Goal: Task Accomplishment & Management: Use online tool/utility

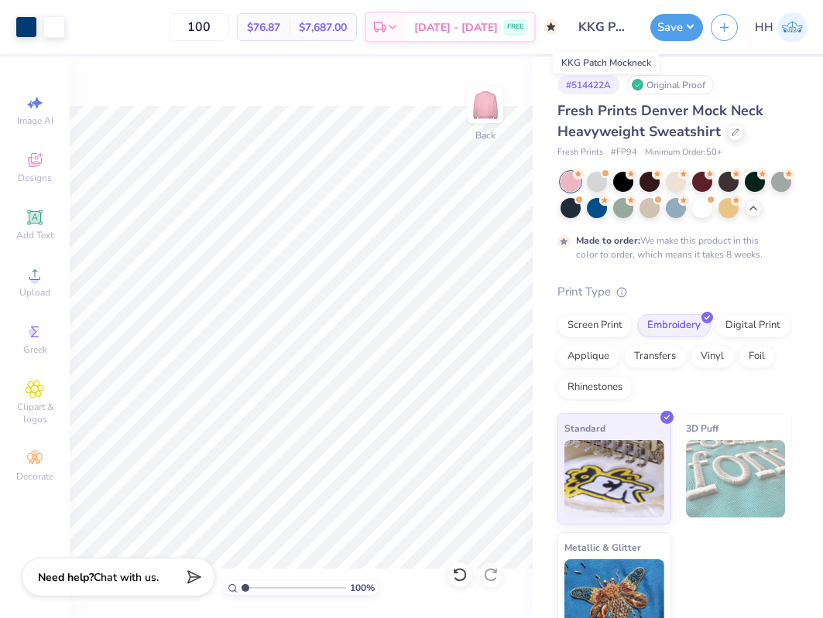
click at [618, 32] on input "KKG Patch Mockneck" at bounding box center [604, 27] width 76 height 31
click at [669, 34] on button "Save" at bounding box center [676, 25] width 53 height 27
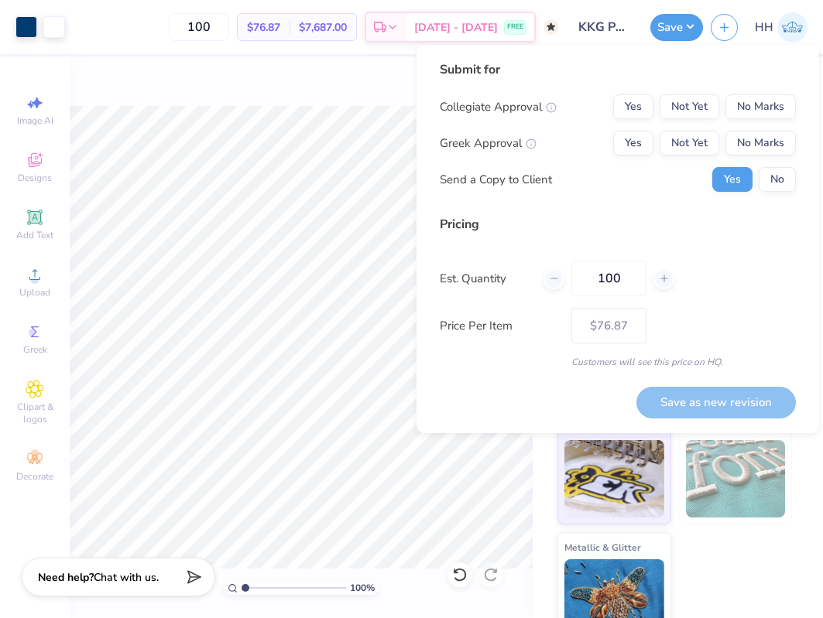
click at [617, 19] on input "KKG Patch Mockneck" at bounding box center [604, 27] width 76 height 31
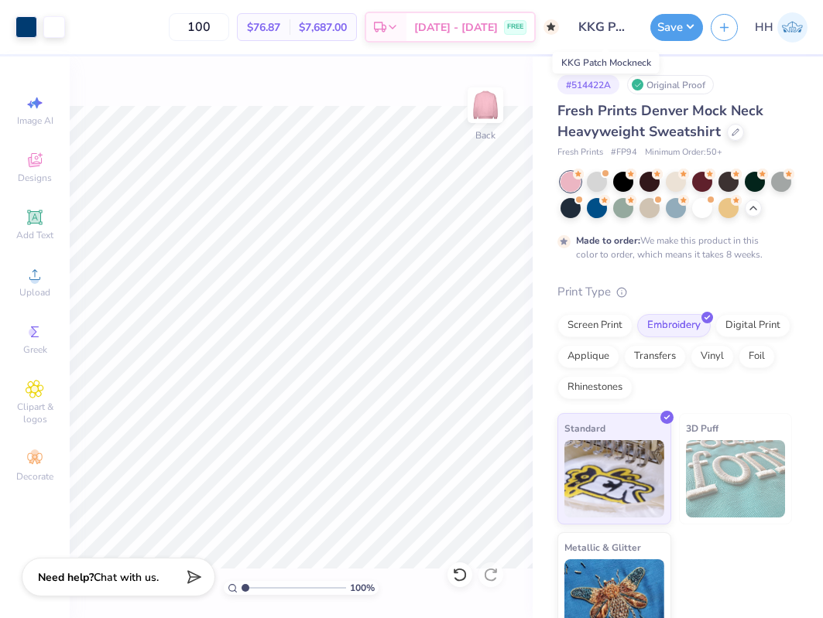
click at [606, 26] on input "KKG Patch Mockneck" at bounding box center [604, 27] width 76 height 31
click at [690, 22] on button "Save" at bounding box center [676, 25] width 53 height 27
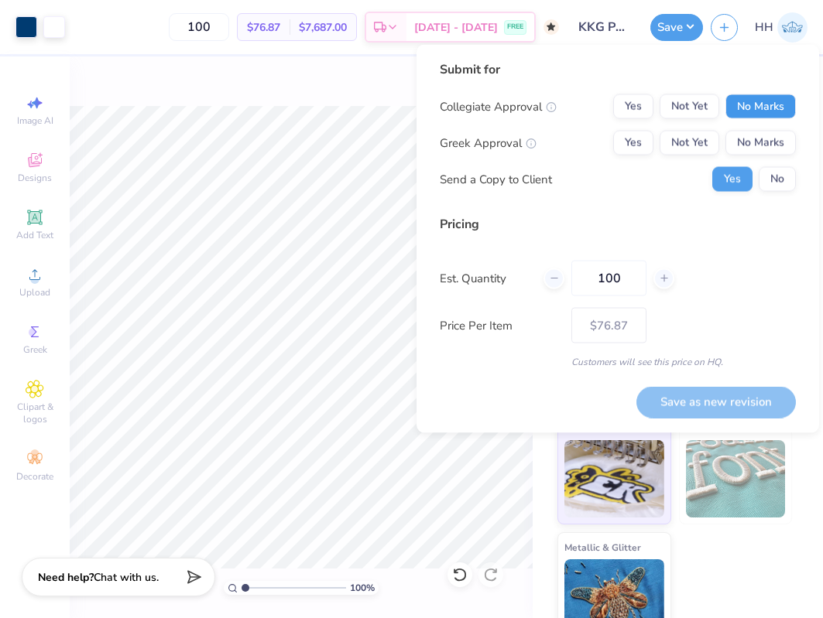
click at [765, 105] on button "No Marks" at bounding box center [760, 106] width 70 height 25
click at [633, 135] on button "Yes" at bounding box center [633, 143] width 40 height 25
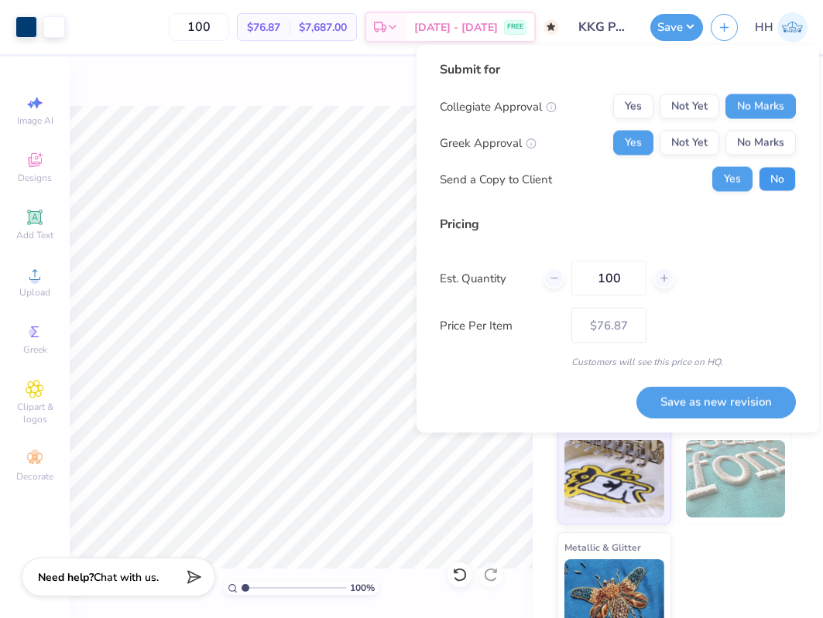
click at [785, 173] on button "No" at bounding box center [776, 179] width 37 height 25
click at [695, 392] on button "Save as new revision" at bounding box center [715, 402] width 159 height 32
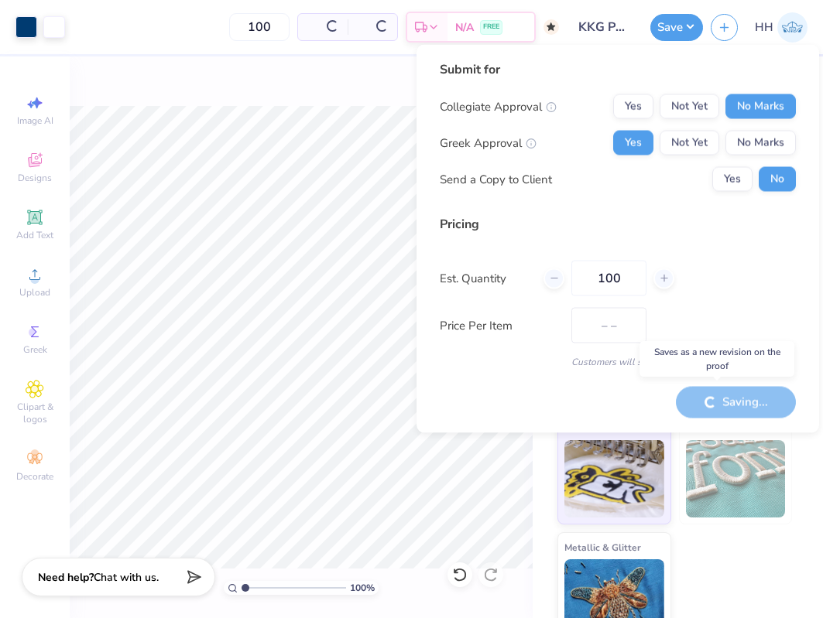
type input "$76.87"
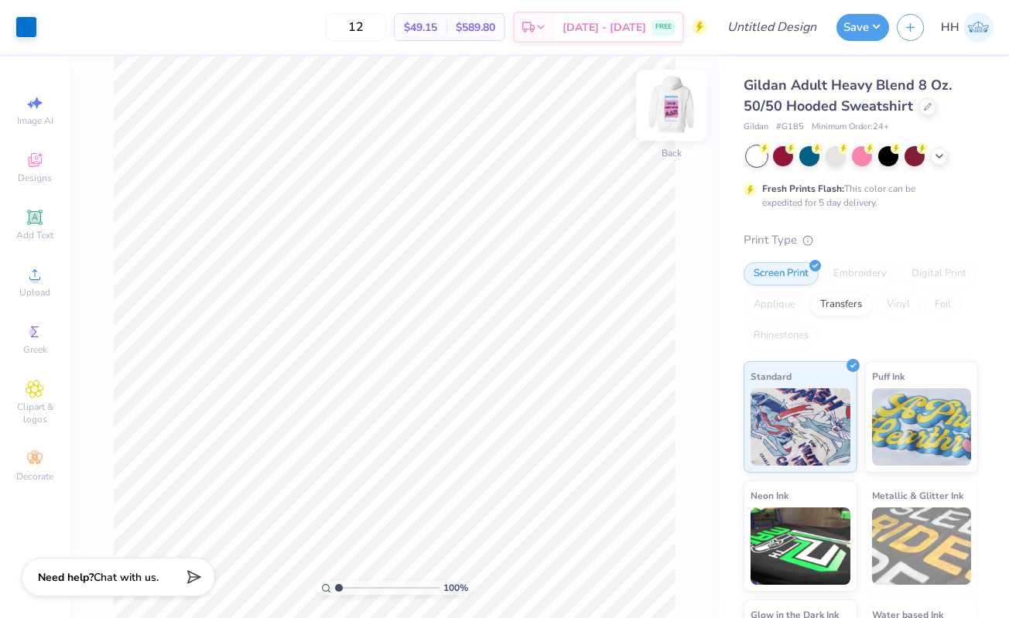
click at [669, 98] on img at bounding box center [672, 105] width 62 height 62
click at [925, 107] on icon at bounding box center [928, 105] width 6 height 6
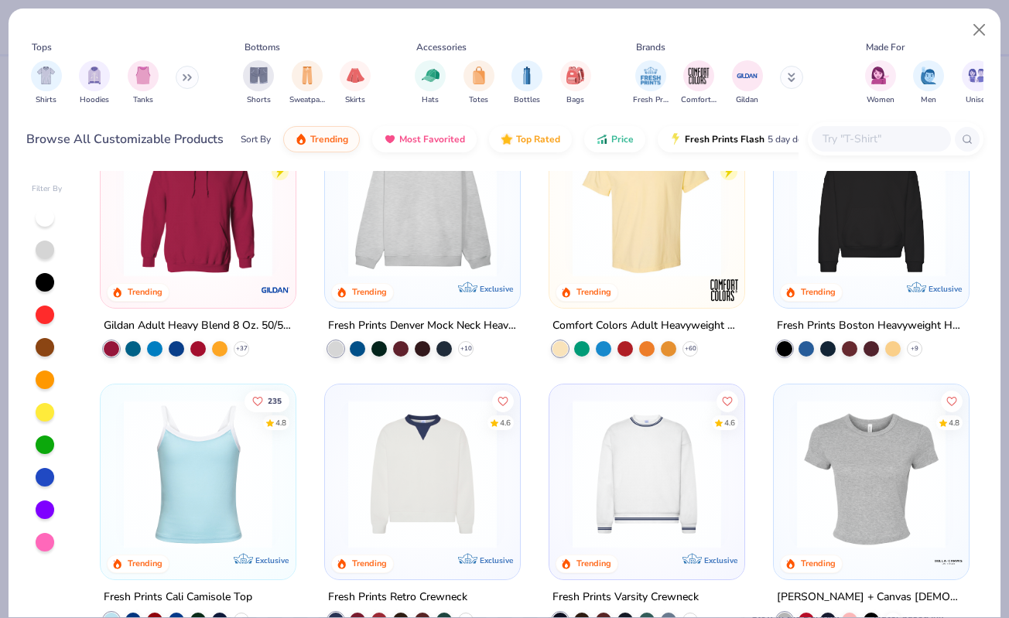
scroll to position [67, 0]
click at [188, 80] on icon at bounding box center [187, 78] width 9 height 8
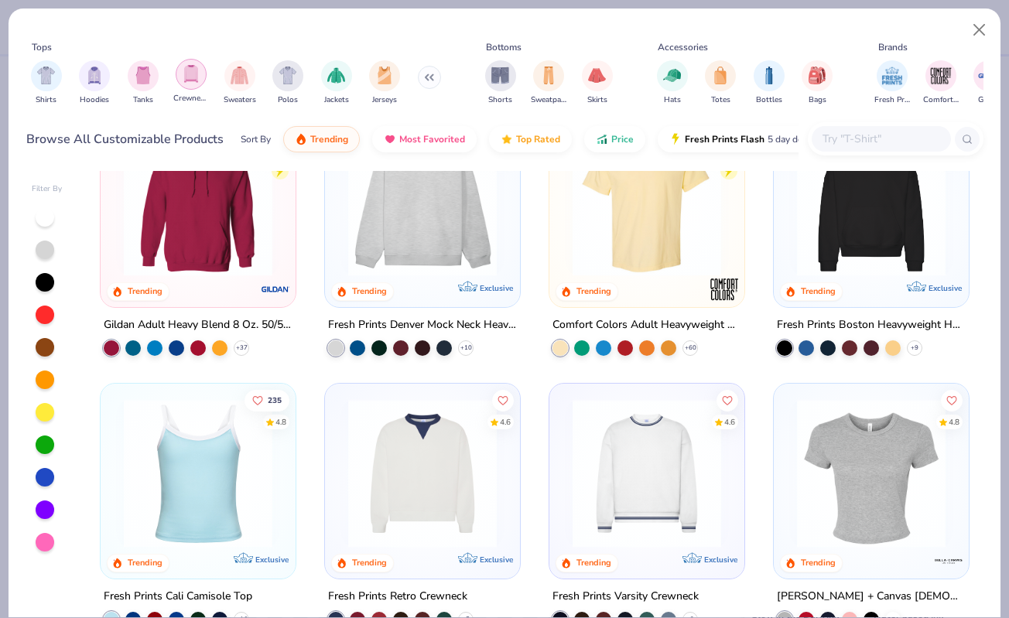
click at [179, 73] on div "filter for Crewnecks" at bounding box center [191, 74] width 31 height 31
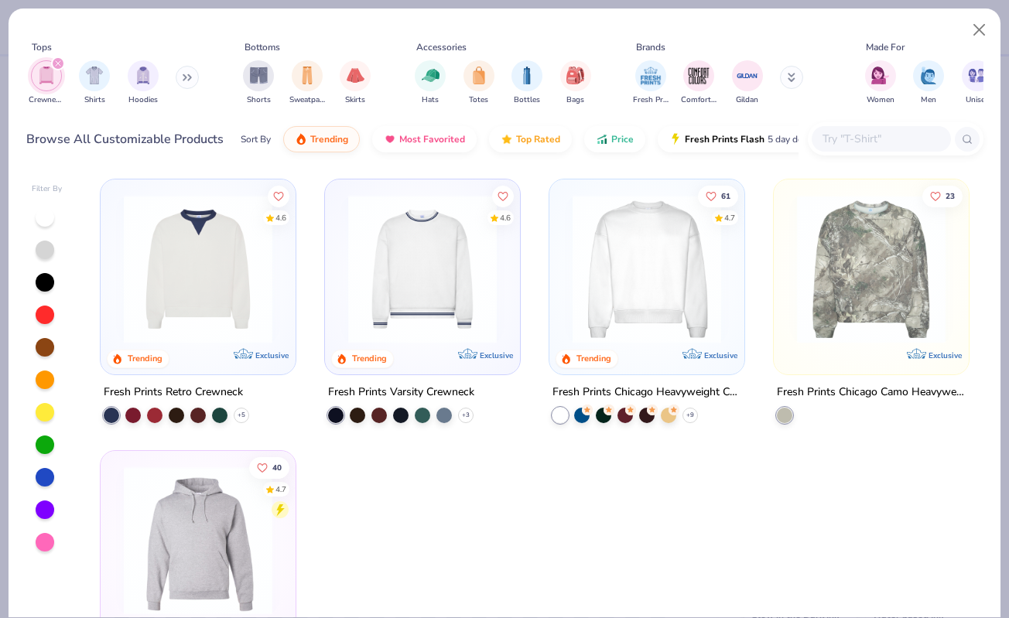
click at [629, 249] on img at bounding box center [647, 269] width 164 height 149
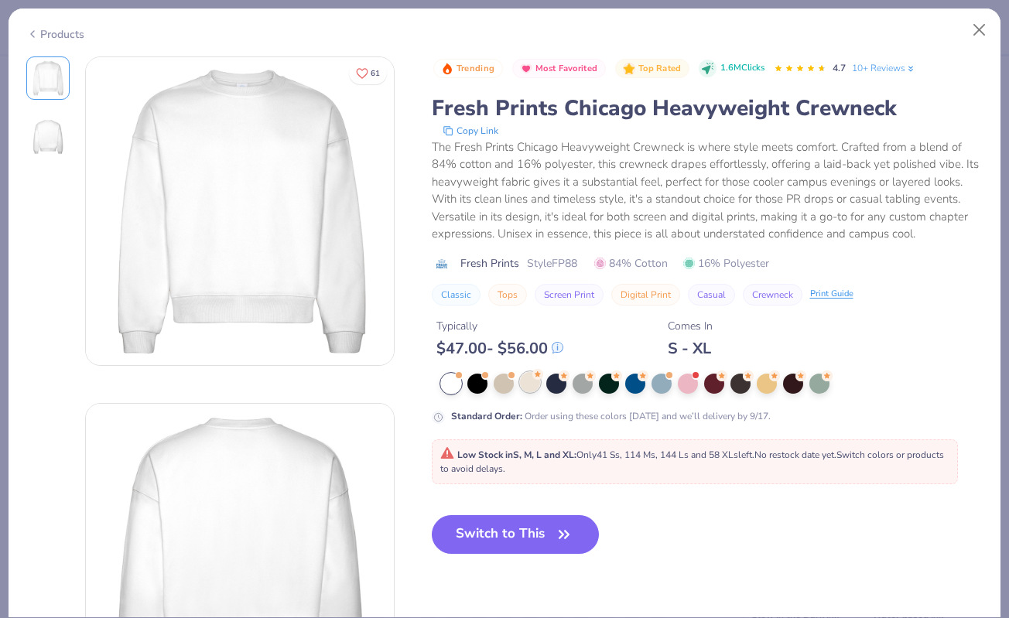
click at [532, 381] on div at bounding box center [530, 382] width 20 height 20
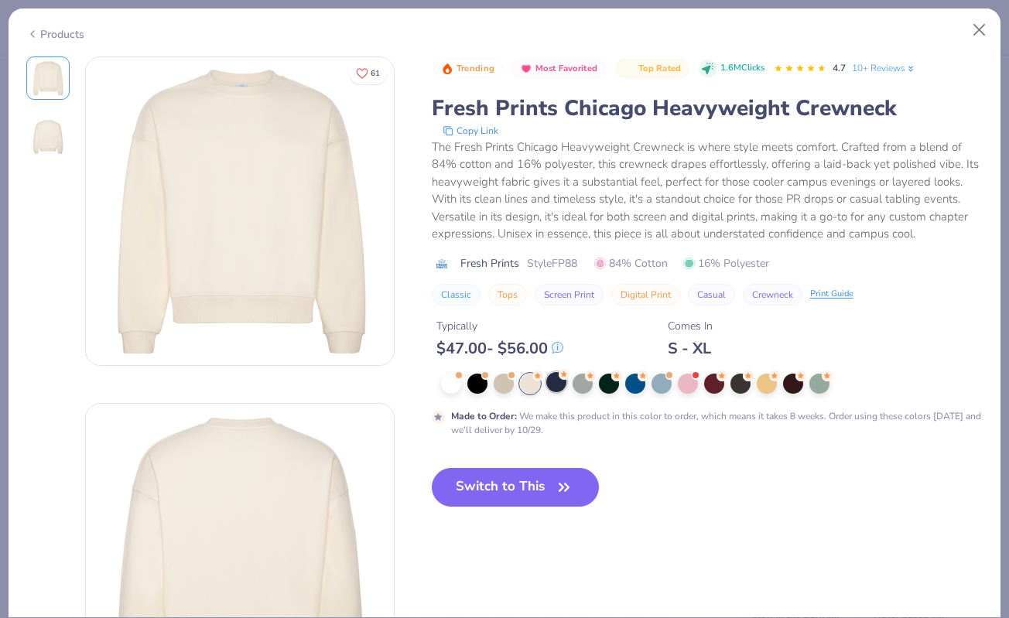
click at [556, 384] on div at bounding box center [556, 382] width 20 height 20
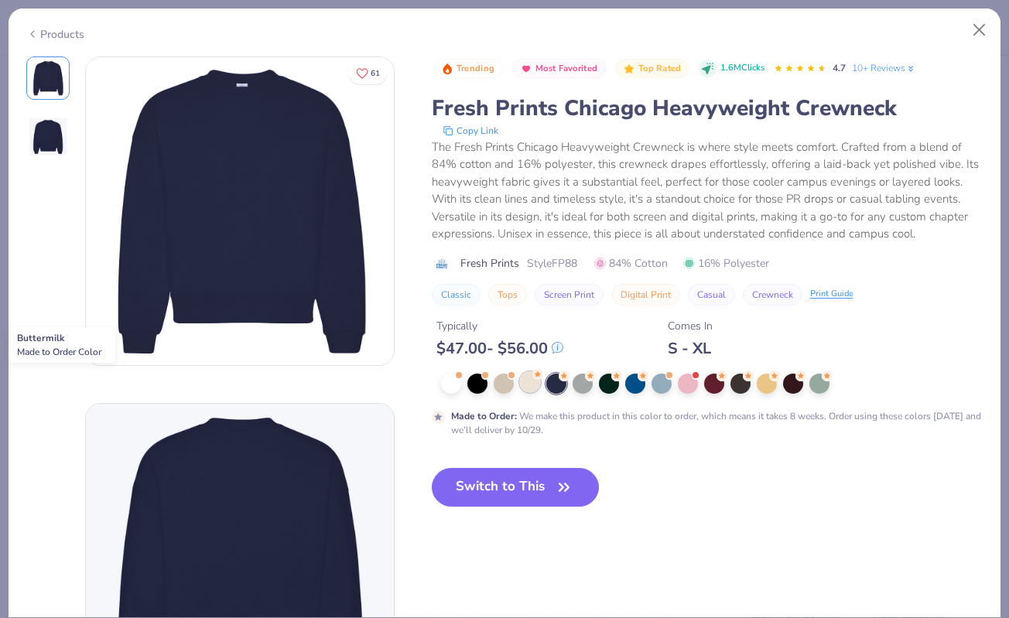
click at [527, 382] on div at bounding box center [530, 382] width 20 height 20
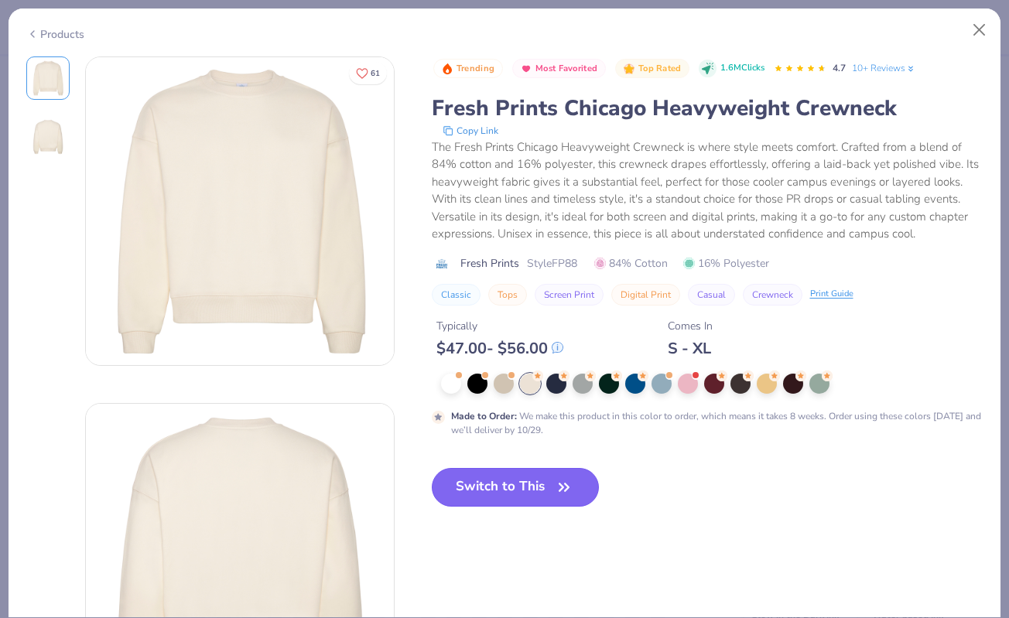
click at [535, 505] on button "Switch to This" at bounding box center [516, 487] width 168 height 39
click at [520, 477] on button "Switch to This" at bounding box center [516, 487] width 168 height 39
type input "50"
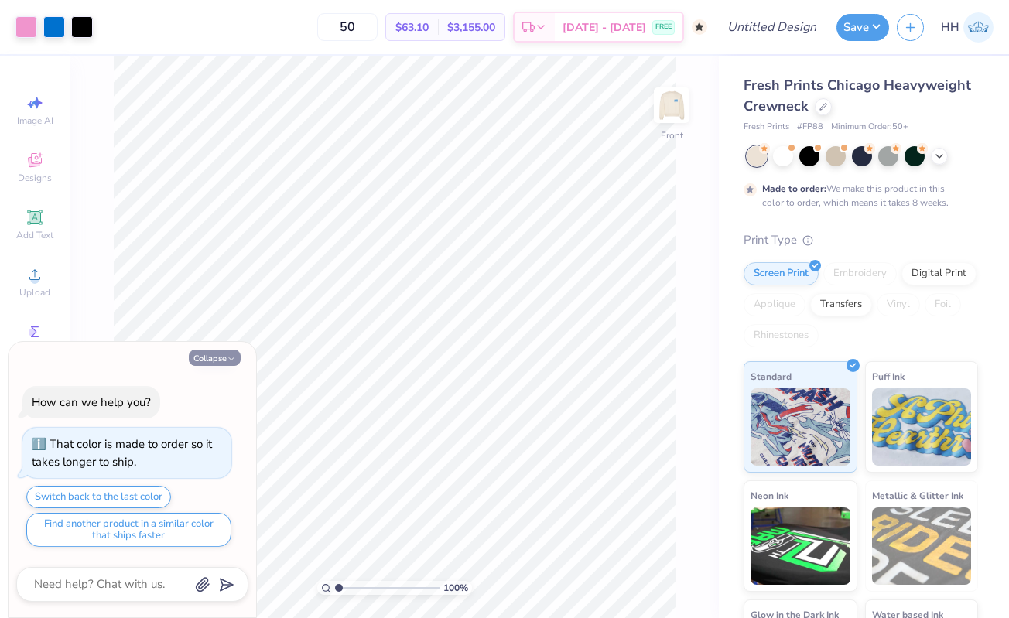
click at [217, 362] on button "Collapse" at bounding box center [215, 358] width 52 height 16
type textarea "x"
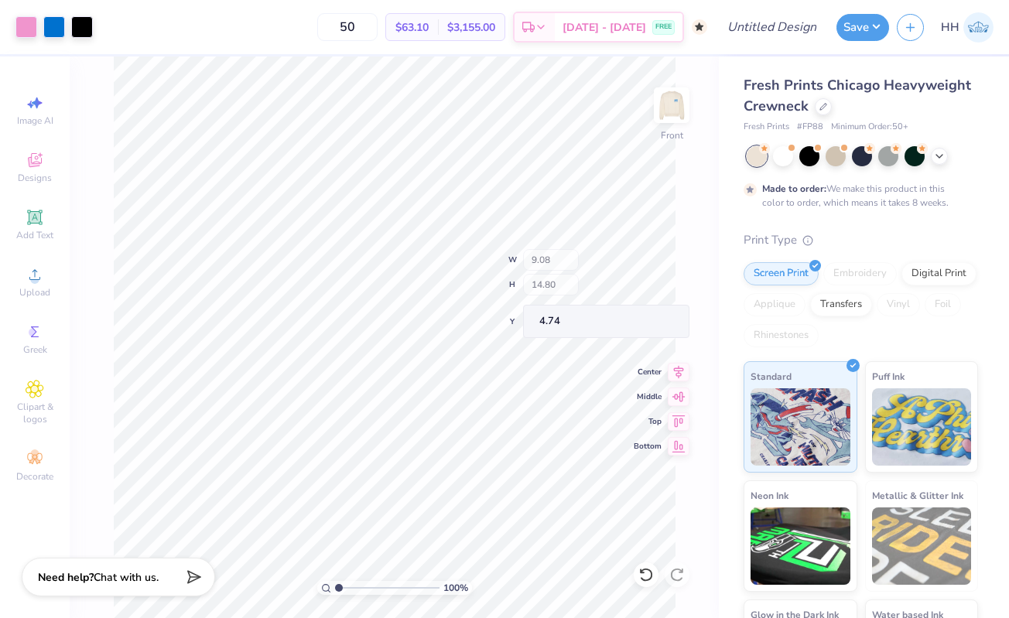
type input "4.74"
click at [677, 108] on img at bounding box center [672, 105] width 62 height 62
click at [677, 97] on img at bounding box center [671, 105] width 31 height 31
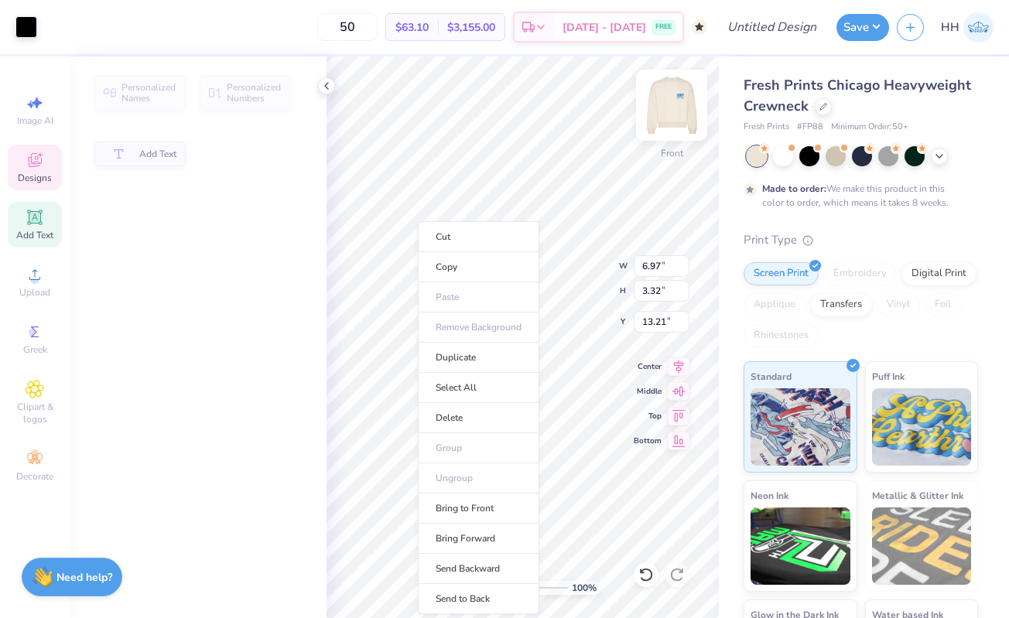
type input "6.97"
type input "3.32"
type input "13.21"
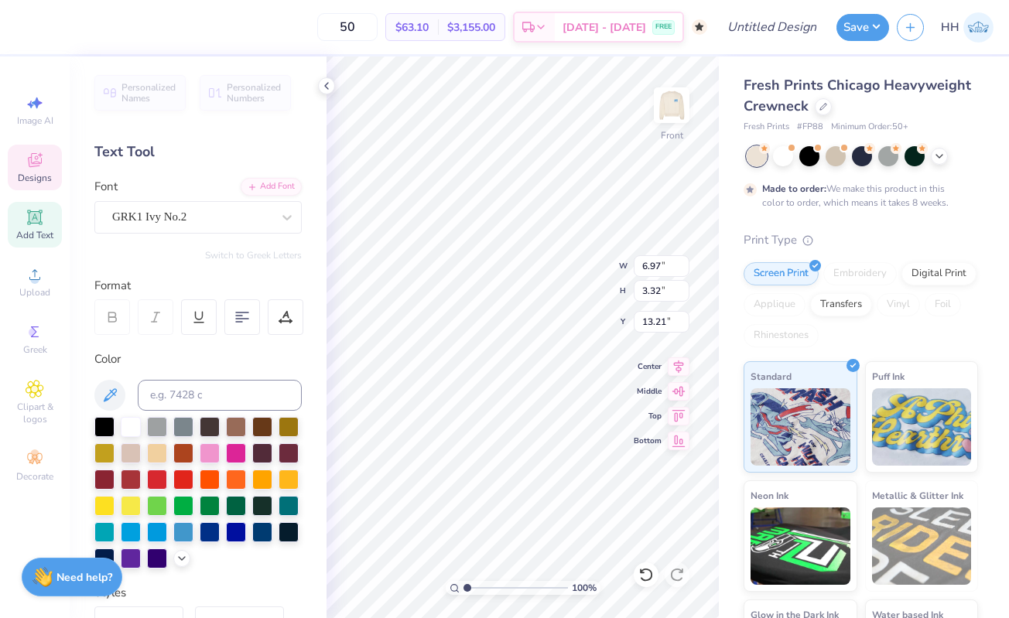
type textarea "A0P"
click at [683, 111] on img at bounding box center [671, 105] width 31 height 31
click at [327, 89] on icon at bounding box center [326, 86] width 12 height 12
click at [325, 86] on div "Personalized Names Personalized Numbers Text Tool Add Font Font GRK1 Ivy No.2 S…" at bounding box center [198, 337] width 257 height 562
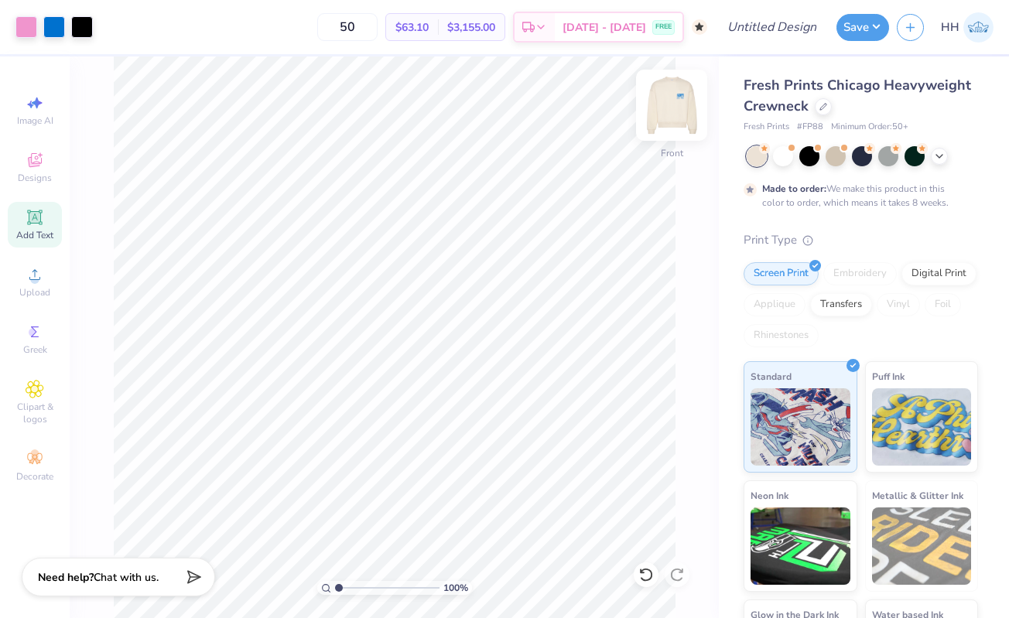
click at [665, 105] on img at bounding box center [672, 105] width 62 height 62
click at [666, 110] on img at bounding box center [672, 105] width 62 height 62
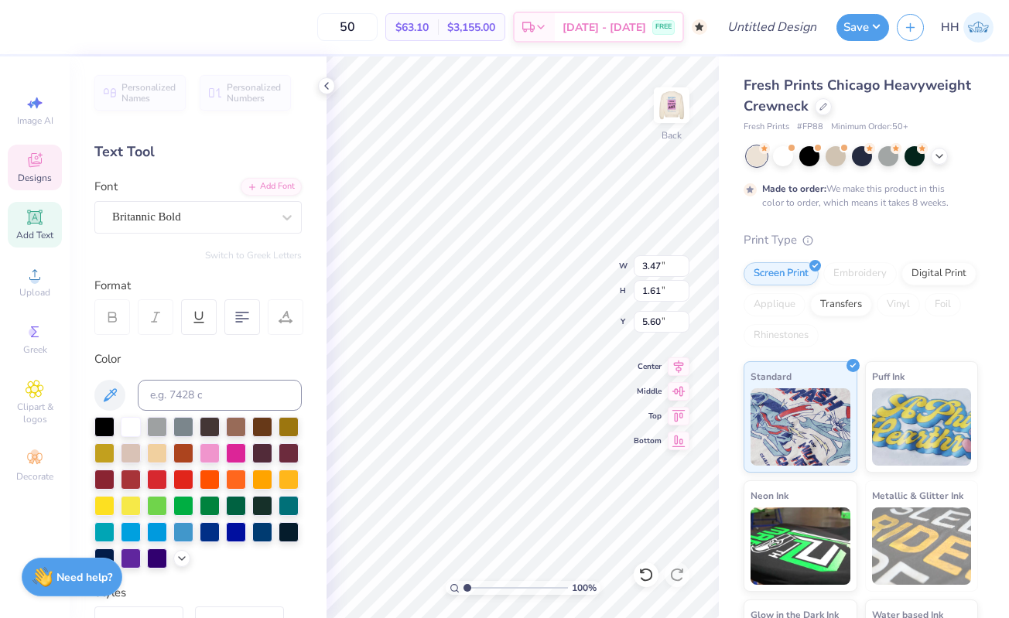
type textarea "AOPI"
type textarea "EST. 1897"
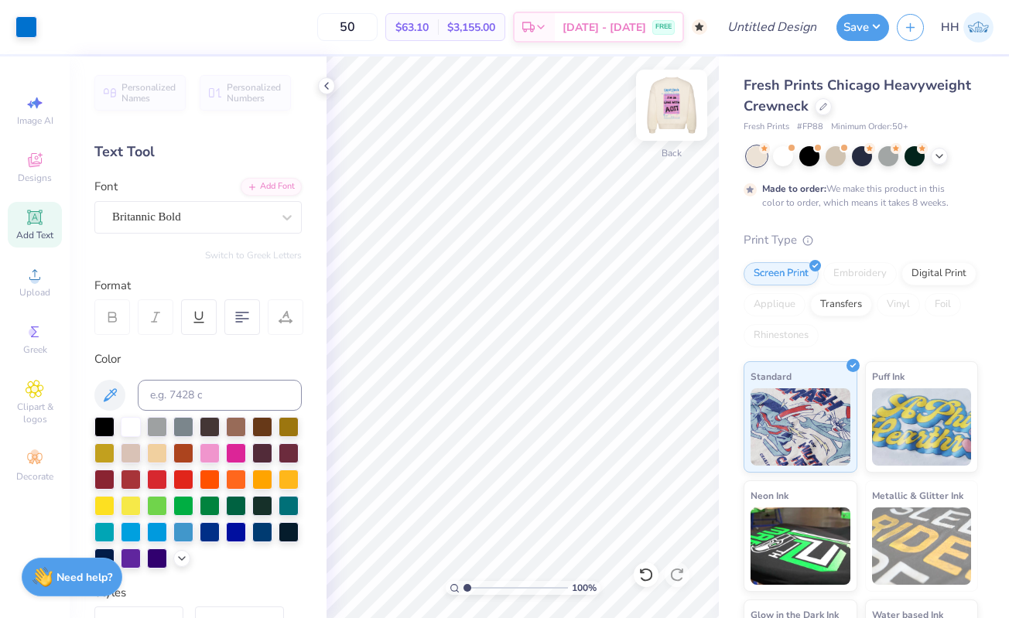
click at [674, 108] on img at bounding box center [672, 105] width 62 height 62
click at [327, 89] on icon at bounding box center [326, 86] width 12 height 12
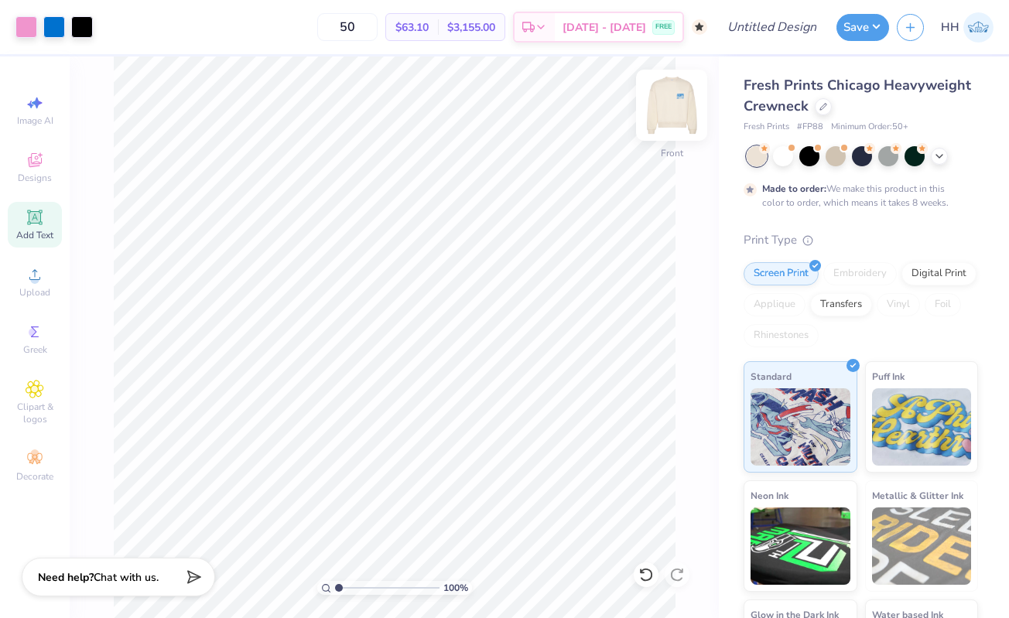
click at [683, 116] on img at bounding box center [672, 105] width 62 height 62
click at [684, 115] on img at bounding box center [672, 105] width 62 height 62
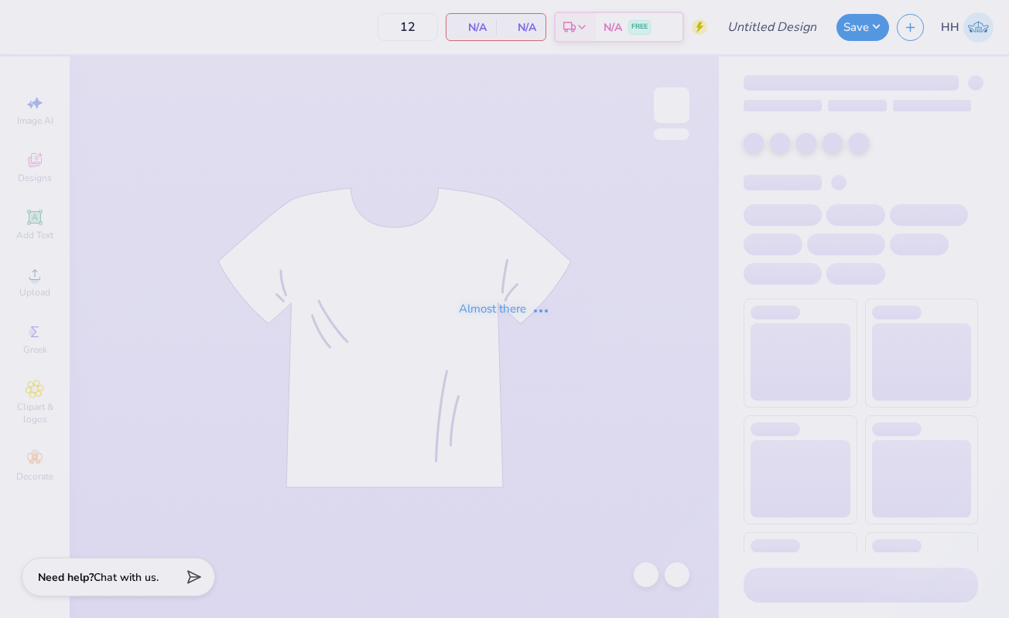
type input "50"
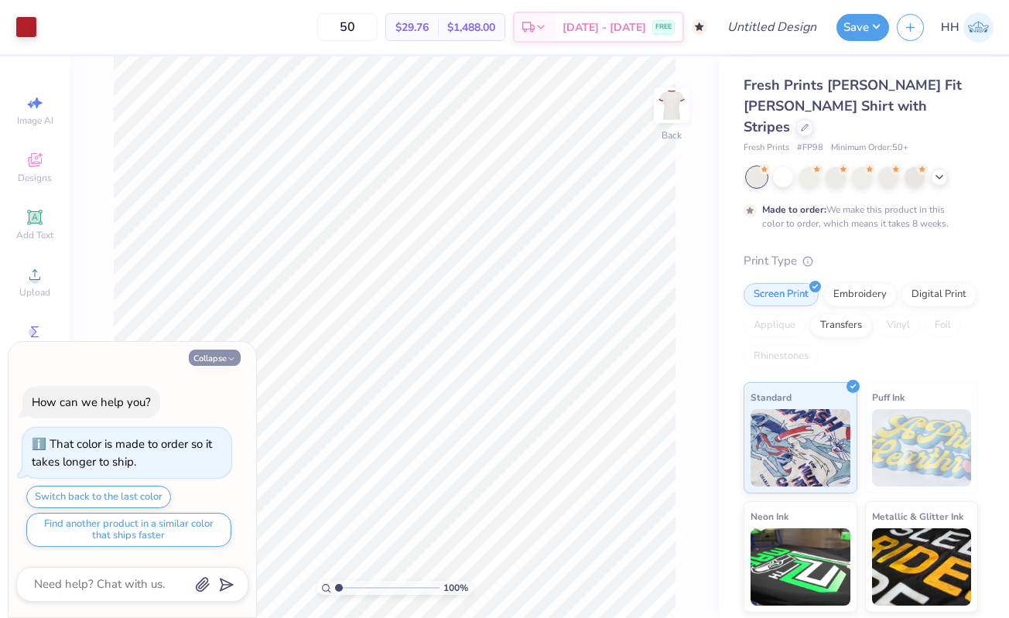
click at [230, 357] on icon "button" at bounding box center [231, 358] width 9 height 9
type textarea "x"
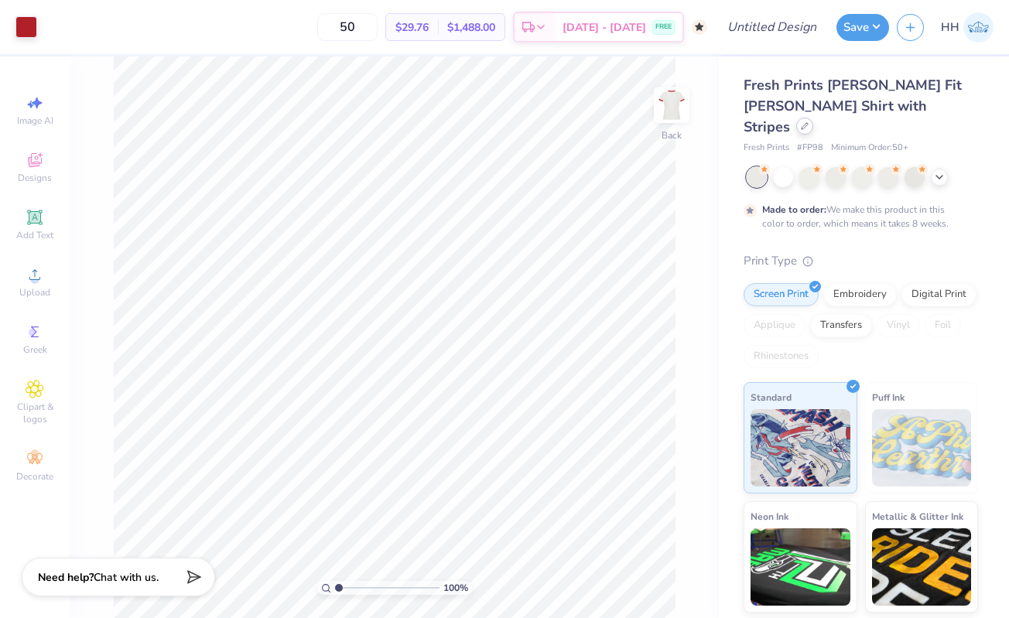
click at [809, 122] on icon at bounding box center [805, 126] width 8 height 8
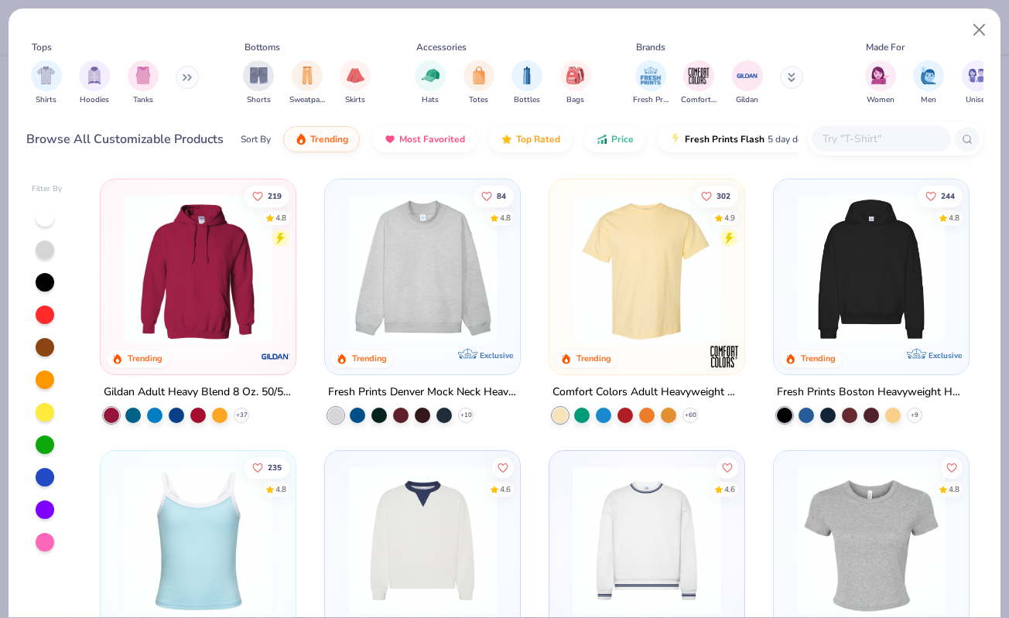
scroll to position [8, 0]
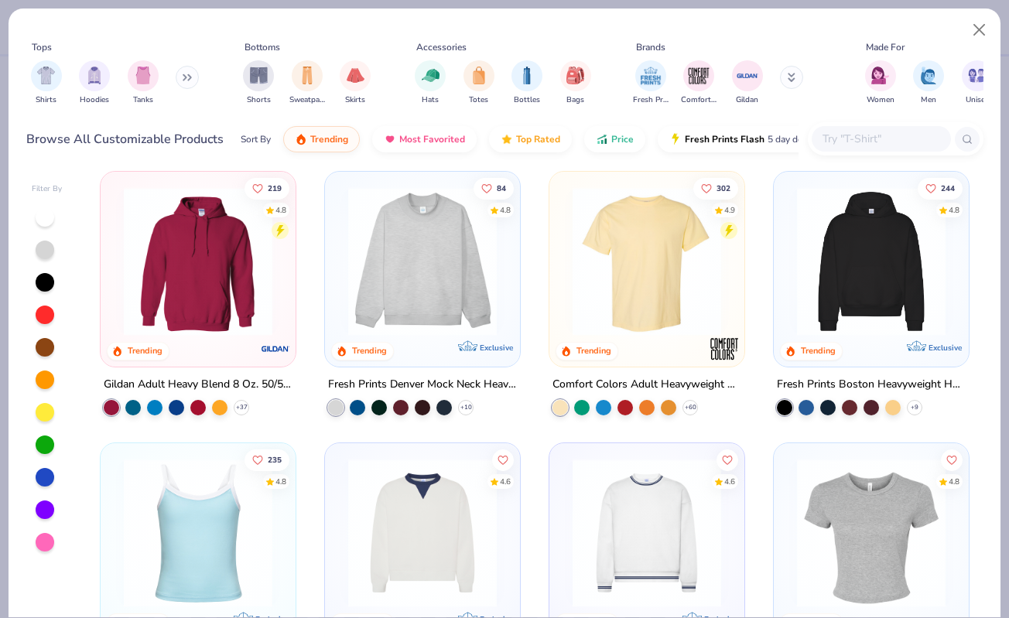
click at [847, 287] on img at bounding box center [871, 261] width 164 height 149
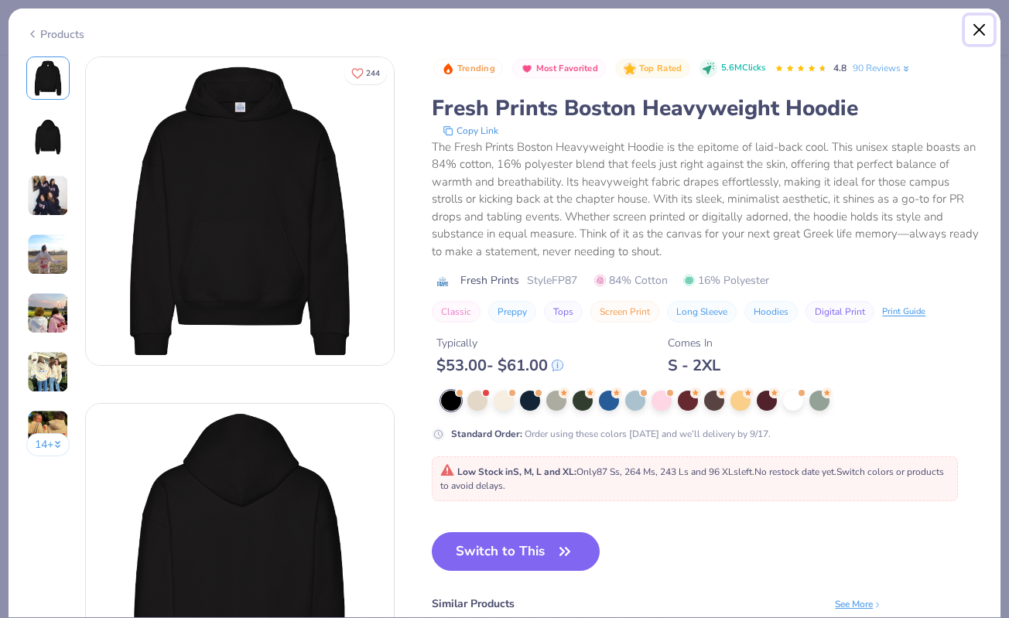
click at [987, 22] on button "Close" at bounding box center [979, 29] width 29 height 29
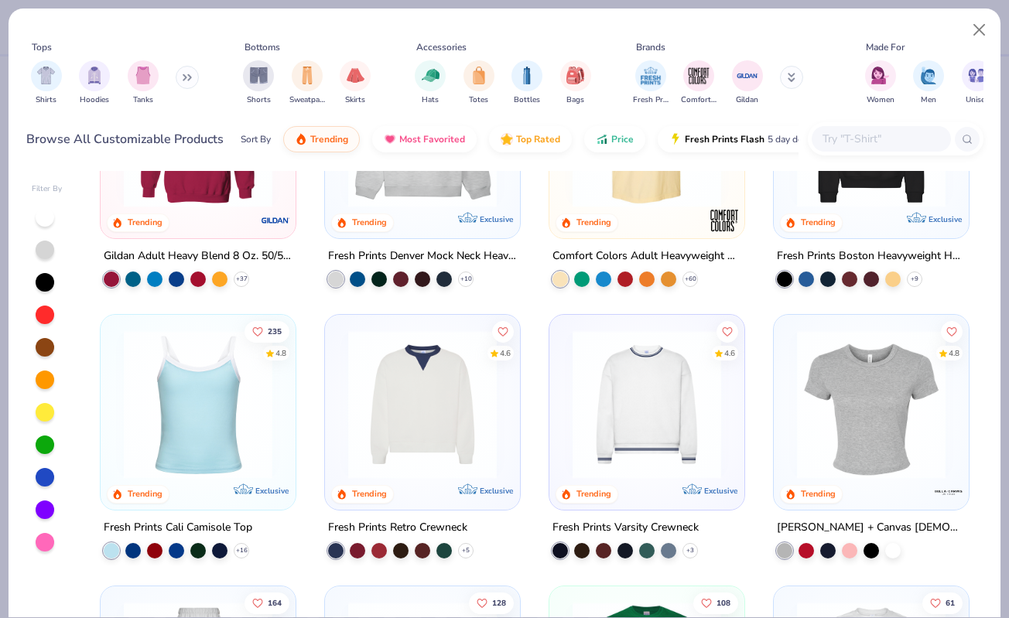
scroll to position [159, 0]
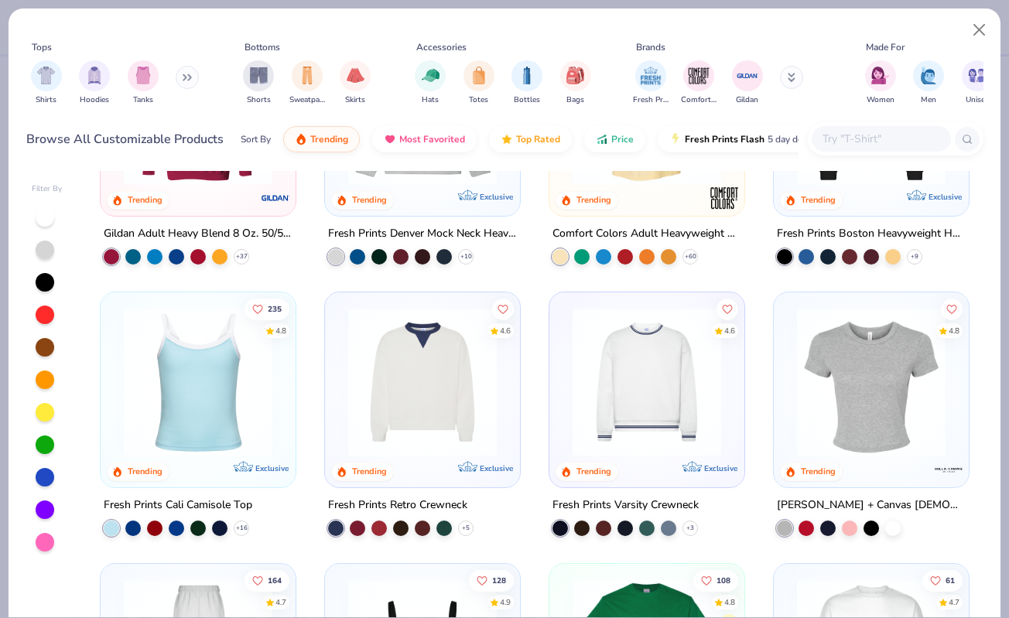
click at [423, 367] on img at bounding box center [422, 382] width 164 height 149
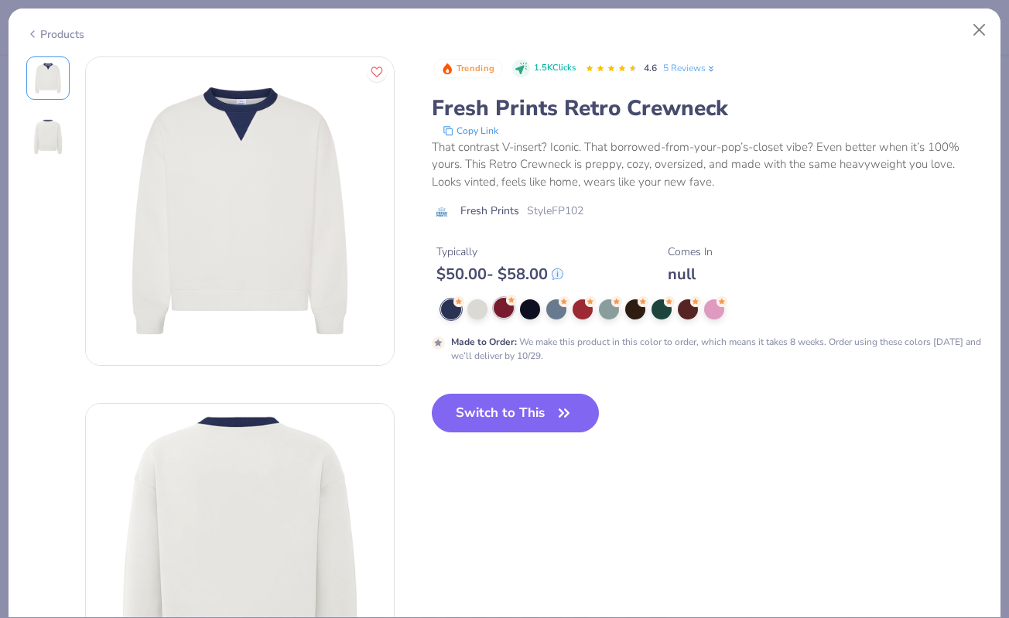
click at [507, 314] on div at bounding box center [504, 308] width 20 height 20
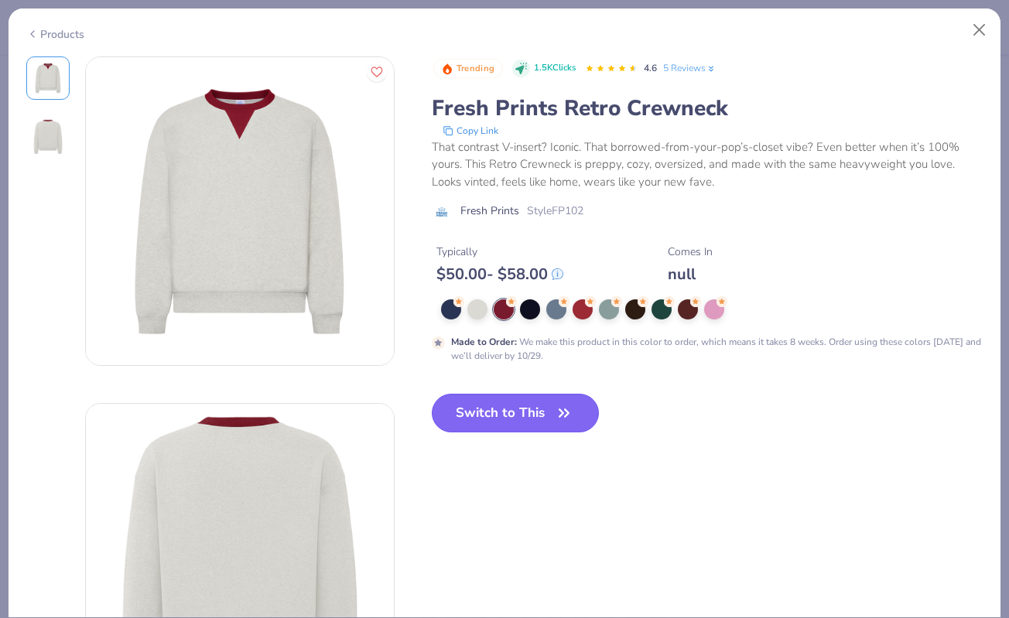
click at [537, 412] on button "Switch to This" at bounding box center [516, 413] width 168 height 39
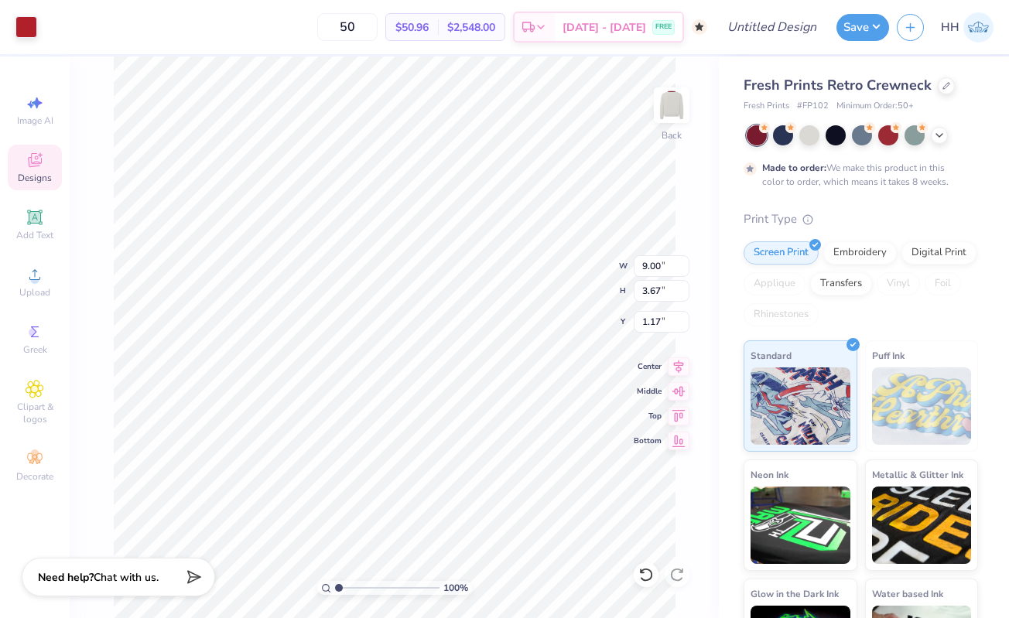
type input "1.17"
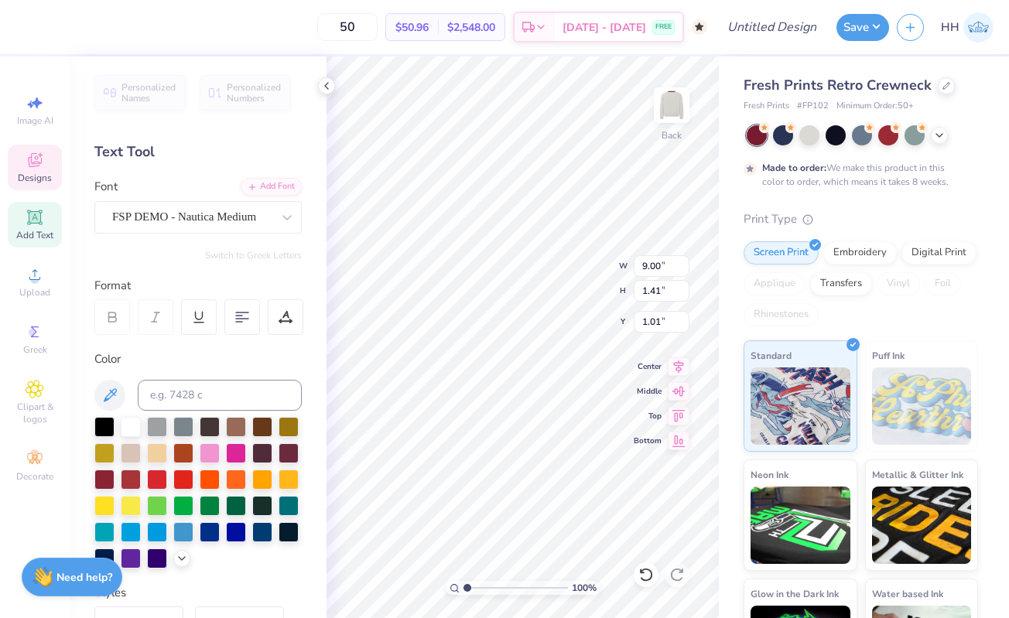
type input "1.01"
type textarea "Alpha Omicron Pi"
click at [565, 289] on div "100 % Back W 0.87 0.87 " H 0.56 0.56 " Y 3.00 3.00 " Center Middle Top Bottom" at bounding box center [523, 337] width 392 height 562
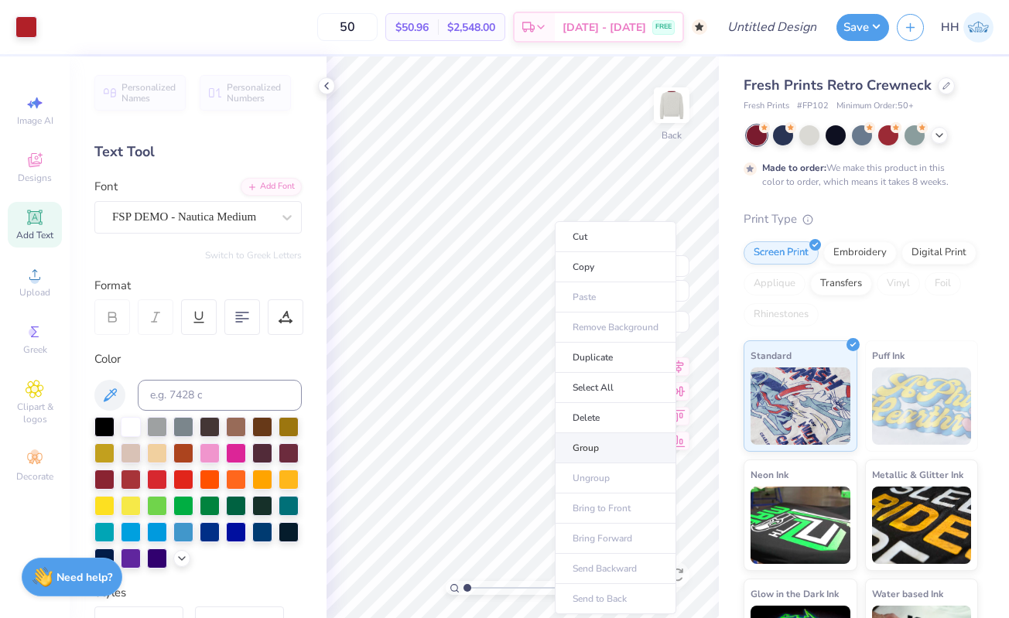
click at [594, 440] on li "Group" at bounding box center [615, 448] width 121 height 30
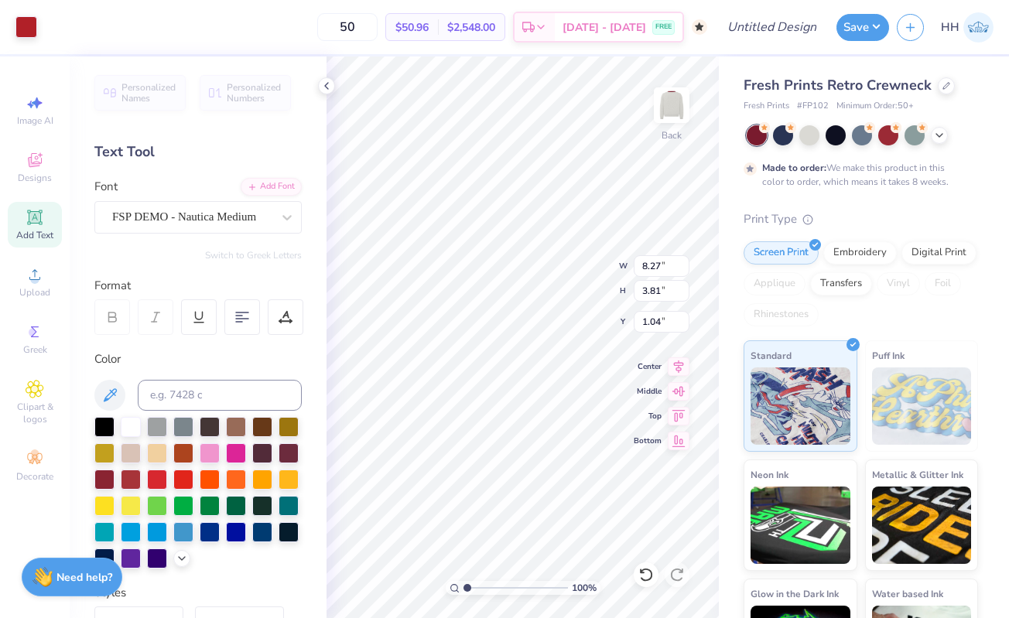
type input "1.10"
type input "12.42"
type input "5.72"
type input "2.40"
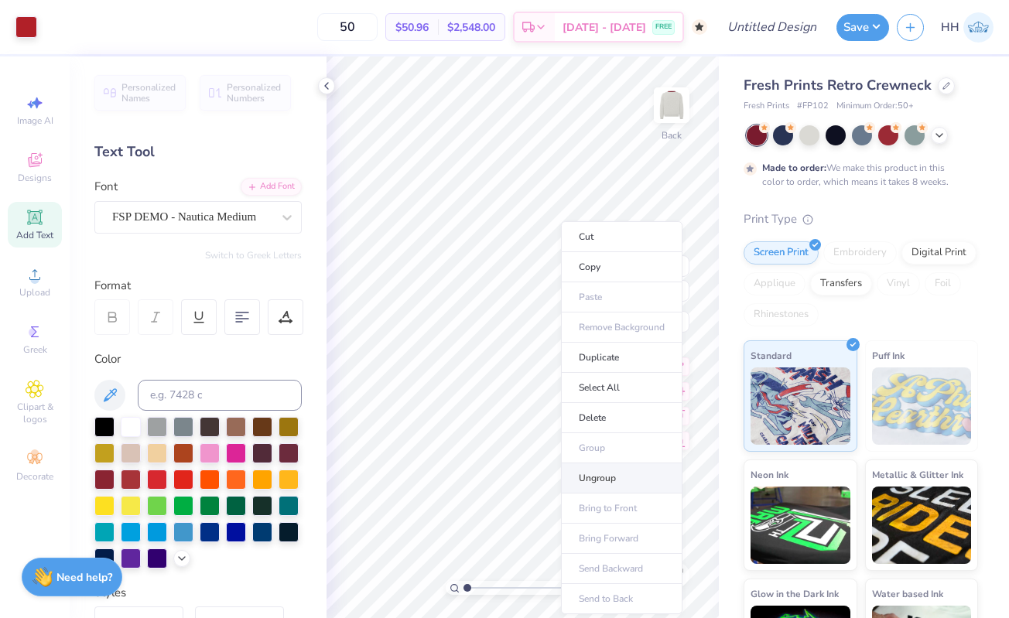
click at [603, 468] on li "Ungroup" at bounding box center [621, 479] width 121 height 30
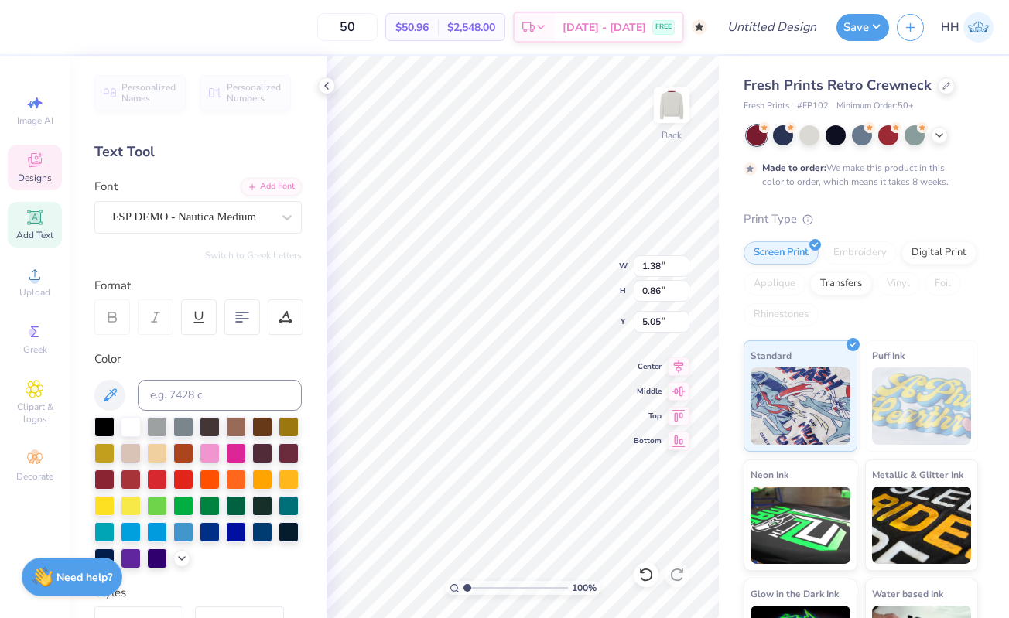
type input "5.15"
type input "1.25"
type input "0.84"
type input "5.16"
click at [327, 83] on icon at bounding box center [326, 86] width 12 height 12
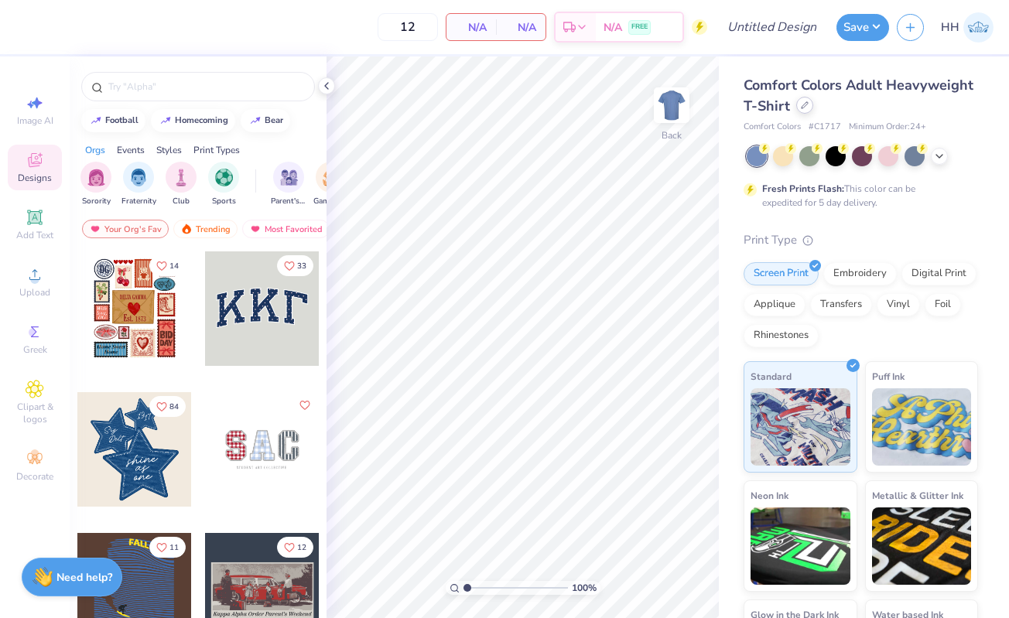
click at [802, 104] on icon at bounding box center [805, 105] width 8 height 8
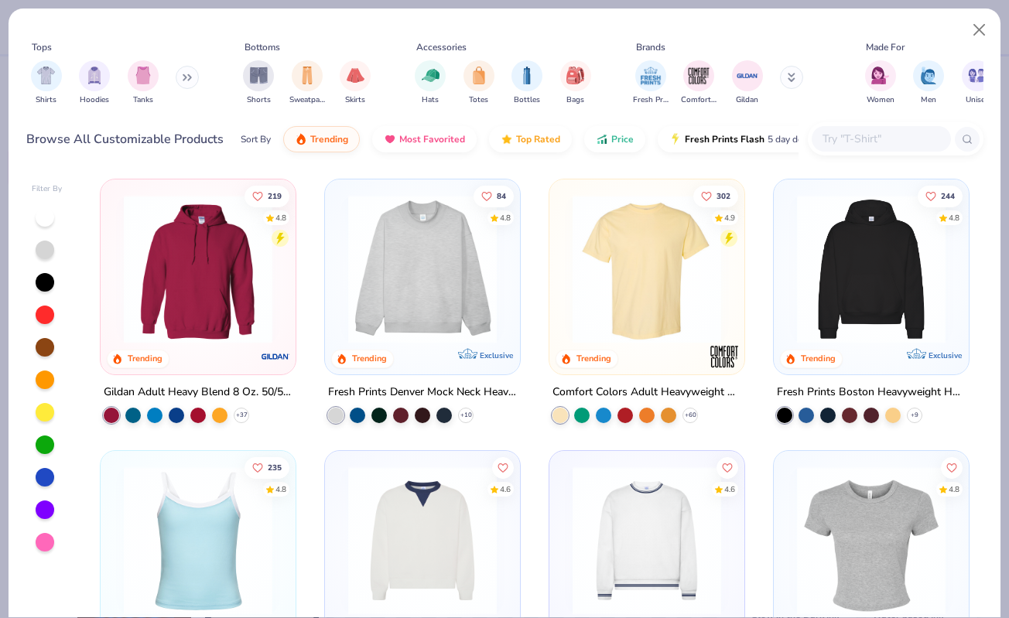
click at [460, 306] on img at bounding box center [422, 269] width 164 height 149
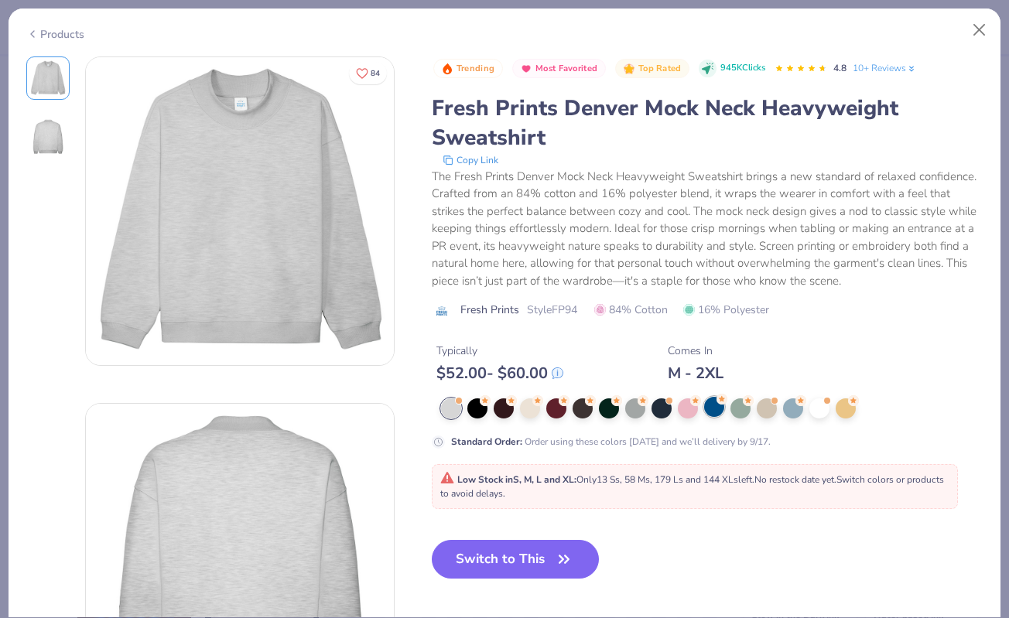
click at [712, 409] on div at bounding box center [714, 407] width 20 height 20
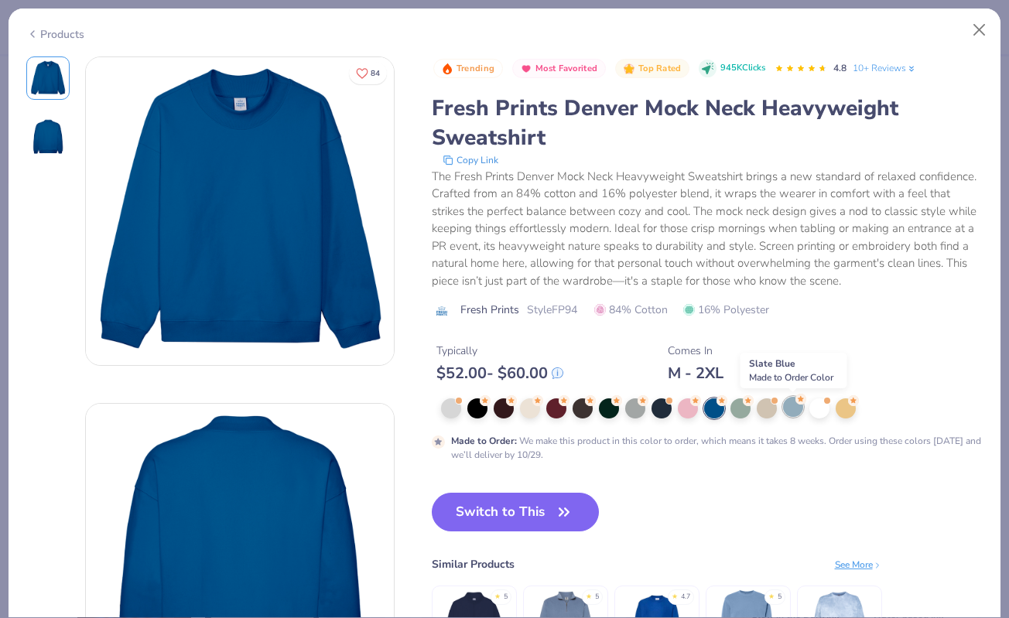
click at [794, 401] on div at bounding box center [793, 407] width 20 height 20
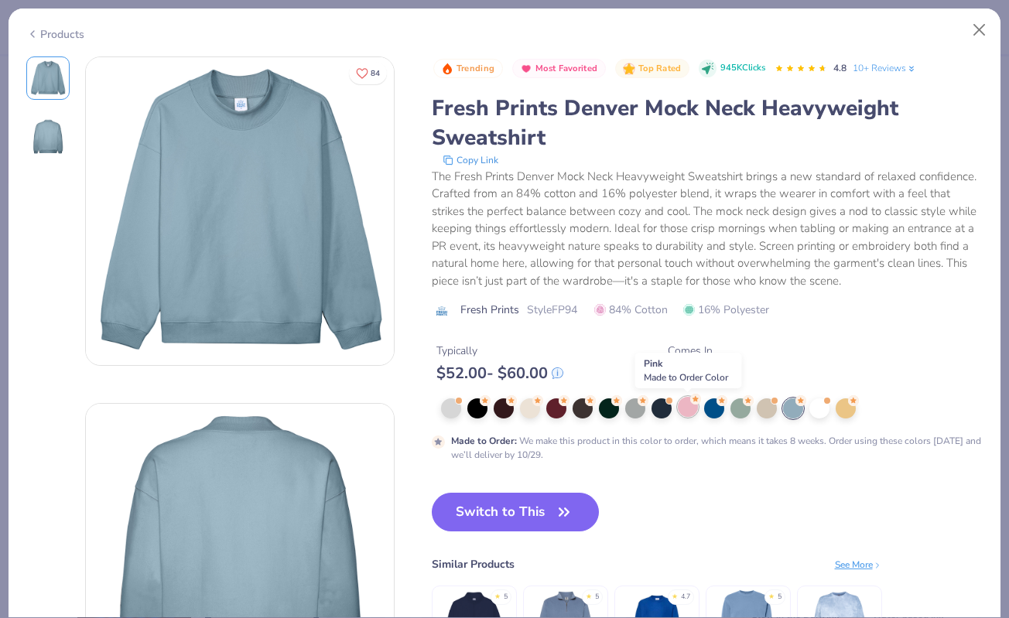
click at [690, 411] on div at bounding box center [688, 407] width 20 height 20
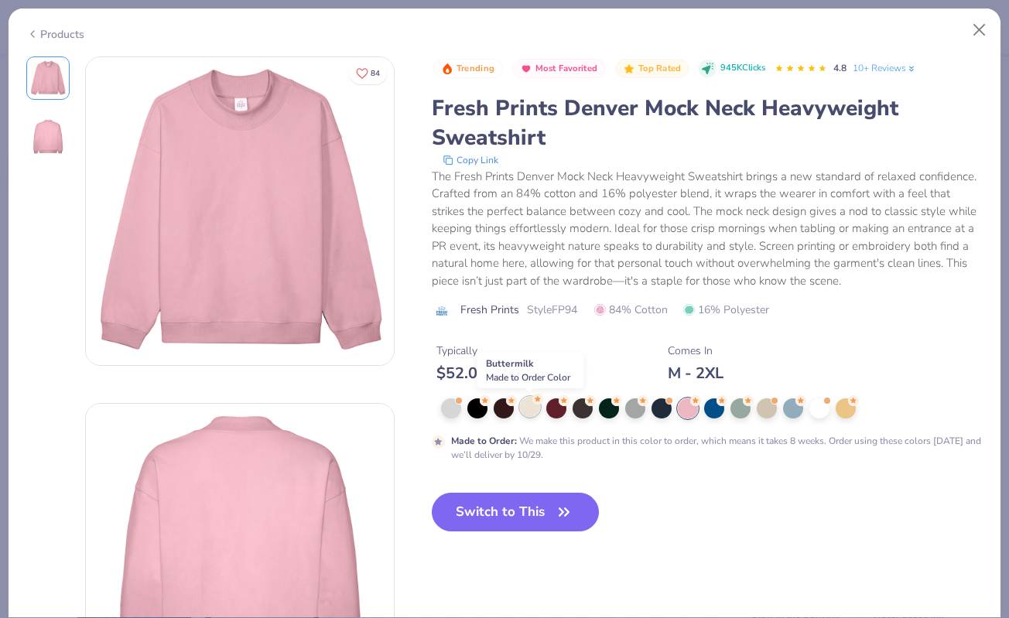
click at [531, 412] on div at bounding box center [530, 407] width 20 height 20
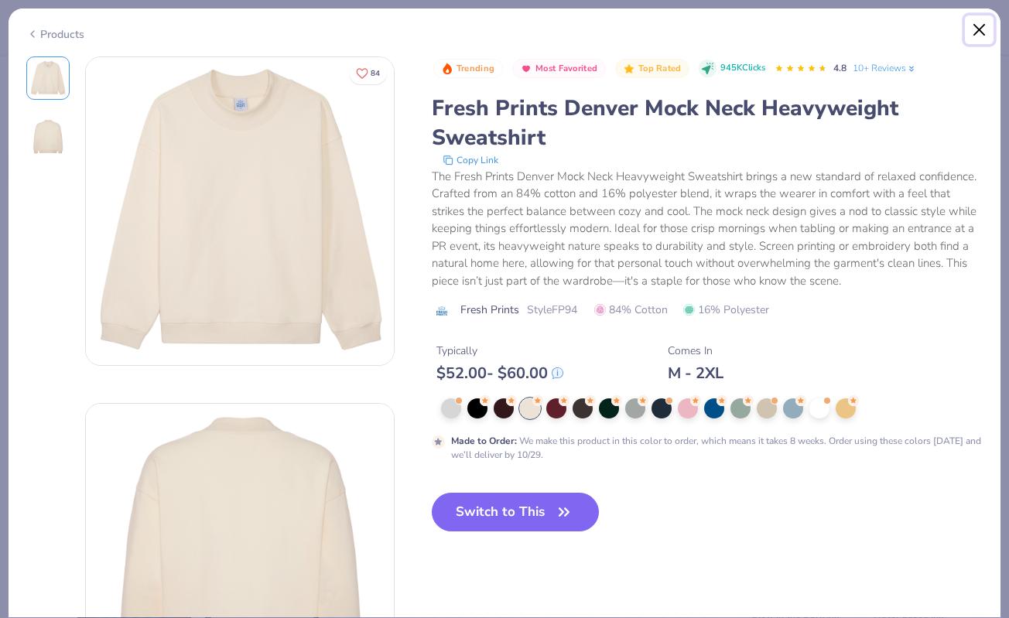
click at [978, 21] on button "Close" at bounding box center [979, 29] width 29 height 29
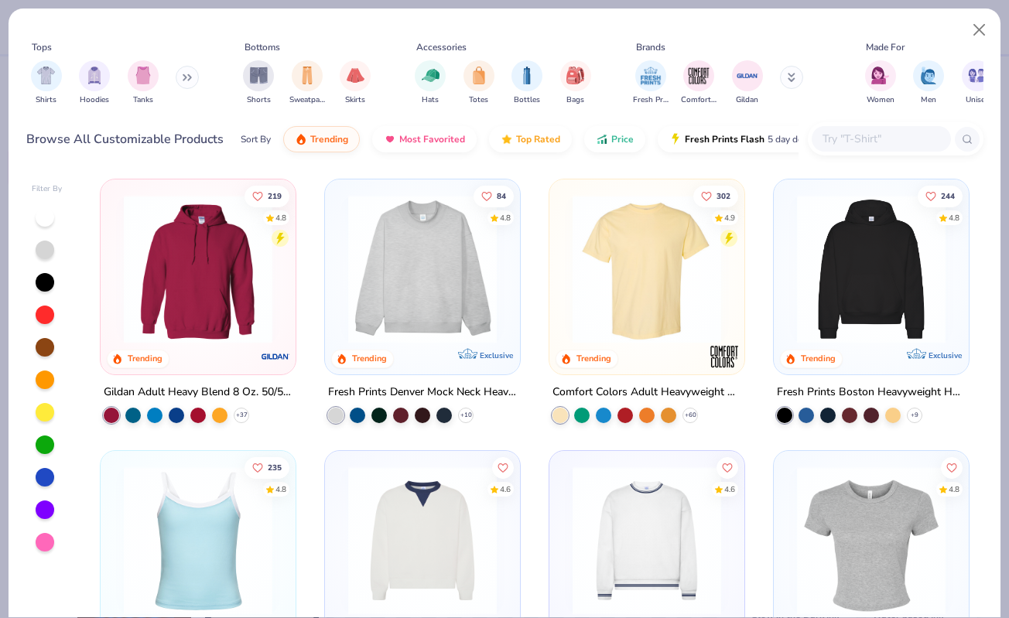
click at [826, 289] on img at bounding box center [871, 269] width 164 height 149
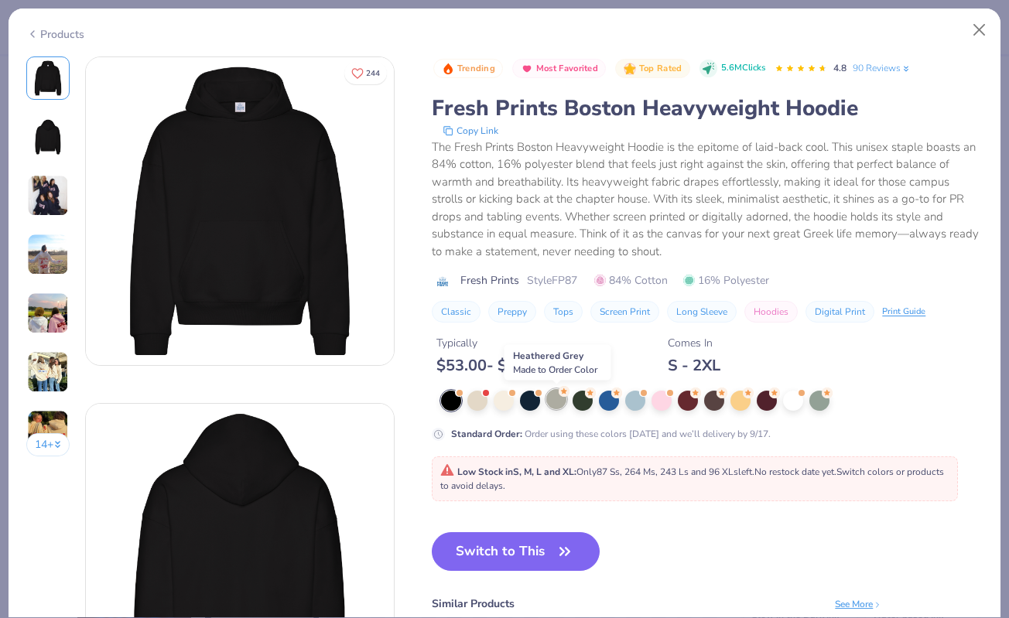
click at [549, 399] on div at bounding box center [556, 399] width 20 height 20
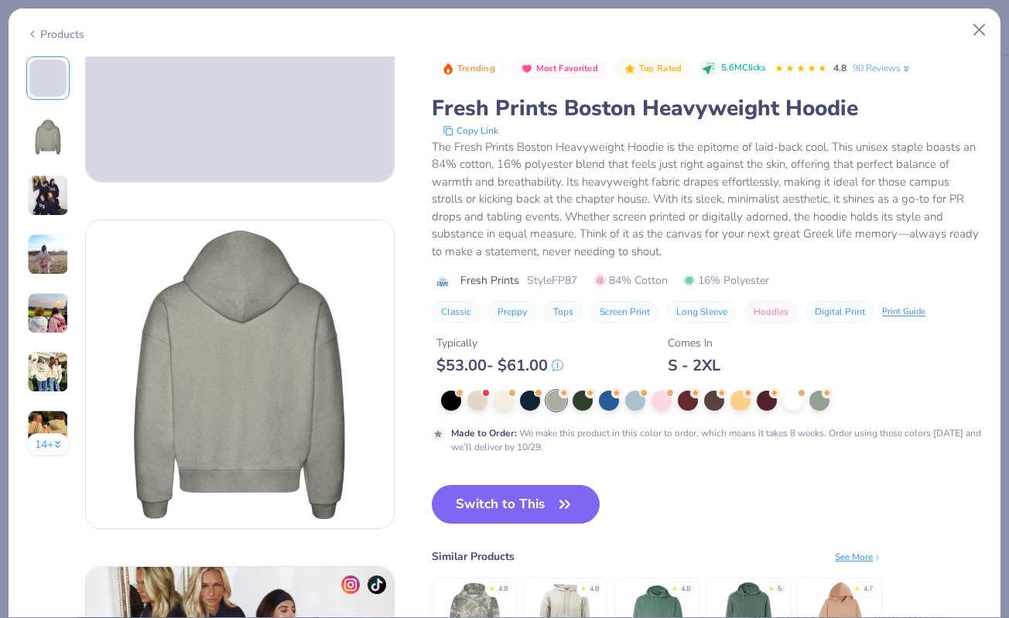
scroll to position [184, 0]
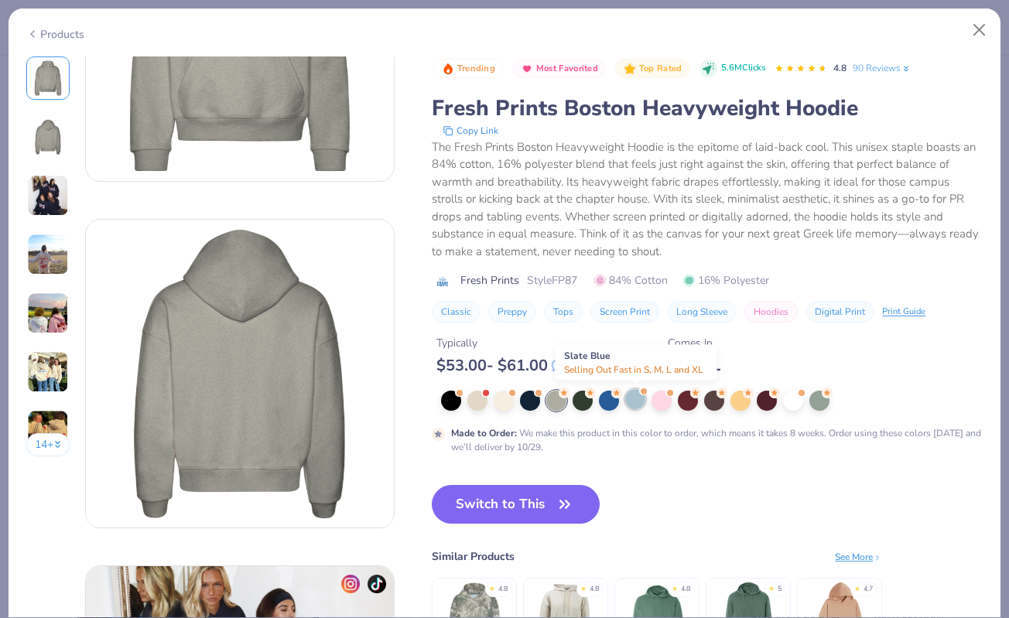
click at [644, 400] on div at bounding box center [635, 399] width 20 height 20
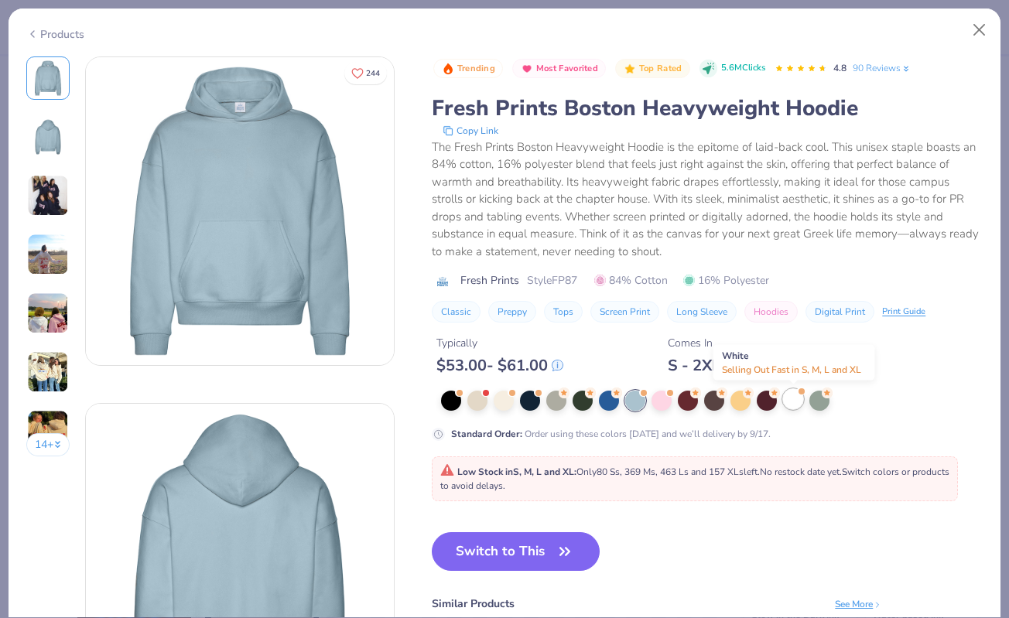
click at [793, 398] on div at bounding box center [793, 399] width 20 height 20
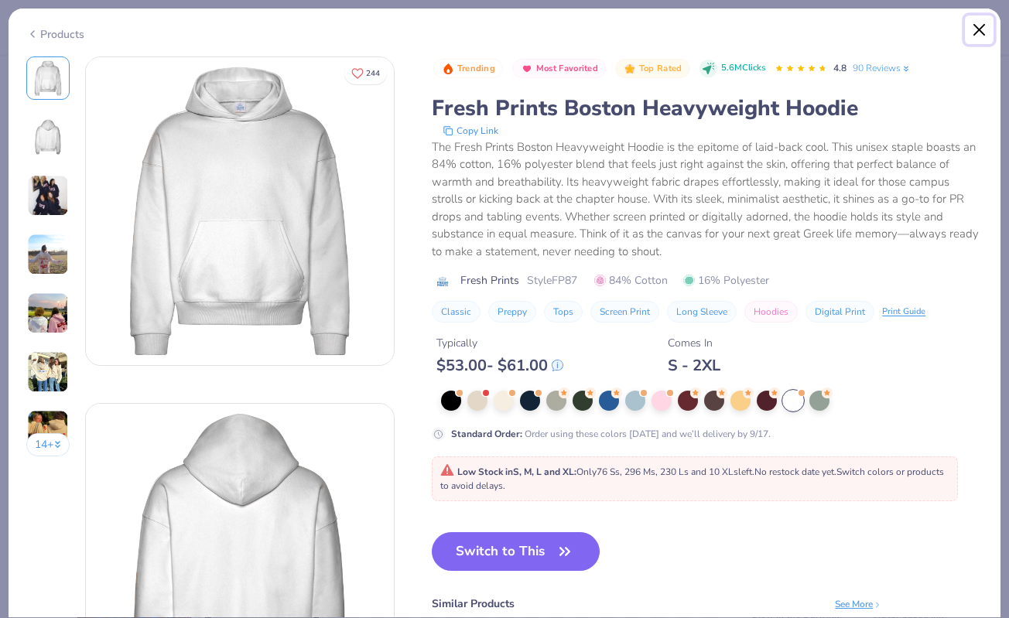
click at [985, 24] on button "Close" at bounding box center [979, 29] width 29 height 29
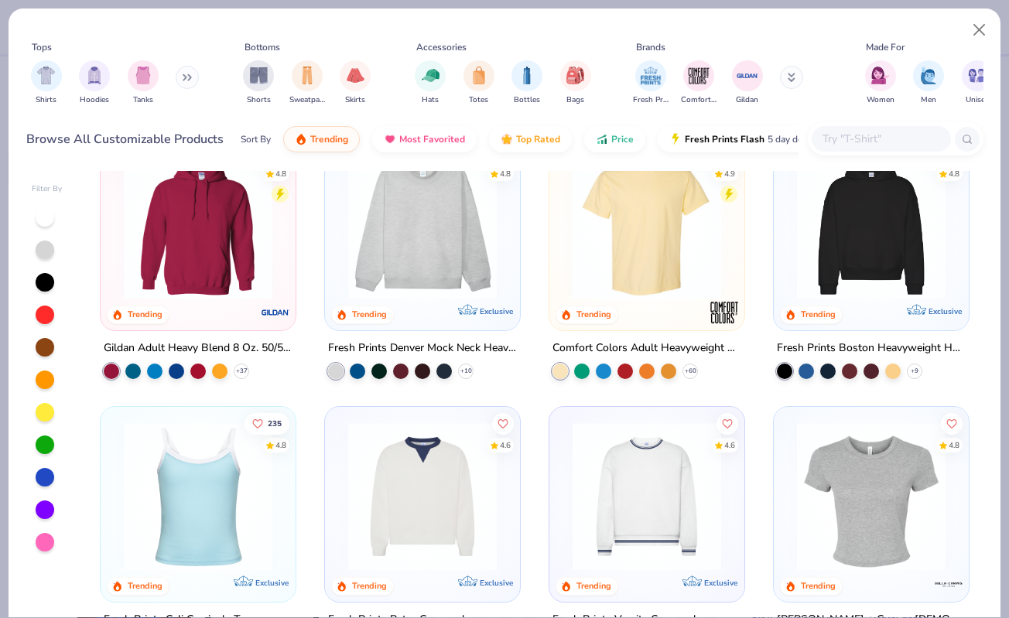
scroll to position [46, 0]
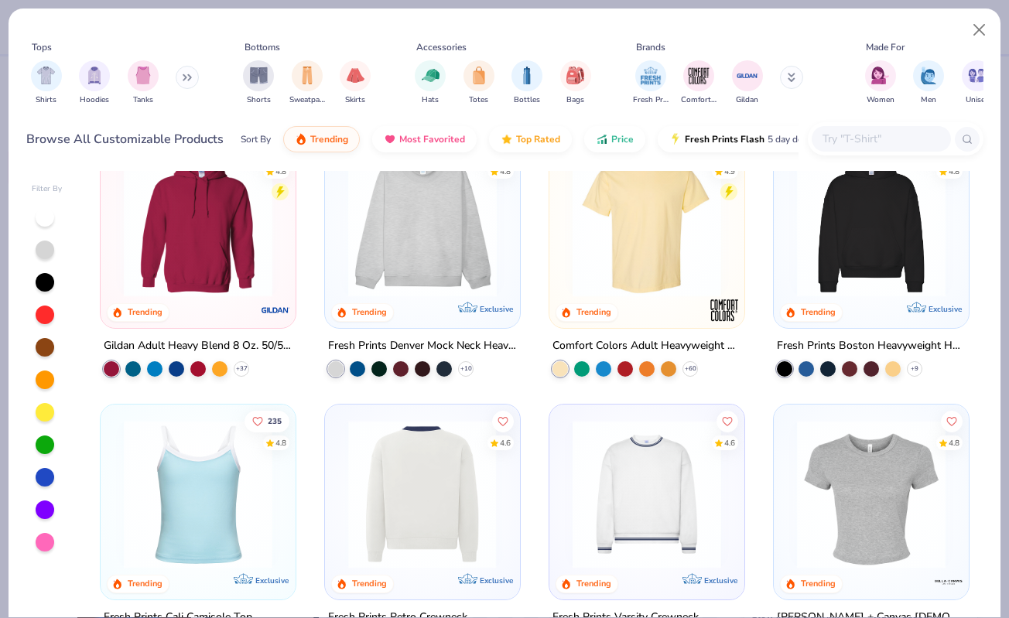
click at [340, 469] on img at bounding box center [258, 494] width 164 height 149
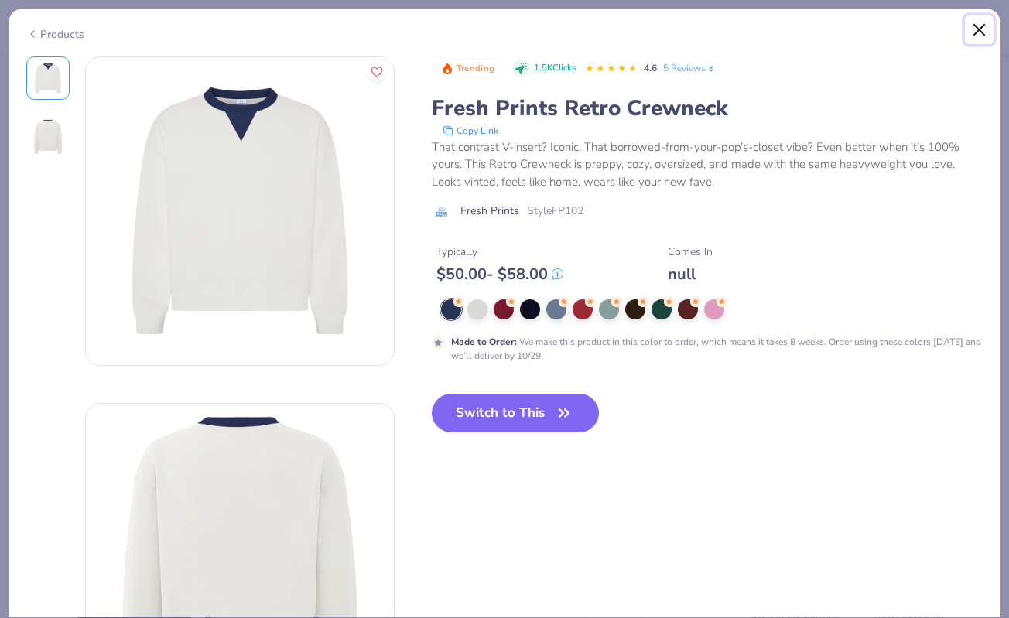
click at [984, 26] on button "Close" at bounding box center [979, 29] width 29 height 29
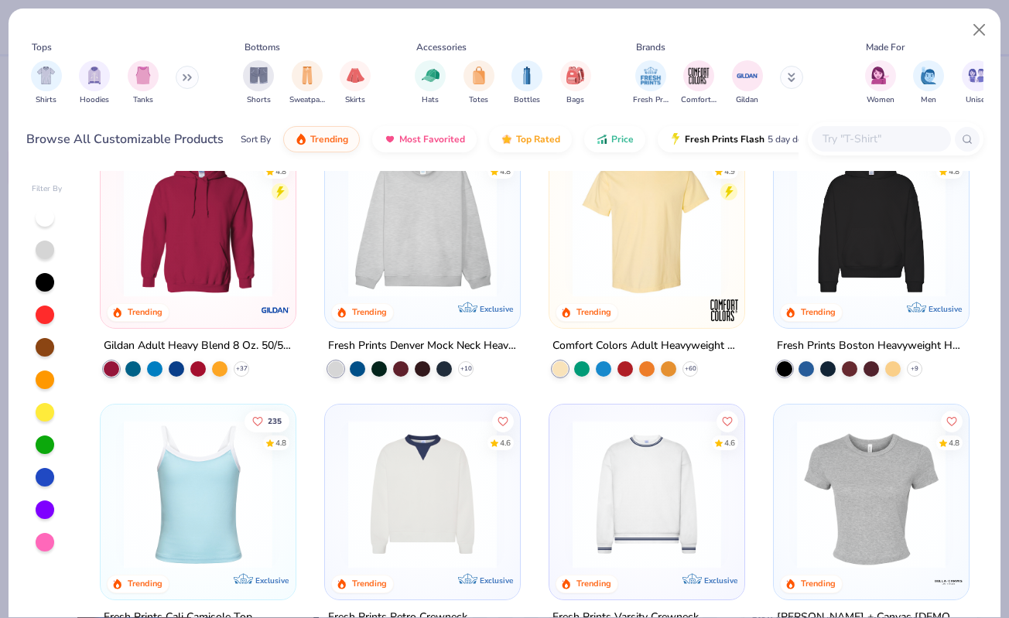
click at [601, 457] on img at bounding box center [647, 494] width 164 height 149
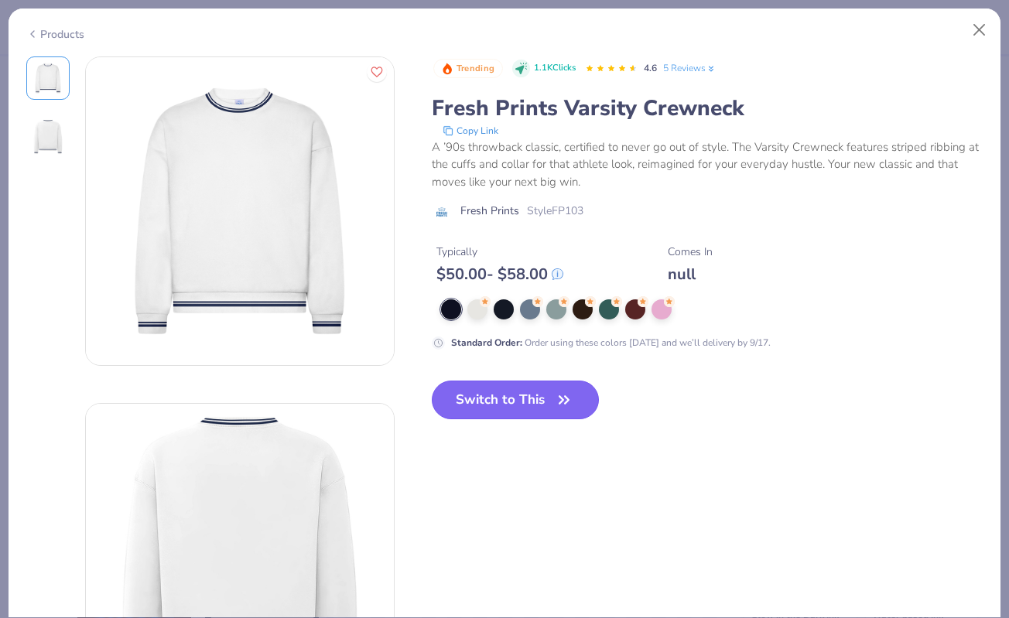
click at [529, 391] on button "Switch to This" at bounding box center [516, 400] width 168 height 39
type input "50"
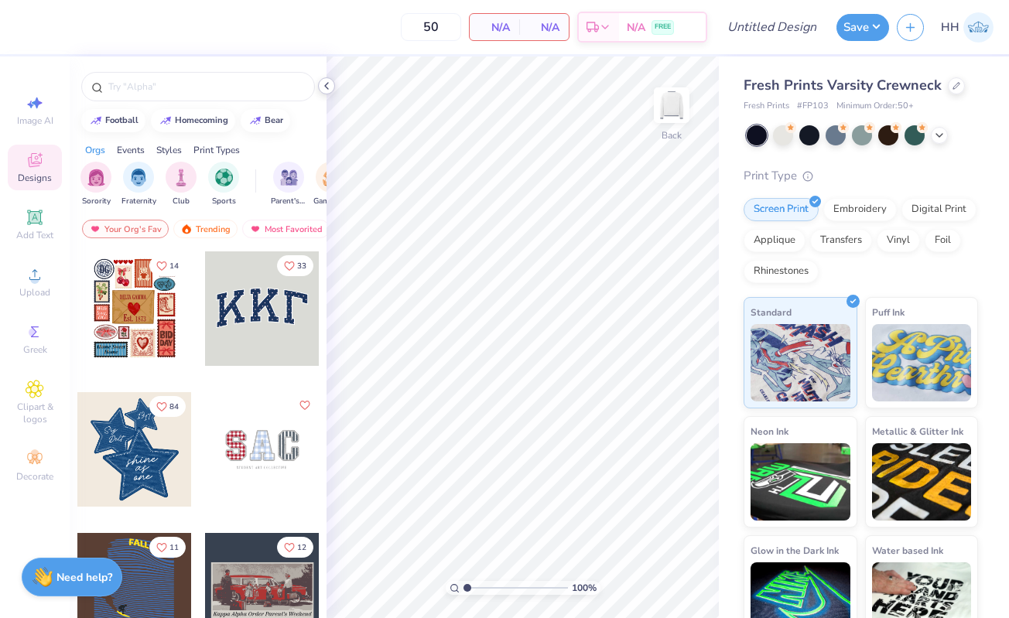
click at [326, 84] on polyline at bounding box center [326, 86] width 3 height 6
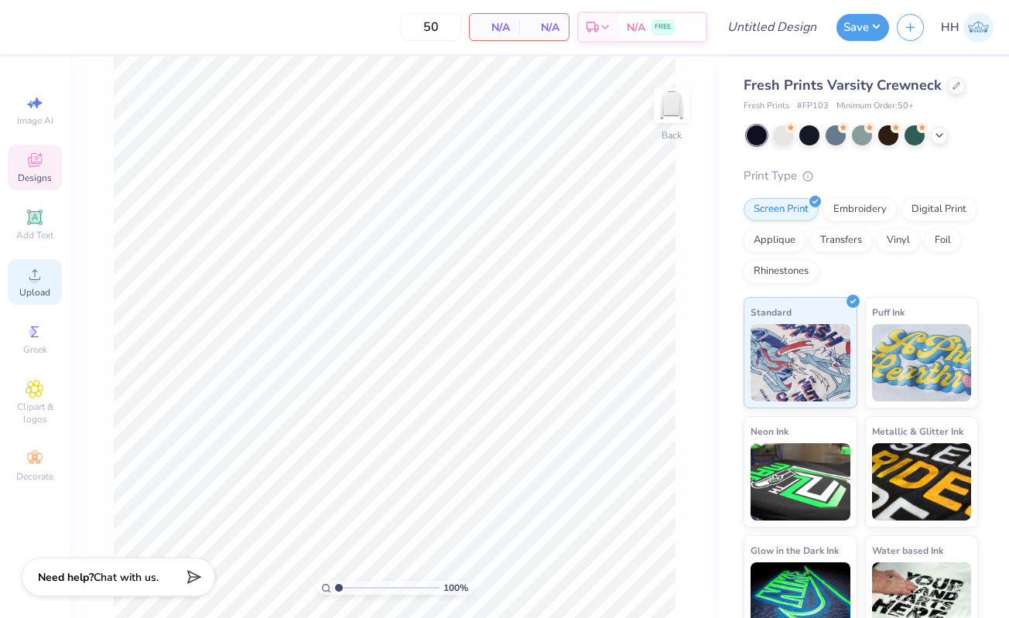
click at [30, 272] on icon at bounding box center [35, 274] width 19 height 19
click at [669, 103] on img at bounding box center [672, 105] width 62 height 62
click at [41, 288] on span "Upload" at bounding box center [34, 292] width 31 height 12
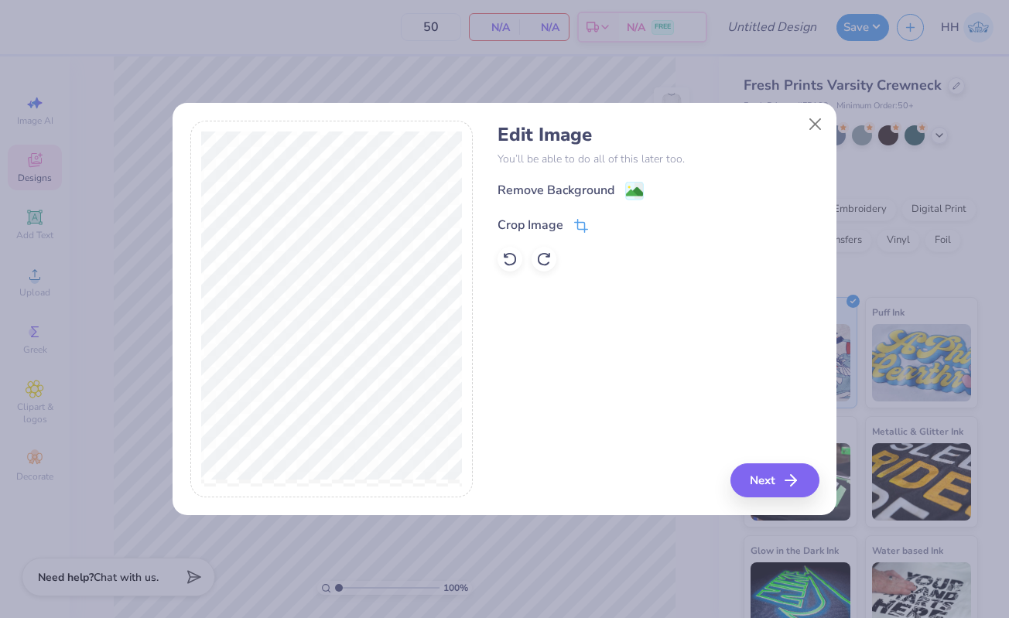
click at [579, 219] on icon at bounding box center [581, 226] width 14 height 14
click at [611, 225] on button at bounding box center [607, 223] width 16 height 16
click at [636, 190] on image at bounding box center [634, 193] width 17 height 17
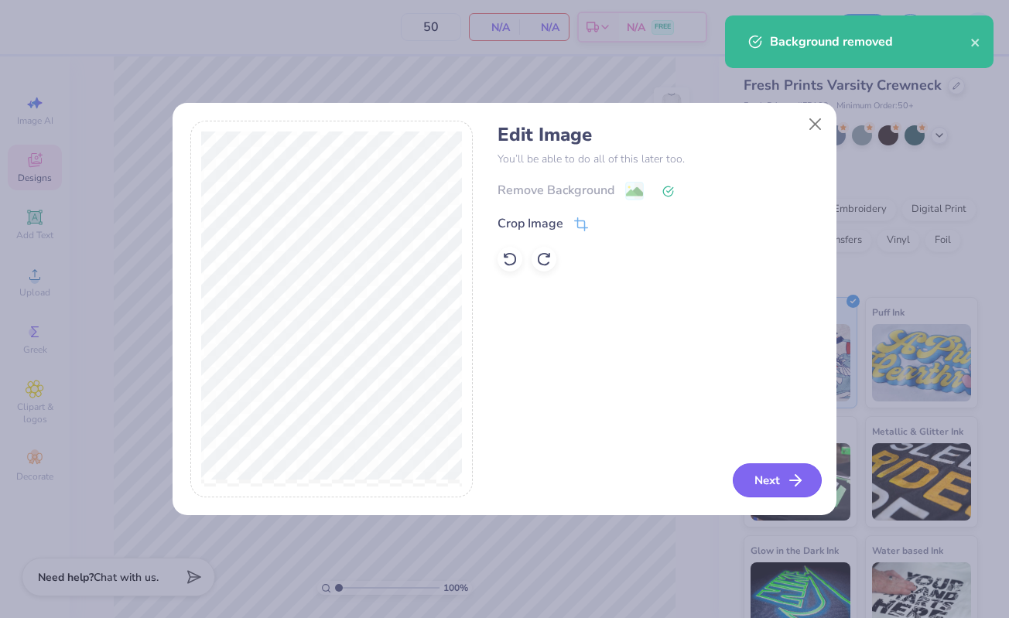
click at [789, 479] on icon "button" at bounding box center [795, 480] width 19 height 19
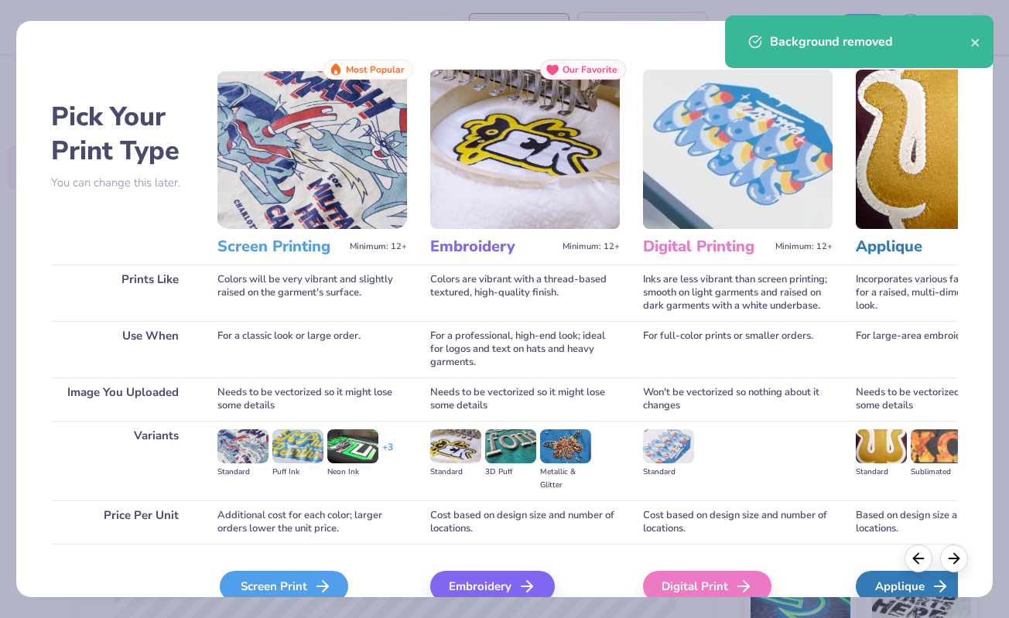
click at [305, 584] on div "Screen Print" at bounding box center [284, 586] width 128 height 31
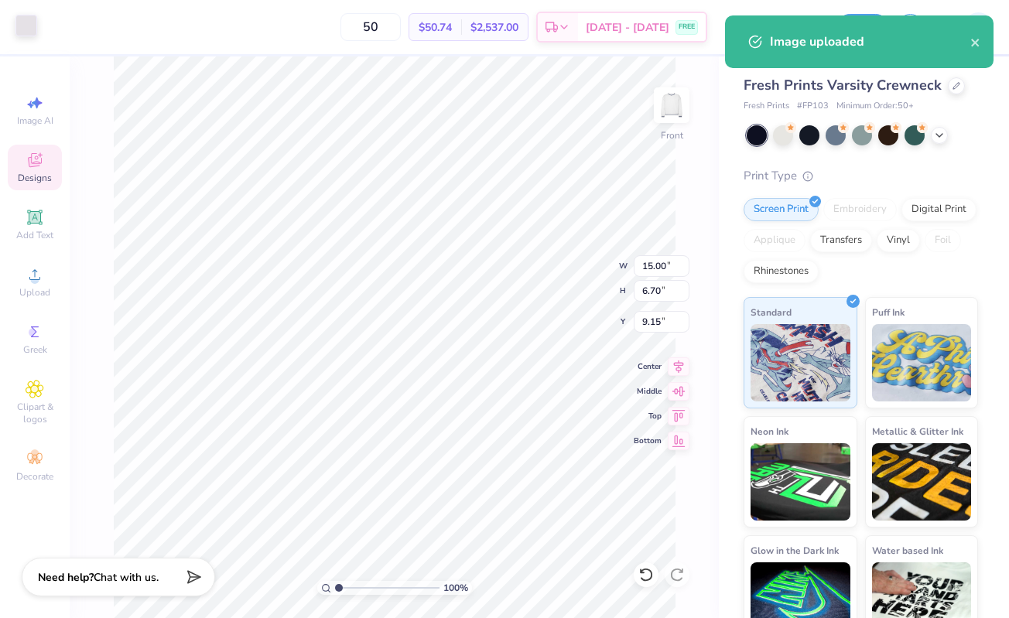
click at [28, 18] on div at bounding box center [26, 26] width 22 height 22
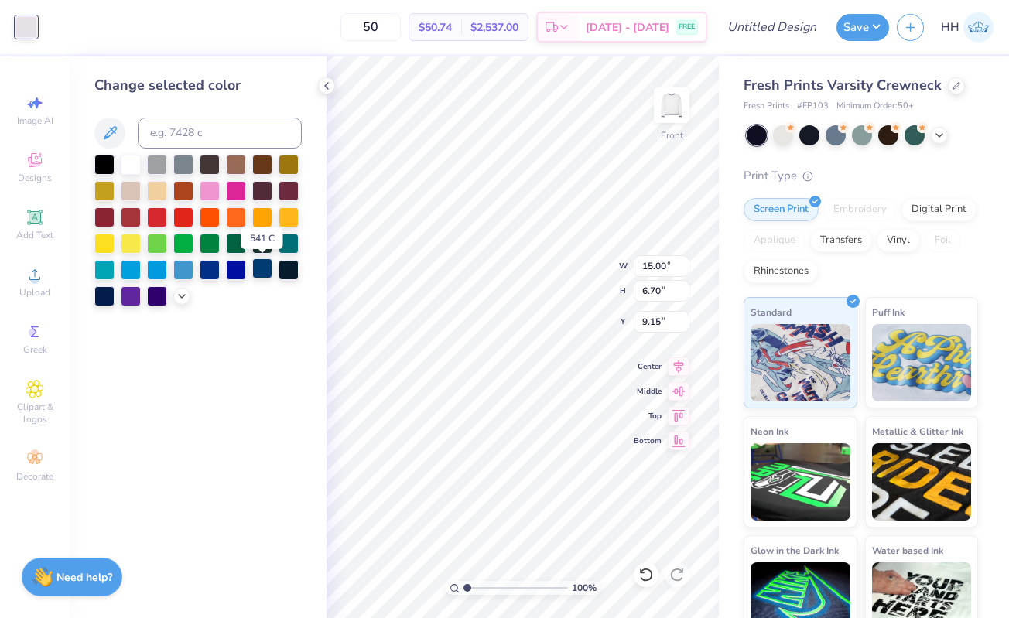
click at [266, 267] on div at bounding box center [262, 268] width 20 height 20
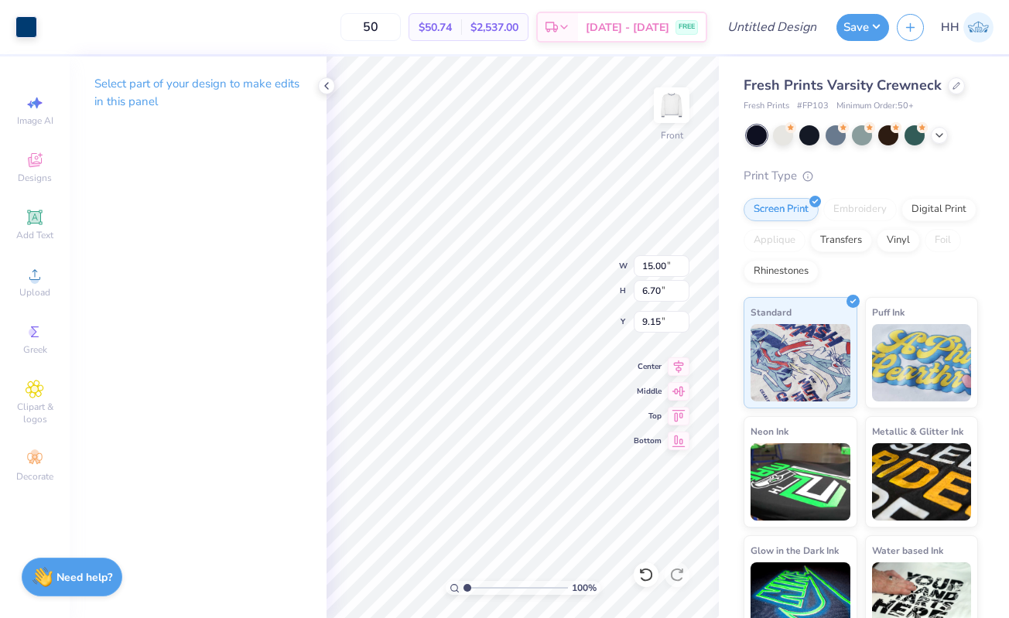
type input "5.38"
click at [812, 135] on div at bounding box center [809, 134] width 20 height 20
click at [24, 31] on div at bounding box center [26, 26] width 22 height 22
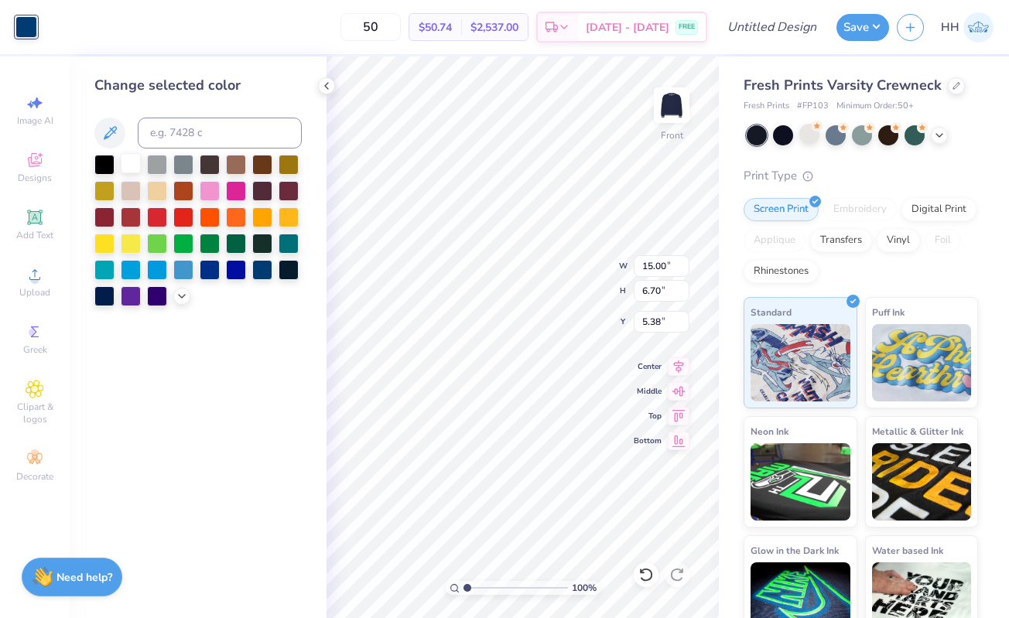
click at [135, 161] on div at bounding box center [131, 163] width 20 height 20
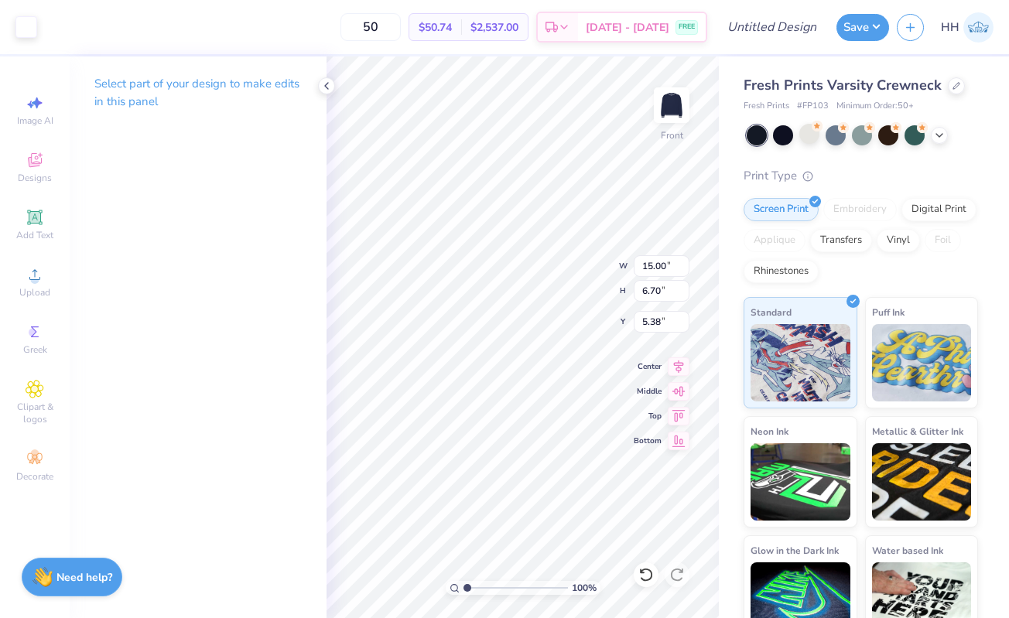
type input "5.46"
click at [327, 88] on icon at bounding box center [326, 86] width 12 height 12
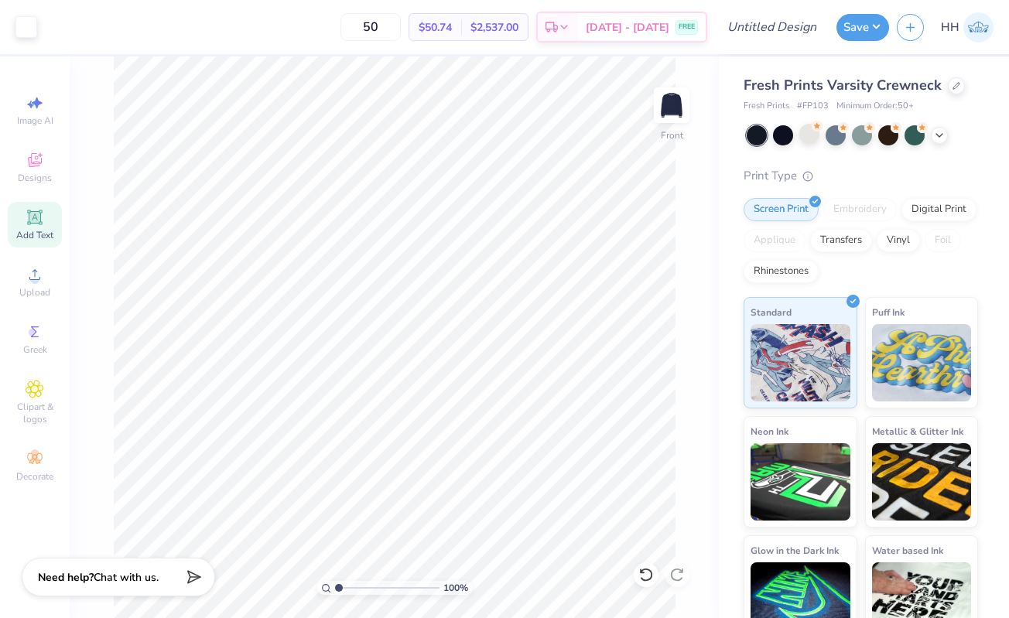
click at [37, 219] on icon at bounding box center [35, 217] width 19 height 19
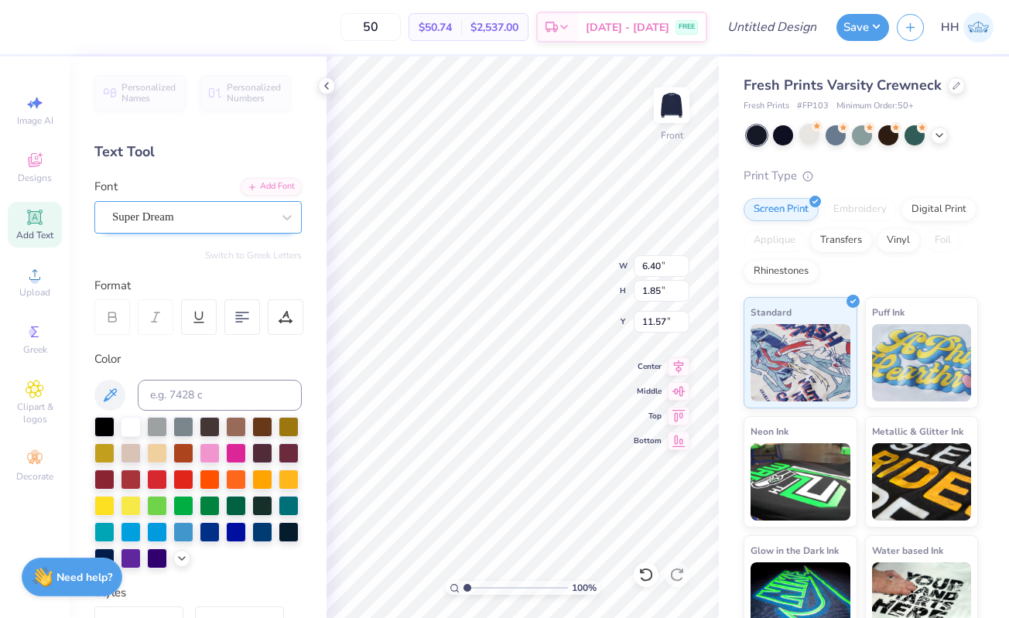
click at [166, 224] on div "Super Dream" at bounding box center [192, 217] width 163 height 24
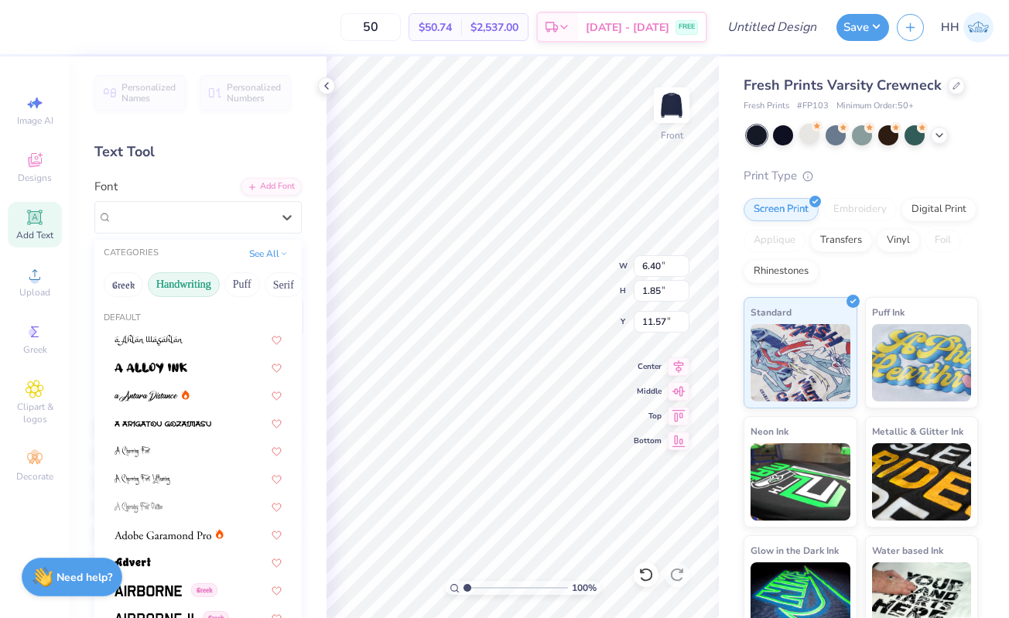
click at [194, 278] on button "Handwriting" at bounding box center [184, 284] width 72 height 25
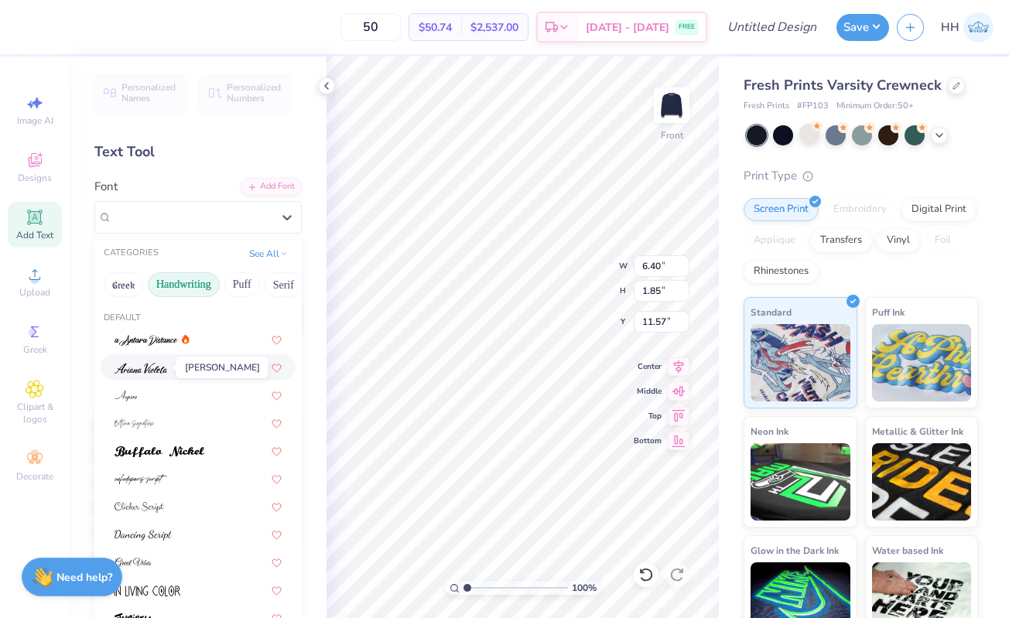
click at [156, 369] on img at bounding box center [141, 368] width 53 height 11
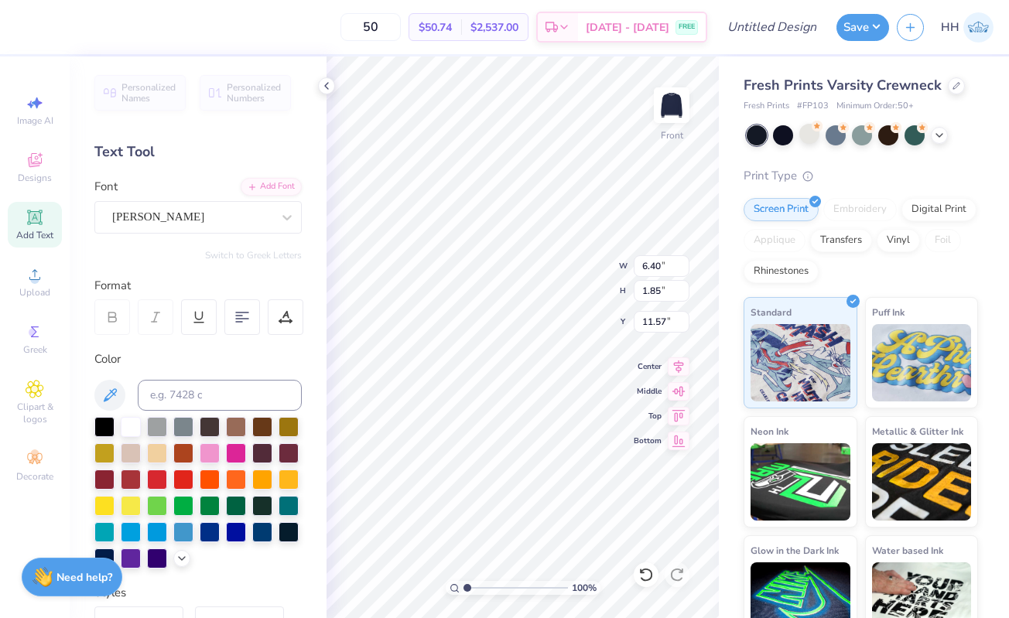
type textarea "T"
type textarea "Alpha Omicron Pi"
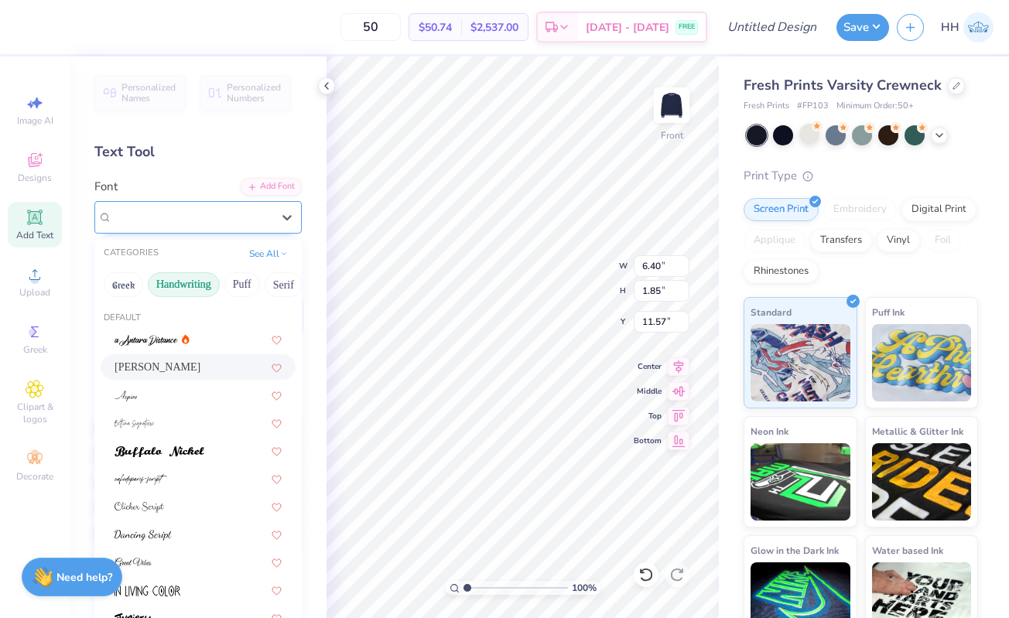
click at [224, 223] on div "[PERSON_NAME]" at bounding box center [192, 217] width 163 height 24
click at [188, 441] on div at bounding box center [198, 451] width 195 height 26
click at [217, 211] on div "Buffalo Nickel" at bounding box center [192, 217] width 163 height 24
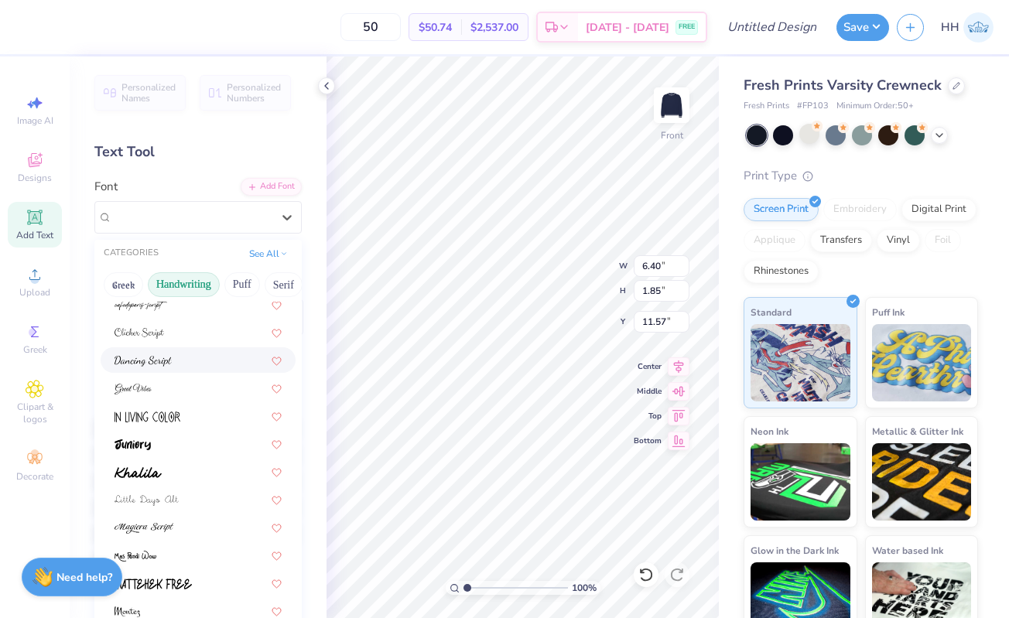
scroll to position [175, 0]
click at [190, 472] on div at bounding box center [198, 471] width 167 height 16
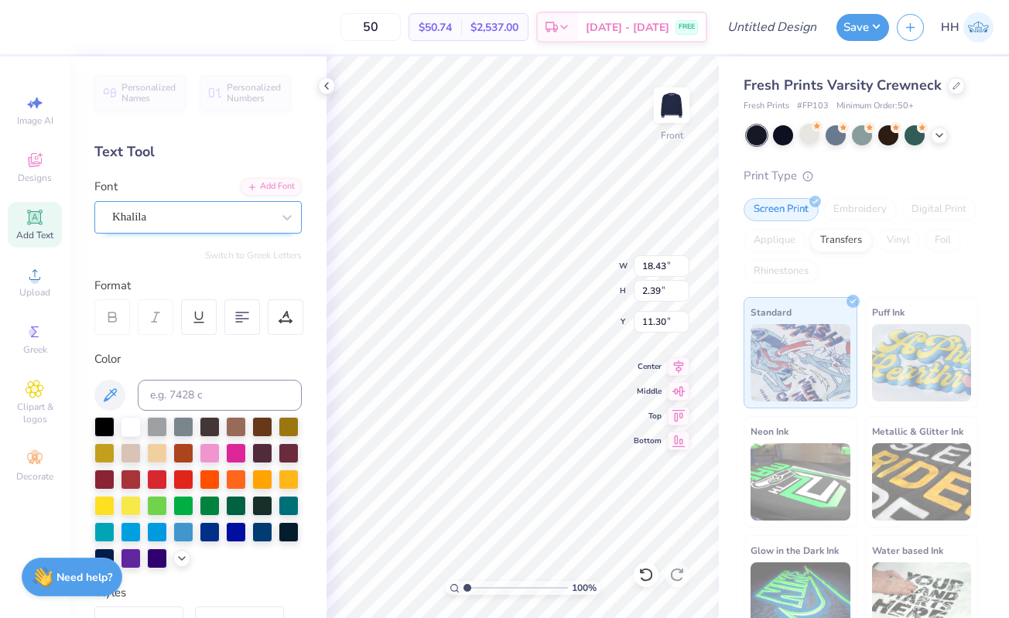
click at [231, 214] on div "Khalila" at bounding box center [192, 217] width 163 height 24
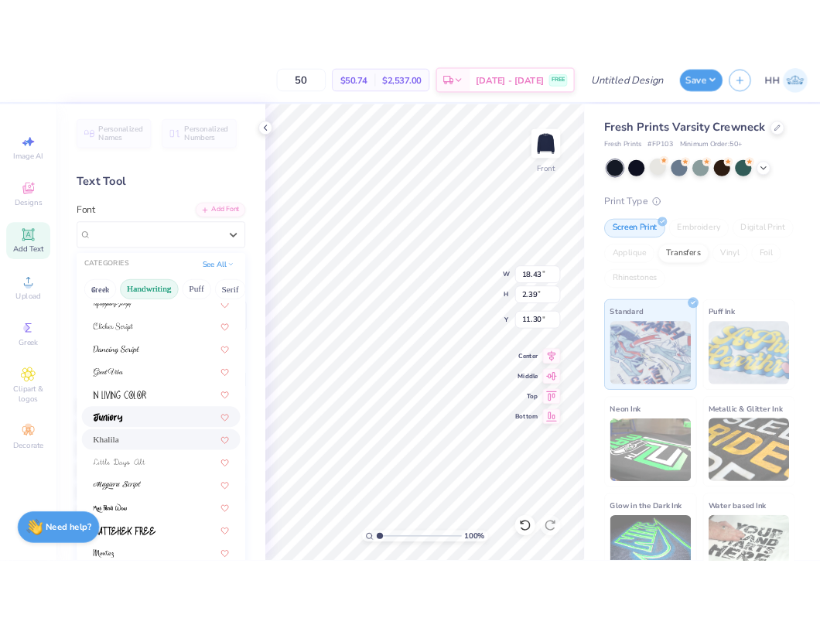
scroll to position [233, 0]
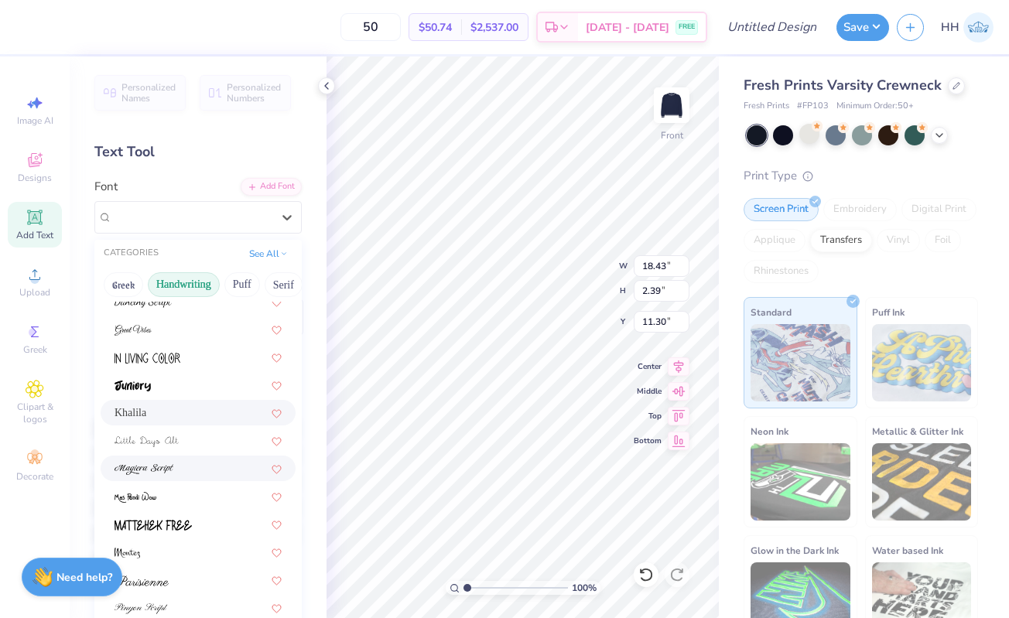
click at [175, 470] on div at bounding box center [198, 468] width 167 height 16
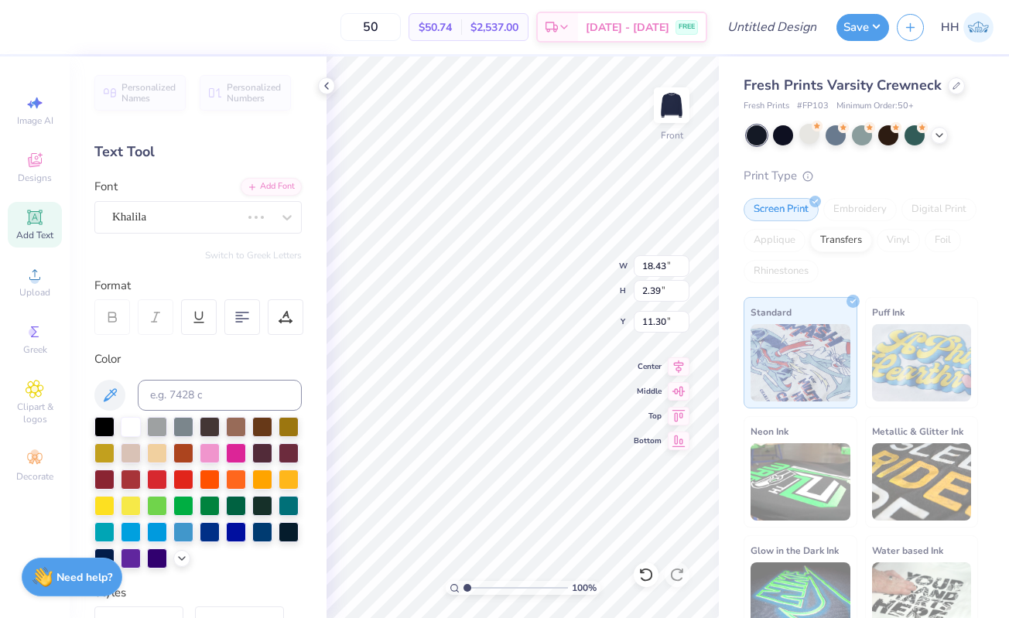
type input "2.24"
type input "11.38"
type input "12.78"
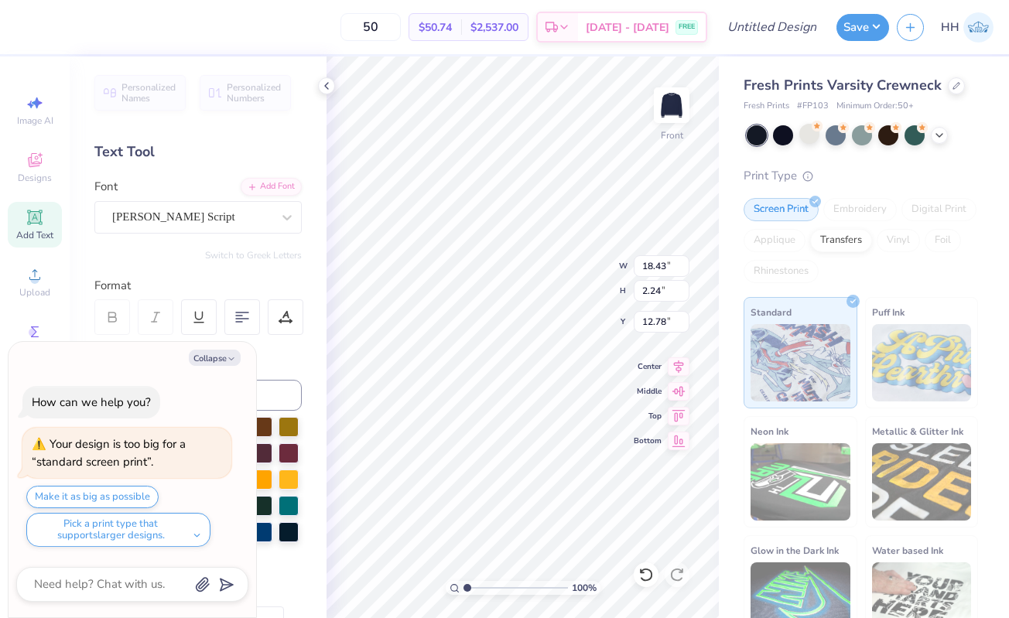
type textarea "x"
type input "11.66"
type input "1.42"
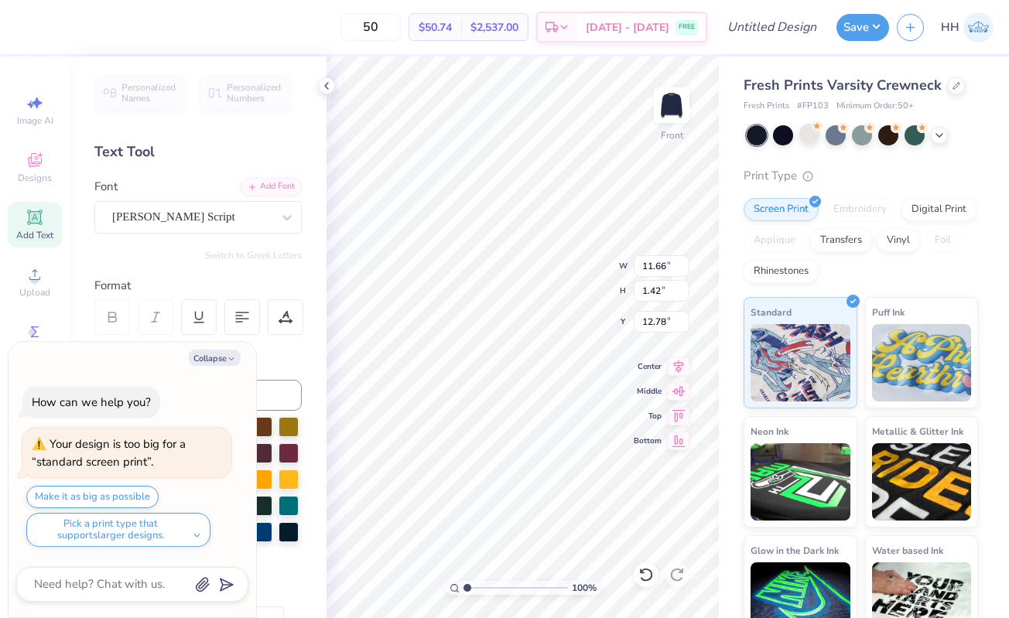
type textarea "x"
type input "12.79"
type textarea "x"
type input "13.15"
type input "1.60"
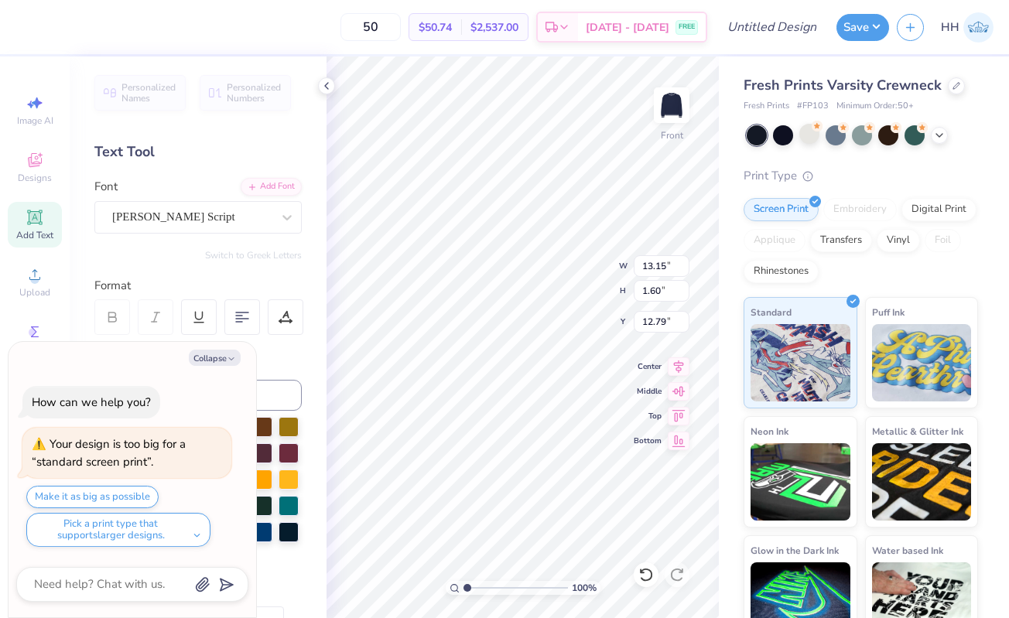
type textarea "x"
type input "12.74"
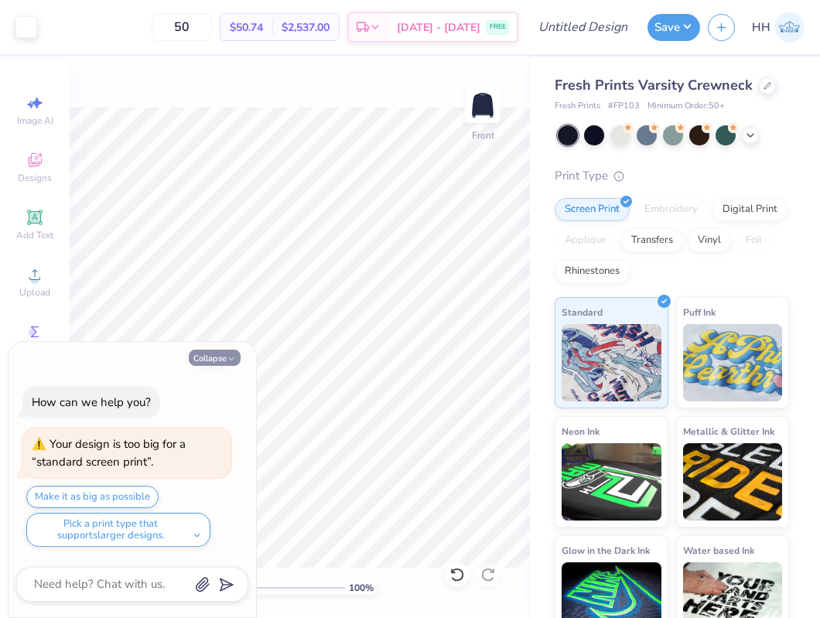
click at [232, 358] on polyline "button" at bounding box center [231, 359] width 5 height 2
type textarea "x"
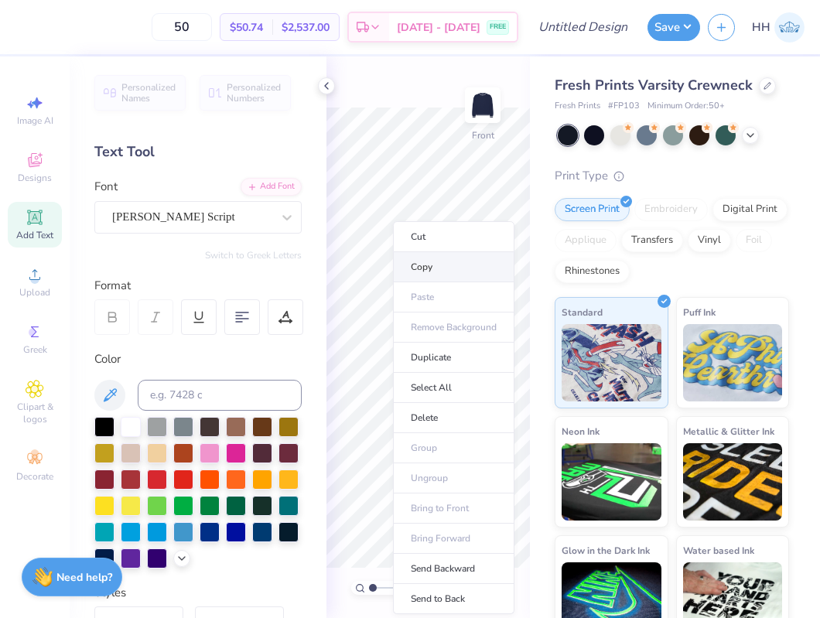
click at [450, 262] on li "Copy" at bounding box center [453, 267] width 121 height 30
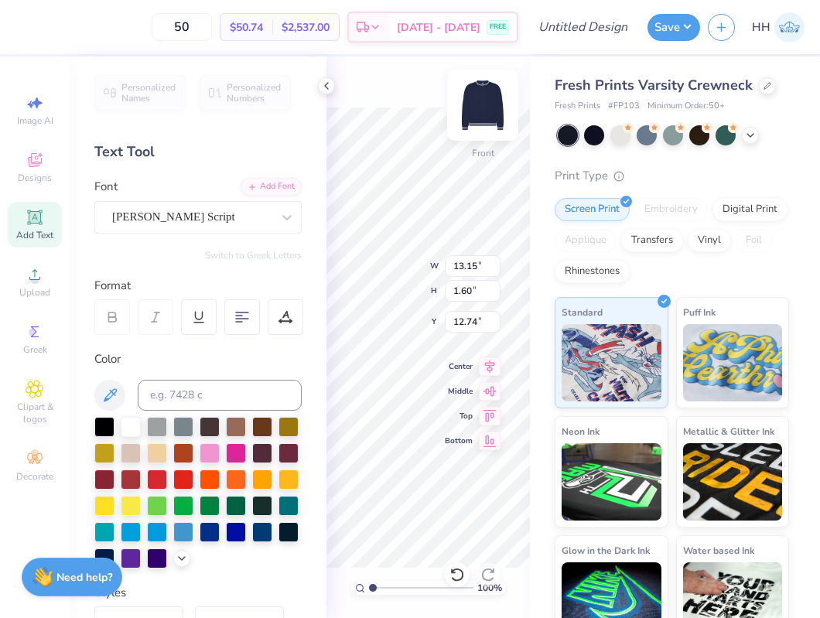
click at [472, 108] on img at bounding box center [483, 105] width 62 height 62
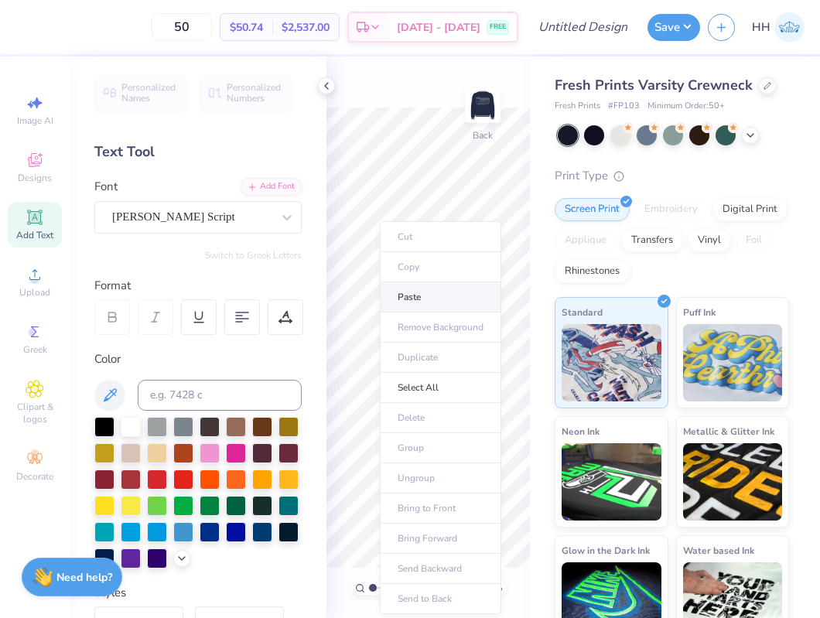
click at [427, 296] on li "Paste" at bounding box center [440, 297] width 121 height 30
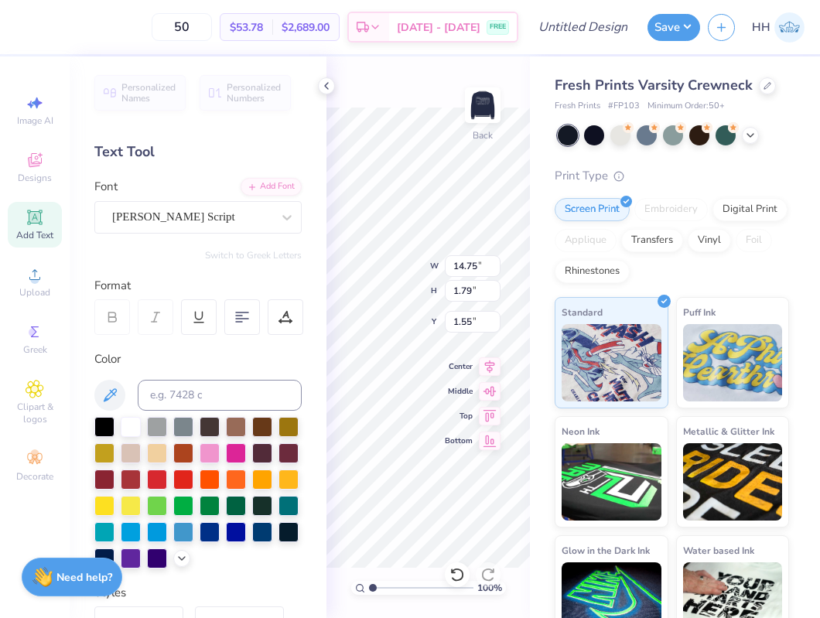
click at [400, 286] on div "100 % Back W 14.75 14.75 " H 1.79 1.79 " Y 1.55 1.55 " Center Middle Top Bottom" at bounding box center [429, 337] width 204 height 562
type input "3.50"
type input "11.71"
type input "1.42"
type input "3.00"
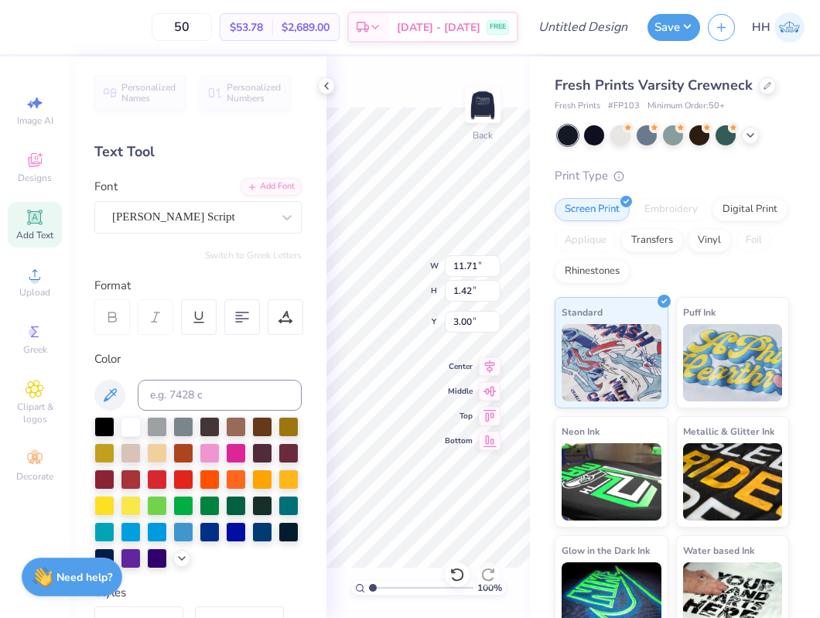
scroll to position [0, 5]
click at [230, 207] on div at bounding box center [191, 217] width 159 height 21
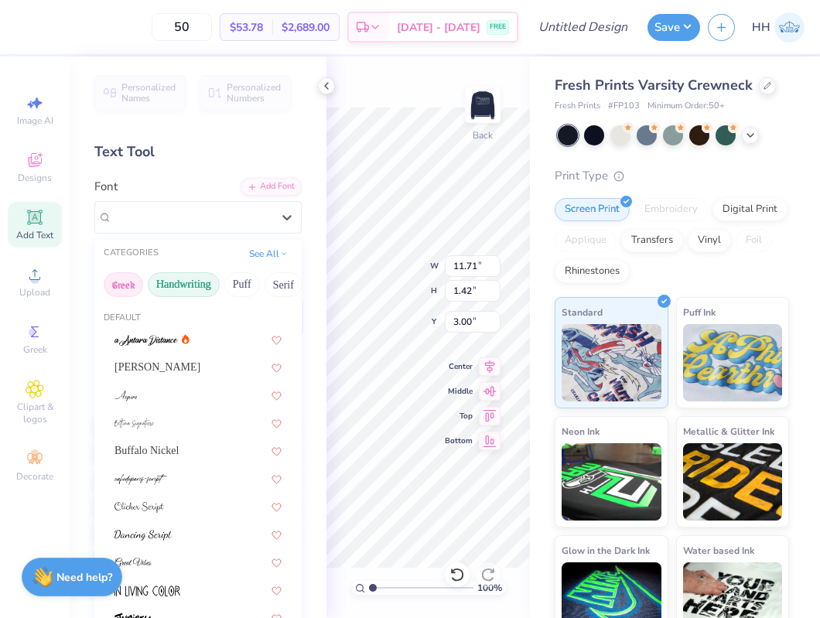
click at [122, 279] on button "Greek" at bounding box center [123, 284] width 39 height 25
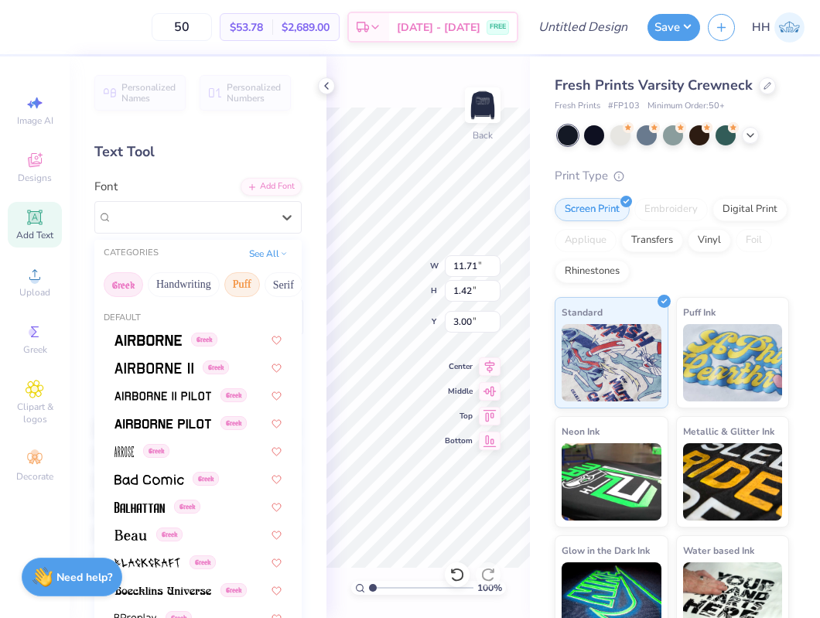
click at [235, 292] on button "Puff" at bounding box center [242, 284] width 36 height 25
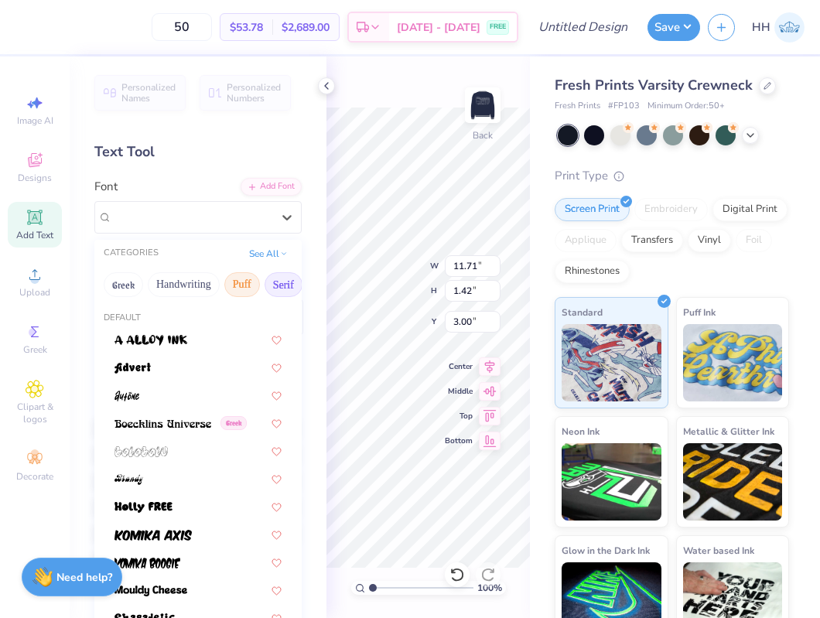
click at [272, 286] on button "Serif" at bounding box center [284, 284] width 38 height 25
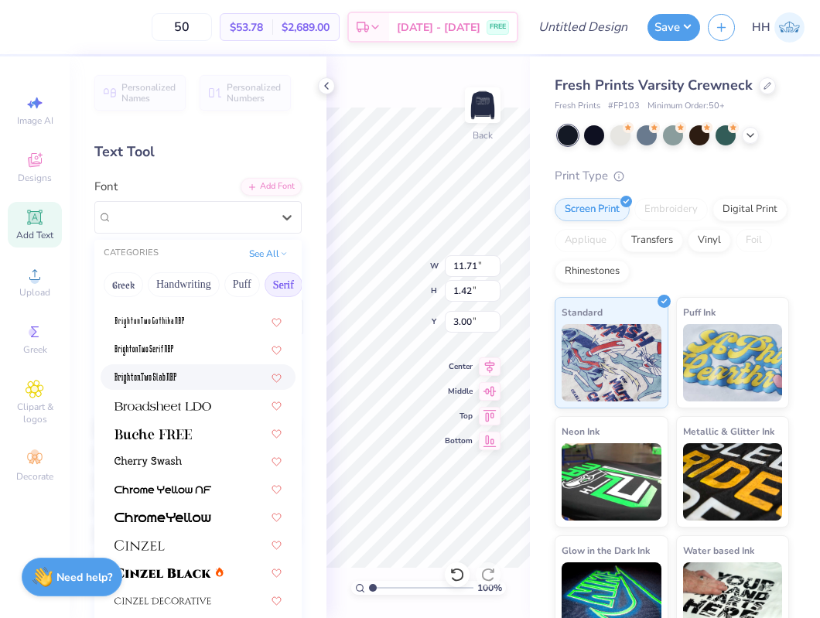
scroll to position [75, 0]
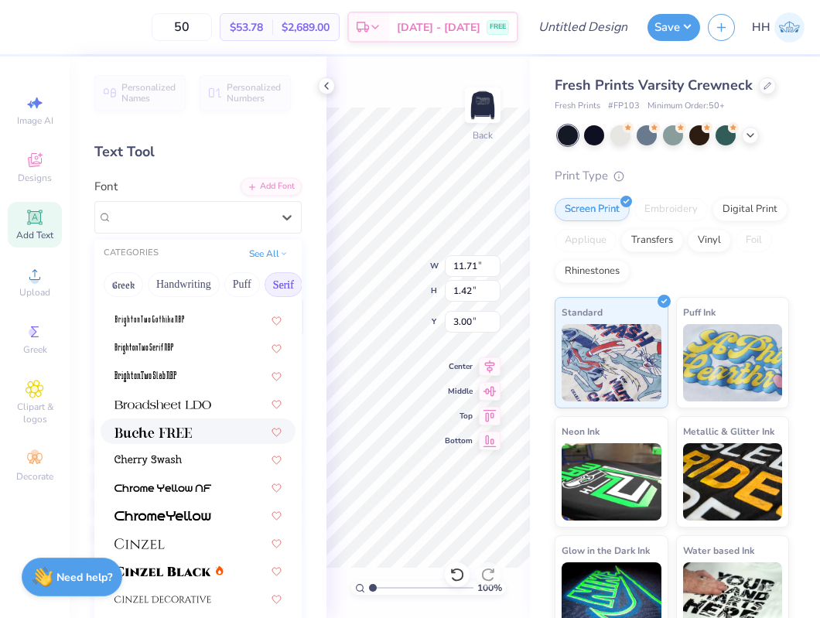
click at [152, 439] on span at bounding box center [153, 431] width 77 height 16
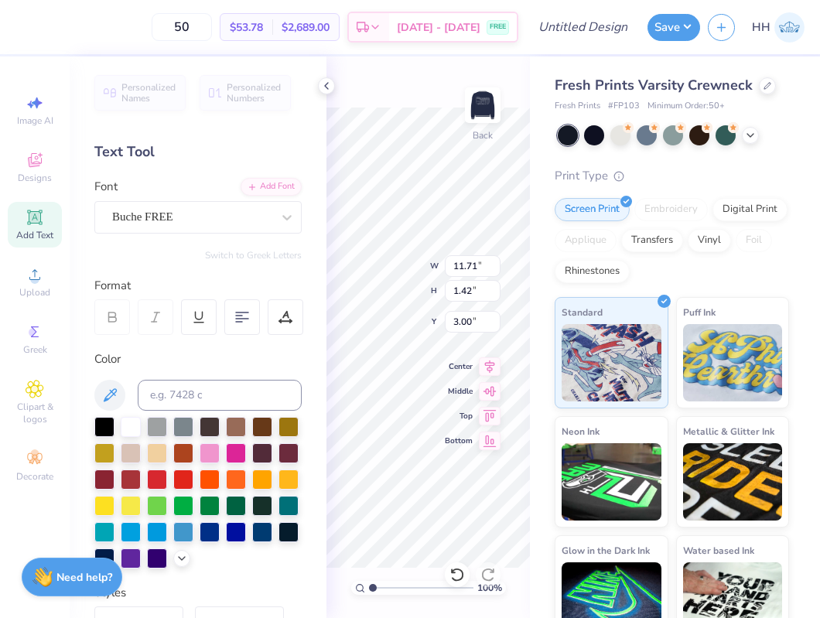
type input "9.75"
type input "1.23"
type input "3.10"
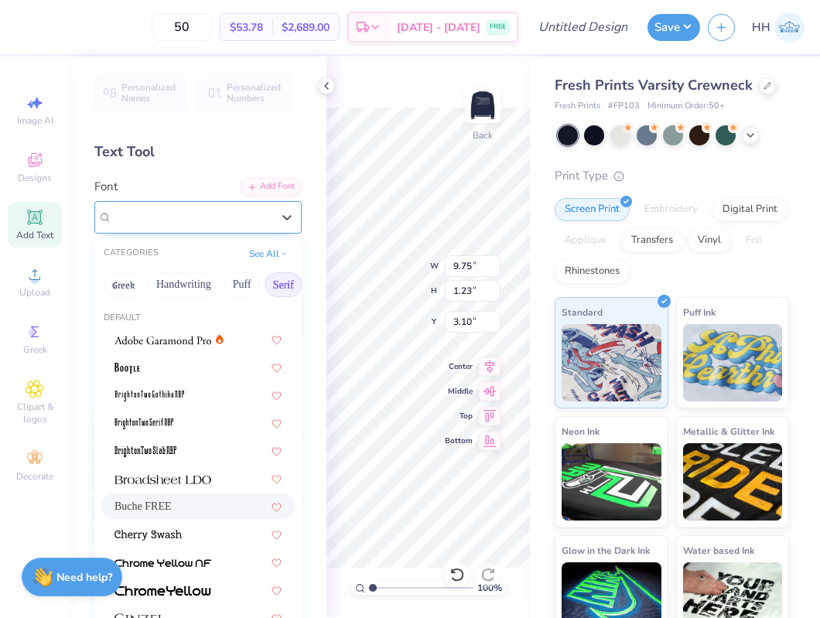
click at [272, 210] on div "Buche FREE" at bounding box center [192, 217] width 163 height 24
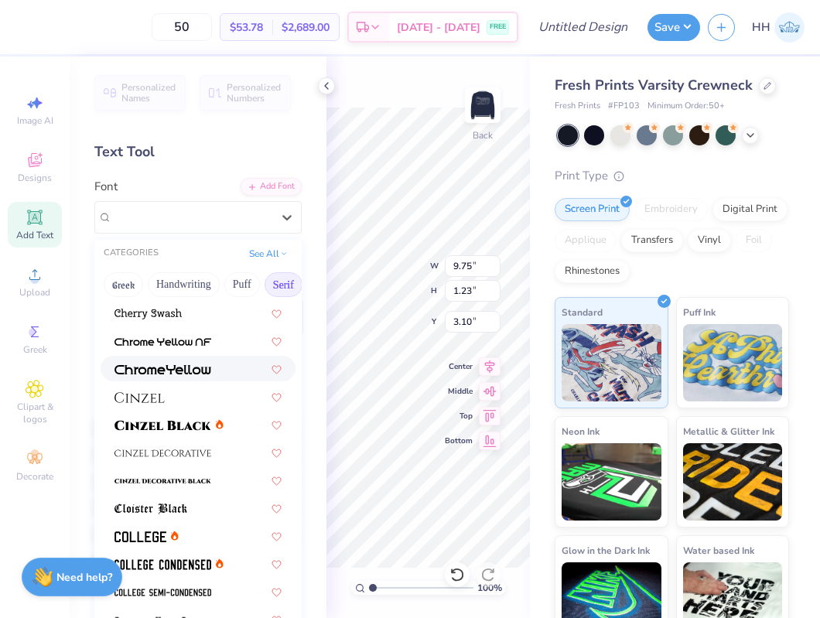
scroll to position [224, 0]
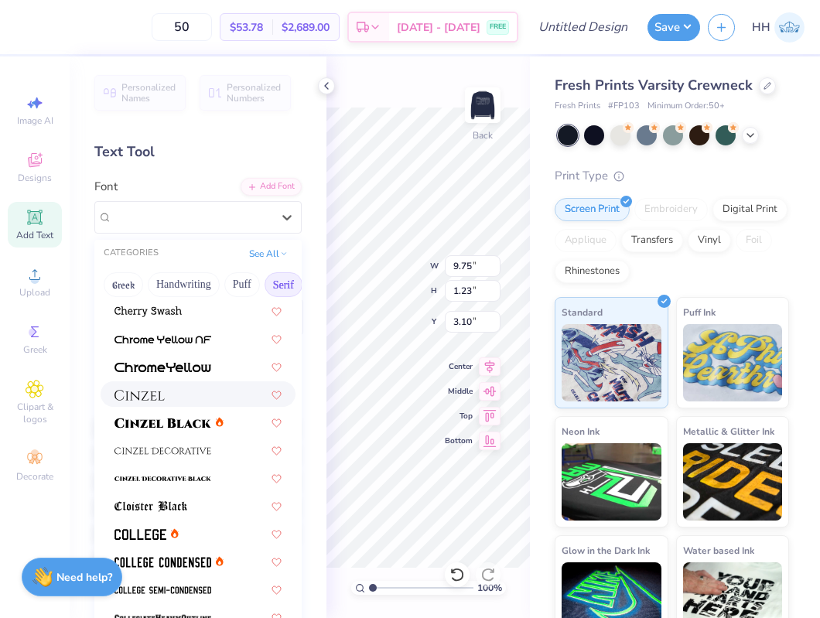
click at [184, 396] on div at bounding box center [198, 394] width 167 height 16
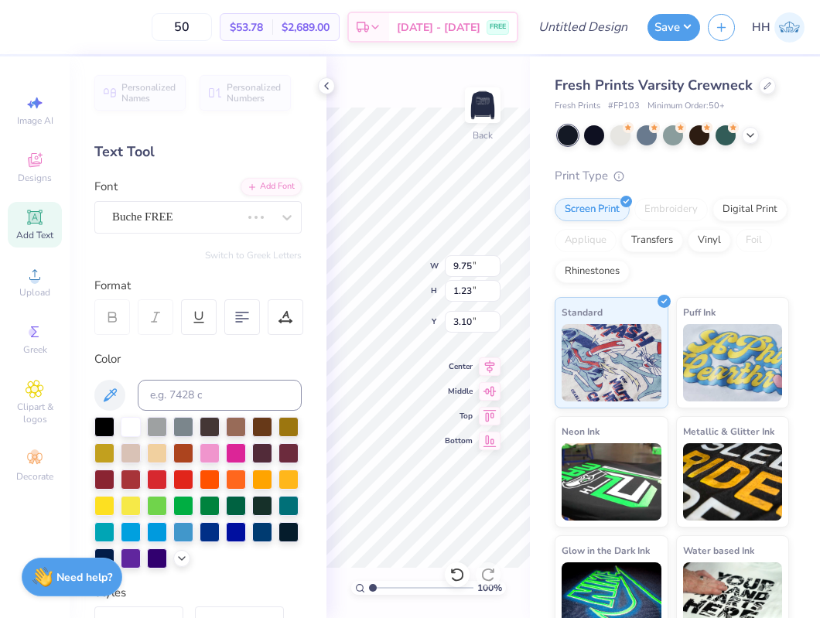
type input "11.37"
type input "0.88"
type input "3.27"
click at [255, 225] on div at bounding box center [192, 217] width 163 height 24
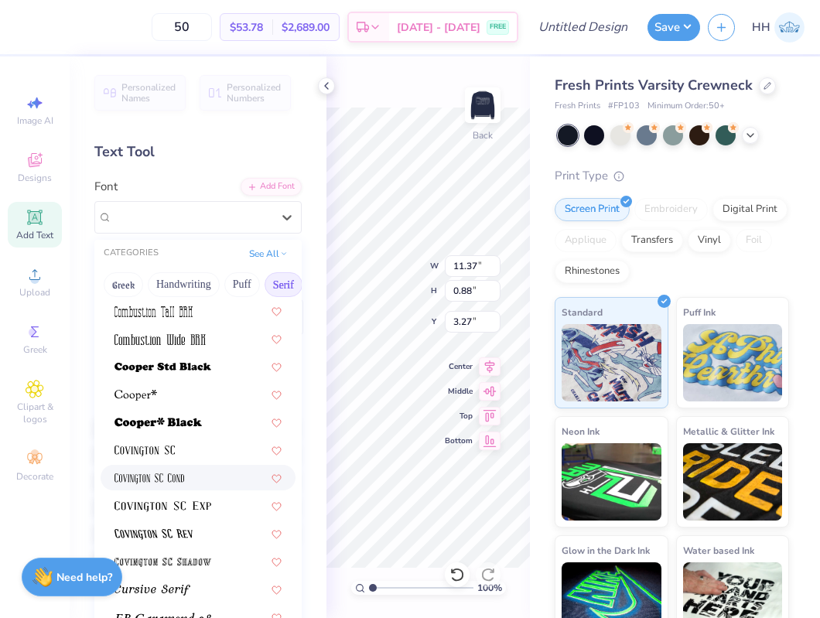
scroll to position [643, 0]
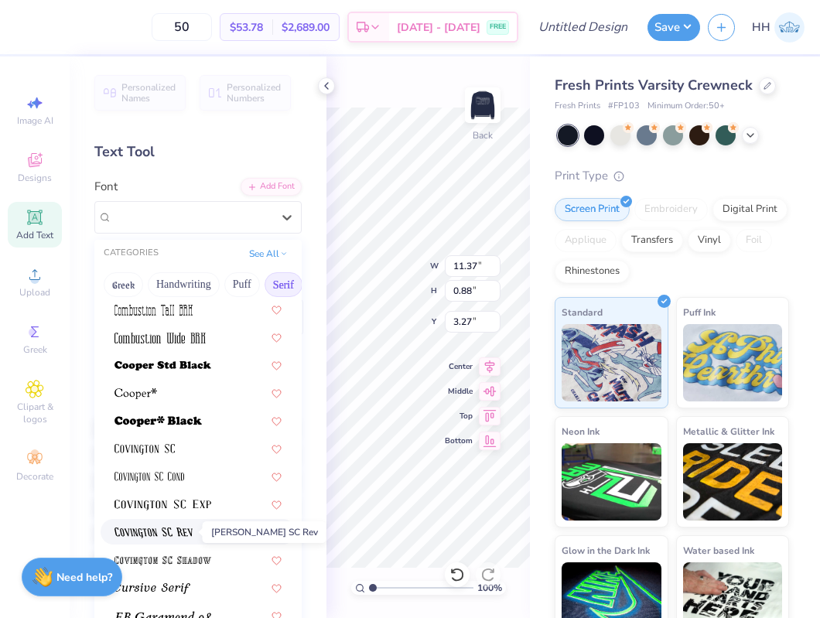
click at [191, 530] on img at bounding box center [154, 533] width 78 height 11
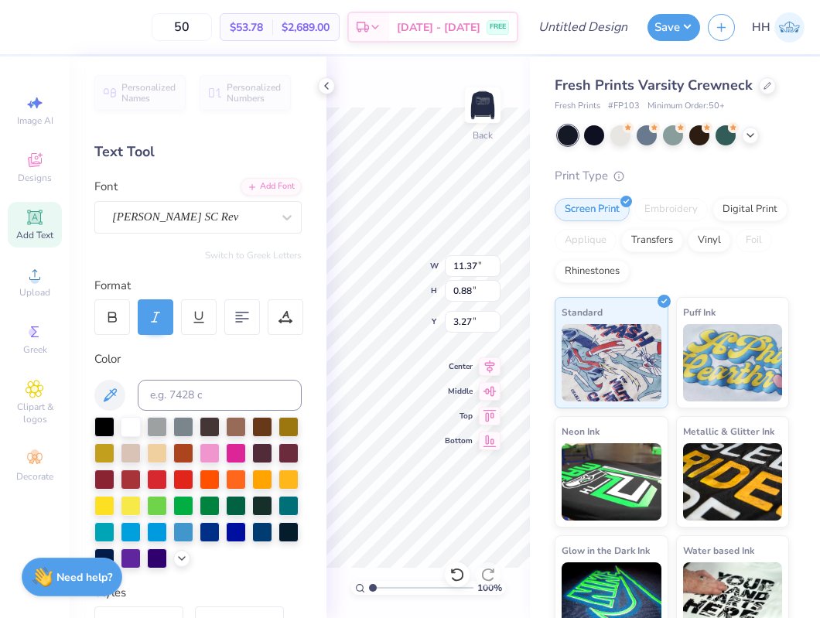
type input "7.85"
type input "0.89"
click at [200, 230] on div "[PERSON_NAME] SC Rev" at bounding box center [197, 217] width 207 height 33
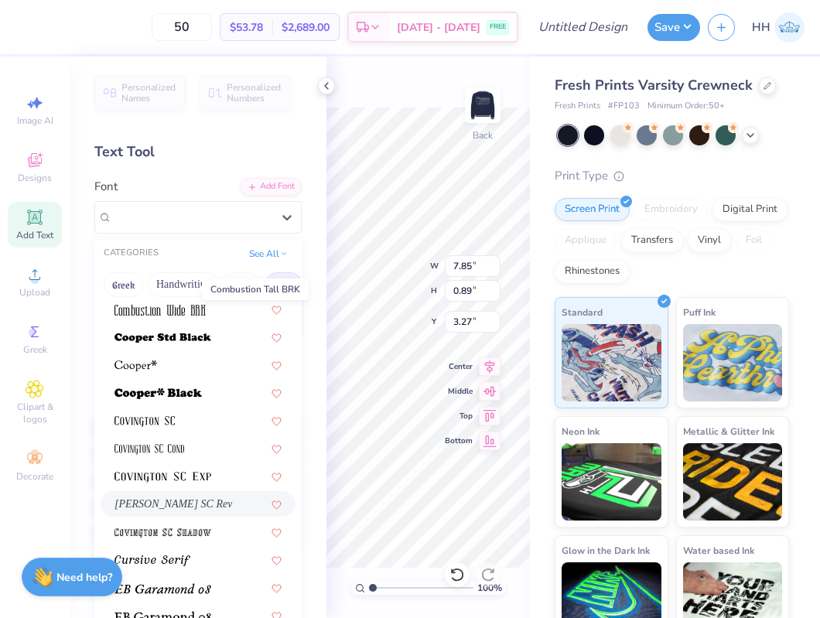
scroll to position [674, 0]
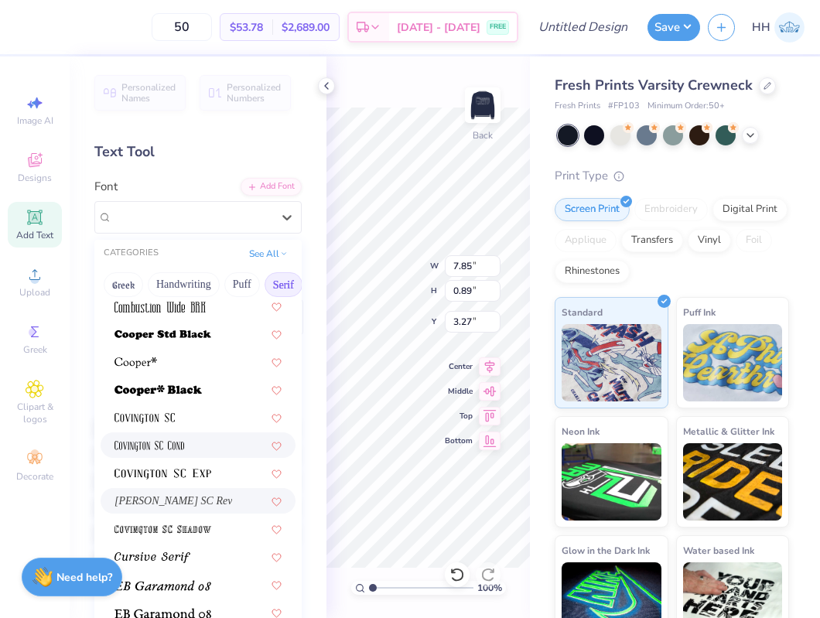
click at [186, 443] on div at bounding box center [198, 445] width 167 height 16
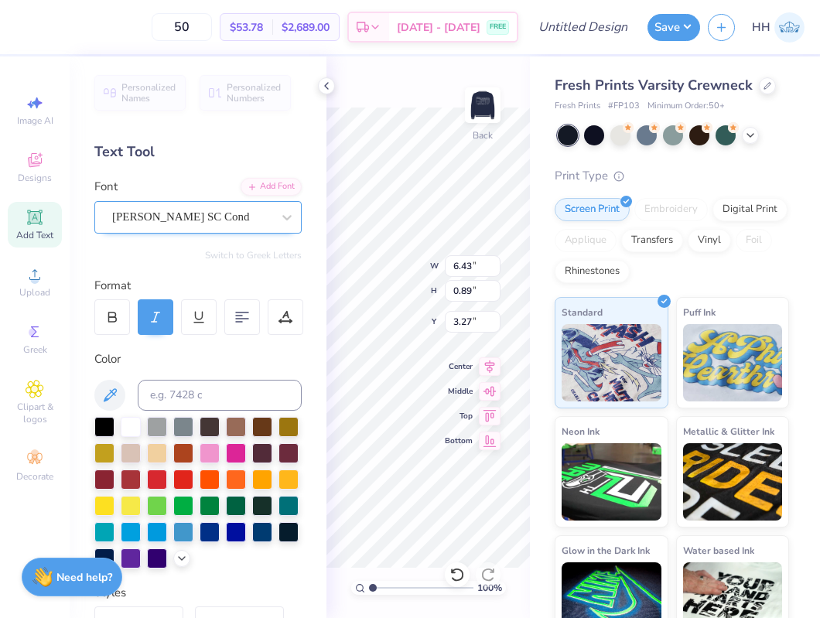
click at [210, 218] on div "[PERSON_NAME] SC Cond" at bounding box center [192, 217] width 163 height 24
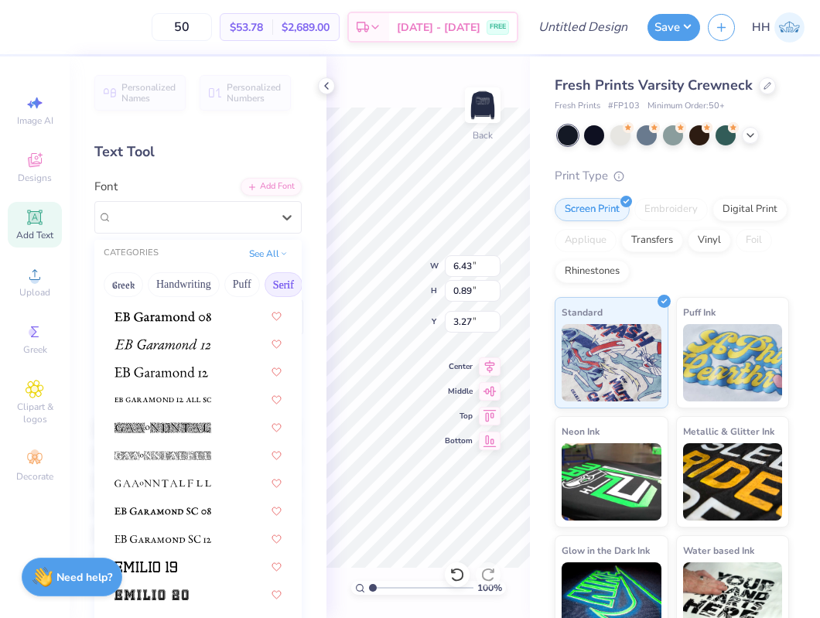
scroll to position [1023, 0]
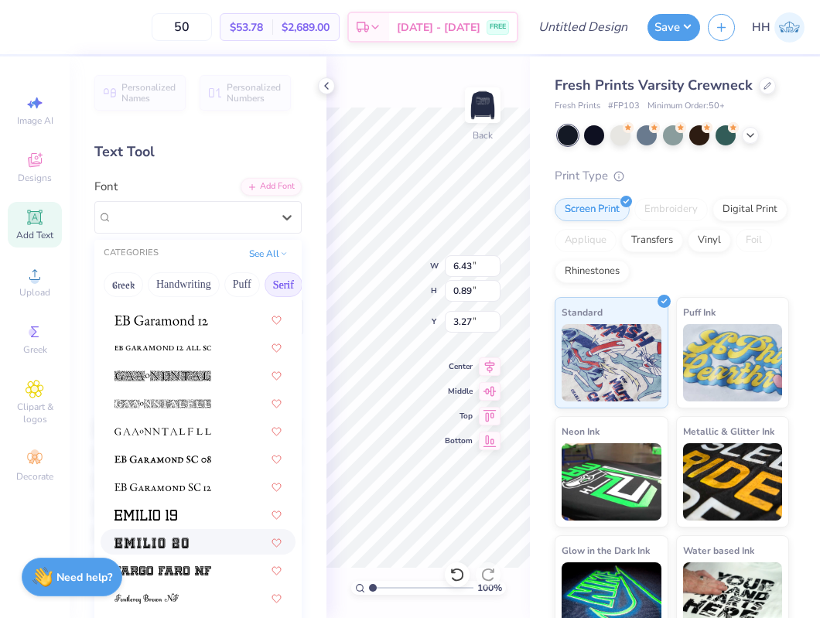
click at [194, 543] on div at bounding box center [198, 542] width 167 height 16
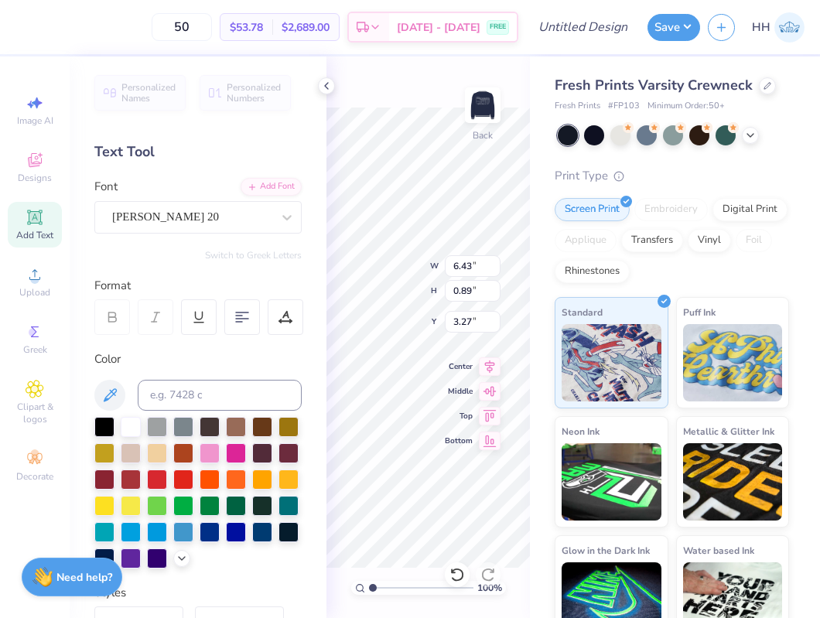
type input "14.64"
type input "1.10"
type input "3.16"
click at [211, 236] on div "Personalized Names Personalized Numbers Text Tool Add Font Font [PERSON_NAME] 2…" at bounding box center [198, 337] width 257 height 562
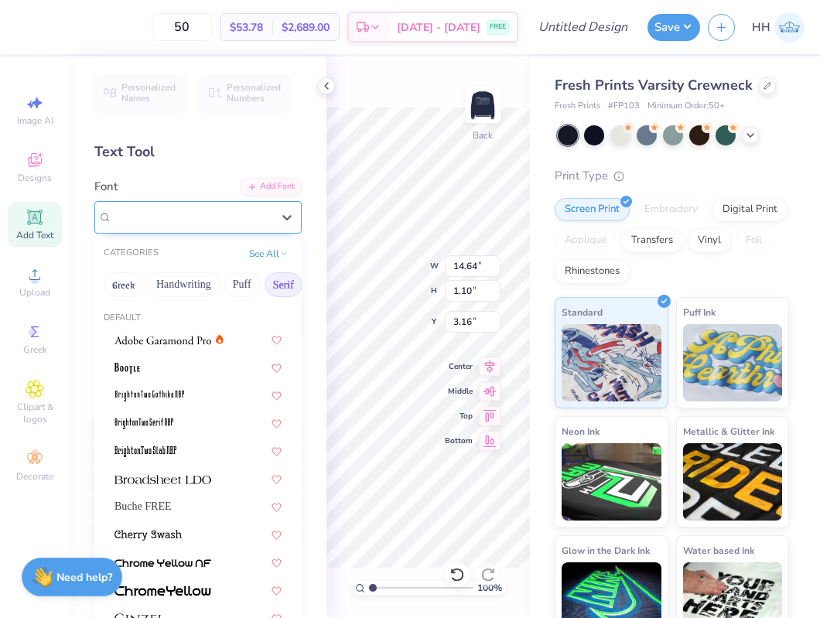
click at [210, 220] on div "[PERSON_NAME] 20" at bounding box center [192, 217] width 163 height 24
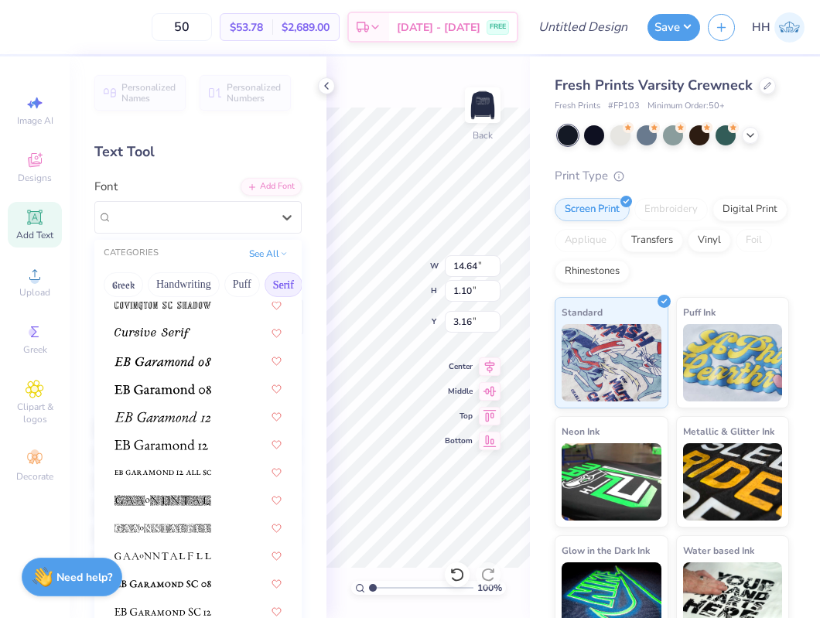
scroll to position [898, 0]
click at [165, 442] on img at bounding box center [162, 445] width 94 height 11
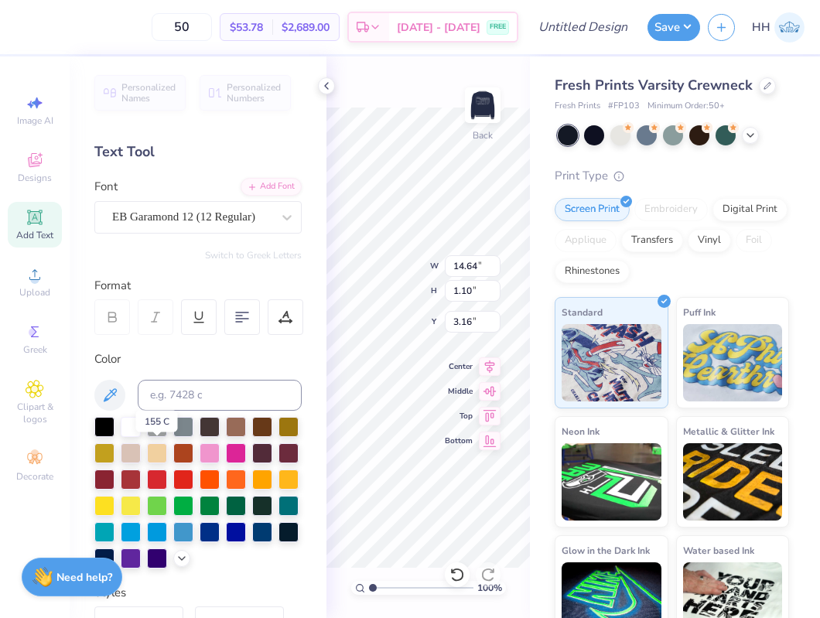
type input "8.52"
type input "1.19"
type input "3.11"
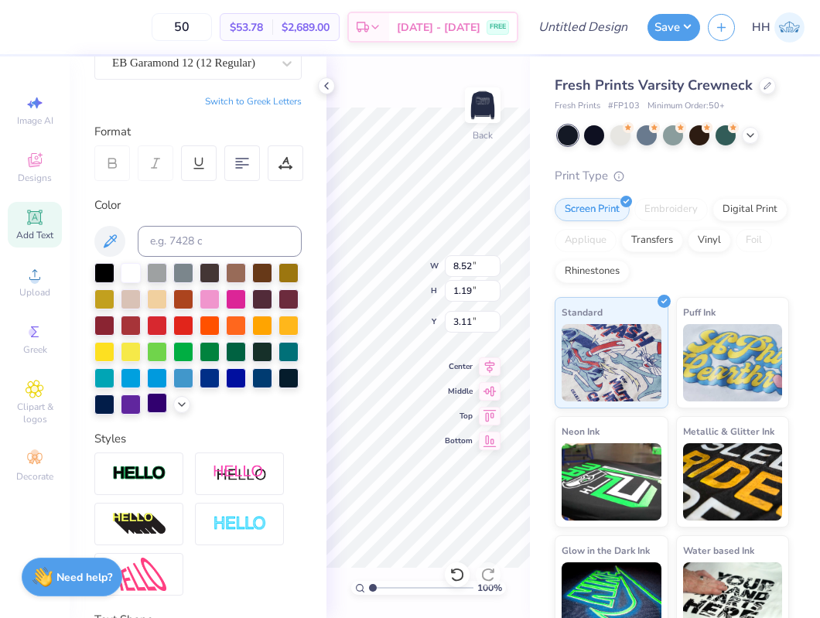
scroll to position [0, 0]
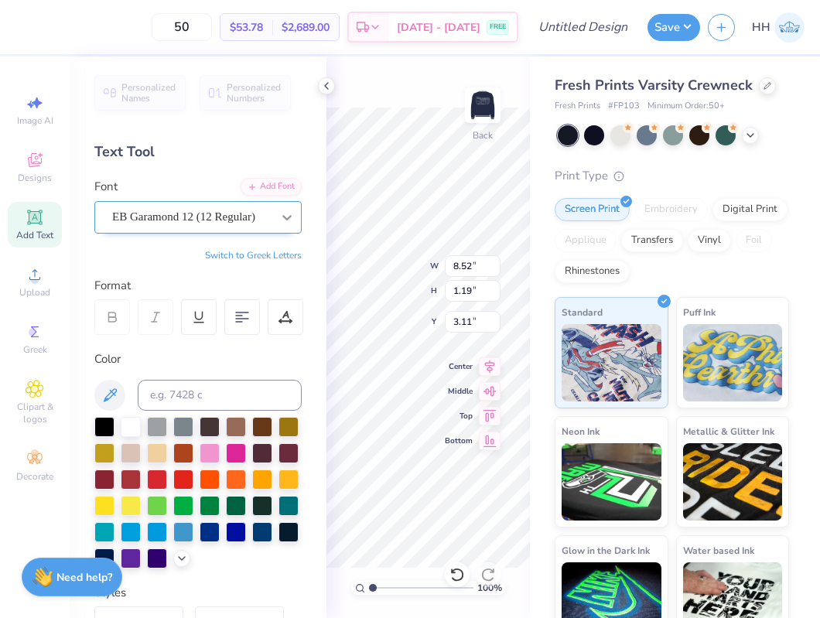
click at [295, 206] on div at bounding box center [287, 218] width 28 height 28
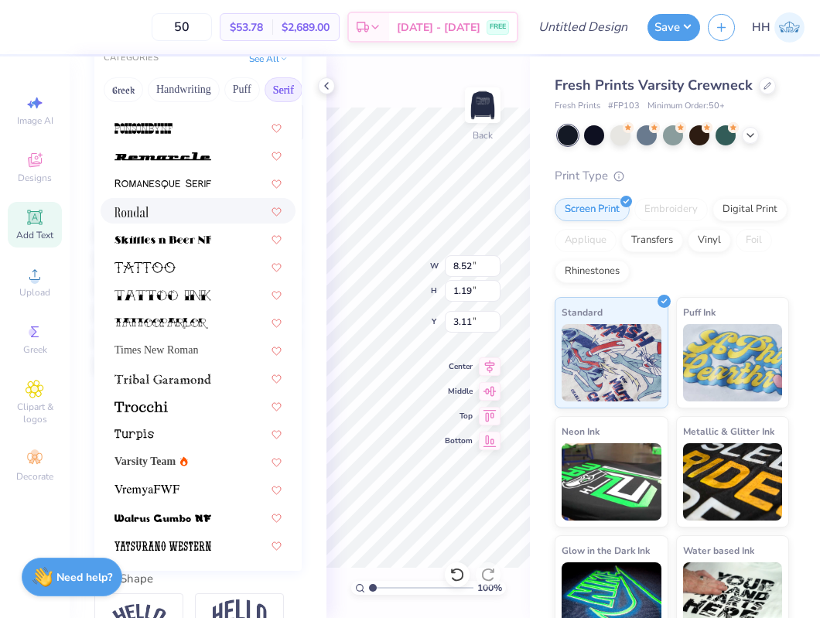
scroll to position [196, 0]
click at [189, 378] on img at bounding box center [163, 378] width 97 height 11
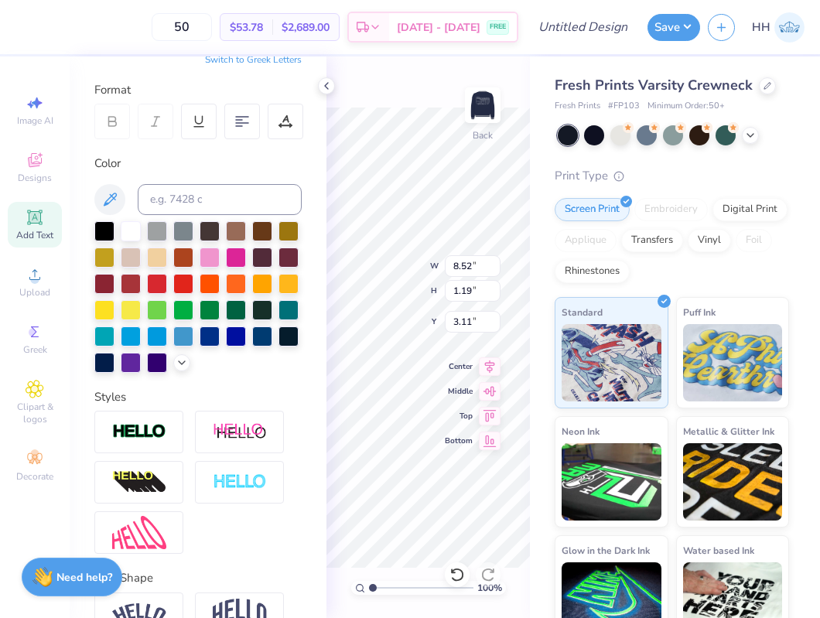
type input "9.17"
type input "3.12"
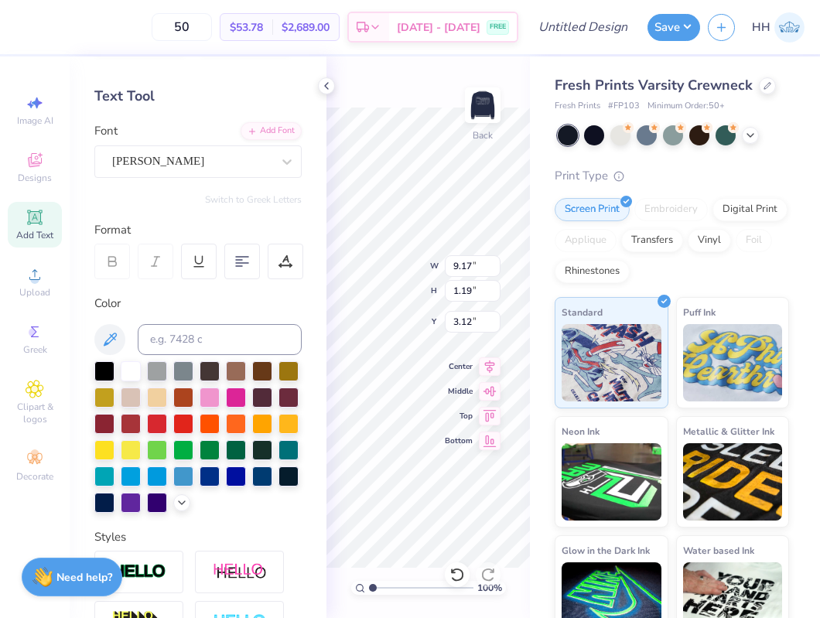
scroll to position [54, 0]
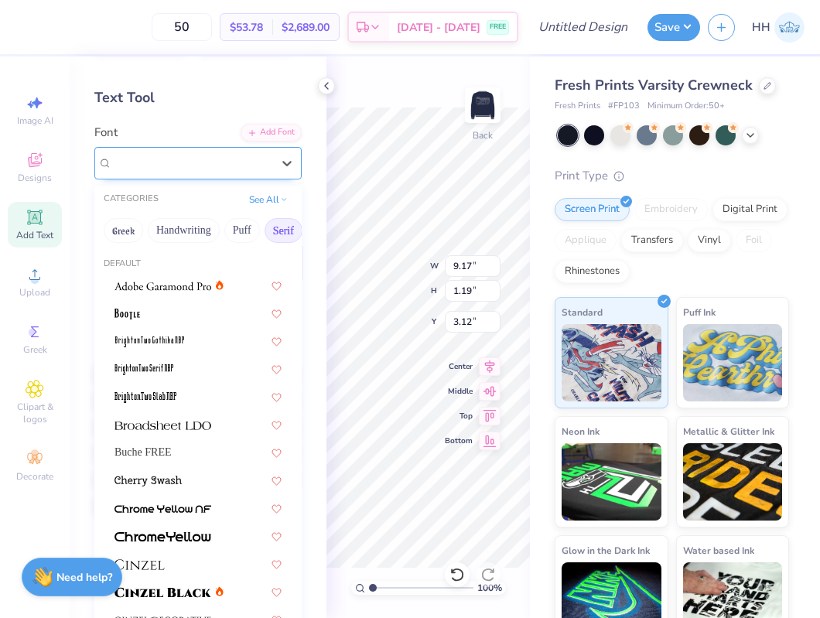
click at [230, 168] on div "[PERSON_NAME]" at bounding box center [192, 163] width 163 height 24
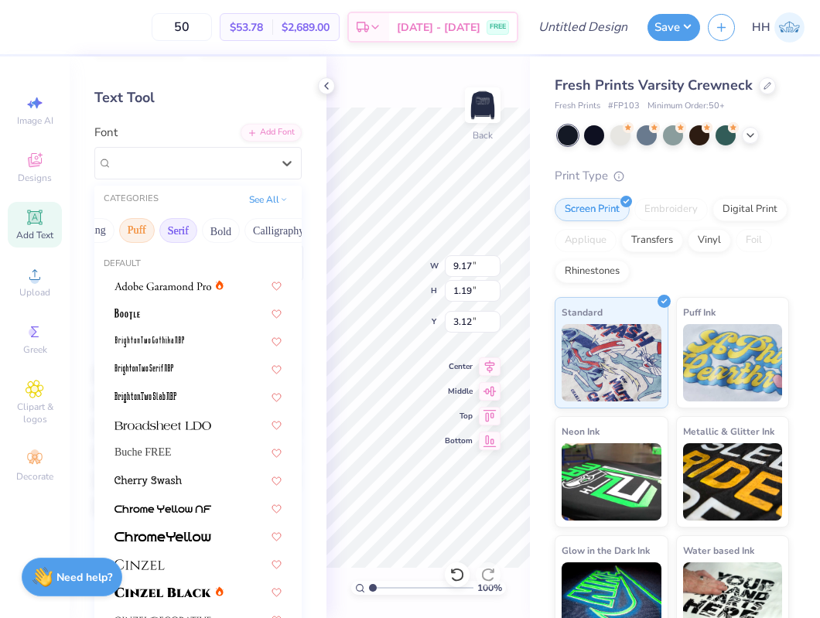
scroll to position [0, 113]
click at [226, 231] on button "Bold" at bounding box center [213, 230] width 38 height 25
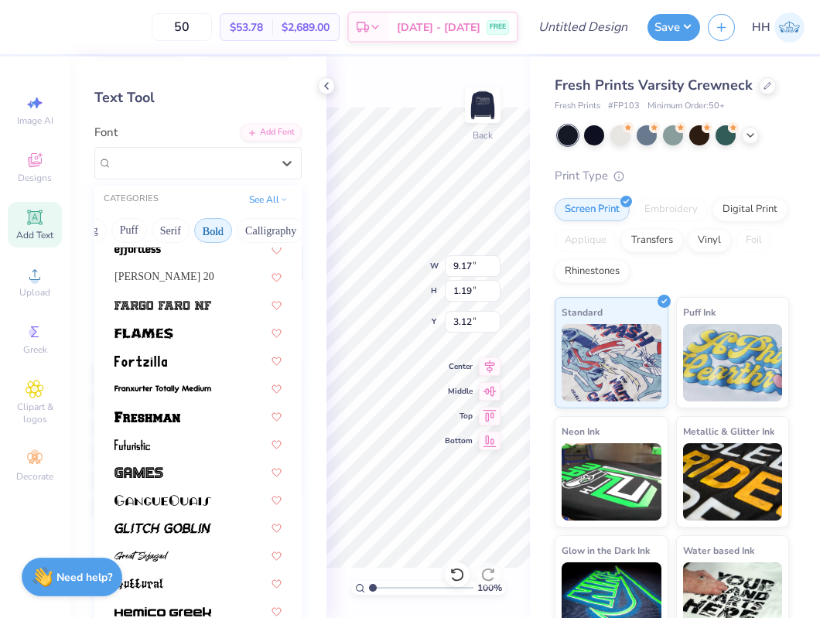
scroll to position [457, 0]
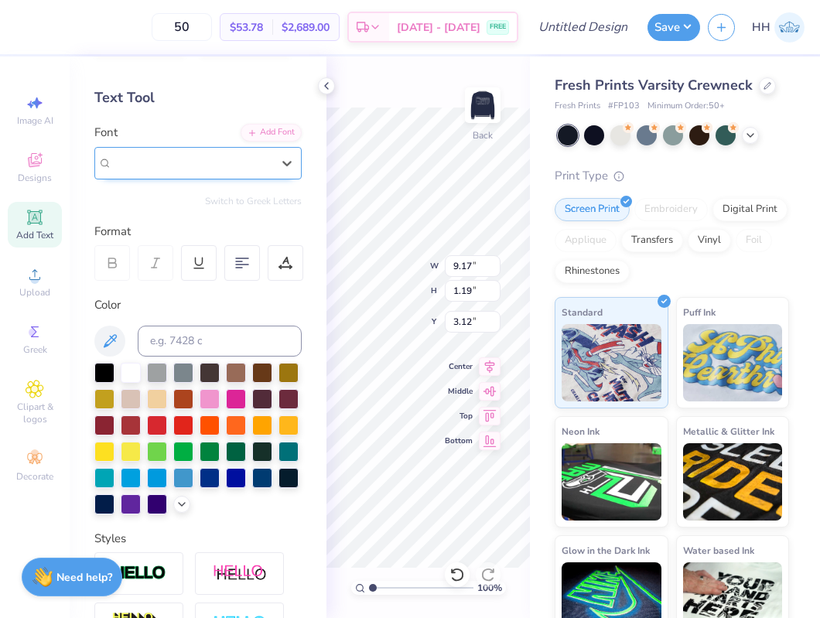
click at [200, 167] on div "[PERSON_NAME]" at bounding box center [191, 163] width 159 height 18
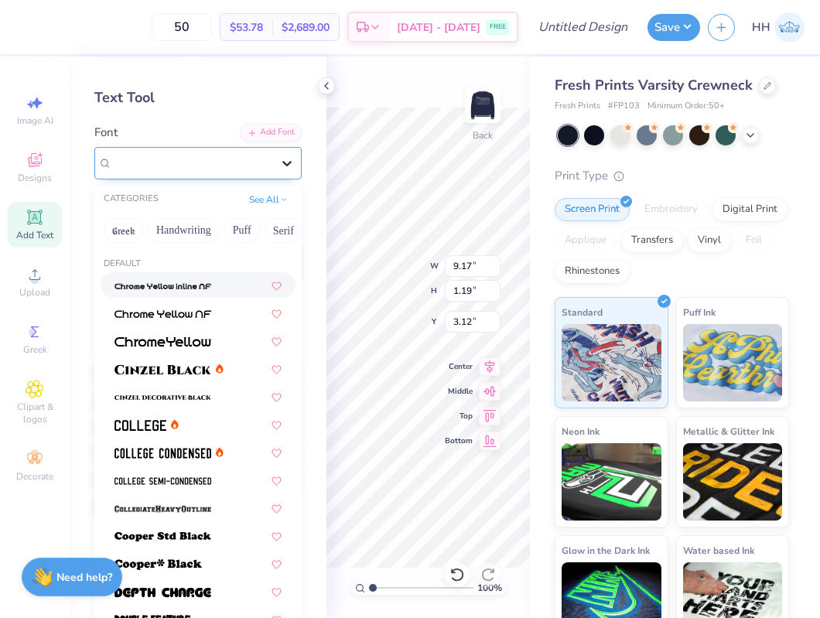
click at [284, 170] on icon at bounding box center [286, 163] width 15 height 15
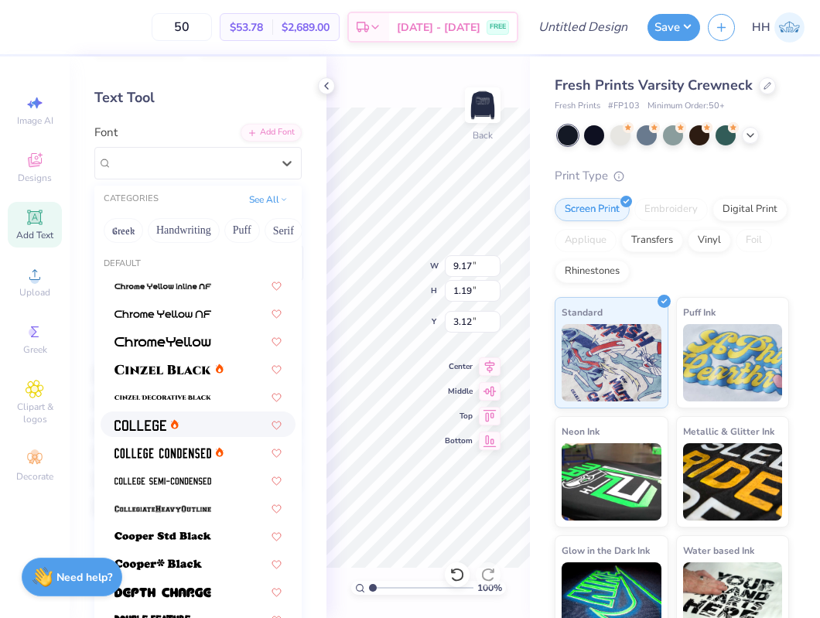
click at [170, 430] on div at bounding box center [147, 424] width 64 height 16
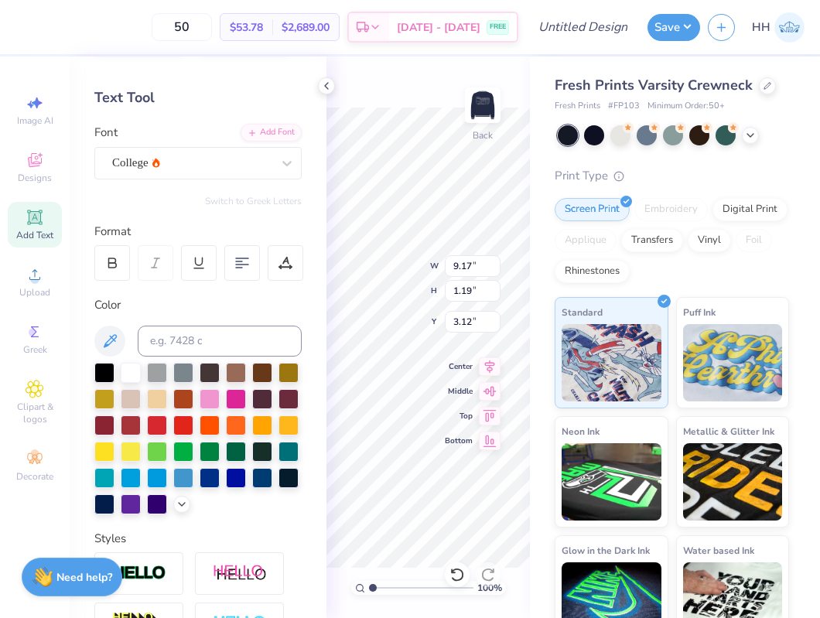
type input "8.83"
type input "0.82"
type input "3.30"
click at [282, 159] on icon at bounding box center [286, 163] width 15 height 15
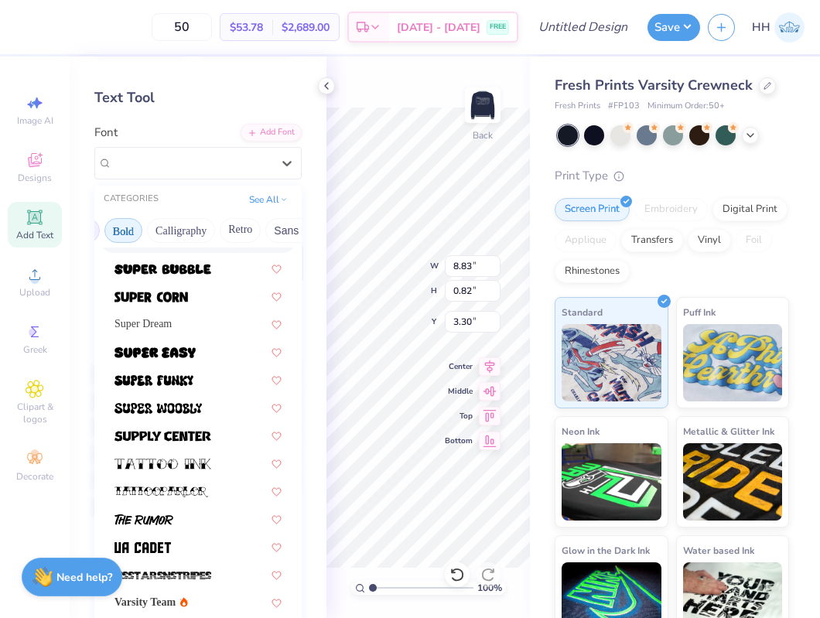
scroll to position [0, 204]
click at [186, 234] on button "Calligraphy" at bounding box center [179, 230] width 68 height 25
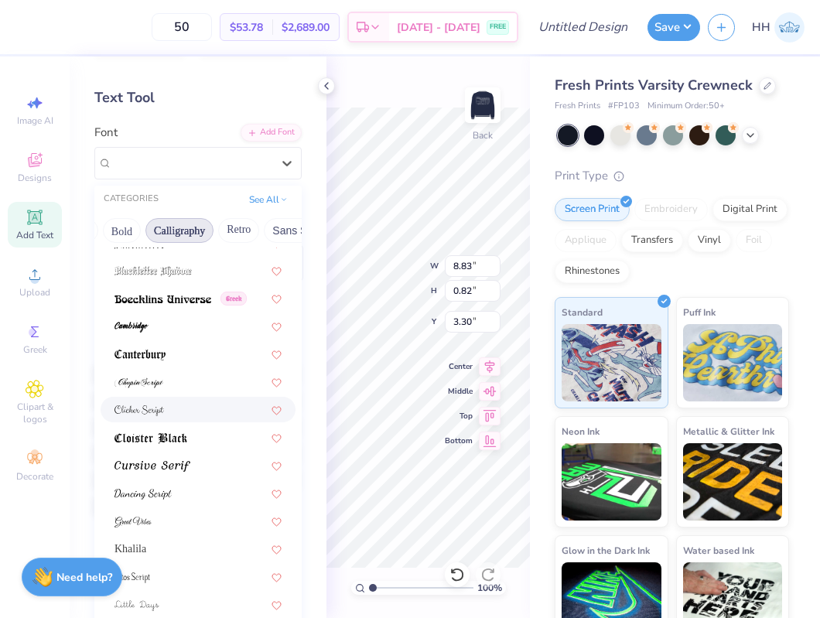
scroll to position [181, 0]
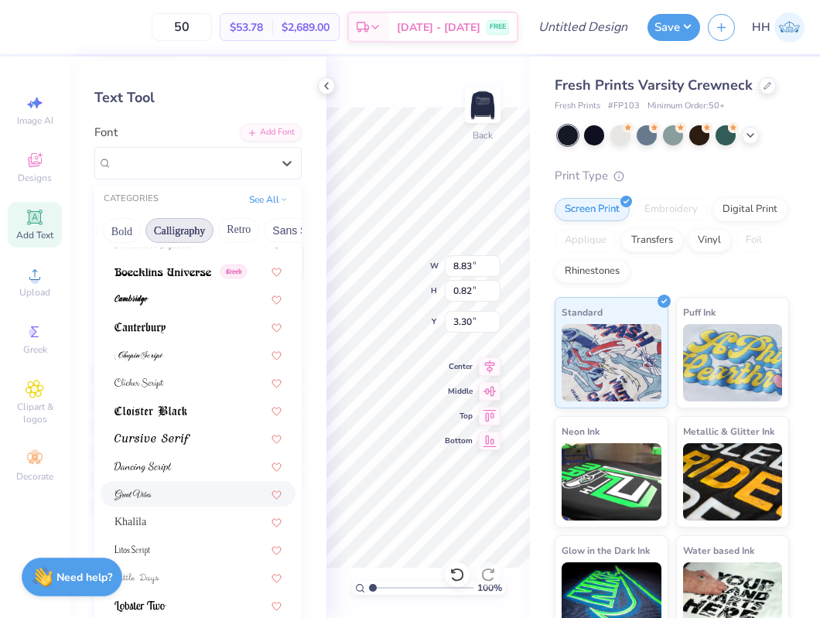
click at [173, 488] on div at bounding box center [198, 494] width 167 height 16
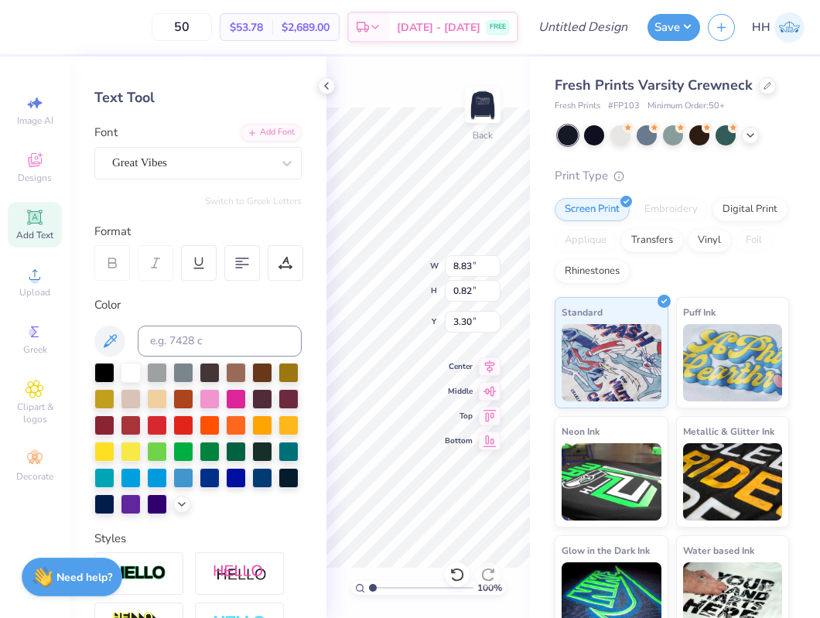
type input "7.50"
type input "1.30"
type input "3.06"
type textarea "Alpha Omicron Pi"
click at [398, 260] on div "100 % Back W 7.50 7.50 " H 1.30 1.30 " Y 3.00 3.00 " Center Middle Top Bottom" at bounding box center [429, 337] width 204 height 562
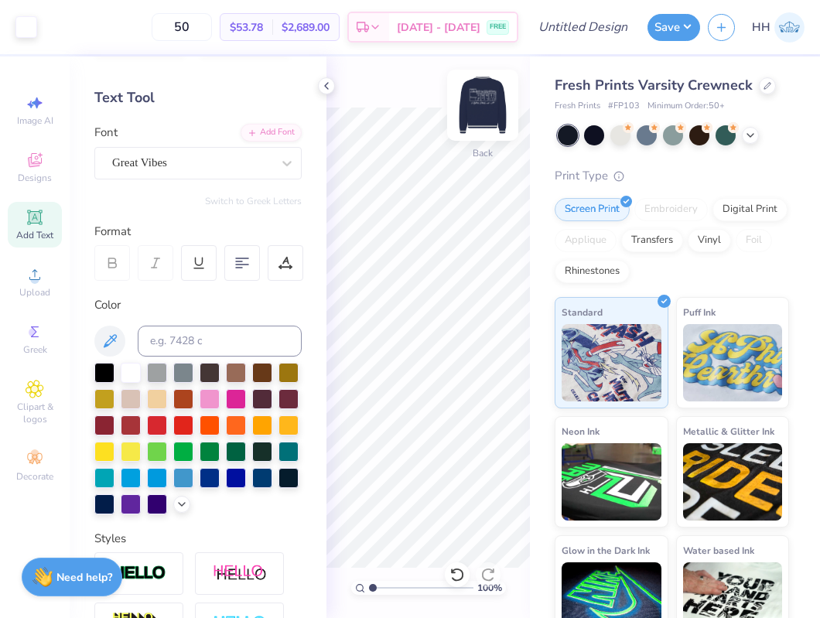
click at [486, 103] on img at bounding box center [483, 105] width 62 height 62
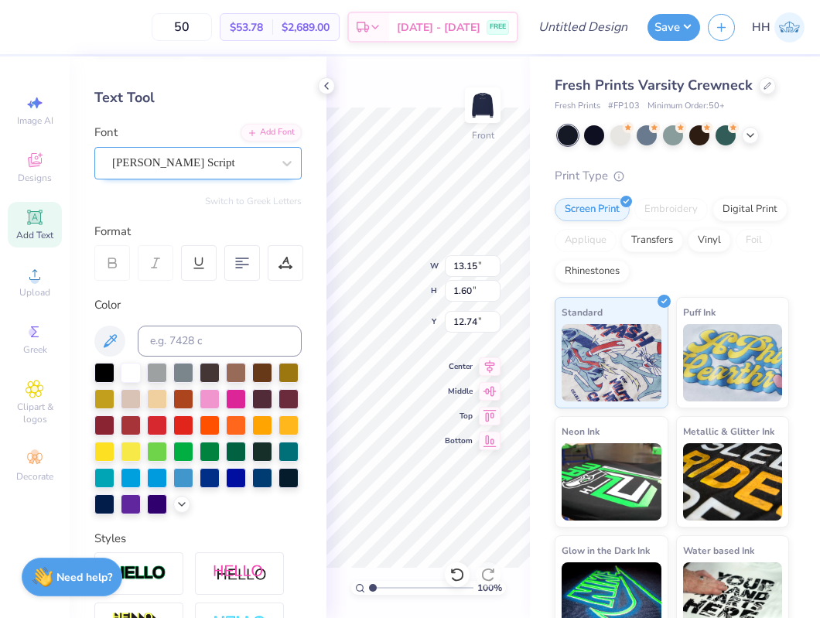
click at [193, 173] on div "[PERSON_NAME] Script" at bounding box center [192, 163] width 163 height 24
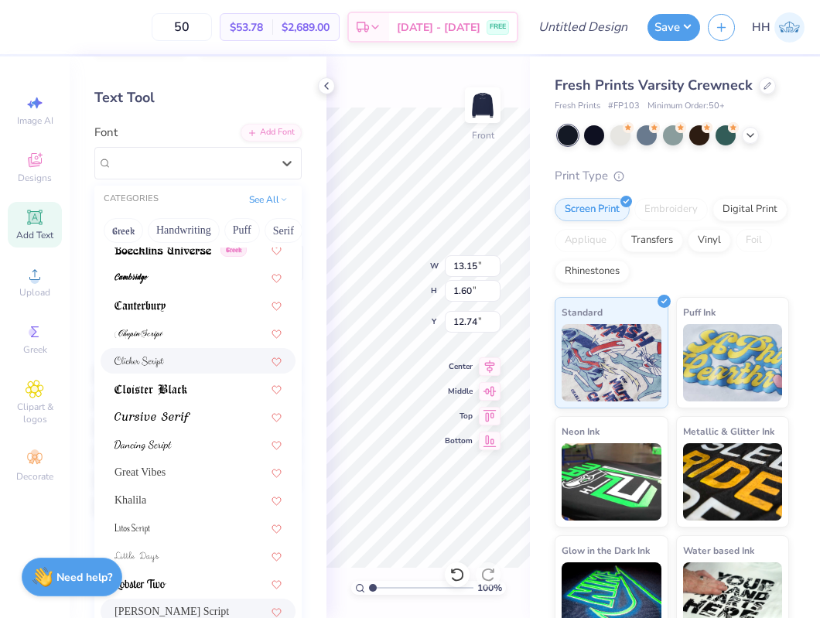
scroll to position [208, 0]
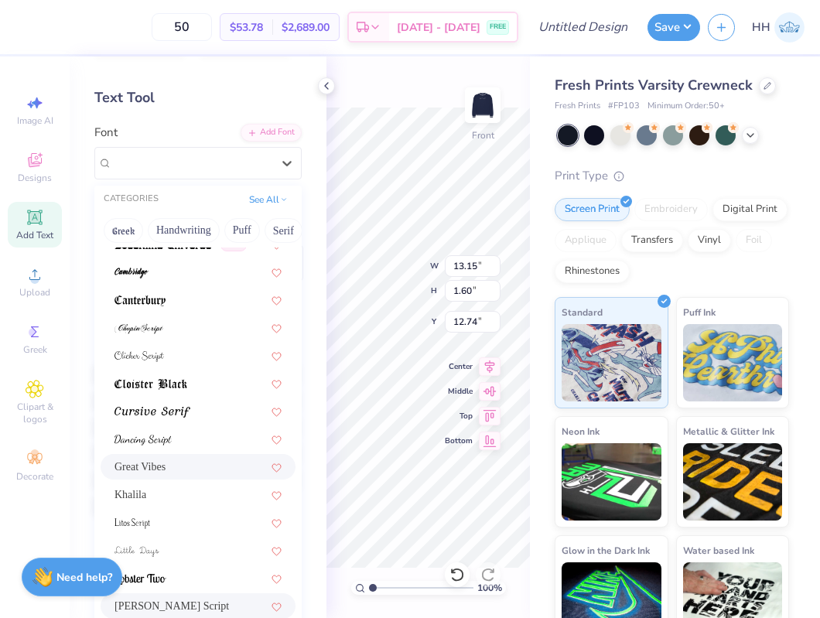
click at [187, 460] on div "Great Vibes" at bounding box center [198, 467] width 167 height 16
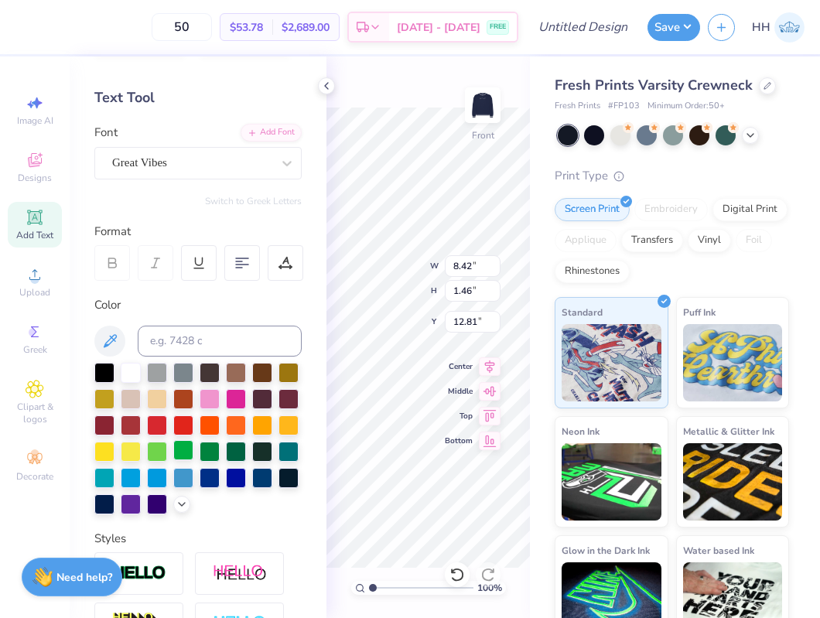
type input "8.42"
type input "1.46"
type input "12.81"
click at [327, 88] on polyline at bounding box center [326, 86] width 3 height 6
click at [322, 327] on div "Personalized Names Personalized Numbers Text Tool Add Font Font Great Vibes Swi…" at bounding box center [198, 337] width 257 height 562
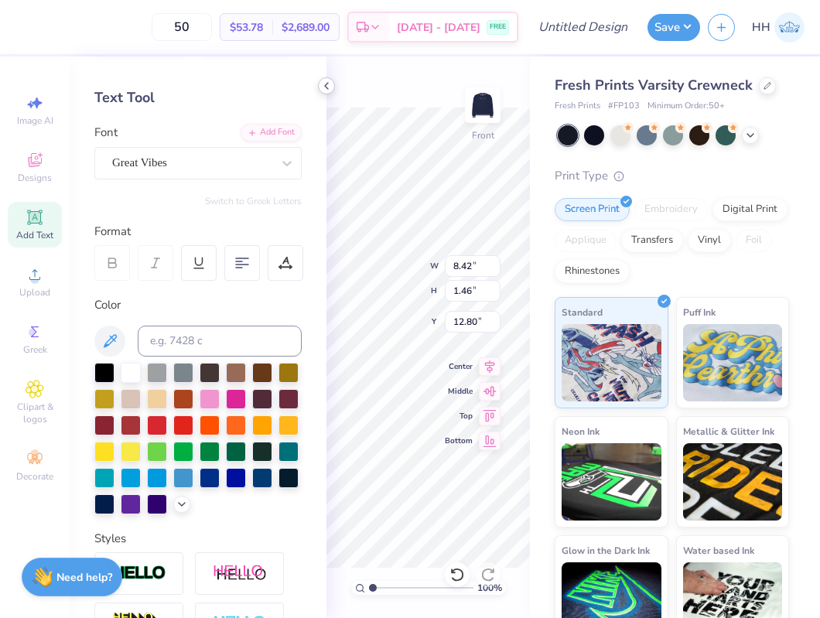
click at [328, 83] on icon at bounding box center [326, 86] width 12 height 12
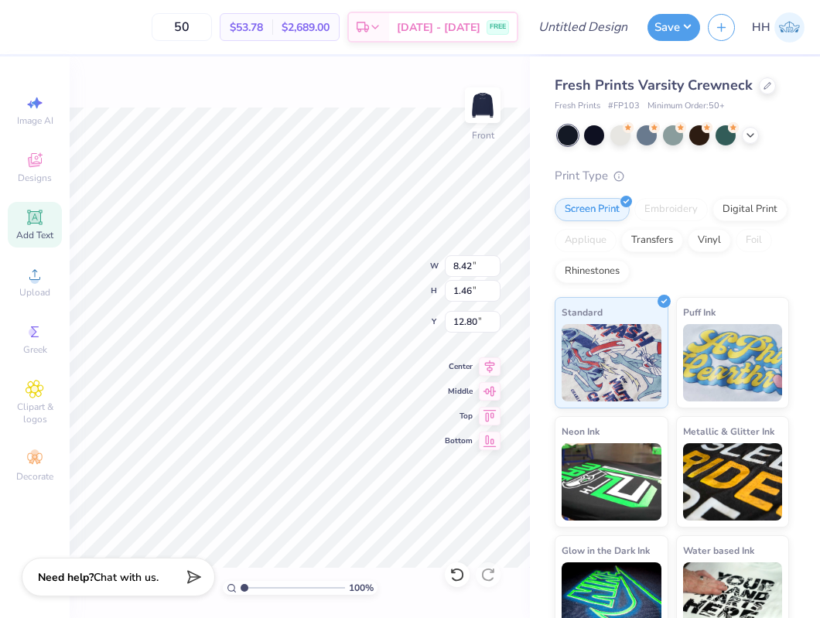
scroll to position [0, 5]
type textarea "[STREET_ADDRESS]"
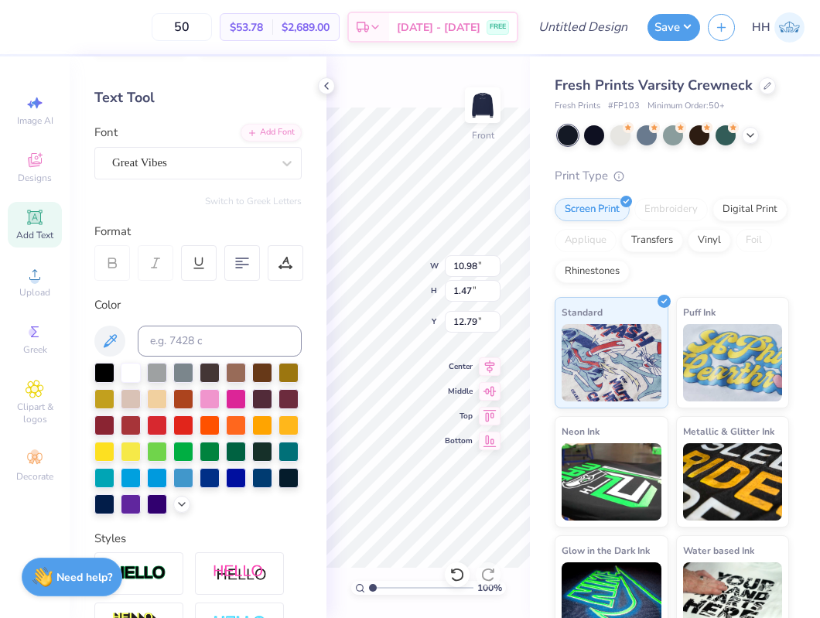
click at [42, 225] on icon at bounding box center [35, 217] width 19 height 19
type input "6.40"
type input "1.85"
type input "11.57"
click at [329, 82] on icon at bounding box center [326, 86] width 12 height 12
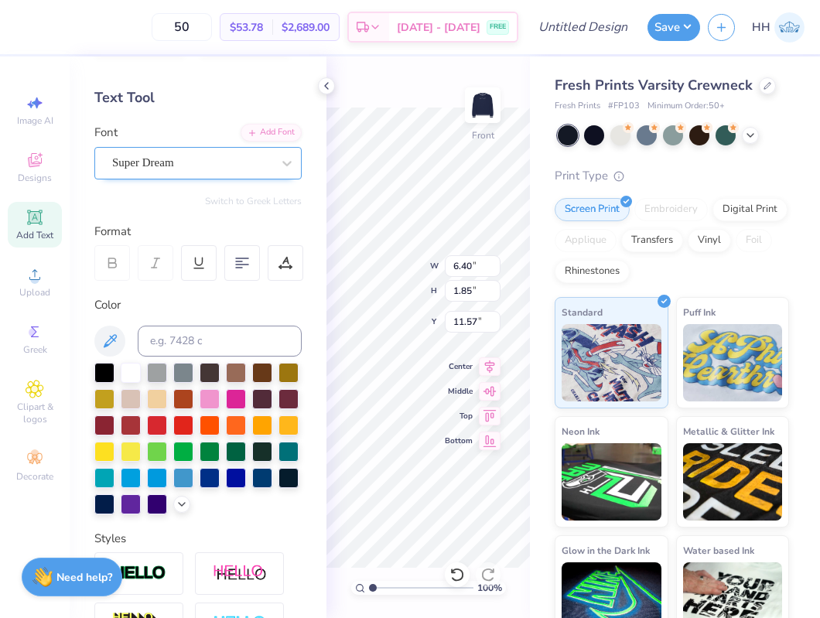
click at [239, 153] on div at bounding box center [191, 162] width 159 height 21
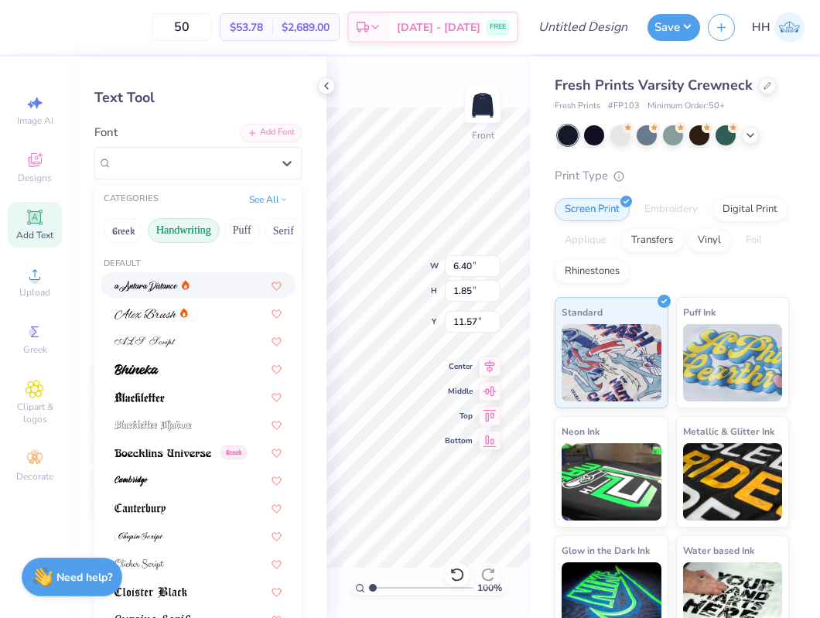
click at [182, 233] on button "Handwriting" at bounding box center [184, 230] width 72 height 25
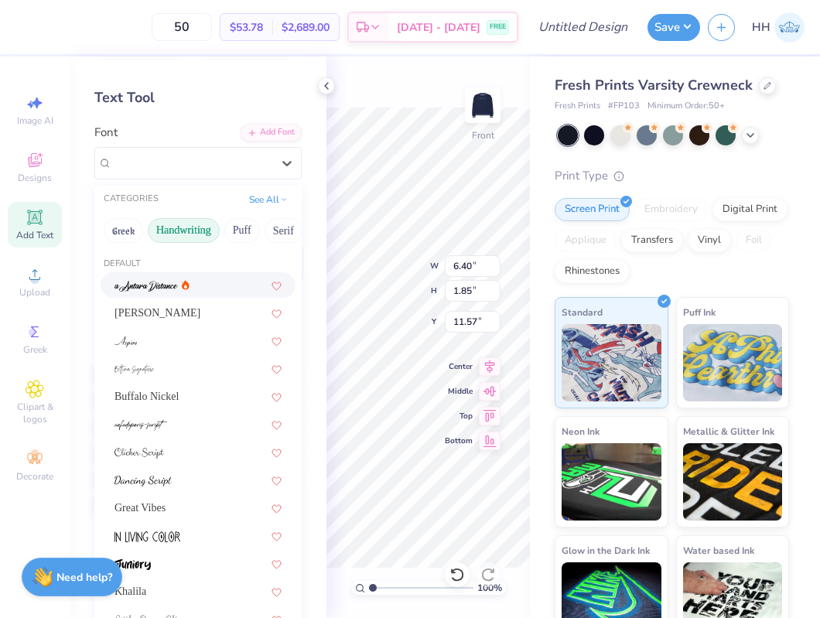
scroll to position [53, 0]
click at [121, 229] on button "Greek" at bounding box center [123, 232] width 39 height 25
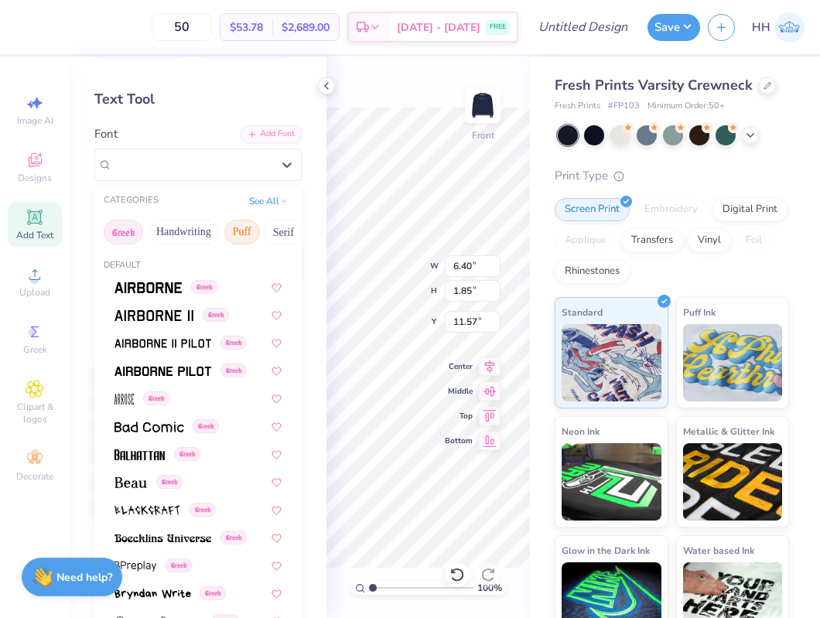
click at [240, 225] on button "Puff" at bounding box center [242, 232] width 36 height 25
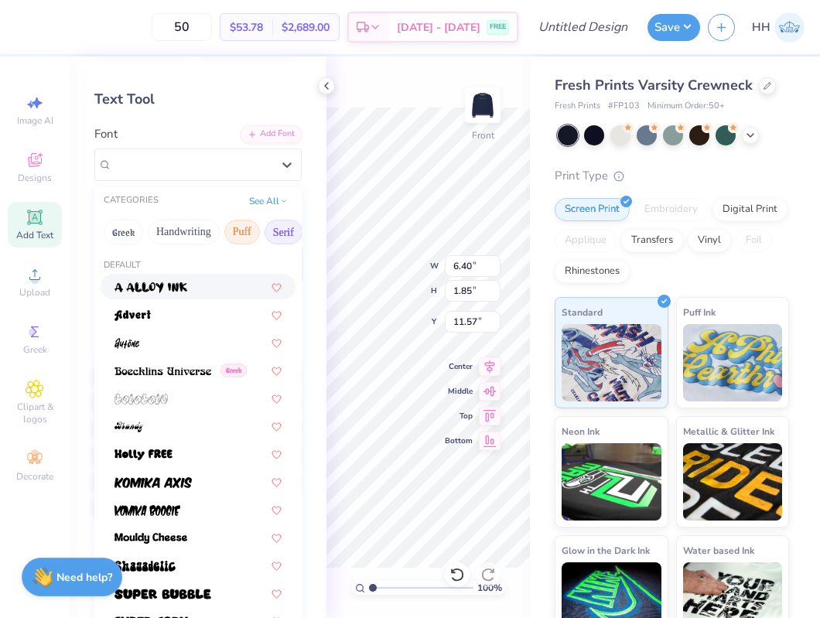
click at [286, 228] on button "Serif" at bounding box center [284, 232] width 38 height 25
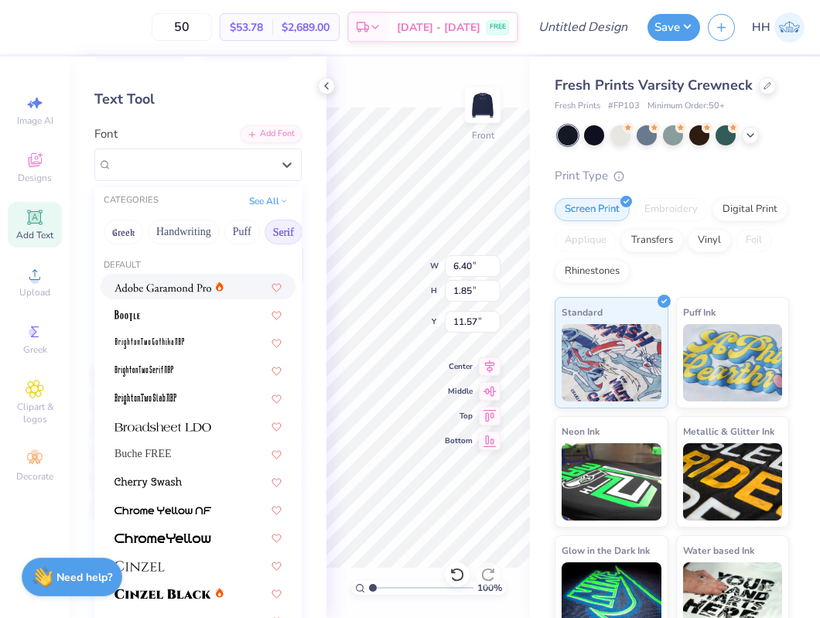
click at [167, 296] on div at bounding box center [198, 287] width 195 height 26
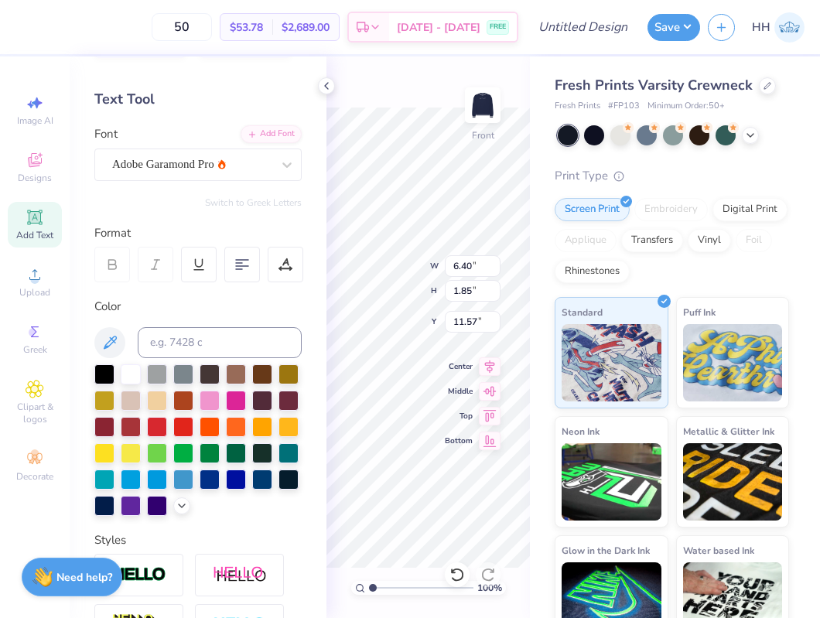
type textarea "[GEOGRAPHIC_DATA], [US_STATE]"
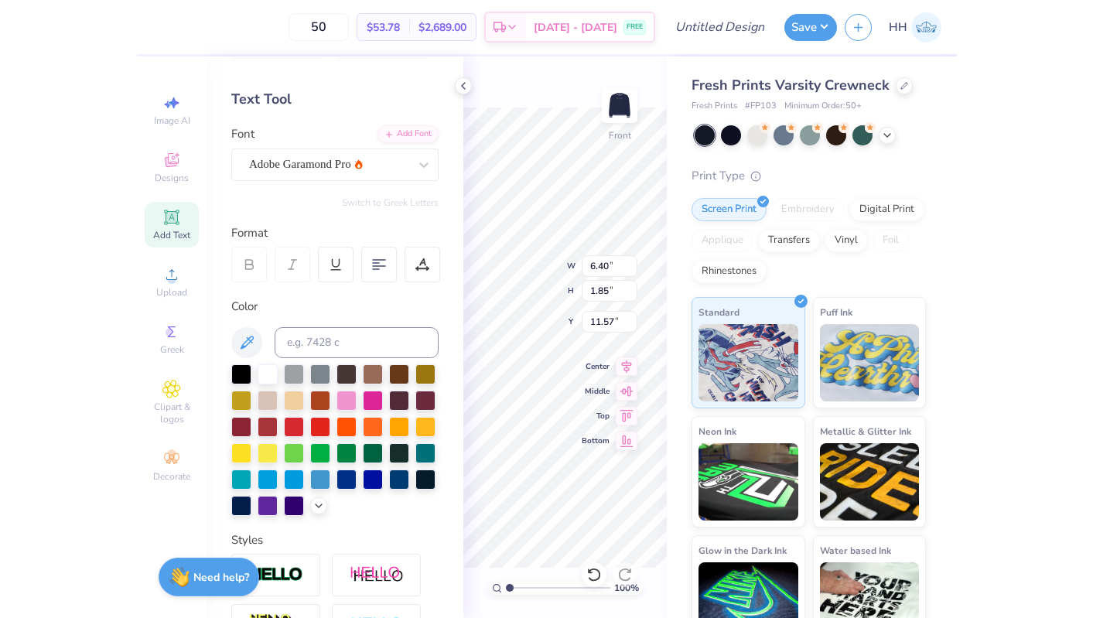
scroll to position [0, 8]
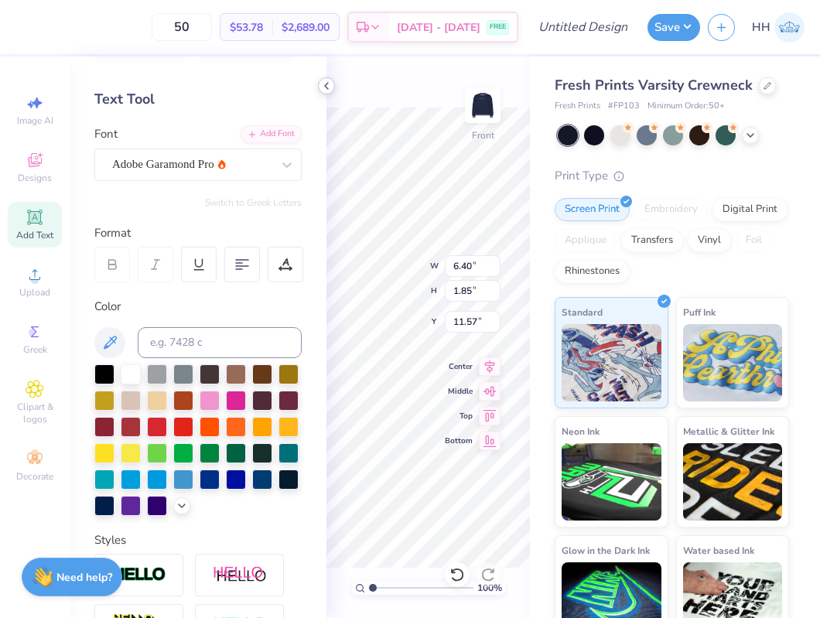
click at [324, 84] on icon at bounding box center [326, 86] width 12 height 12
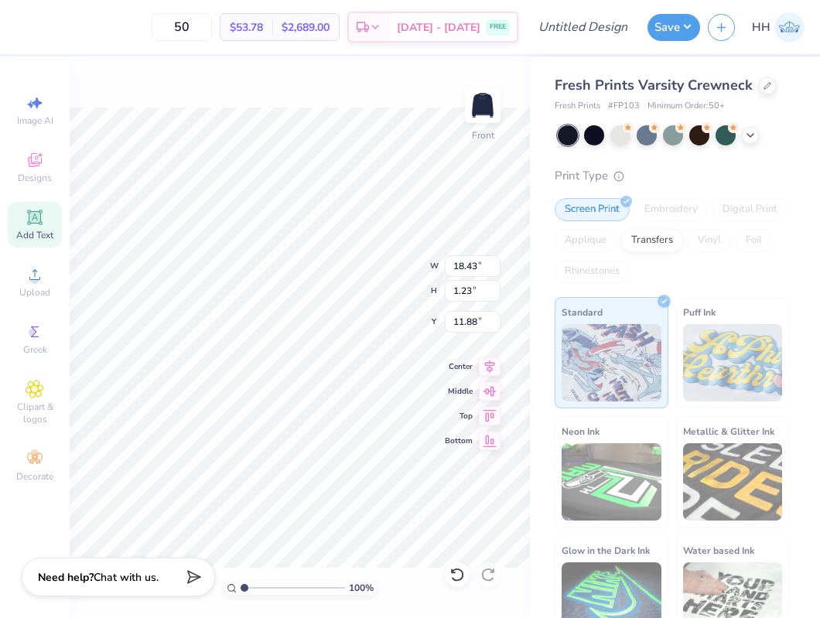
type input "18.43"
type input "1.23"
type input "11.88"
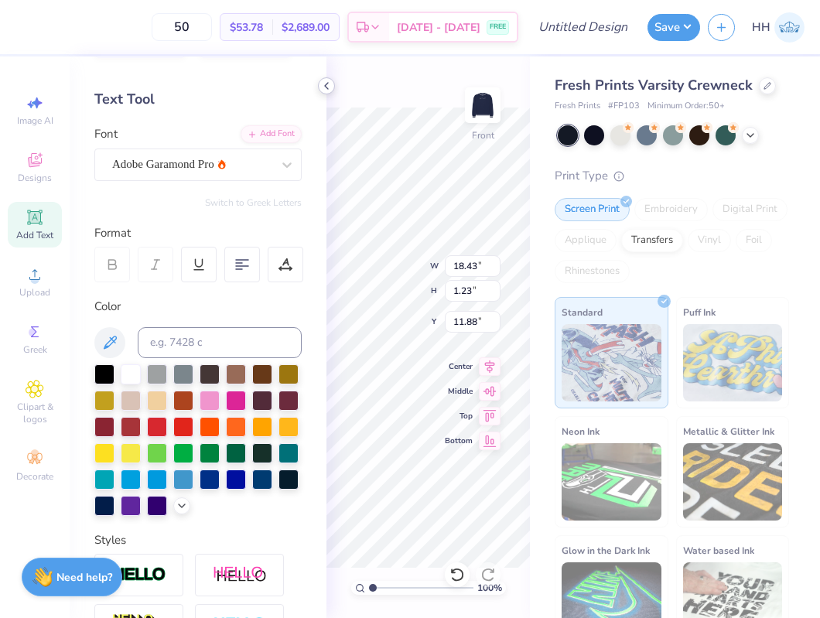
click at [330, 84] on icon at bounding box center [326, 86] width 12 height 12
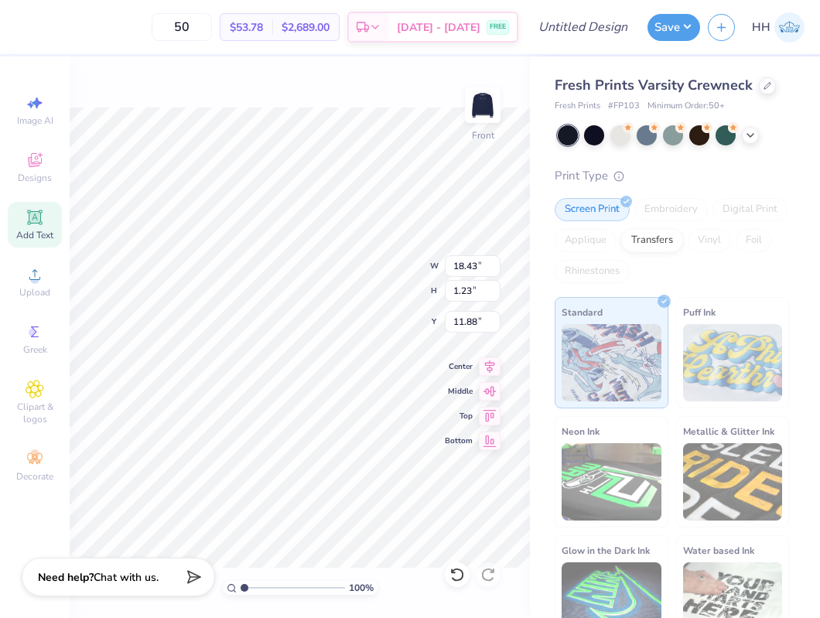
type input "13.01"
type input "0.87"
type input "12.25"
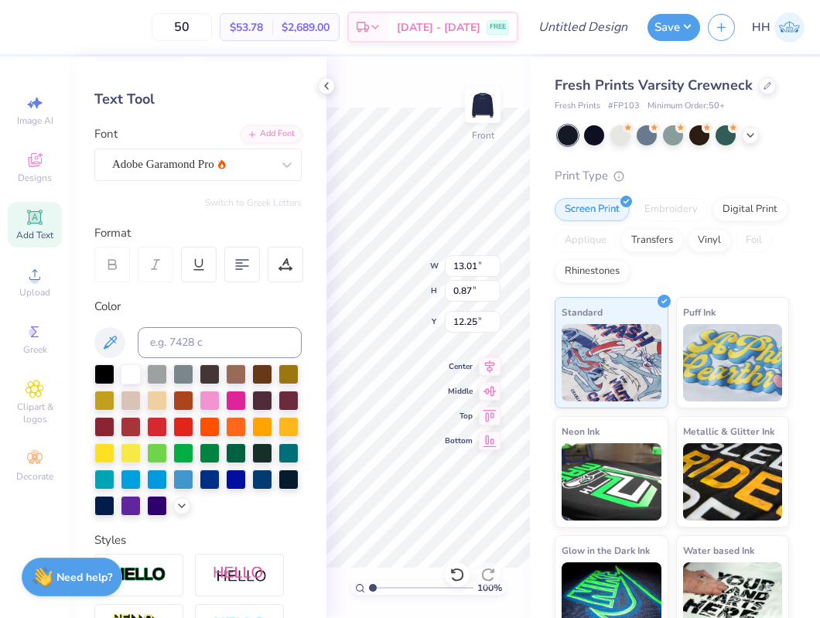
type input "14.26"
click at [327, 87] on polyline at bounding box center [326, 86] width 3 height 6
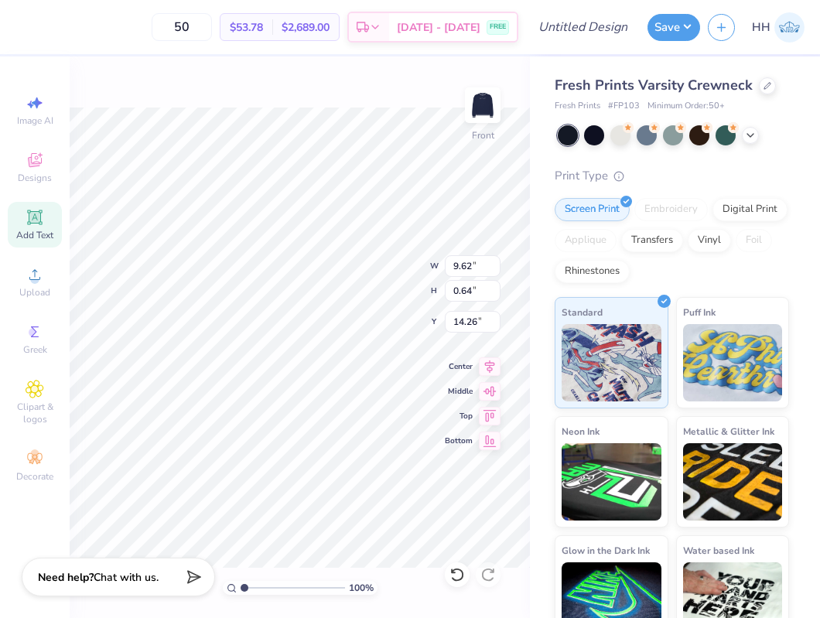
type input "9.62"
type input "0.64"
type input "14.49"
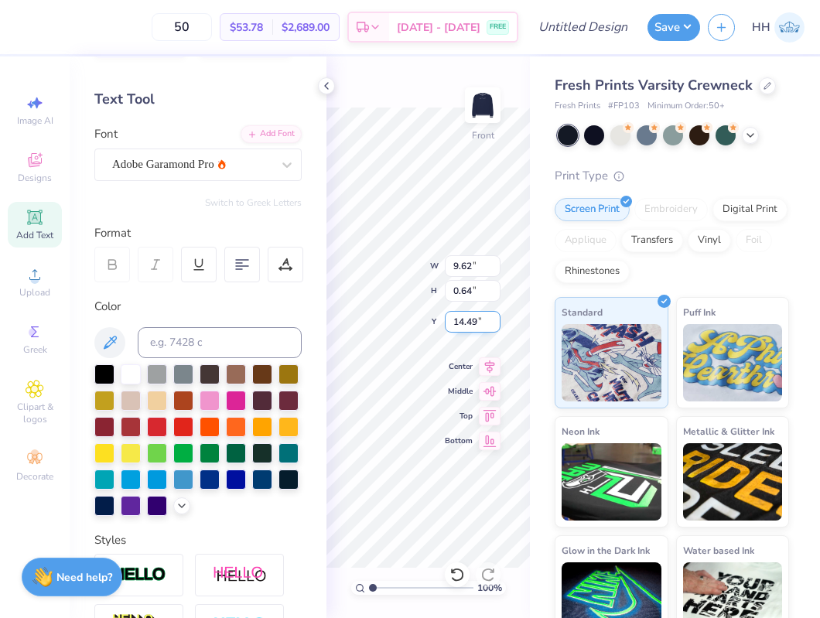
type input "14.26"
click at [327, 88] on icon at bounding box center [326, 86] width 12 height 12
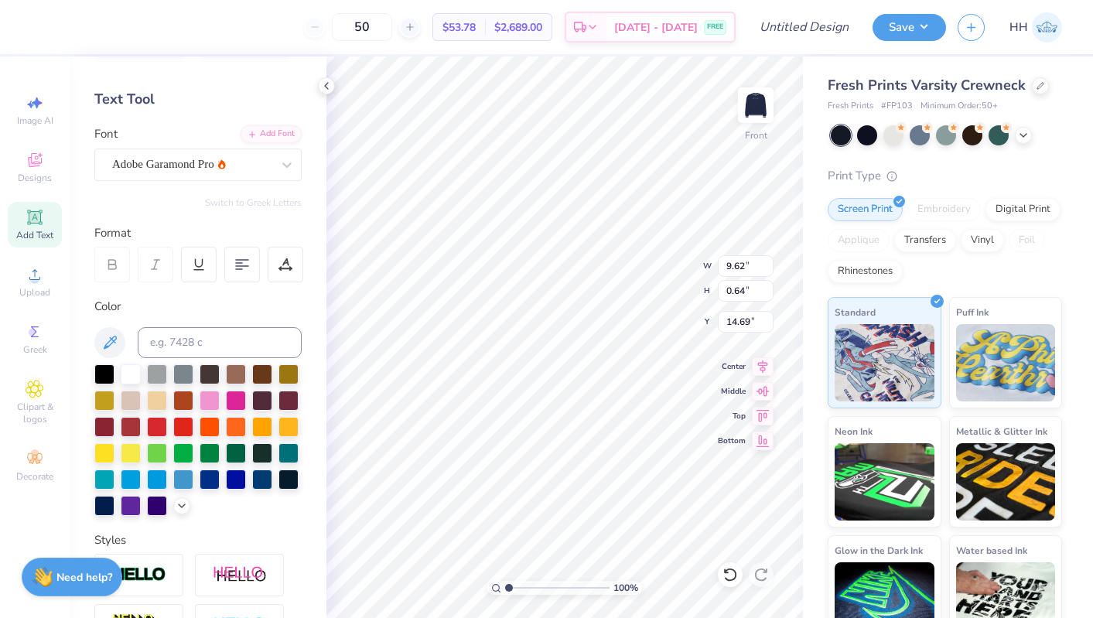
type input "14.60"
type input "15.32"
type input "10.98"
type input "1.47"
type input "12.80"
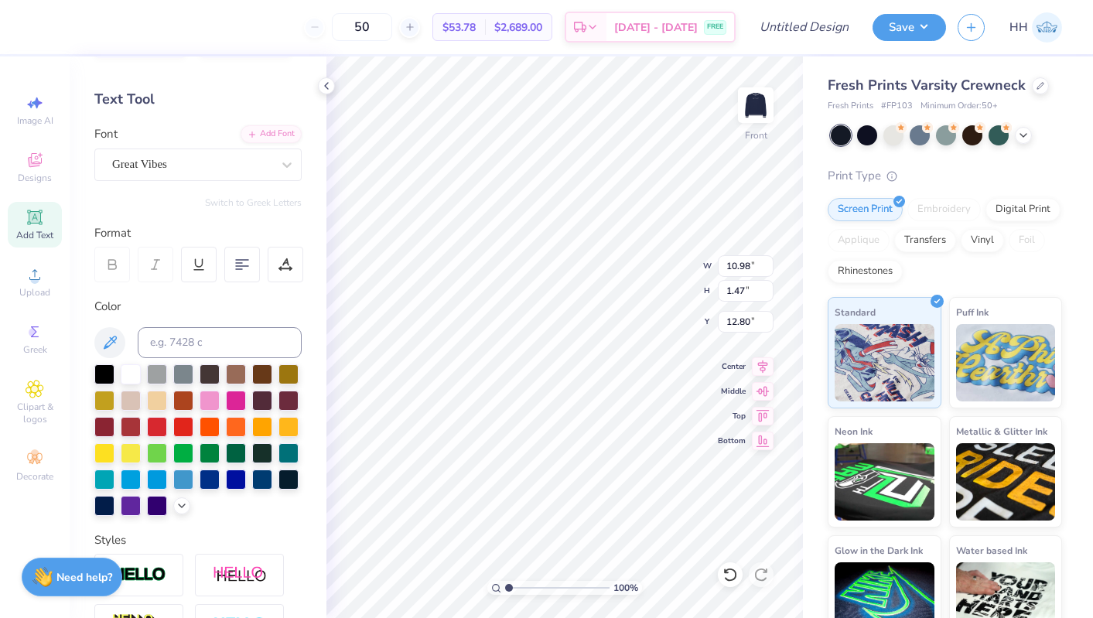
type input "14.12"
type input "1.89"
type input "12.79"
click at [227, 176] on div "Great Vibes" at bounding box center [197, 165] width 207 height 33
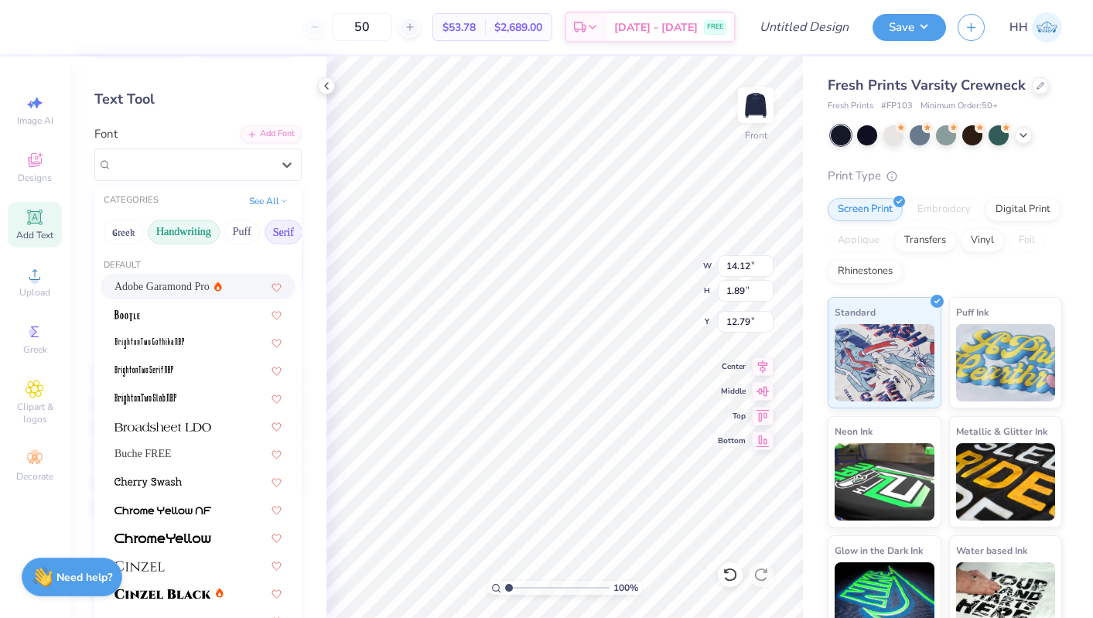
click at [199, 232] on button "Handwriting" at bounding box center [184, 232] width 72 height 25
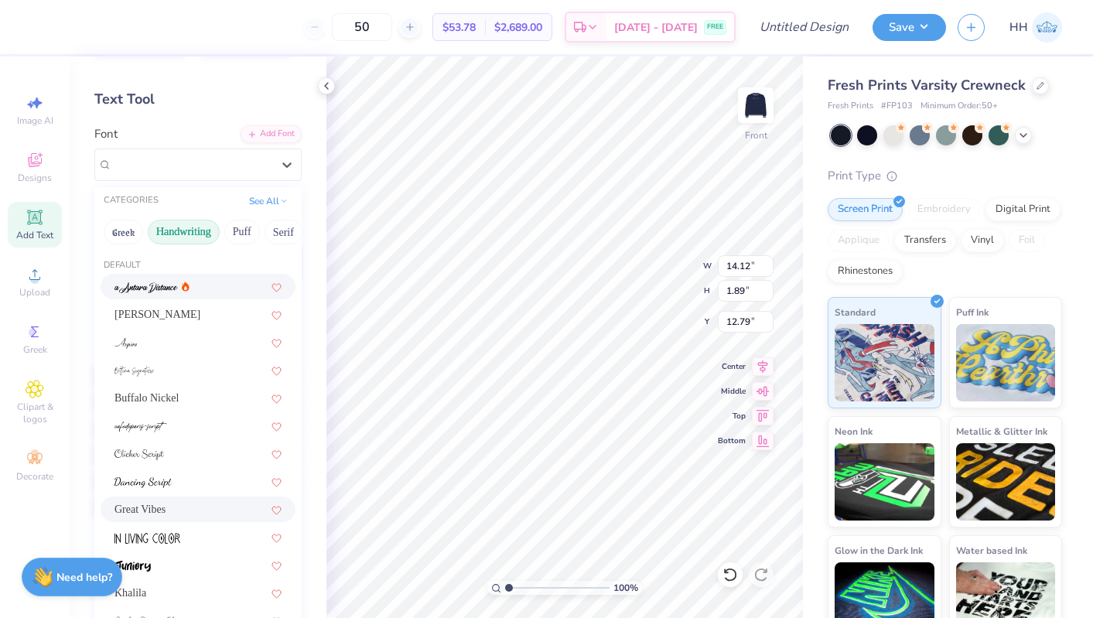
click at [157, 292] on img at bounding box center [146, 287] width 63 height 11
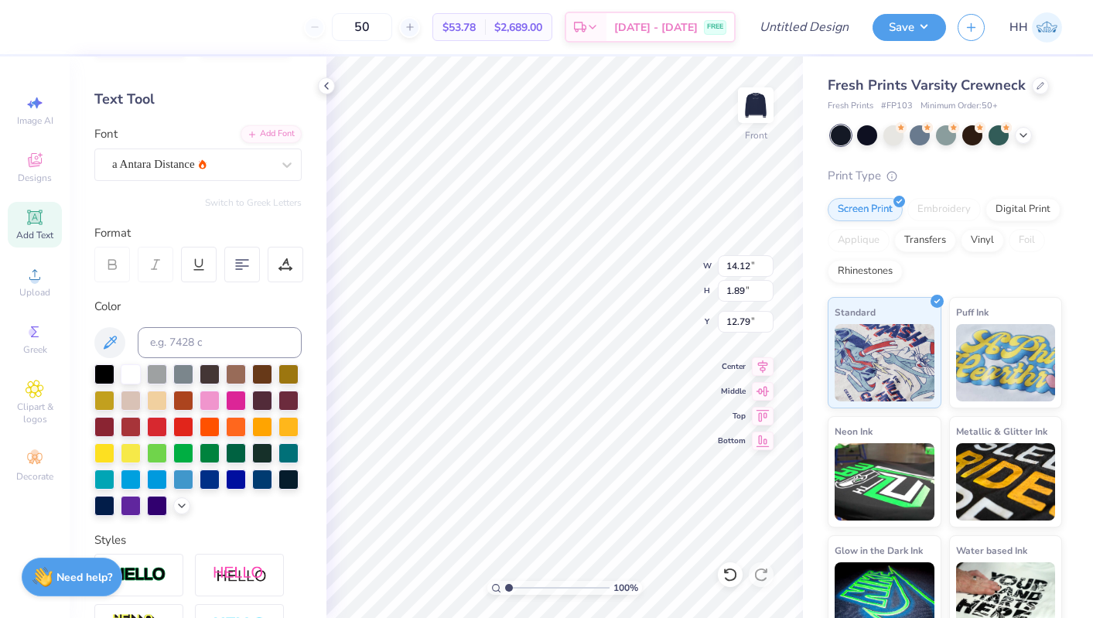
type input "11.92"
type input "1.69"
type input "12.89"
click at [224, 153] on div "a Antara Distance" at bounding box center [192, 164] width 163 height 24
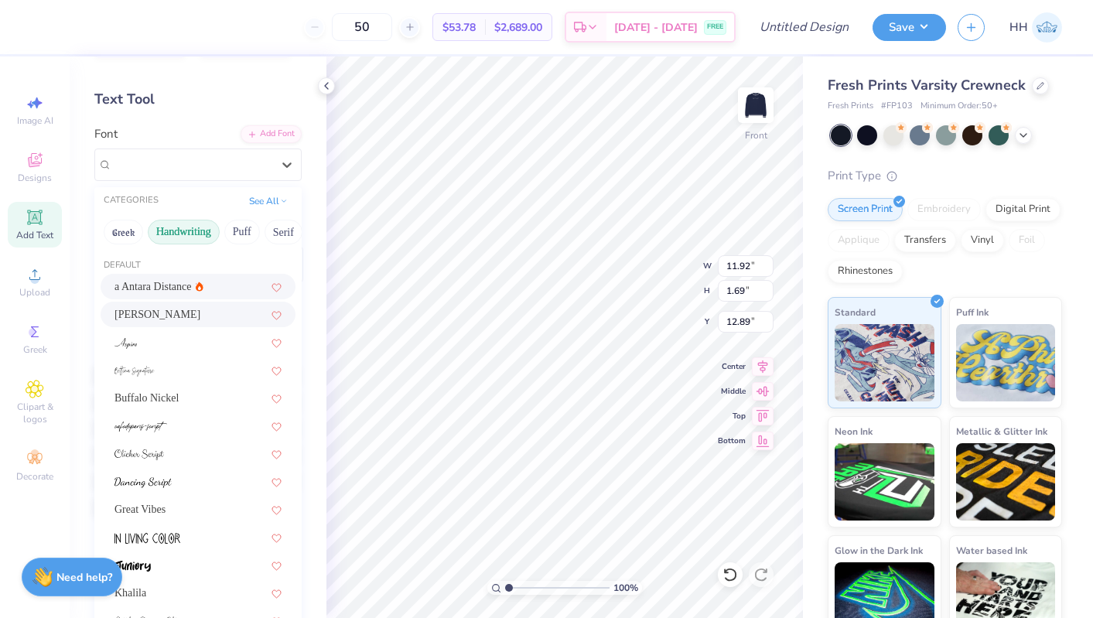
click at [176, 317] on div "[PERSON_NAME]" at bounding box center [198, 314] width 167 height 16
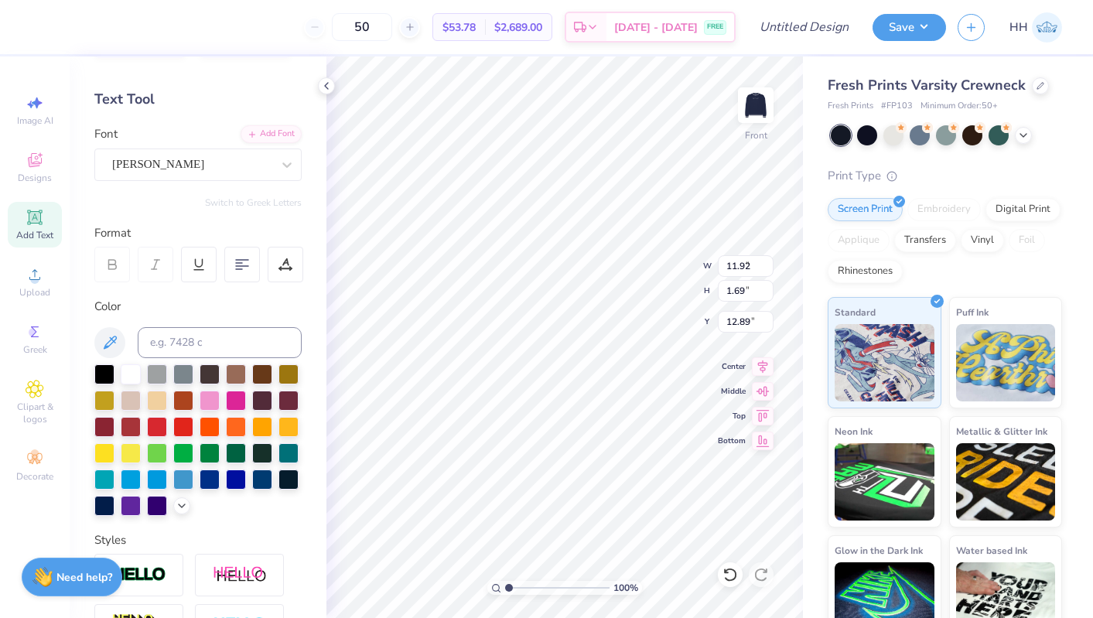
type input "9.73"
type input "1.64"
type input "12.91"
click at [171, 158] on div "[PERSON_NAME]" at bounding box center [192, 164] width 163 height 24
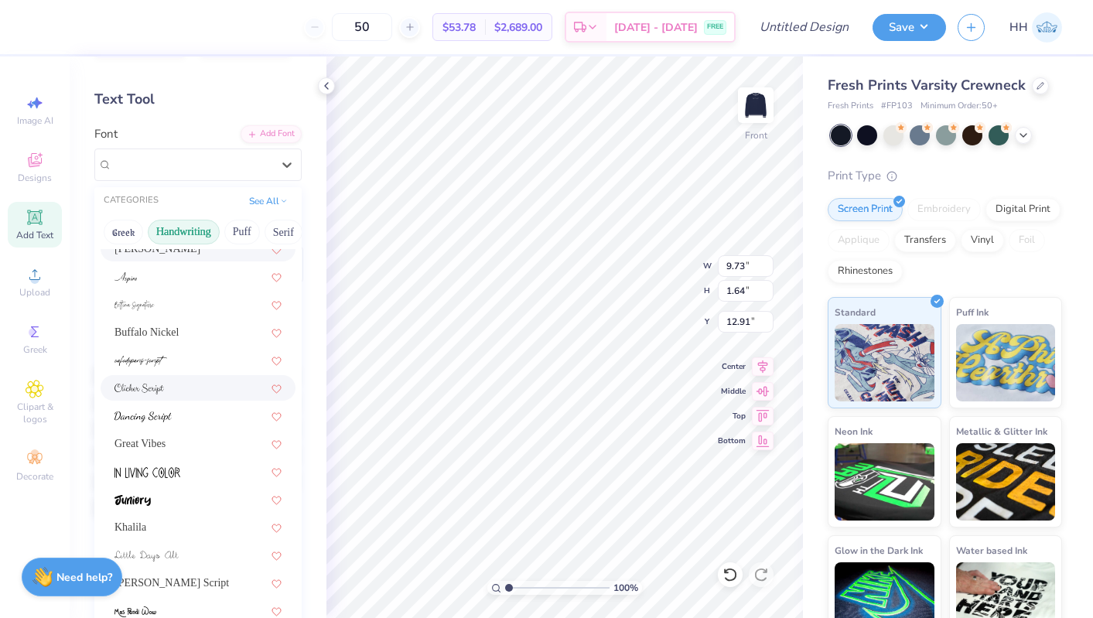
scroll to position [73, 0]
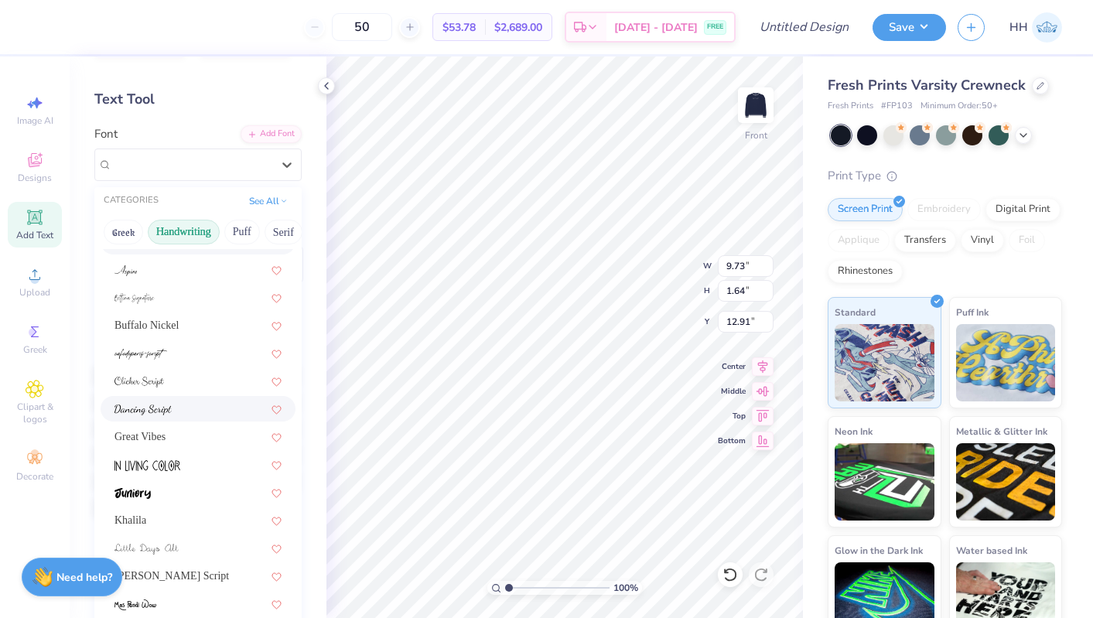
click at [185, 412] on div at bounding box center [198, 409] width 167 height 16
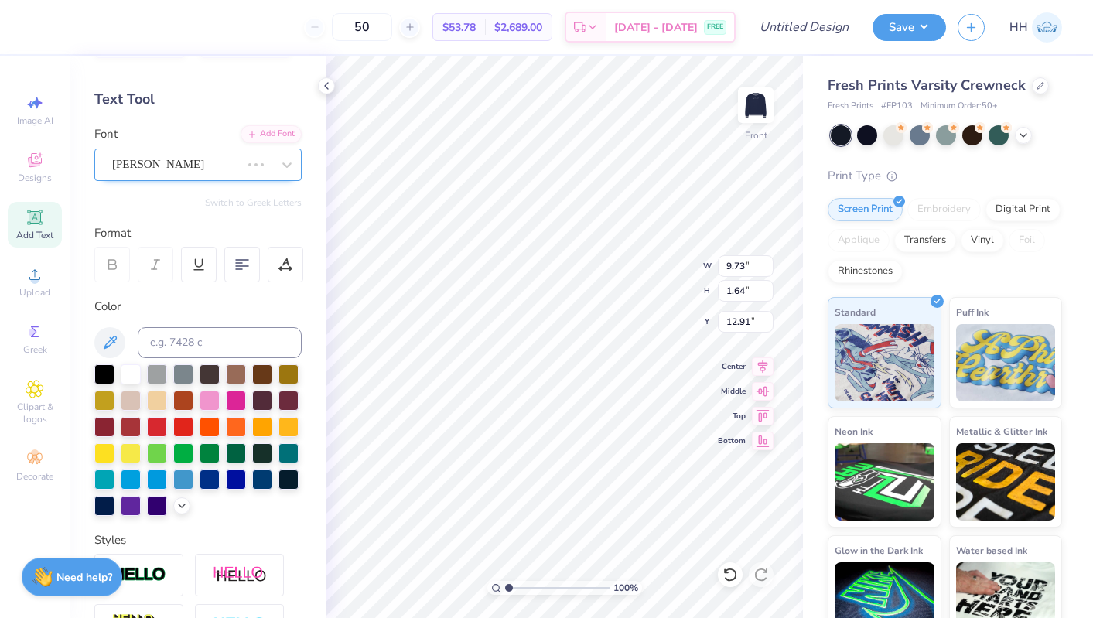
click at [203, 169] on div "[PERSON_NAME]" at bounding box center [177, 164] width 132 height 24
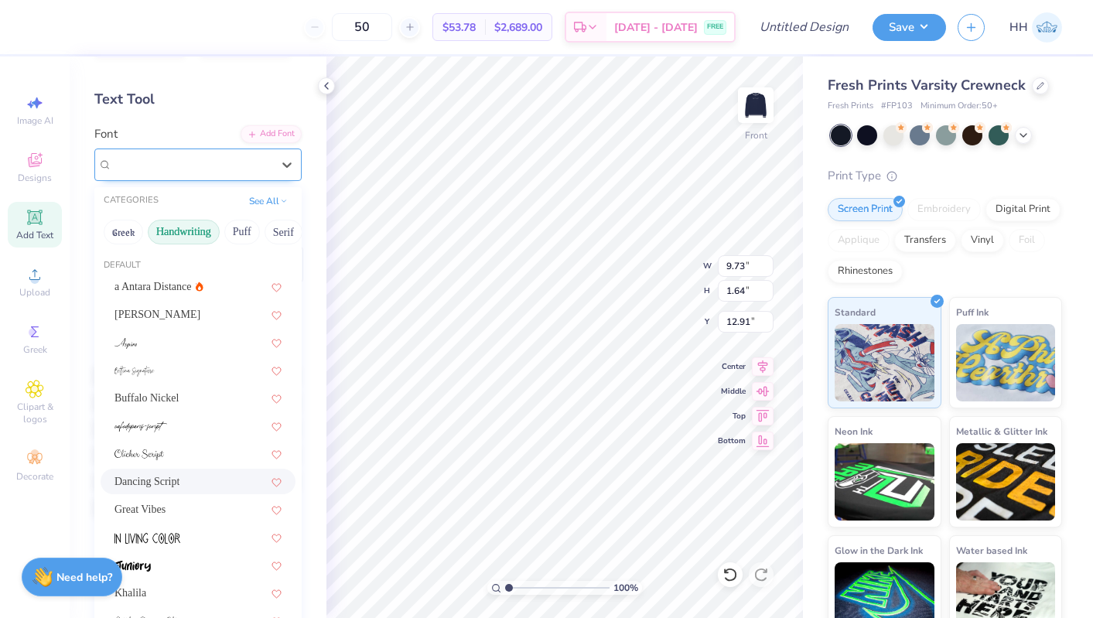
type input "12.64"
type input "1.74"
type input "12.86"
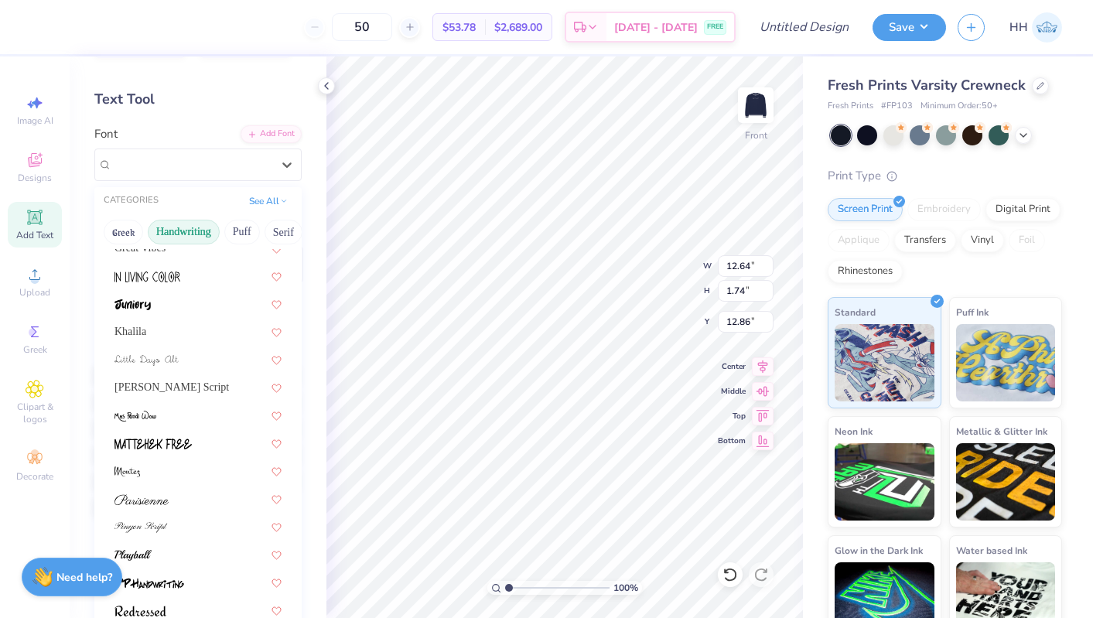
scroll to position [266, 0]
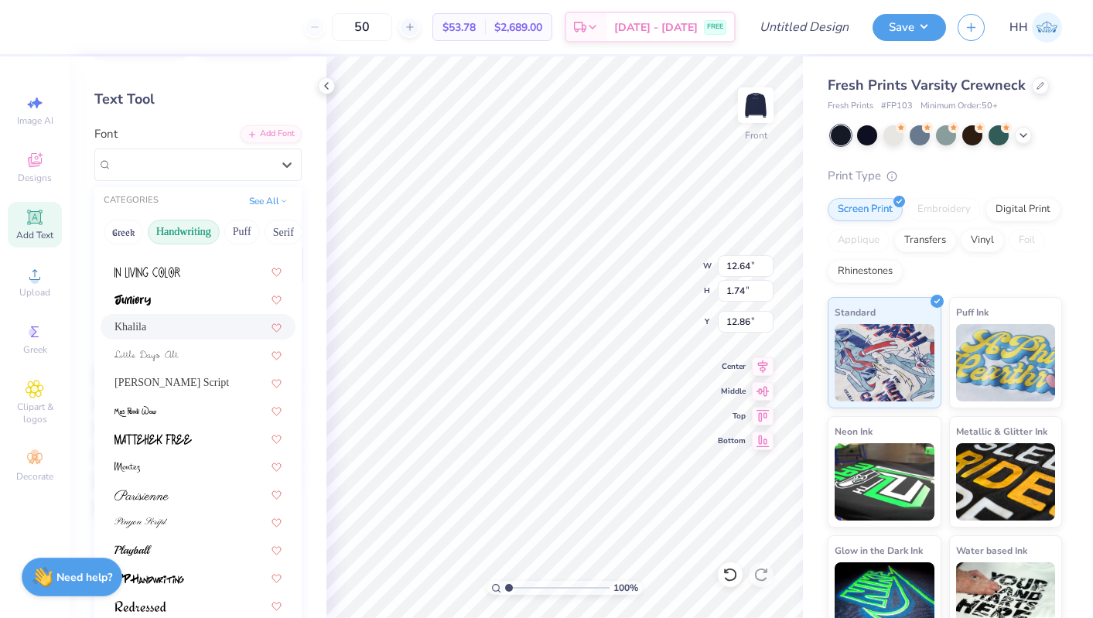
click at [178, 329] on div "Khalila" at bounding box center [198, 327] width 167 height 16
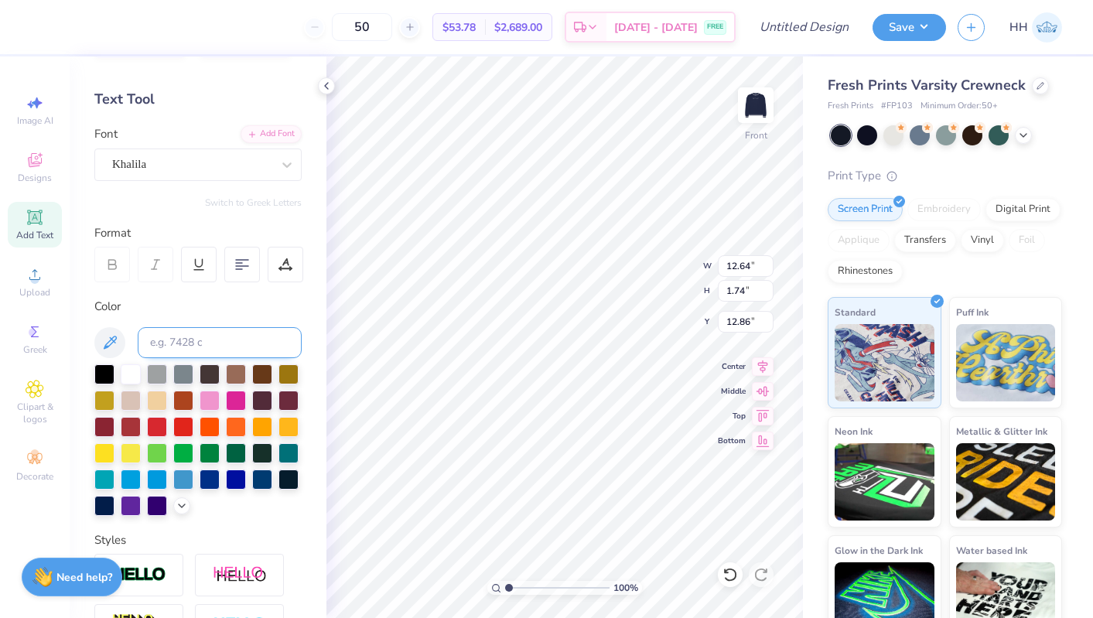
type input "14.23"
type input "1.73"
click at [190, 154] on div at bounding box center [191, 164] width 159 height 21
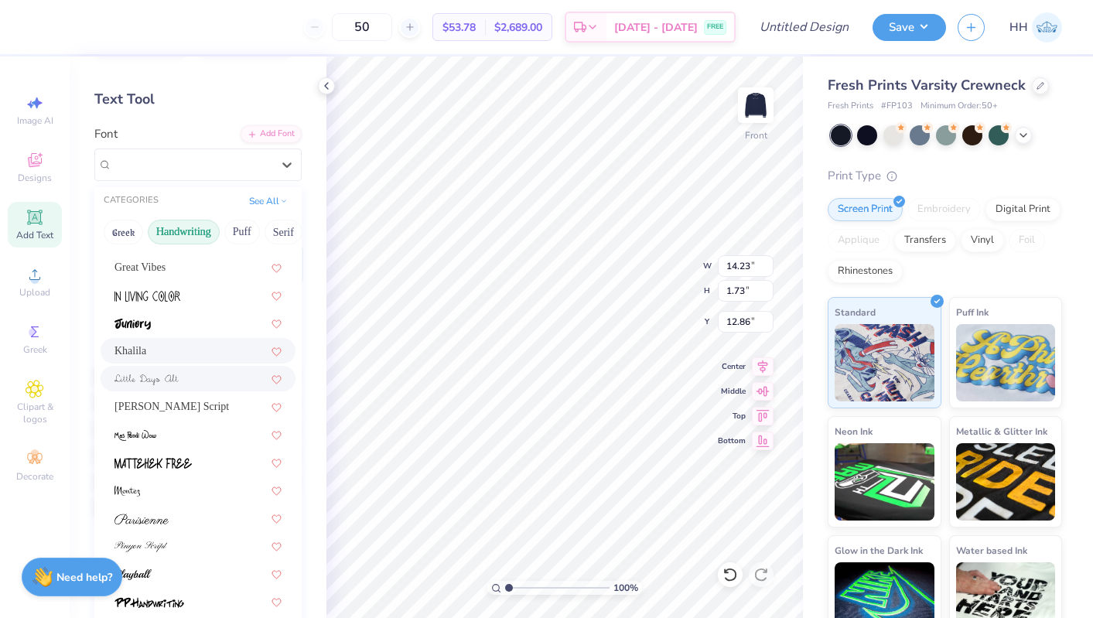
scroll to position [247, 0]
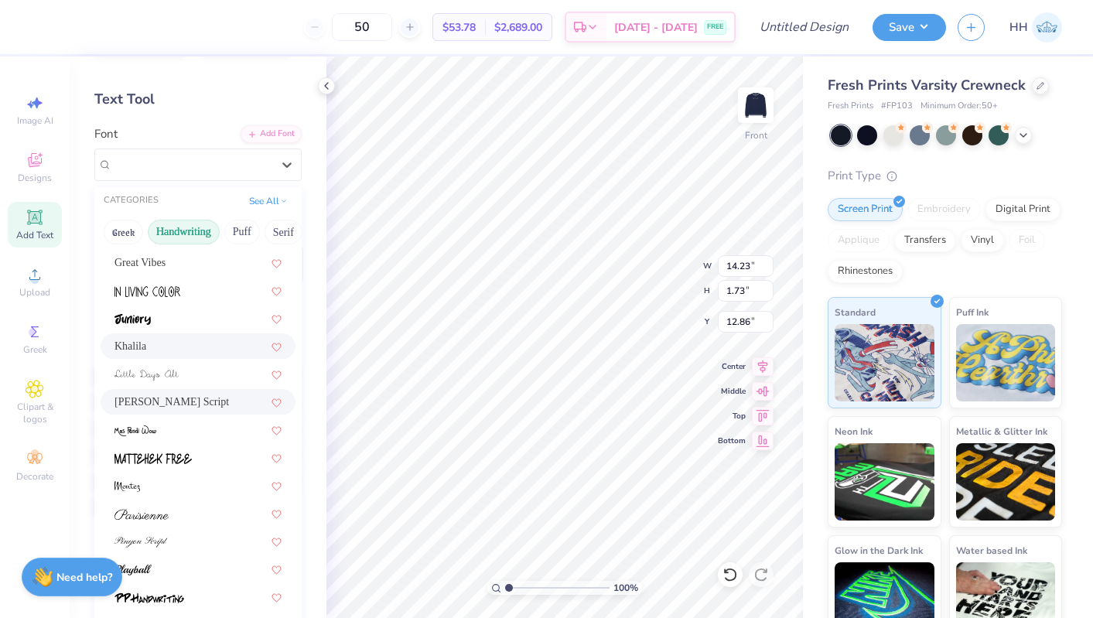
click at [202, 398] on div "[PERSON_NAME] Script" at bounding box center [198, 402] width 167 height 16
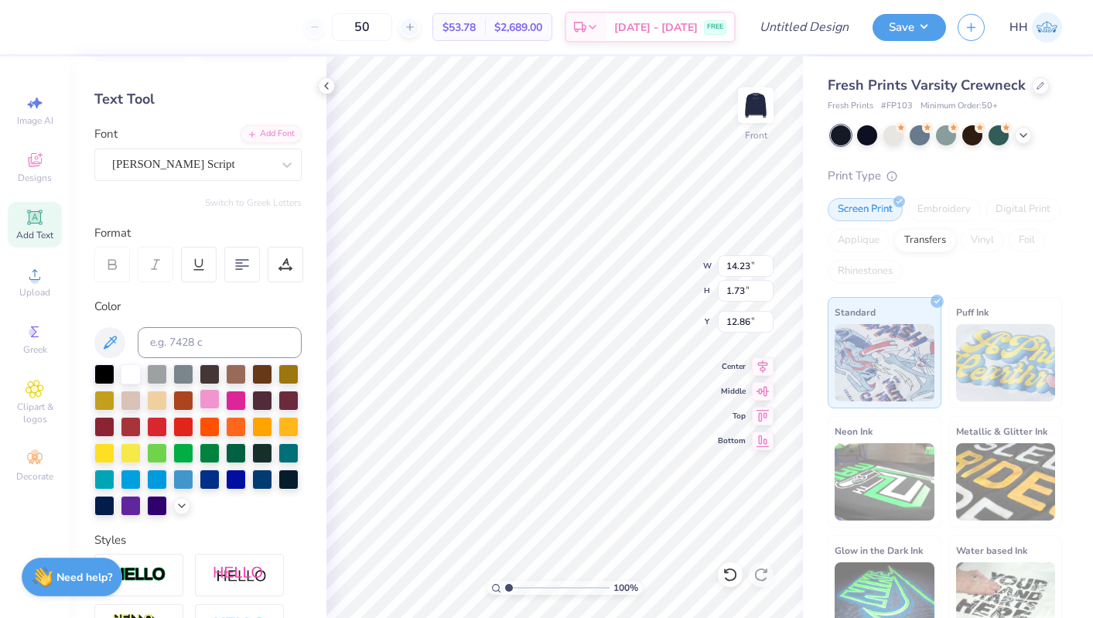
type input "18.30"
type input "2.13"
type input "12.66"
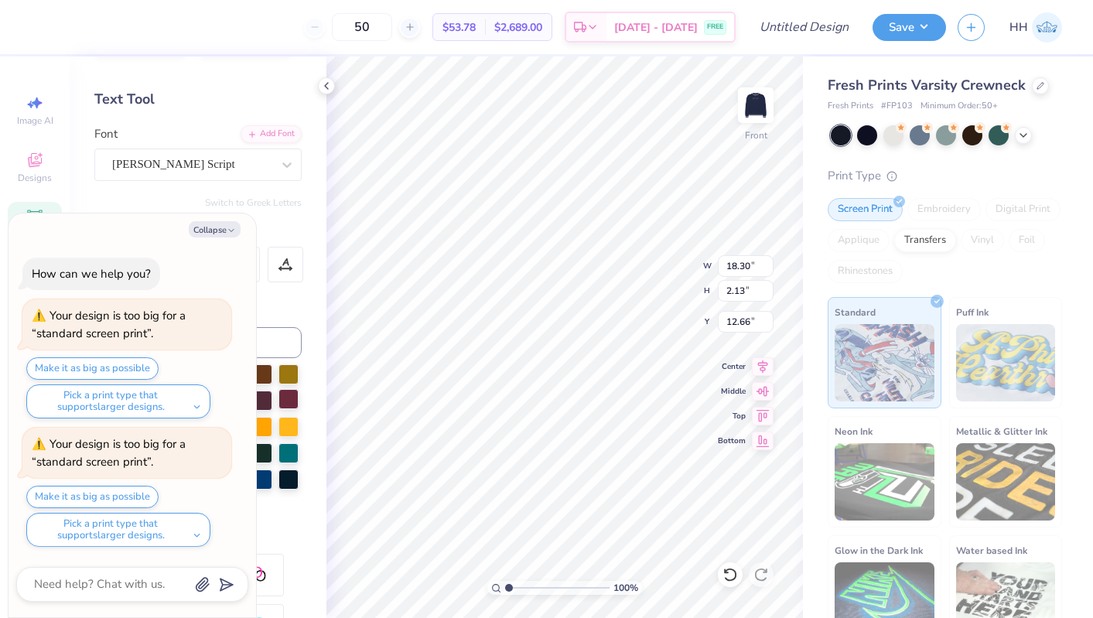
type textarea "x"
type input "12.50"
click at [250, 163] on div "[PERSON_NAME] Script" at bounding box center [192, 164] width 163 height 24
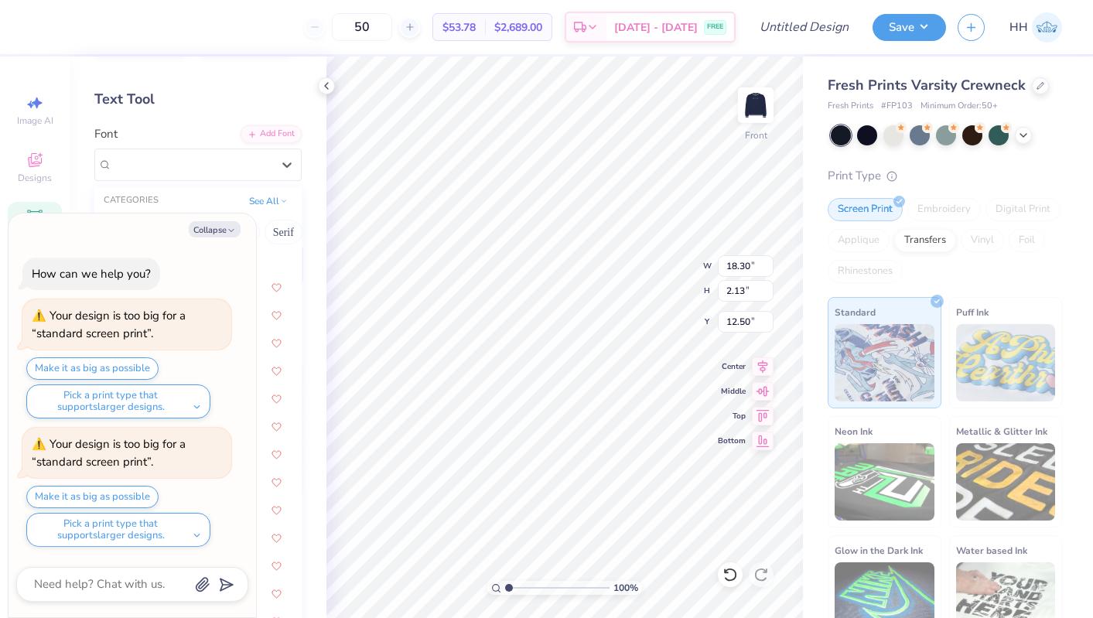
click at [231, 233] on icon "button" at bounding box center [231, 230] width 9 height 9
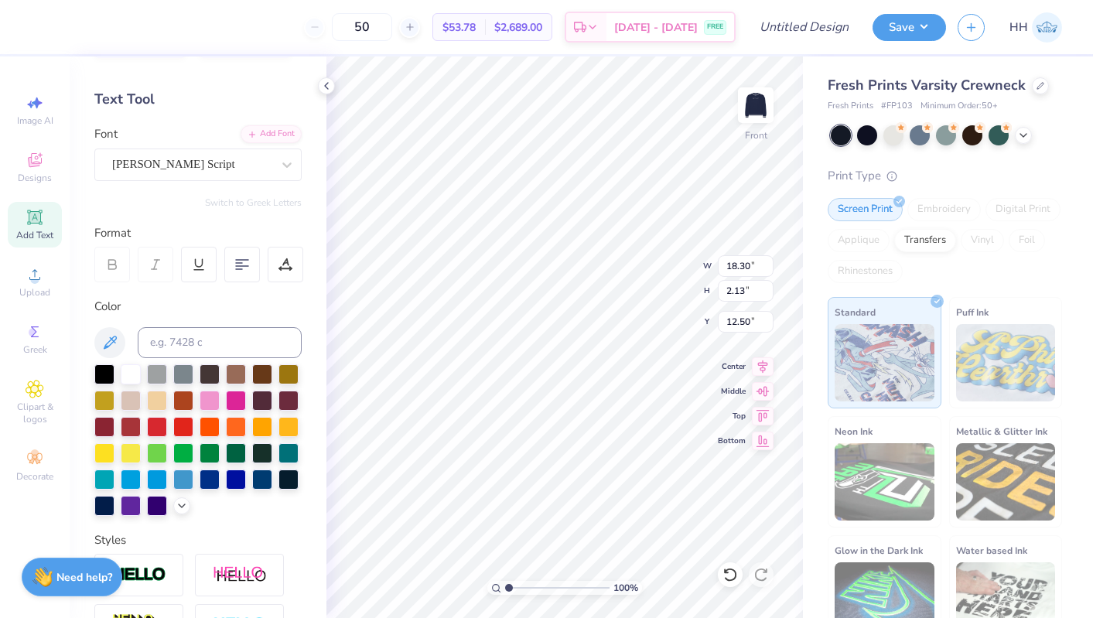
type textarea "x"
click at [255, 165] on div "[PERSON_NAME] Script" at bounding box center [192, 164] width 163 height 24
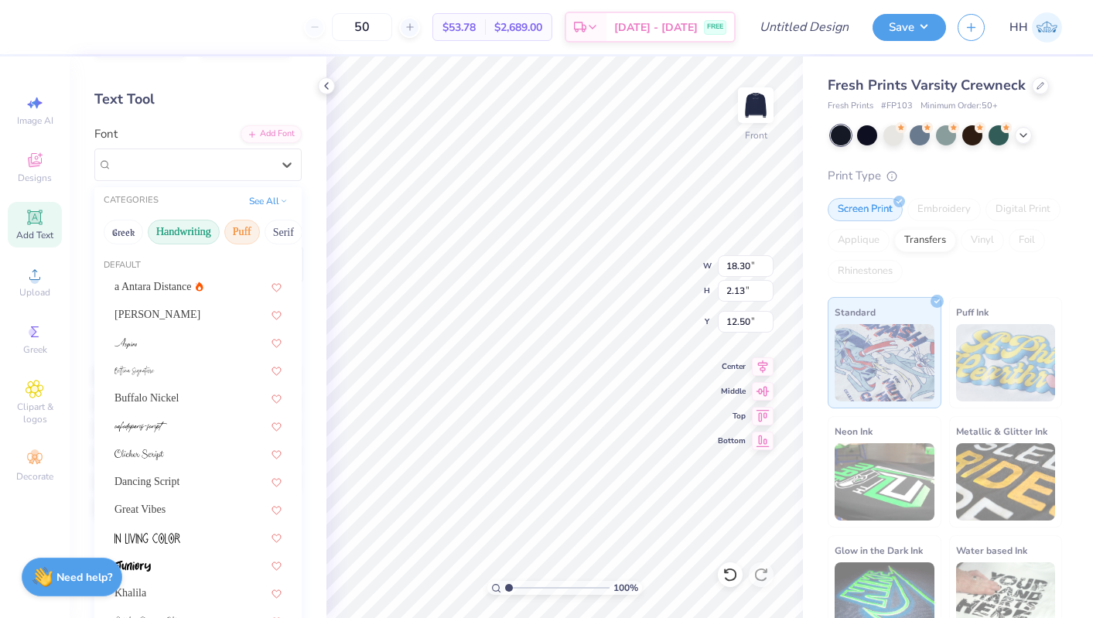
click at [237, 227] on button "Puff" at bounding box center [242, 232] width 36 height 25
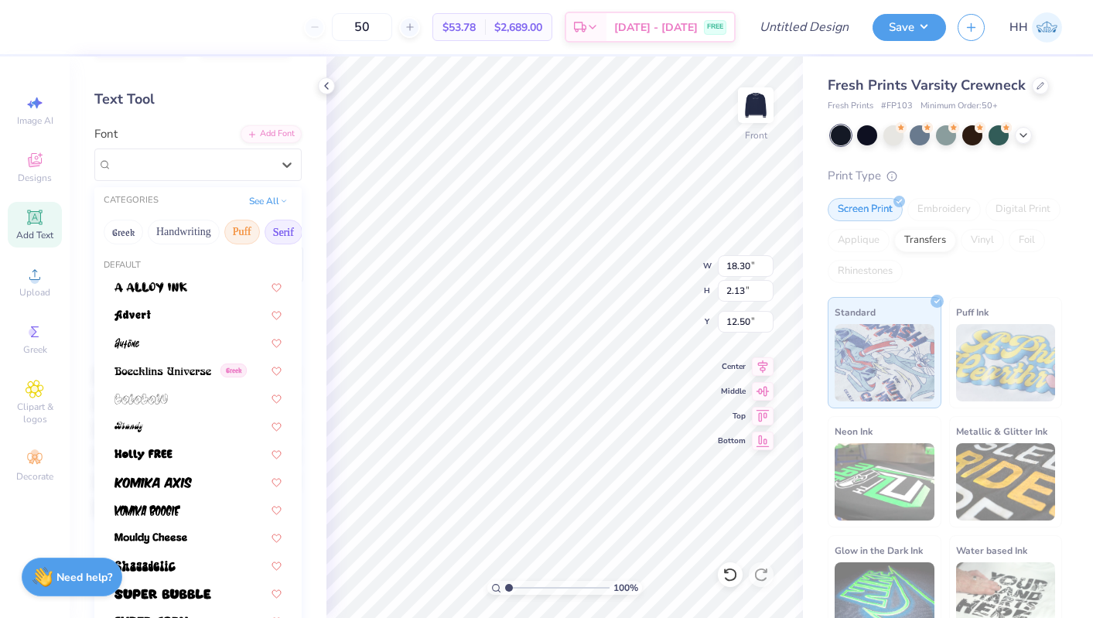
click at [278, 228] on button "Serif" at bounding box center [284, 232] width 38 height 25
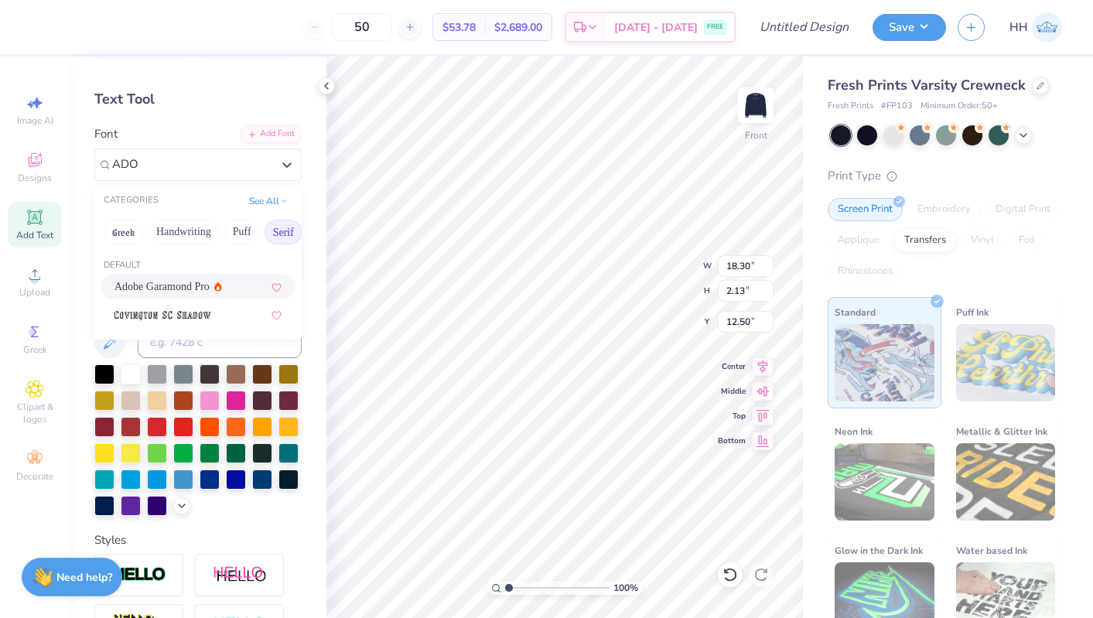
click at [172, 284] on span "Adobe Garamond Pro" at bounding box center [162, 287] width 95 height 16
type input "ADO"
type input "13.58"
type input "1.69"
type input "12.72"
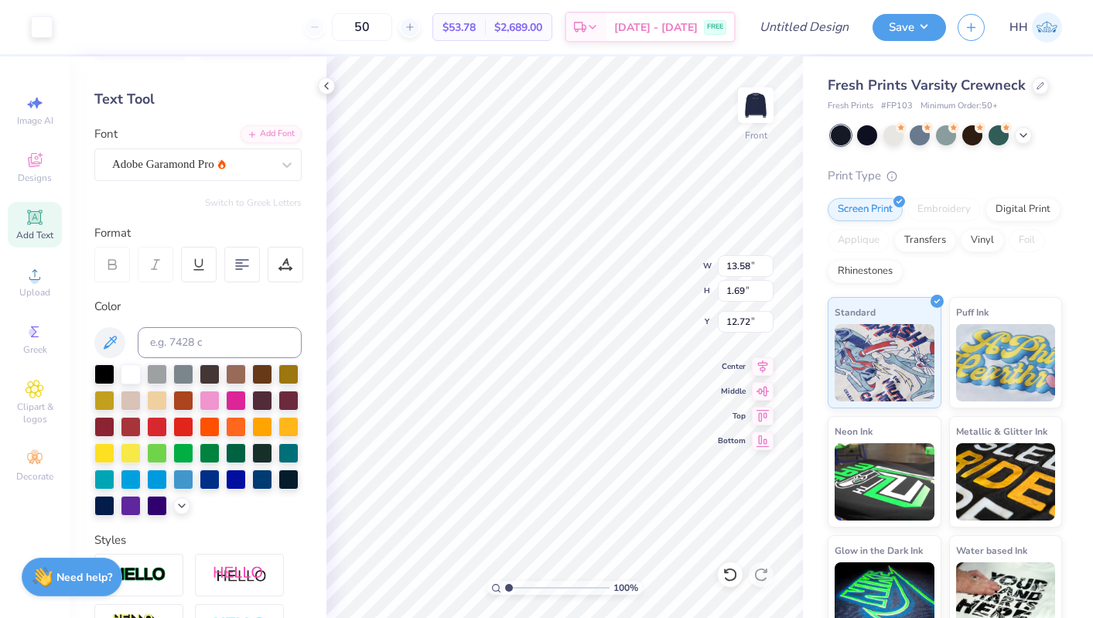
type input "12.50"
type input "15.00"
type input "6.70"
type input "5.46"
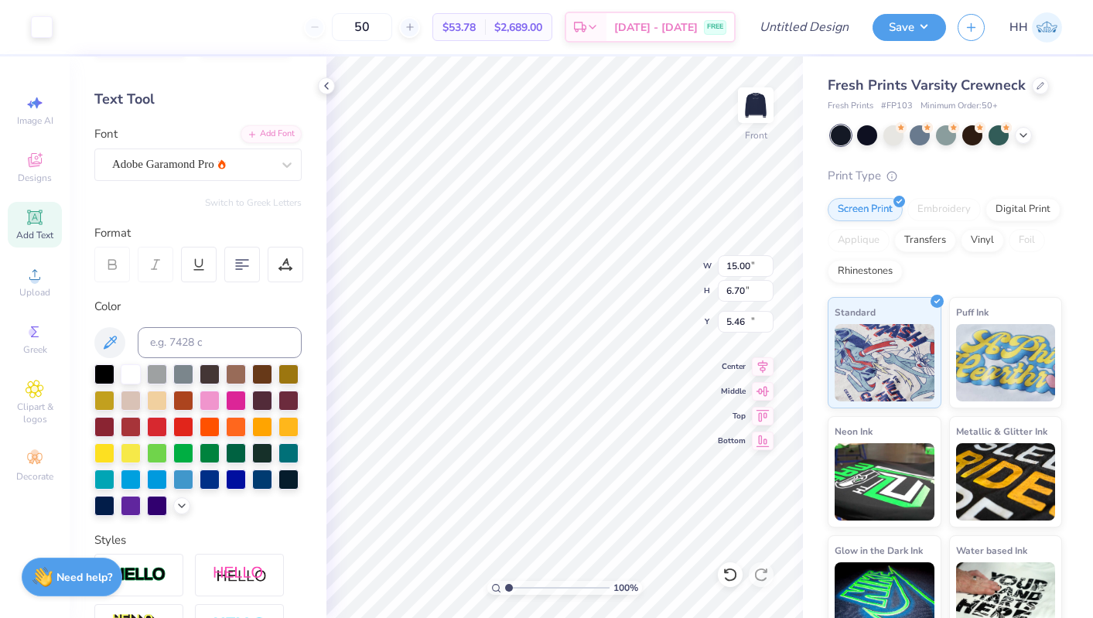
type input "13.58"
type input "1.69"
type input "12.50"
type input "15.00"
type input "6.70"
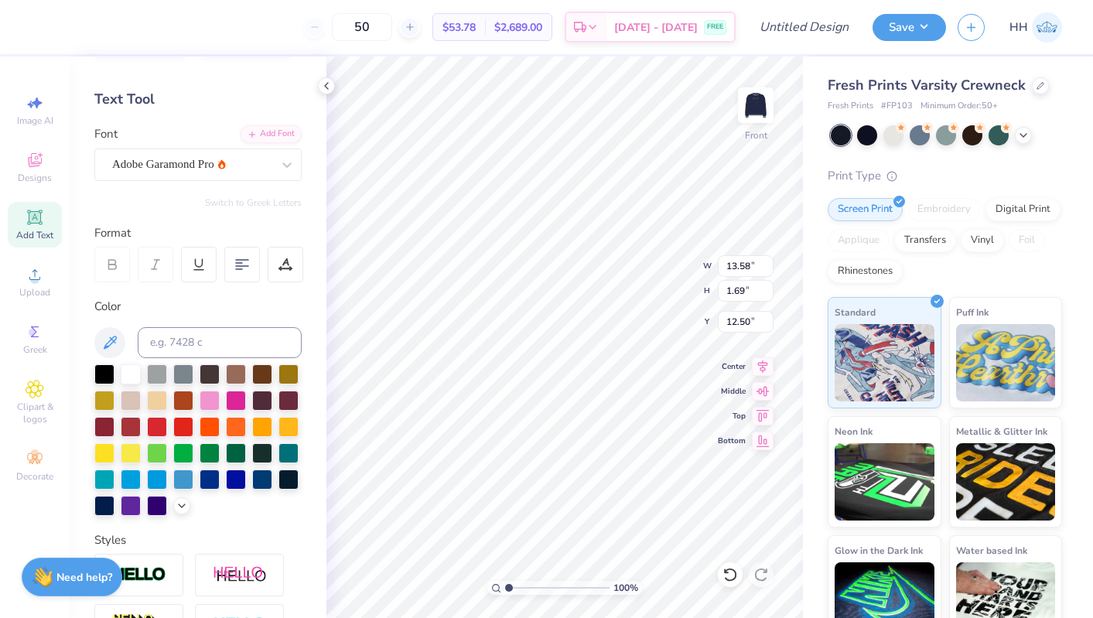
type input "5.46"
type input "13.08"
type input "15.00"
type input "6.70"
type input "5.55"
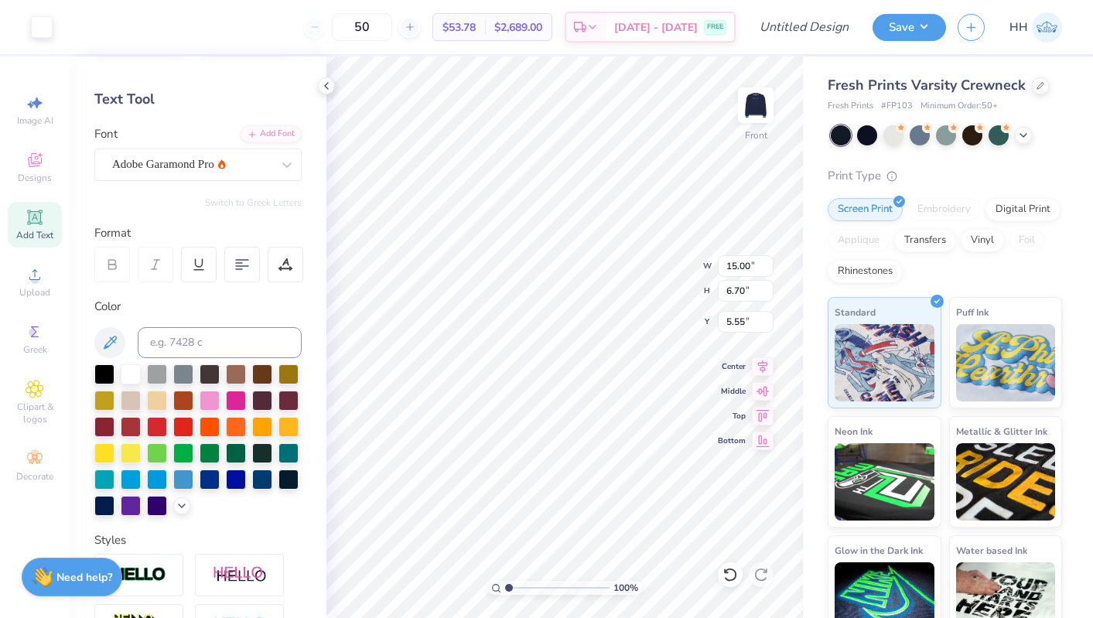
type input "9.62"
type input "0.64"
type input "16.16"
type input "13.58"
type input "1.69"
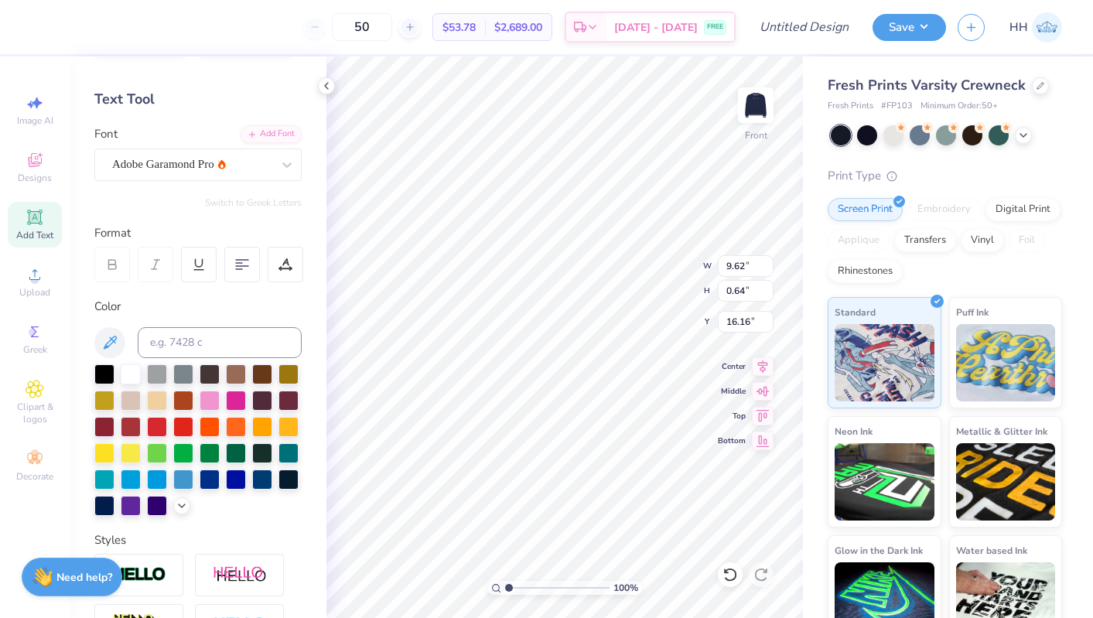
type input "13.08"
click at [253, 154] on div at bounding box center [191, 164] width 159 height 21
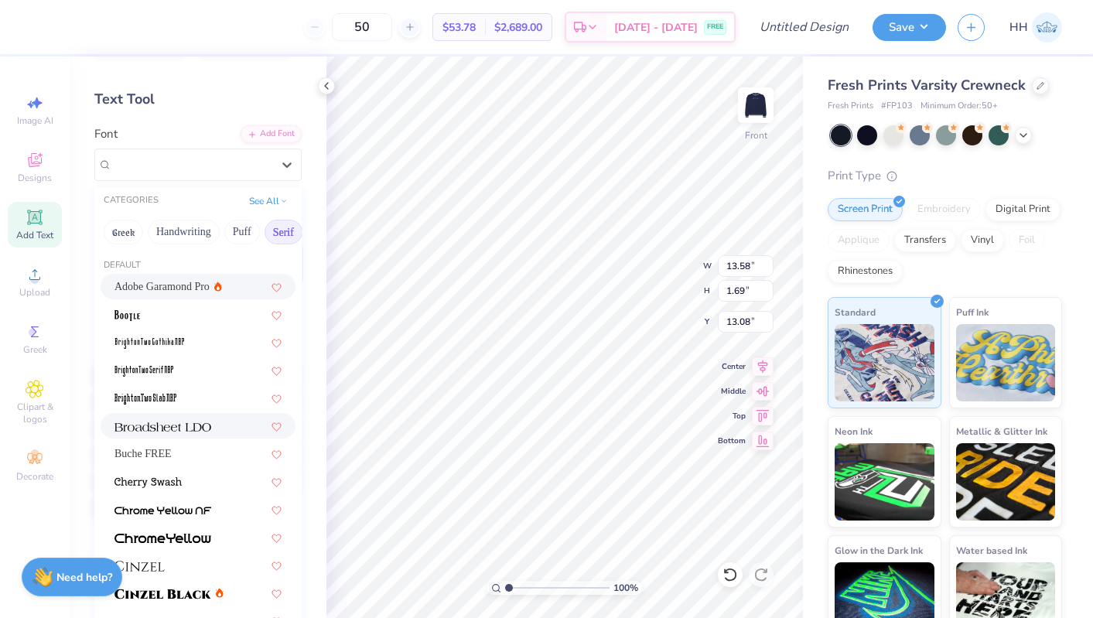
click at [200, 419] on span at bounding box center [163, 426] width 97 height 16
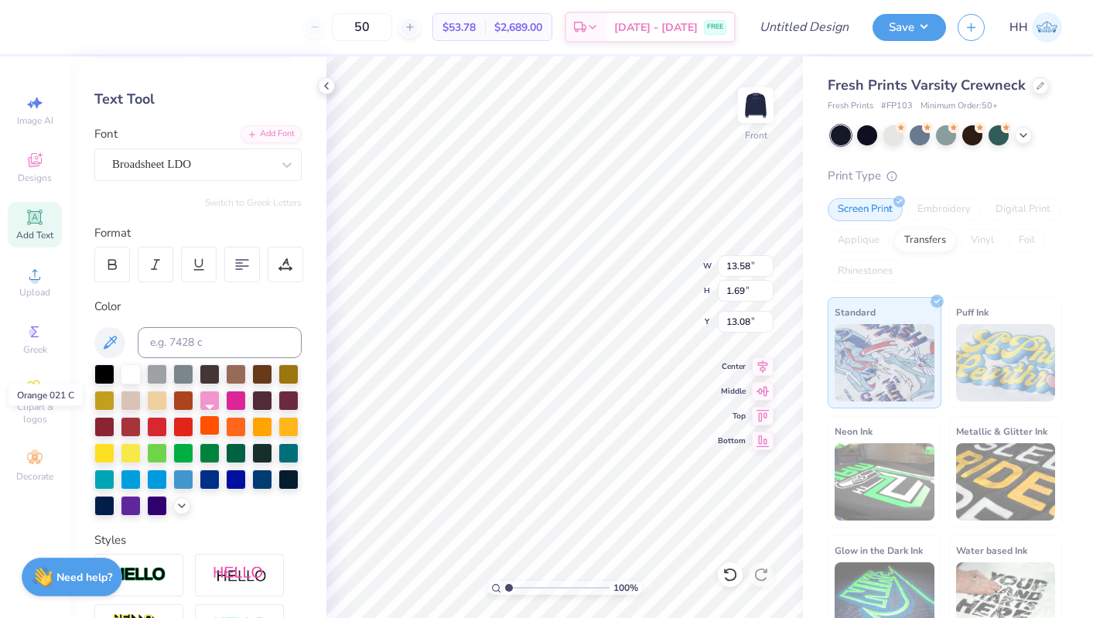
type input "15.60"
type input "1.61"
type input "13.12"
click at [201, 164] on div "Broadsheet LDO" at bounding box center [192, 164] width 163 height 24
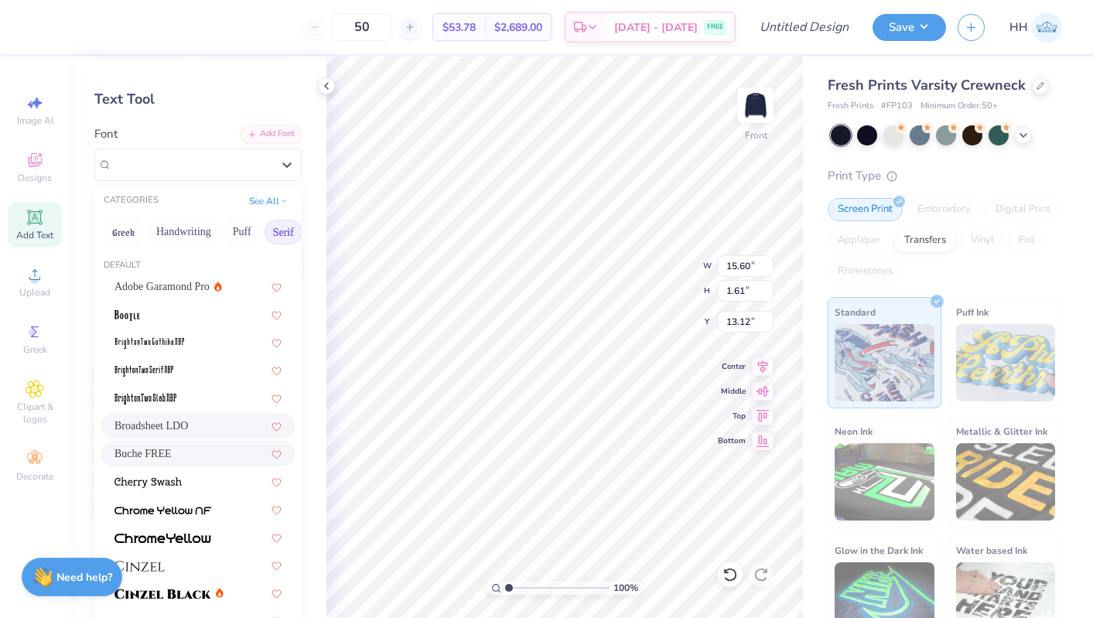
click at [184, 445] on div "Buche FREE" at bounding box center [198, 454] width 195 height 26
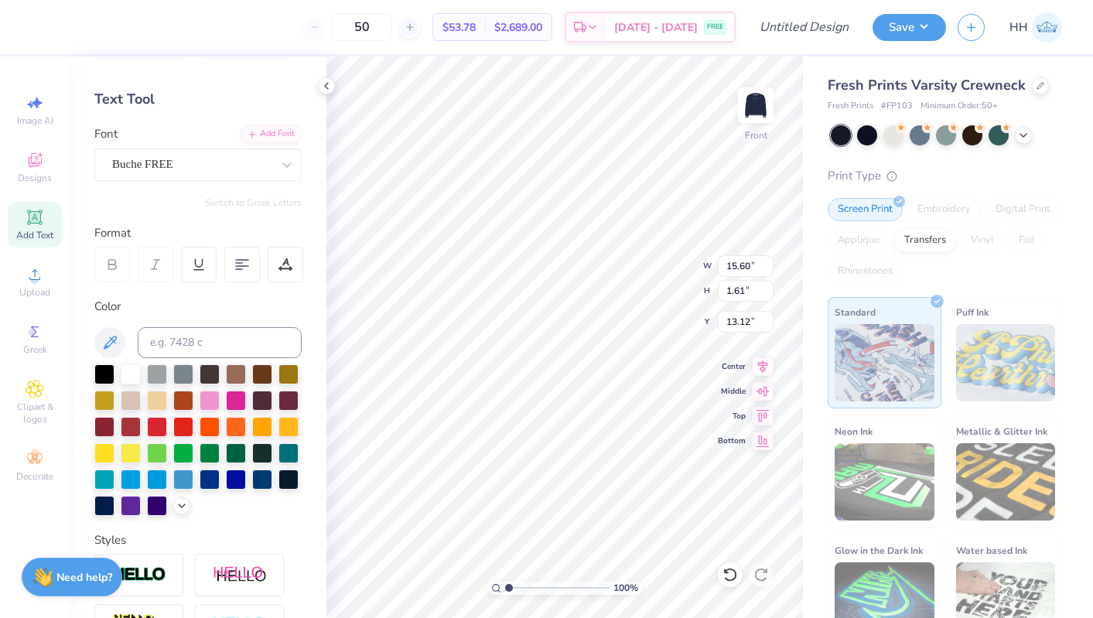
type input "15.83"
type input "1.77"
type input "13.04"
click at [234, 163] on div "Buche FREE" at bounding box center [192, 164] width 163 height 24
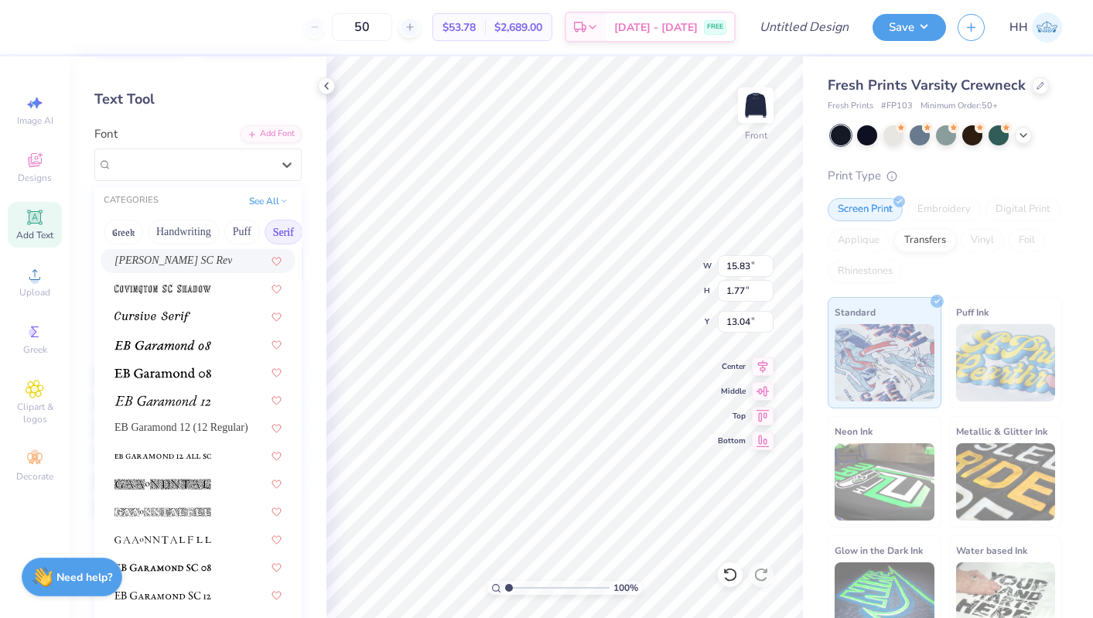
scroll to position [863, 0]
click at [201, 403] on img at bounding box center [163, 400] width 96 height 11
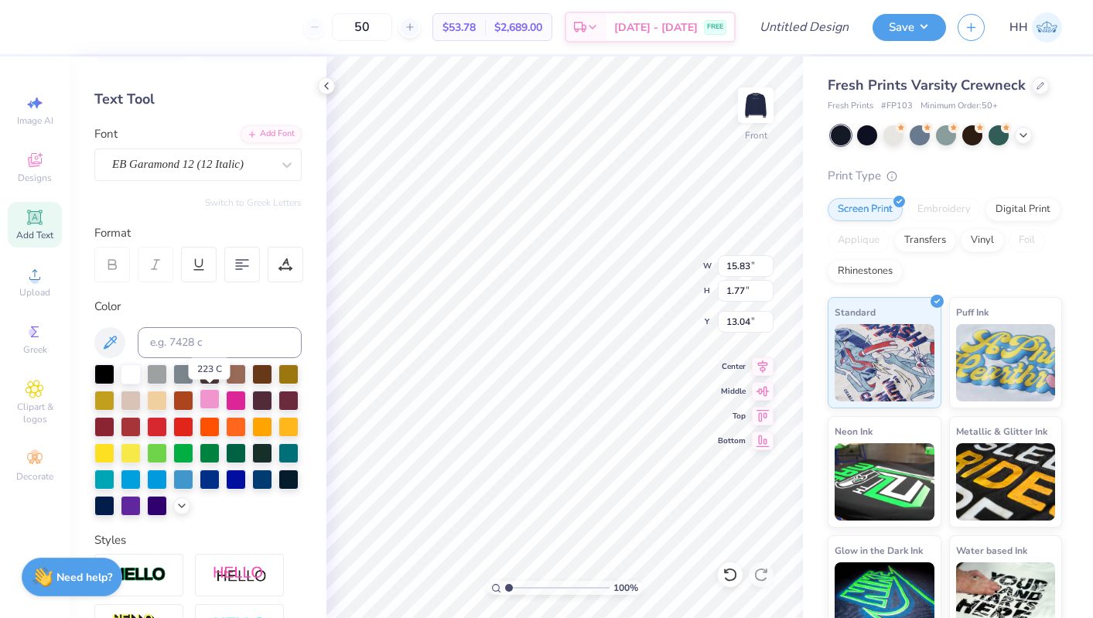
type input "13.17"
type input "1.73"
type input "13.06"
click at [756, 112] on img at bounding box center [756, 105] width 62 height 62
click at [216, 166] on div "Great Vibes" at bounding box center [192, 164] width 163 height 24
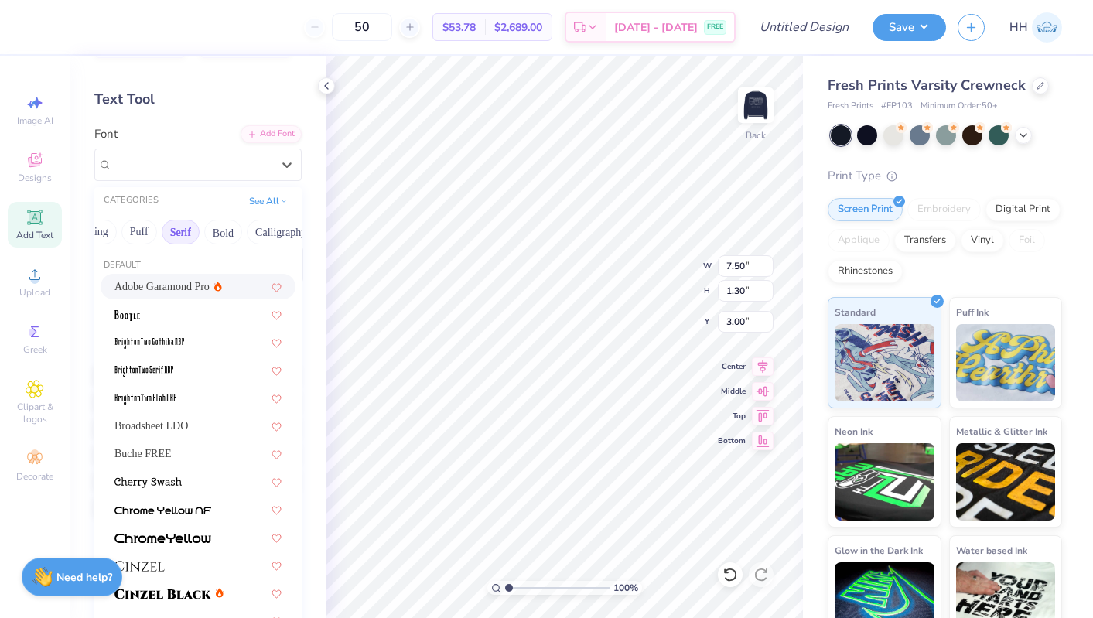
scroll to position [0, 104]
click at [237, 241] on div "Greek Handwriting Puff Serif Bold Calligraphy Retro Sans Serif Minimal Fantasy …" at bounding box center [197, 232] width 207 height 34
click at [221, 231] on button "Bold" at bounding box center [222, 232] width 38 height 25
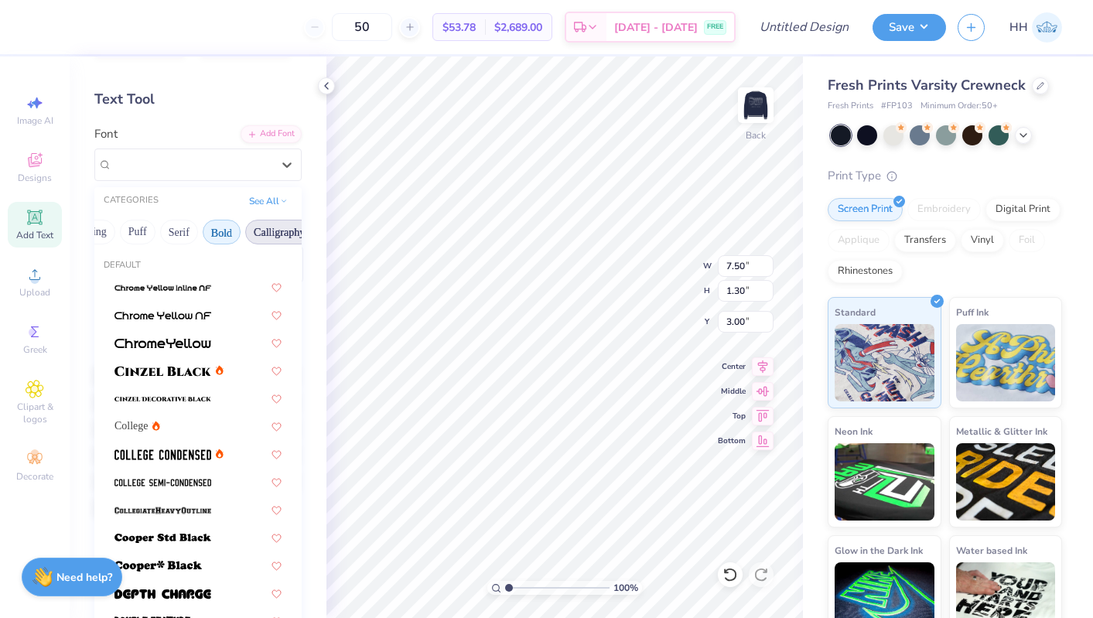
click at [272, 226] on button "Calligraphy" at bounding box center [279, 232] width 68 height 25
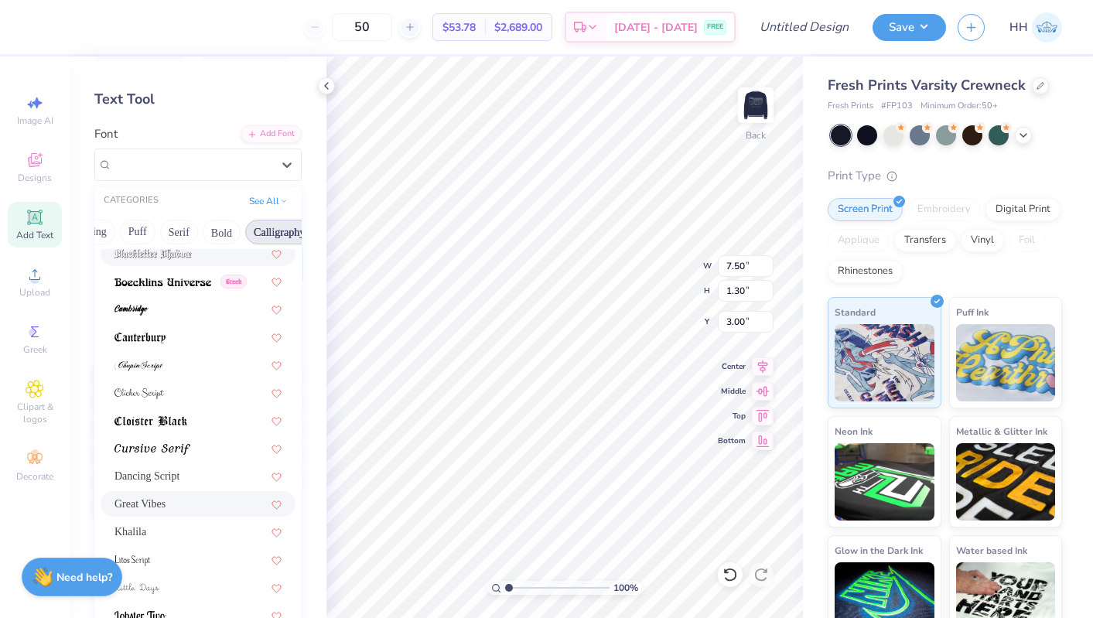
scroll to position [174, 0]
click at [152, 363] on img at bounding box center [139, 364] width 49 height 11
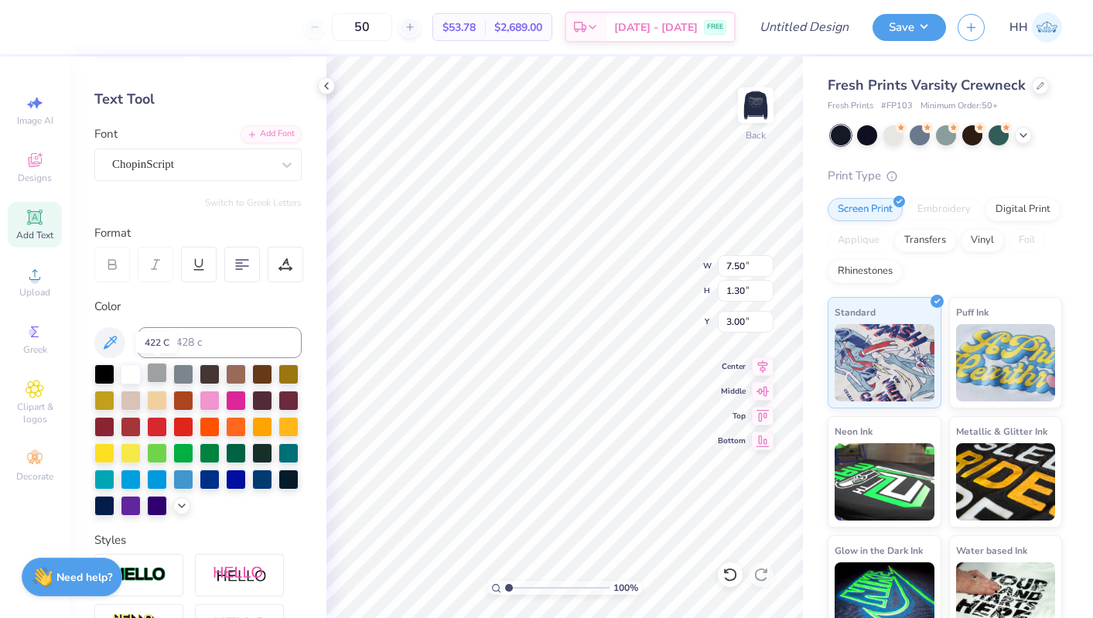
type input "8.55"
type input "1.47"
type input "2.92"
click at [202, 178] on div "ChopinScript" at bounding box center [197, 165] width 207 height 33
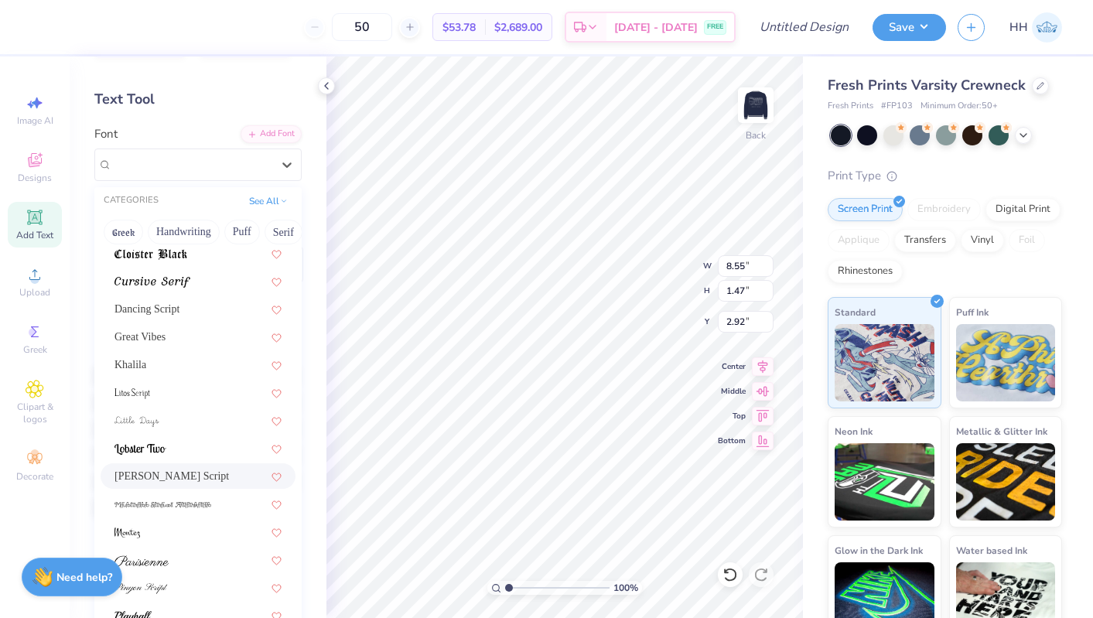
scroll to position [379, 0]
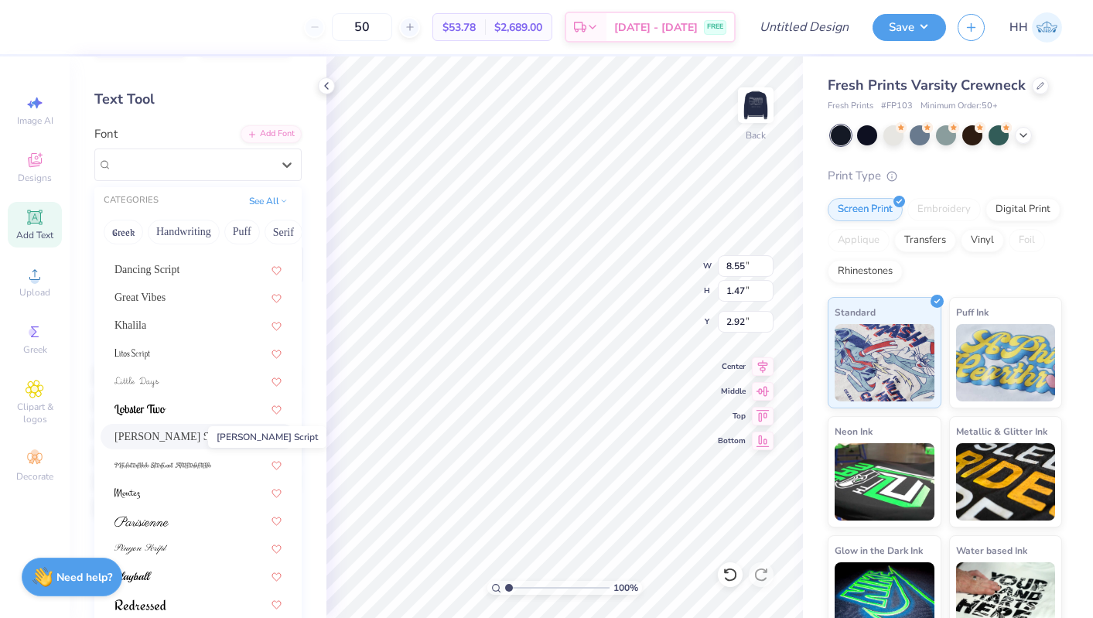
click at [189, 436] on span "[PERSON_NAME] Script" at bounding box center [172, 437] width 115 height 16
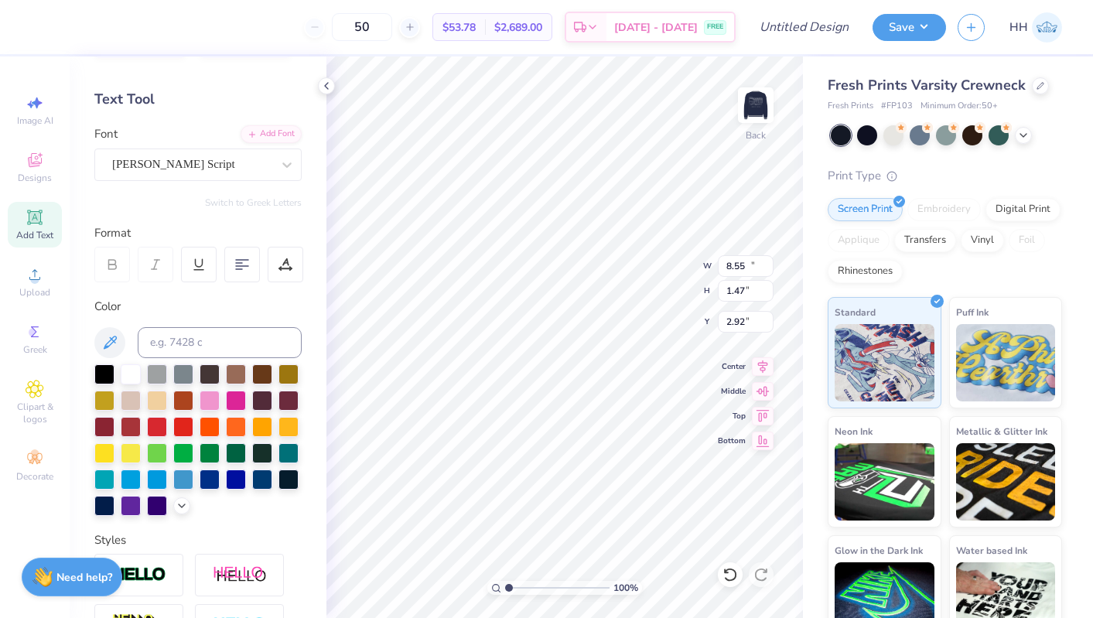
type input "11.71"
type input "1.42"
type input "2.94"
click at [195, 169] on div "[PERSON_NAME] Script" at bounding box center [192, 164] width 163 height 24
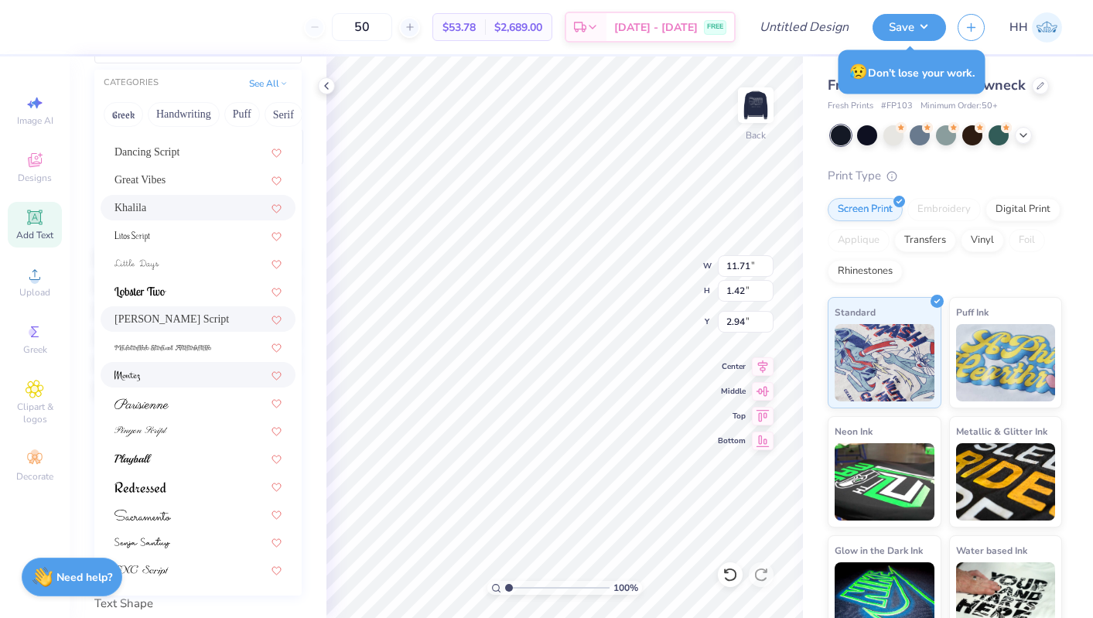
scroll to position [174, 0]
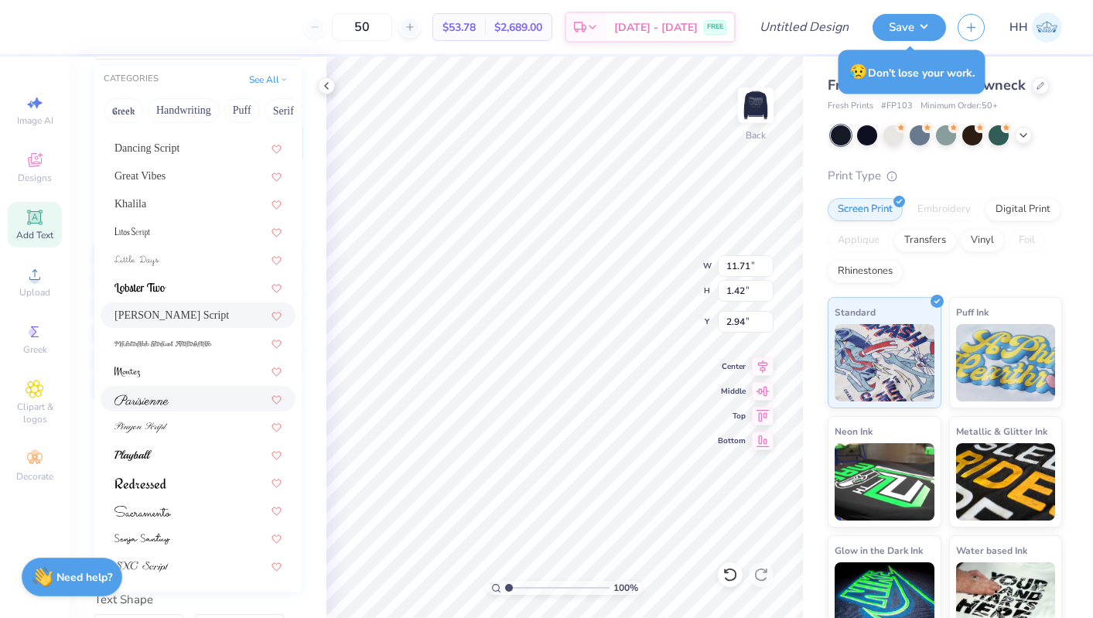
click at [190, 407] on div at bounding box center [198, 399] width 195 height 26
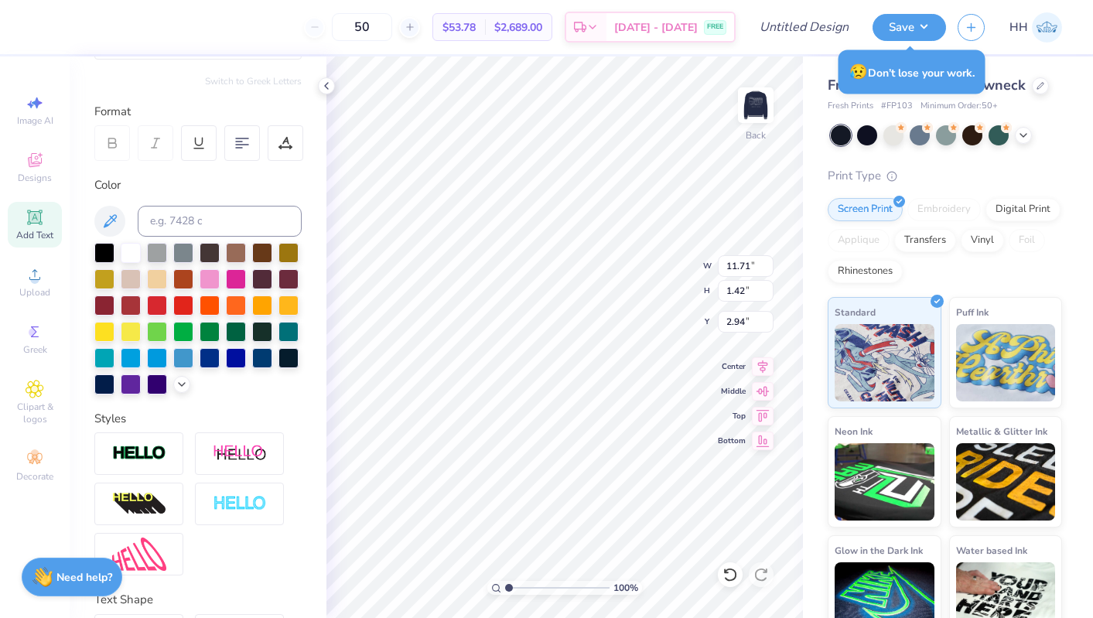
type input "8.98"
type input "1.28"
type input "3.01"
type input "3.00"
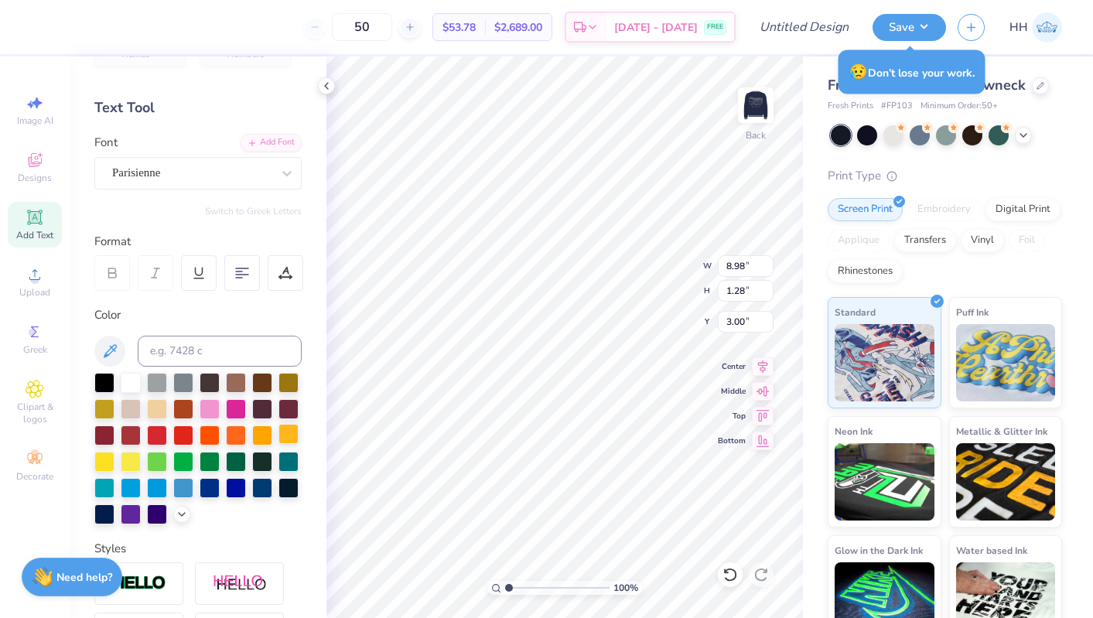
scroll to position [23, 0]
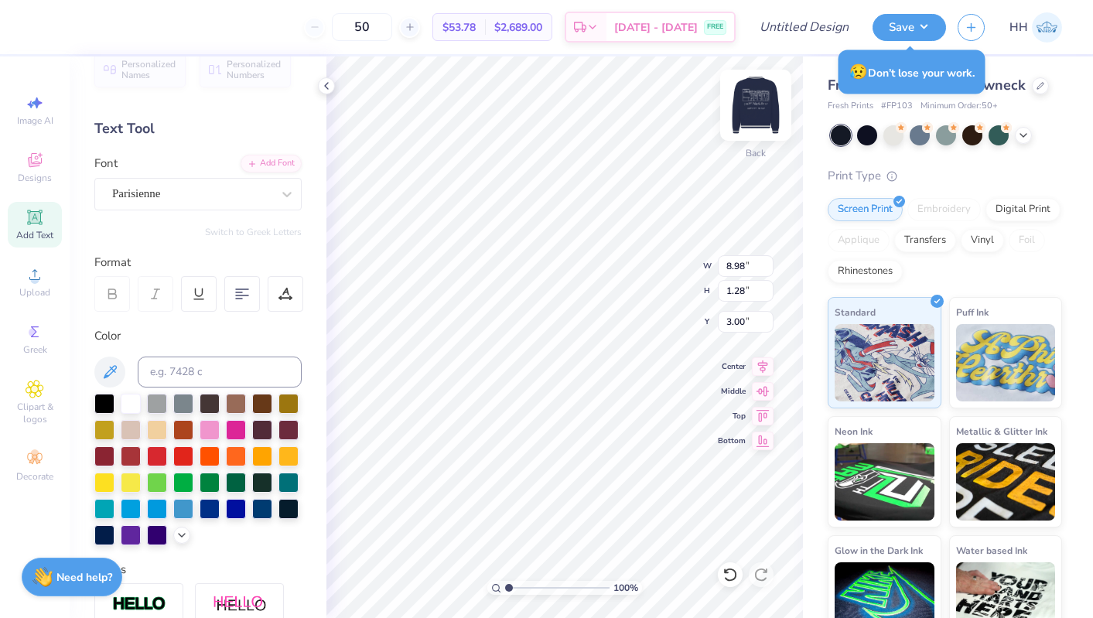
click at [746, 110] on img at bounding box center [756, 105] width 62 height 62
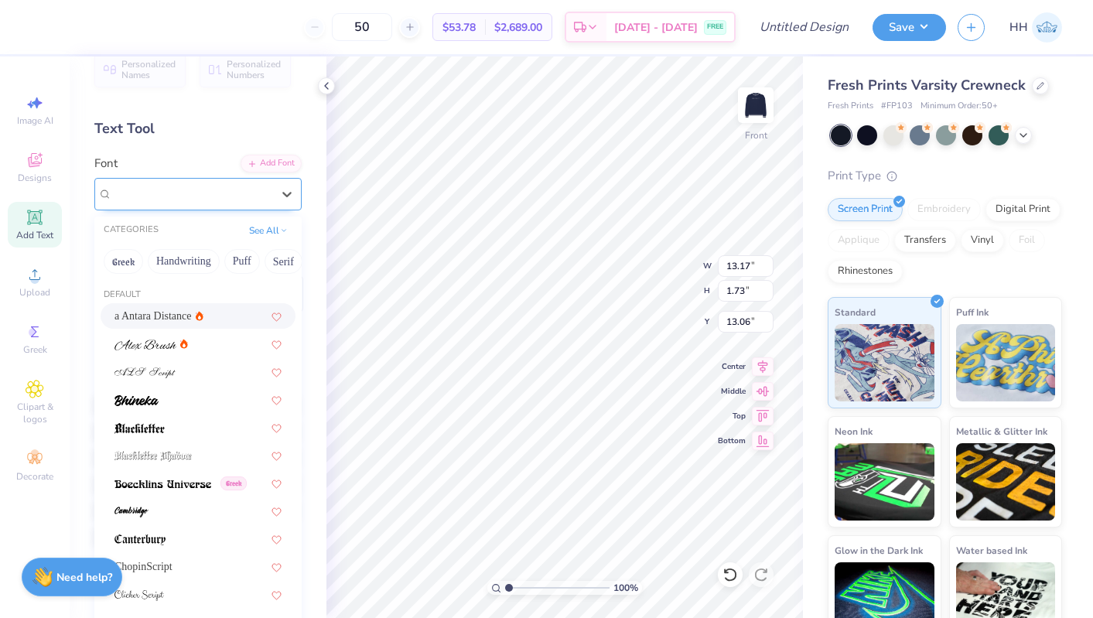
click at [245, 197] on div "EB Garamond 12 (12 Italic)" at bounding box center [192, 194] width 163 height 24
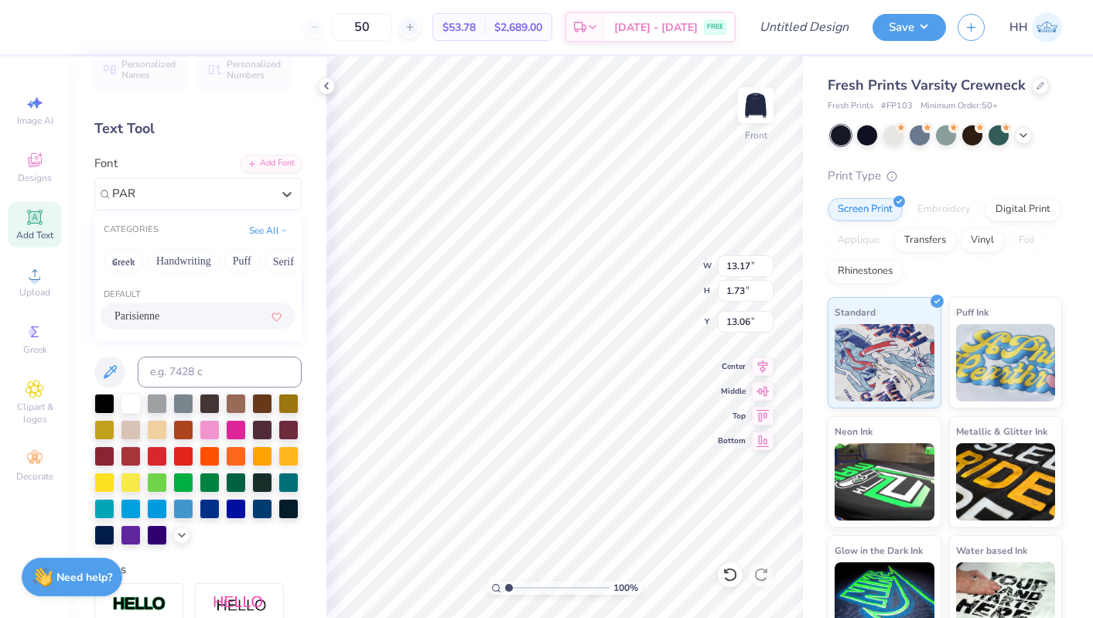
click at [156, 316] on span "Parisienne" at bounding box center [137, 316] width 45 height 16
type input "PAR"
type input "15.80"
type input "1.82"
type input "13.02"
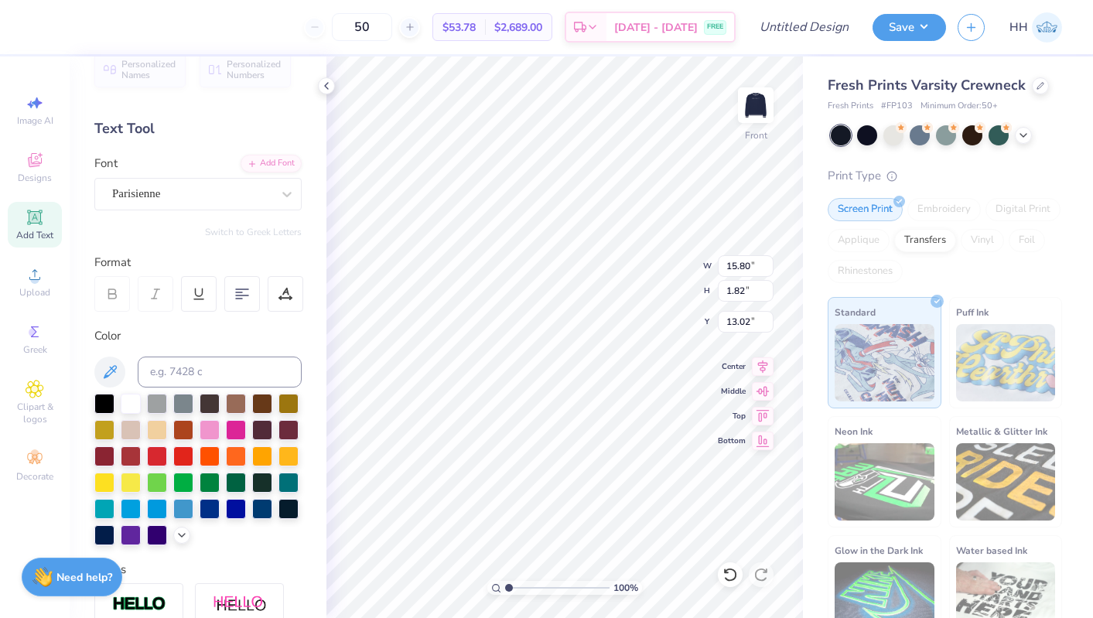
scroll to position [1, 0]
type input "9.62"
type input "0.64"
type input "16.16"
type input "15.80"
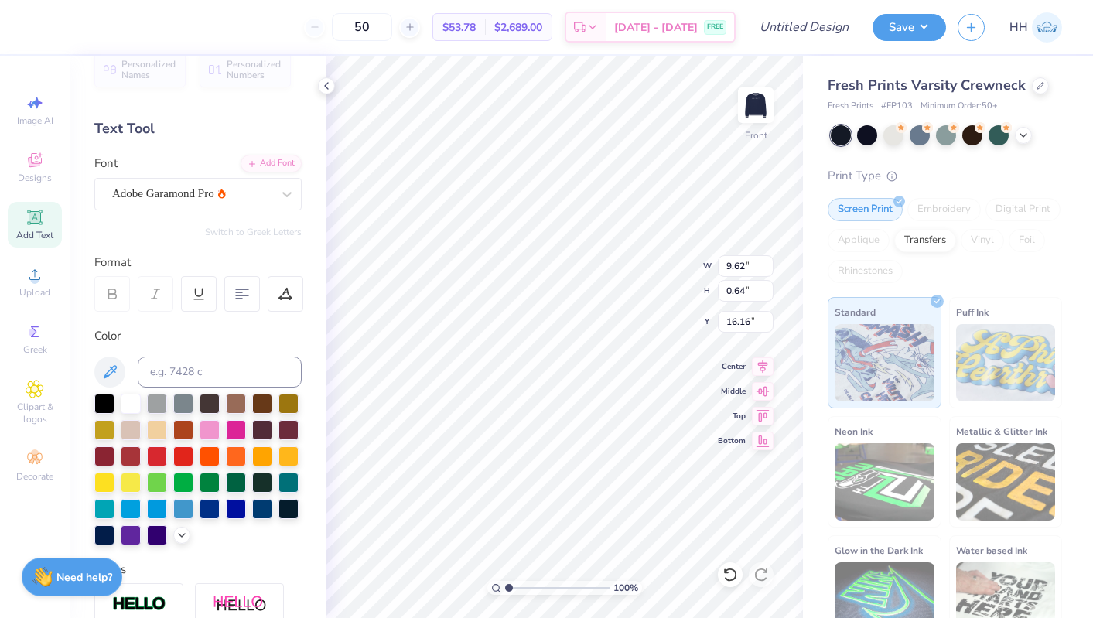
type input "1.82"
type input "13.02"
click at [174, 194] on div "Parisienne" at bounding box center [192, 194] width 163 height 24
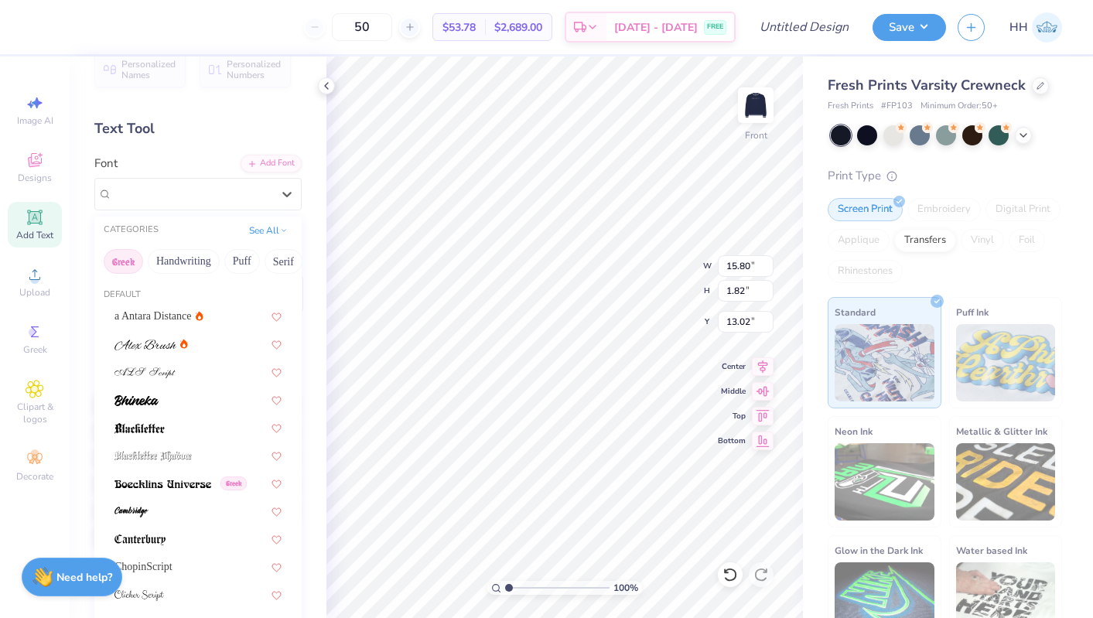
click at [124, 254] on button "Greek" at bounding box center [123, 261] width 39 height 25
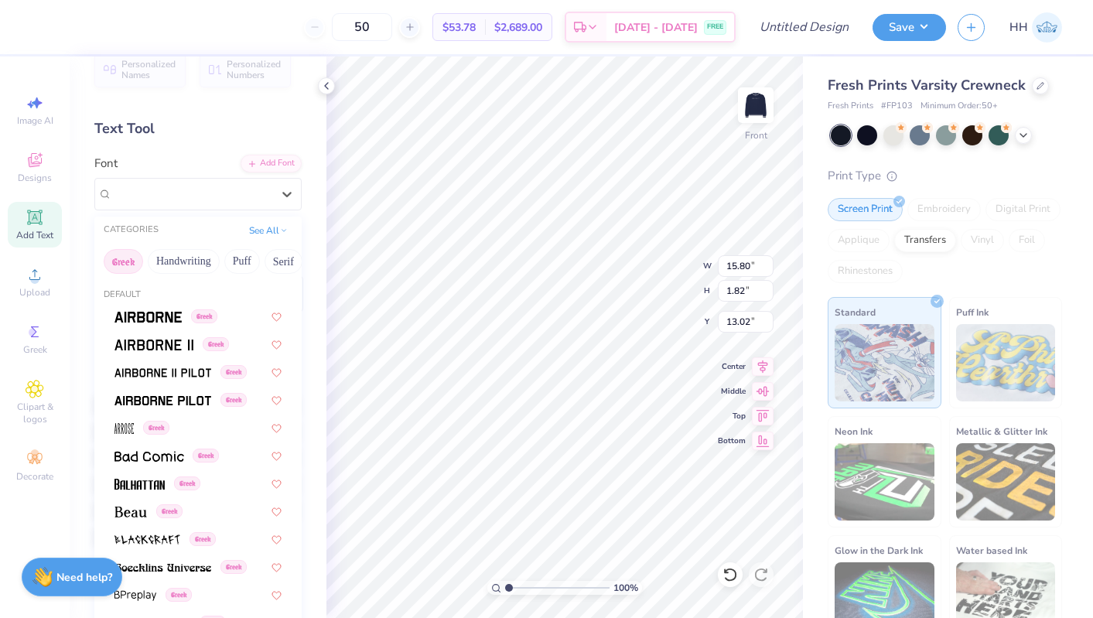
click at [163, 274] on div "Greek Handwriting Puff Serif Bold Calligraphy Retro Sans Serif Minimal Fantasy …" at bounding box center [197, 262] width 207 height 34
click at [163, 262] on button "Handwriting" at bounding box center [184, 261] width 72 height 25
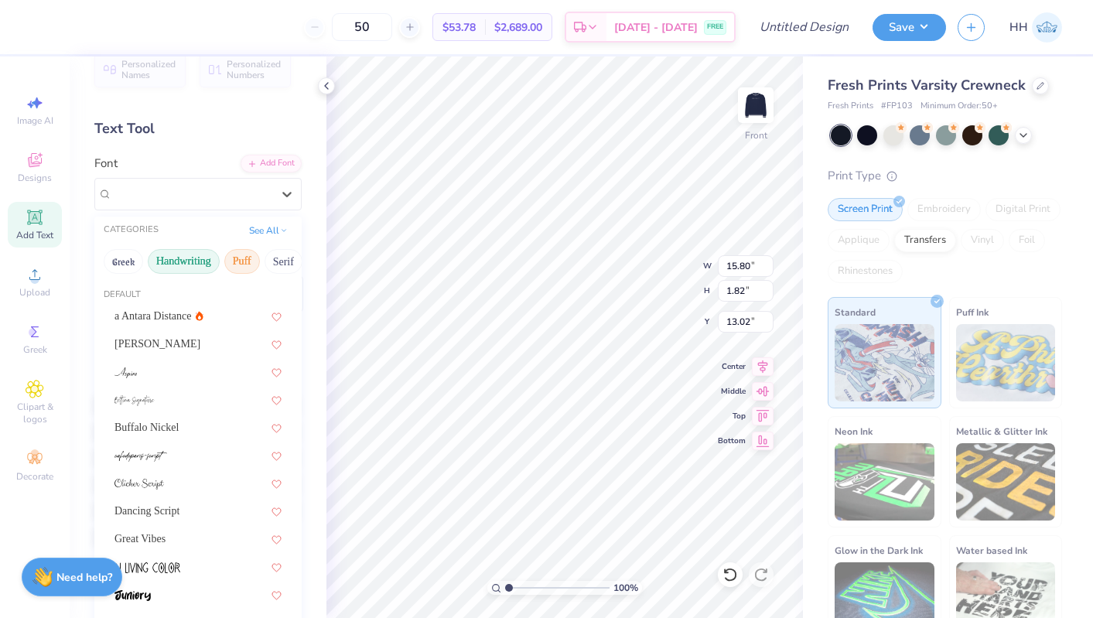
click at [234, 267] on button "Puff" at bounding box center [242, 261] width 36 height 25
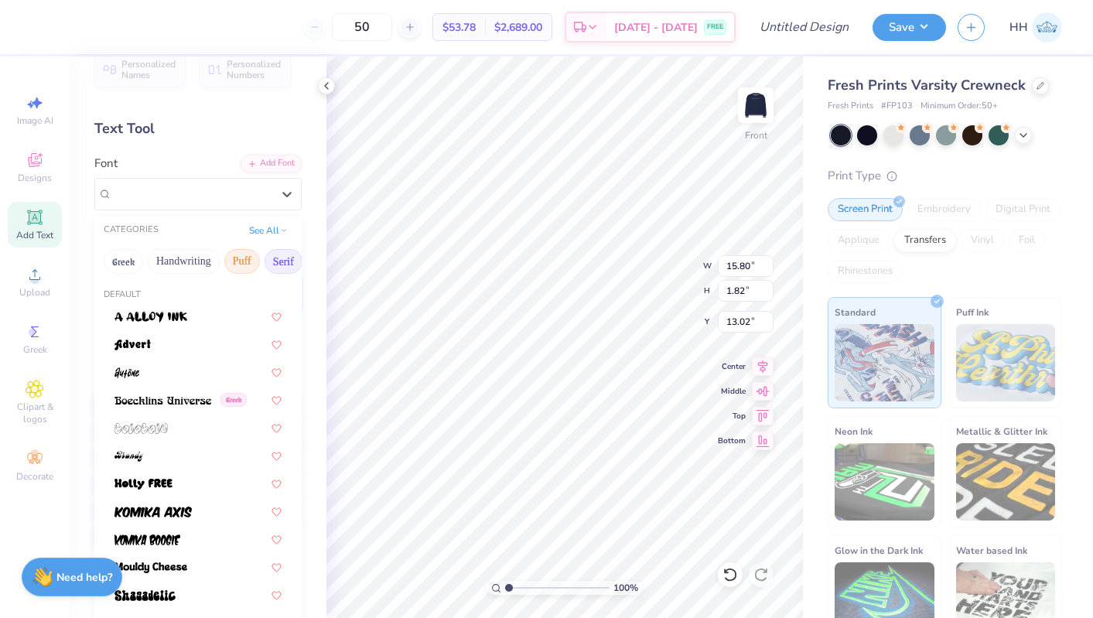
click at [271, 255] on button "Serif" at bounding box center [284, 261] width 38 height 25
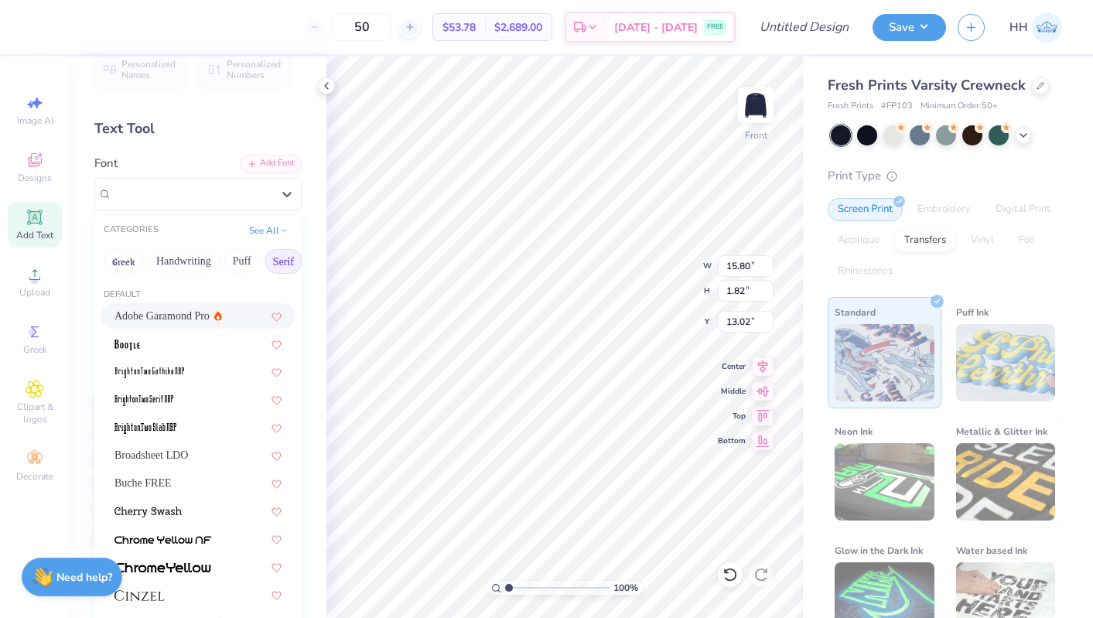
click at [190, 314] on span "Adobe Garamond Pro" at bounding box center [162, 316] width 95 height 16
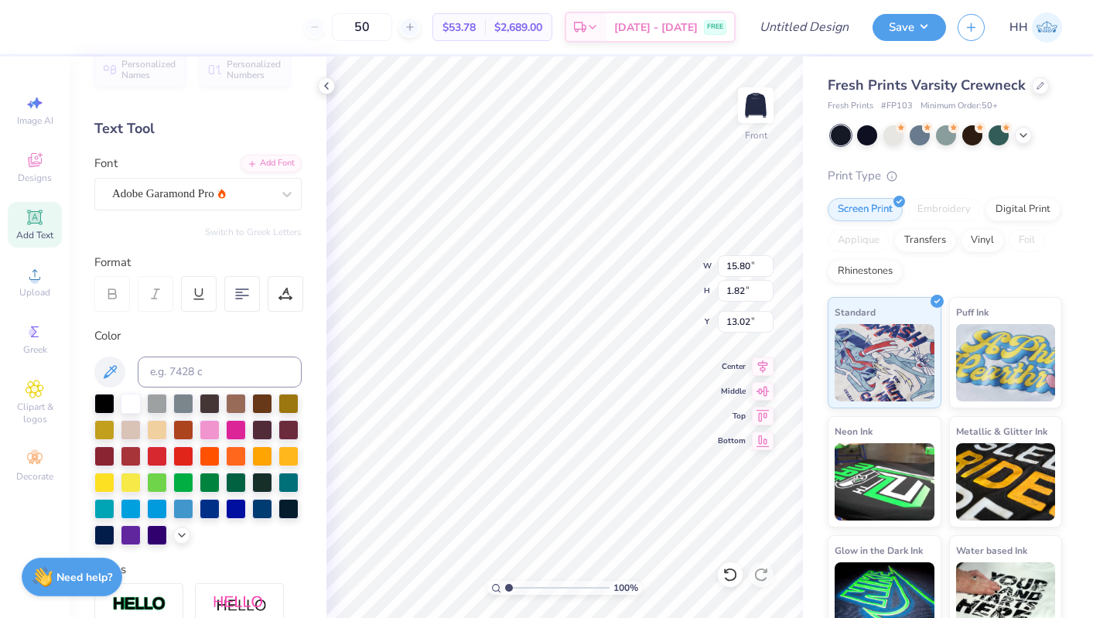
type input "13.58"
type input "1.69"
type input "13.09"
type input "12.12"
type input "1.51"
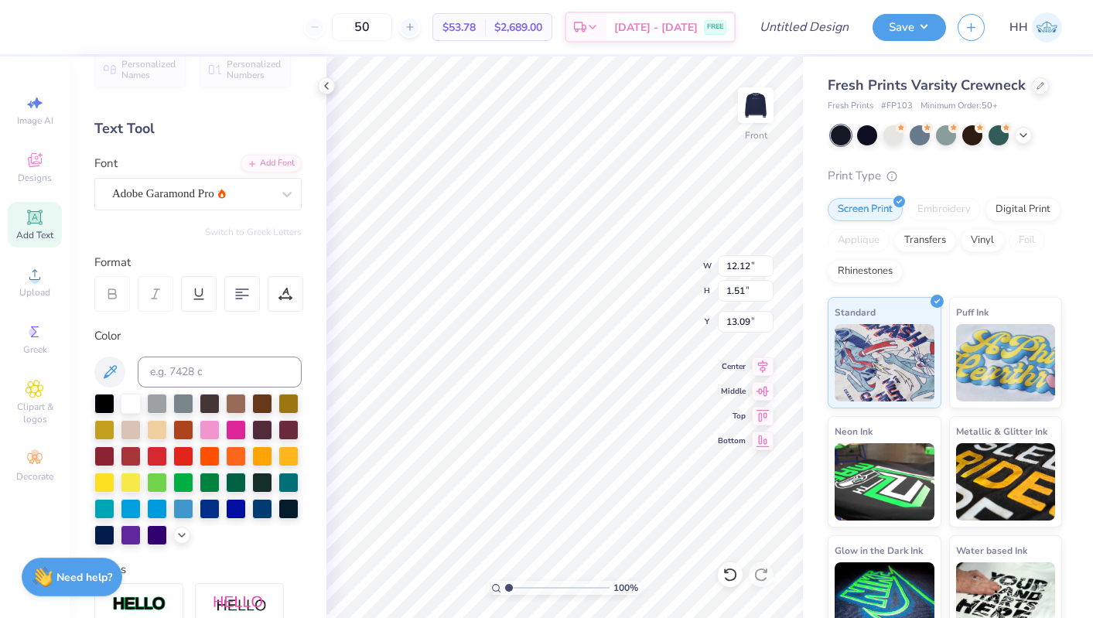
scroll to position [0, 5]
type textarea "[STREET_ADDRESS]"
type input "13.11"
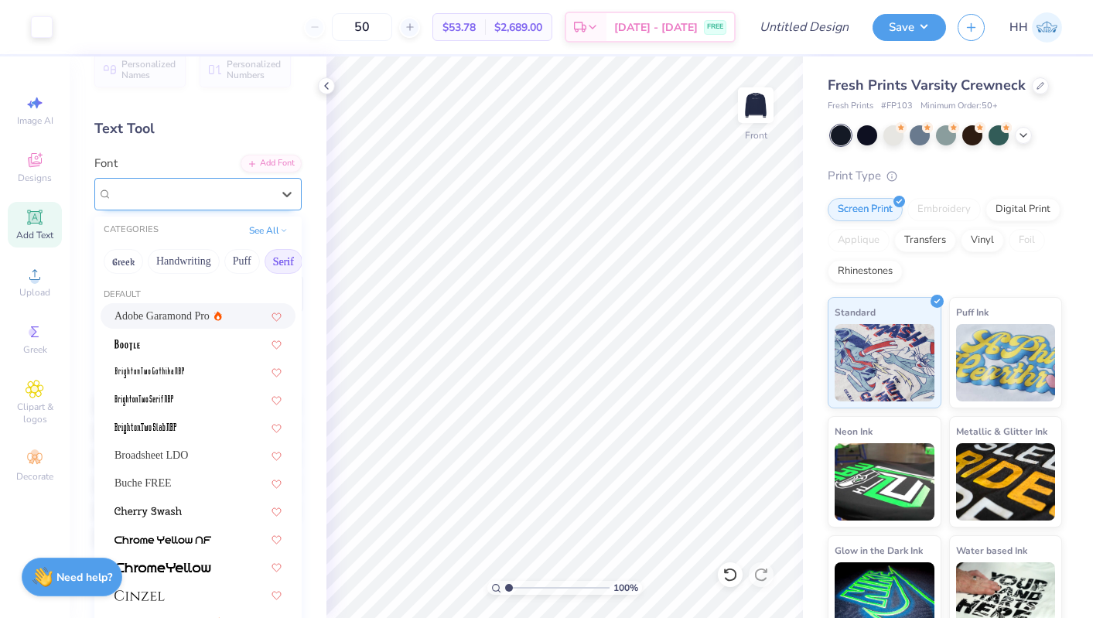
click at [215, 186] on div "Adobe Garamond Pro" at bounding box center [192, 194] width 163 height 24
click at [187, 265] on button "Handwriting" at bounding box center [184, 261] width 72 height 25
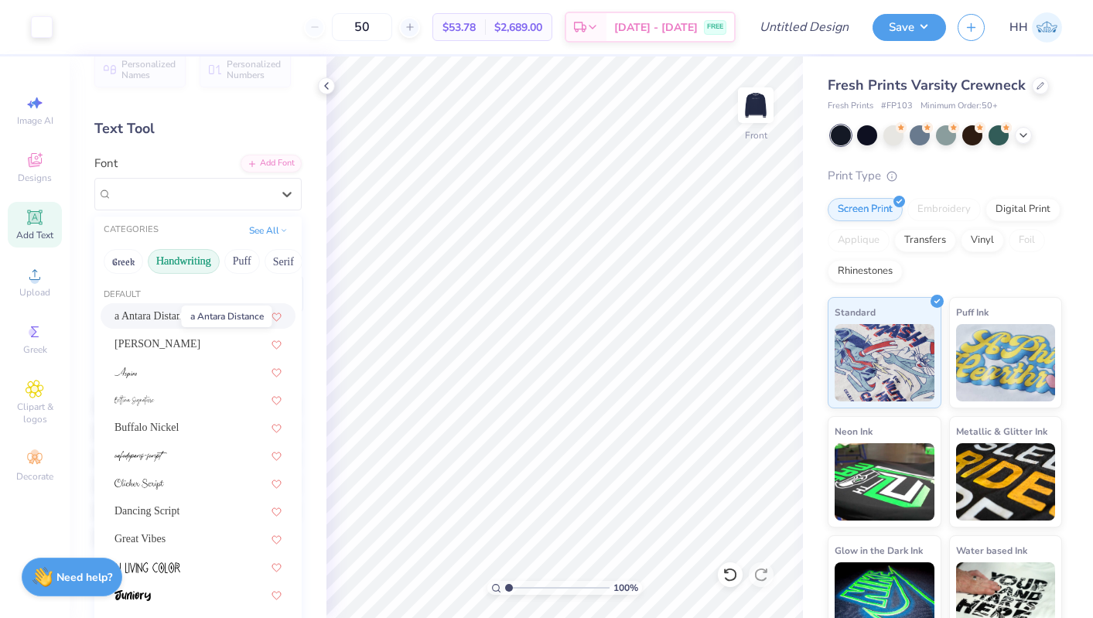
click at [163, 312] on span "a Antara Distance" at bounding box center [153, 316] width 77 height 16
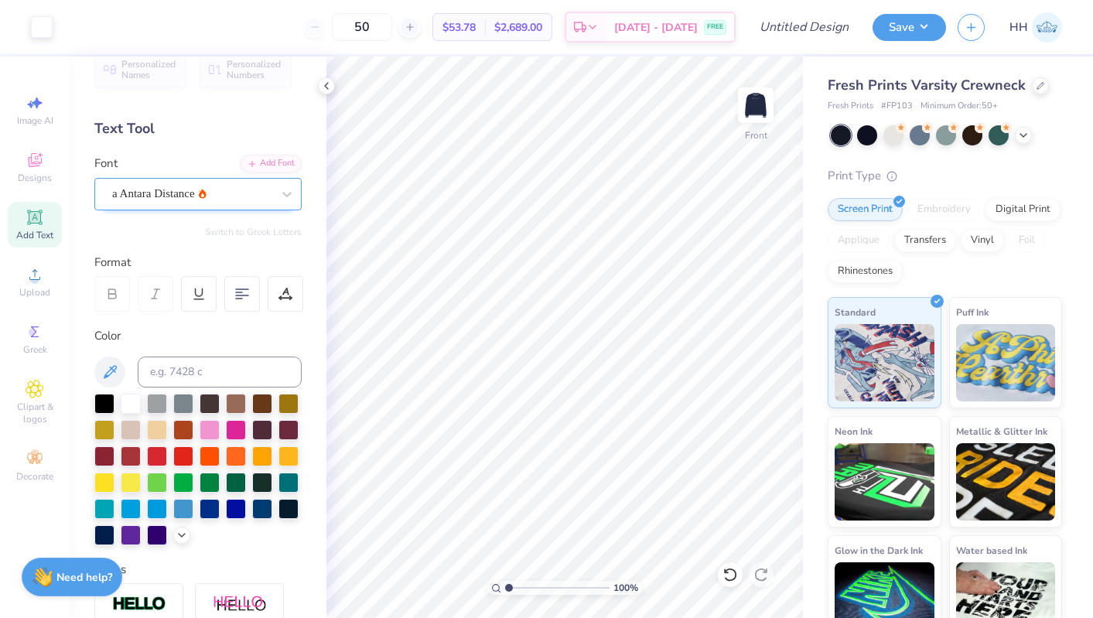
click at [176, 186] on div "a Antara Distance" at bounding box center [192, 194] width 163 height 24
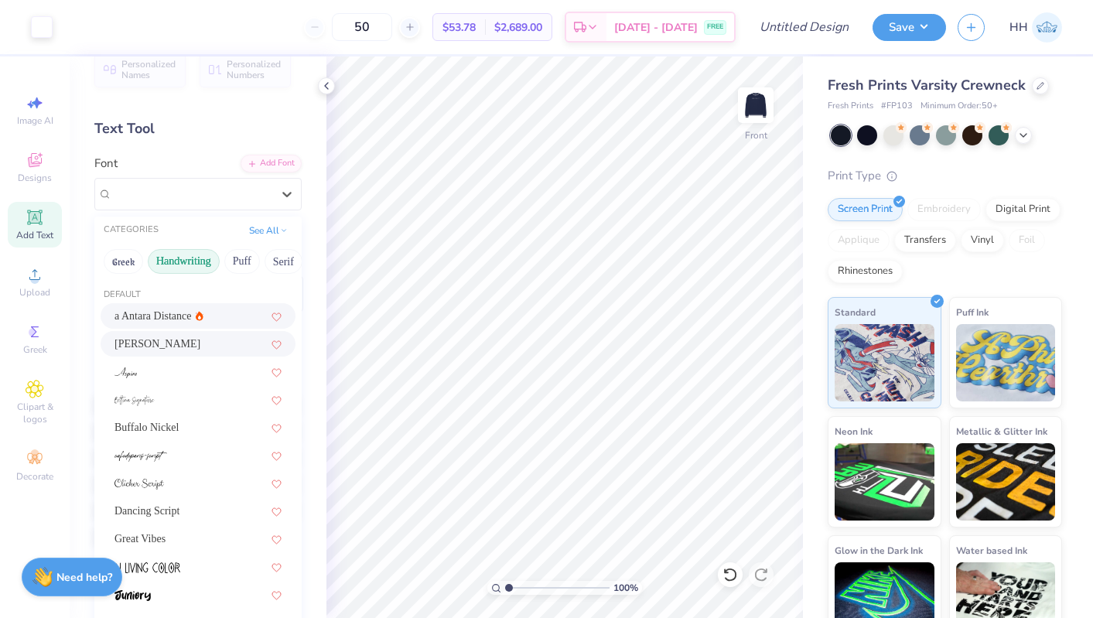
click at [167, 340] on div "[PERSON_NAME]" at bounding box center [198, 344] width 167 height 16
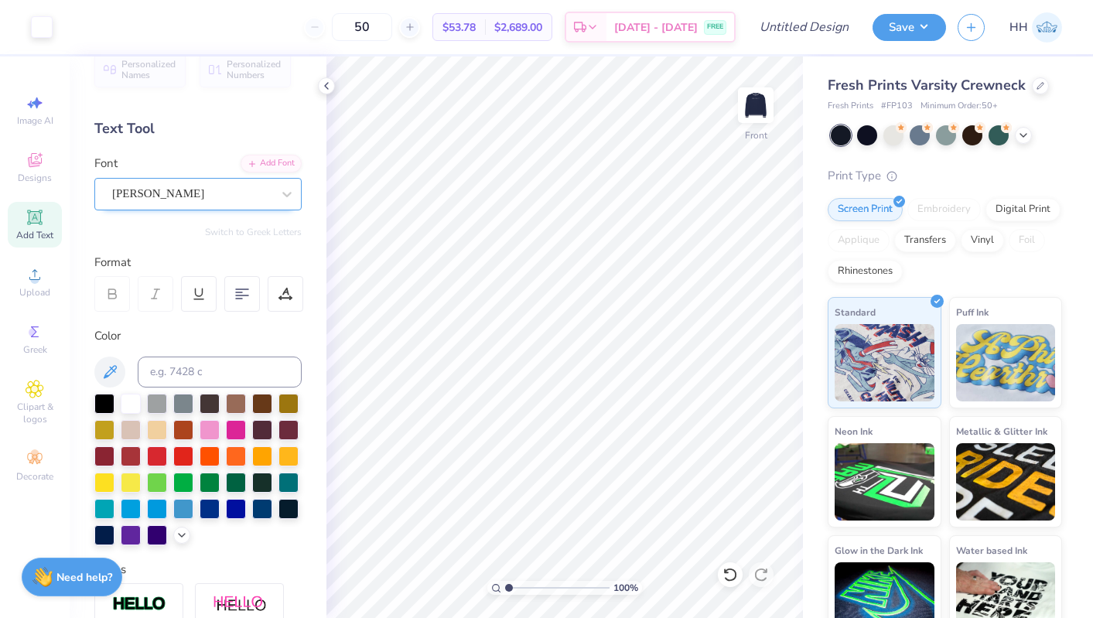
click at [154, 196] on div "[PERSON_NAME]" at bounding box center [192, 194] width 163 height 24
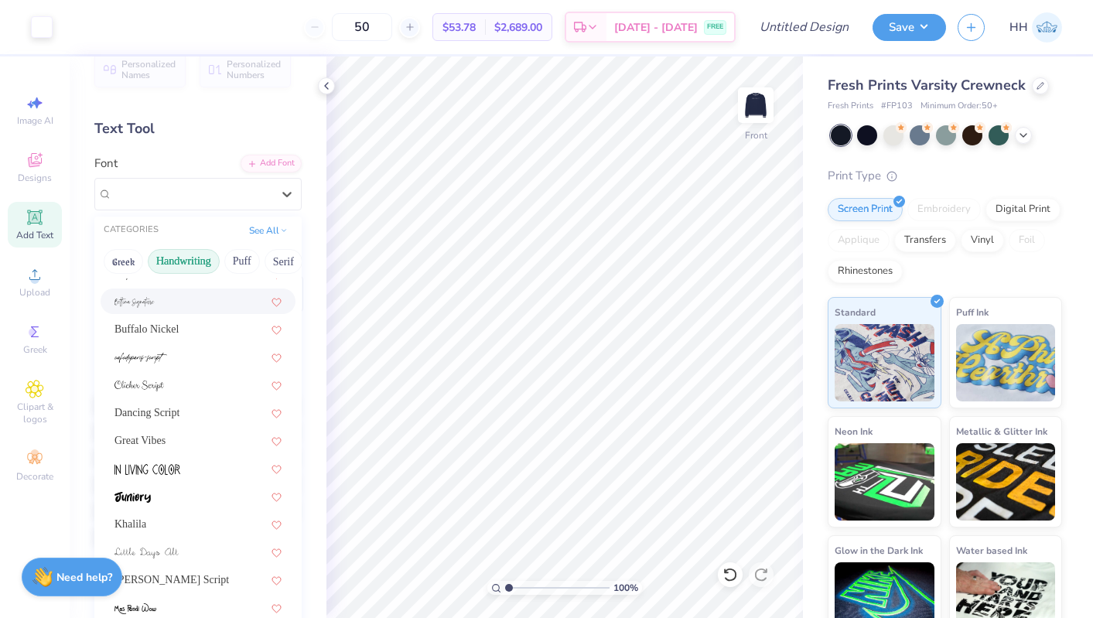
scroll to position [112, 0]
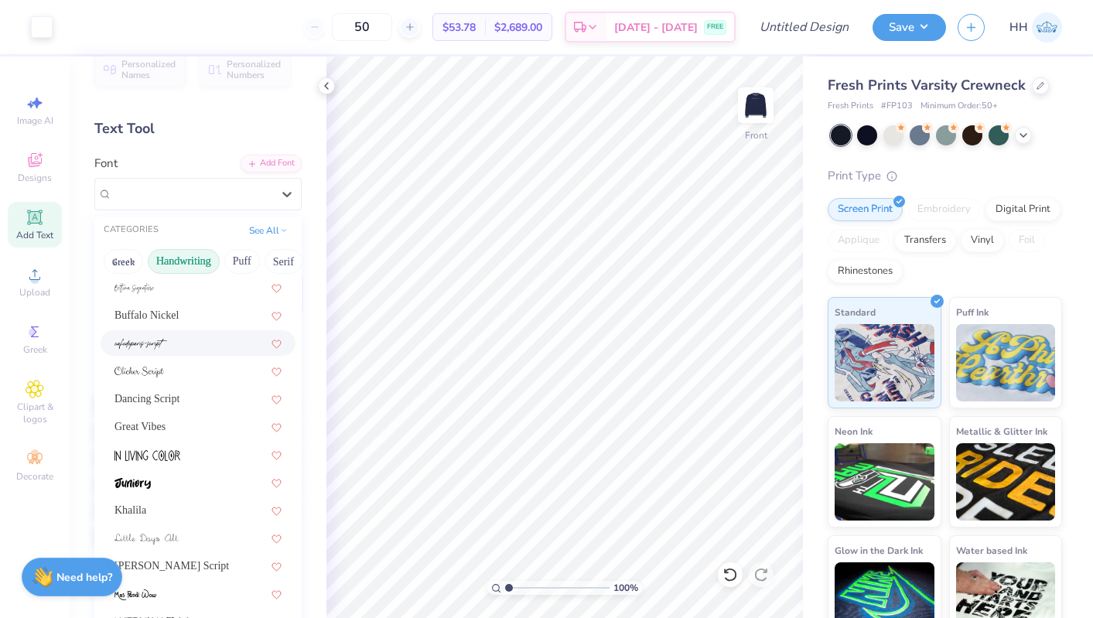
click at [159, 348] on img at bounding box center [141, 344] width 53 height 11
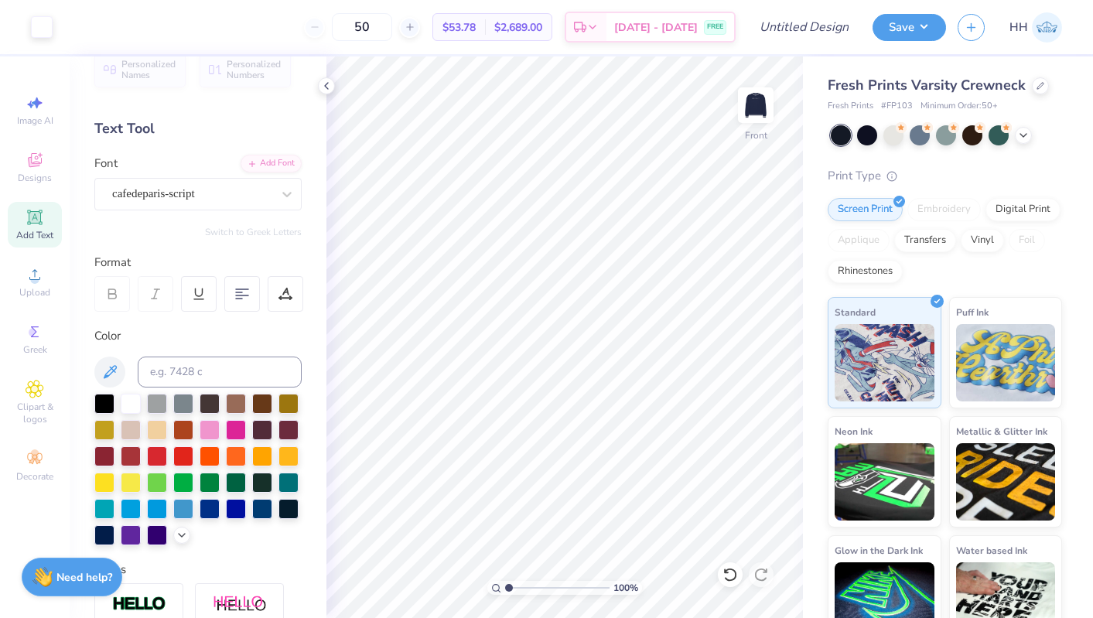
click at [159, 212] on div "Personalized Names Personalized Numbers Text Tool Add Font Font cafedeparis-scr…" at bounding box center [198, 337] width 257 height 562
click at [159, 201] on div "cafedeparis-script" at bounding box center [192, 194] width 163 height 24
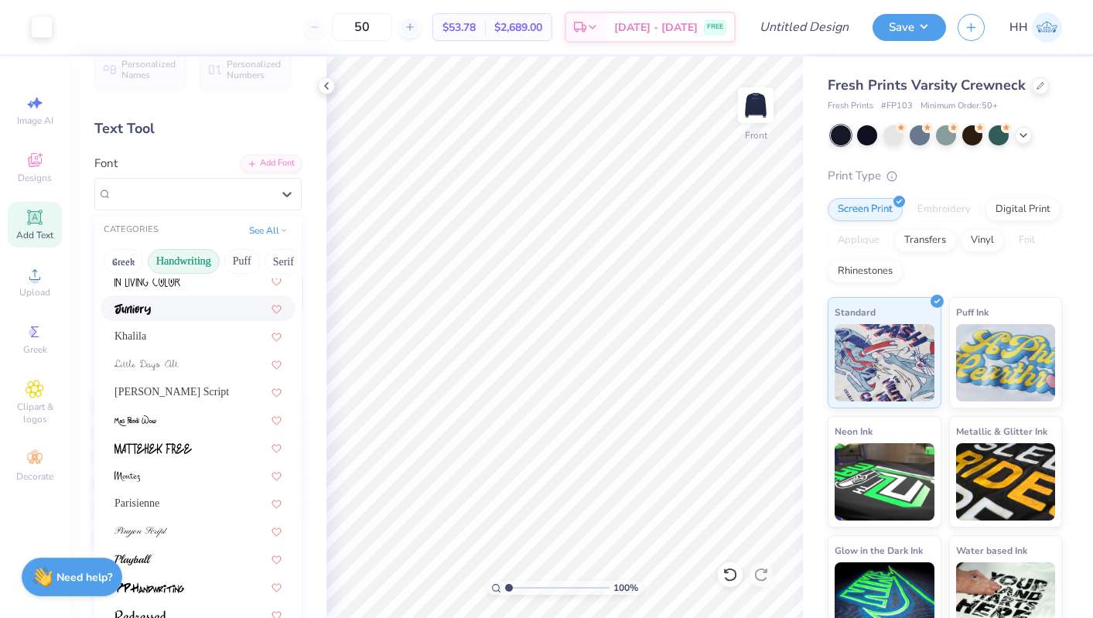
scroll to position [299, 0]
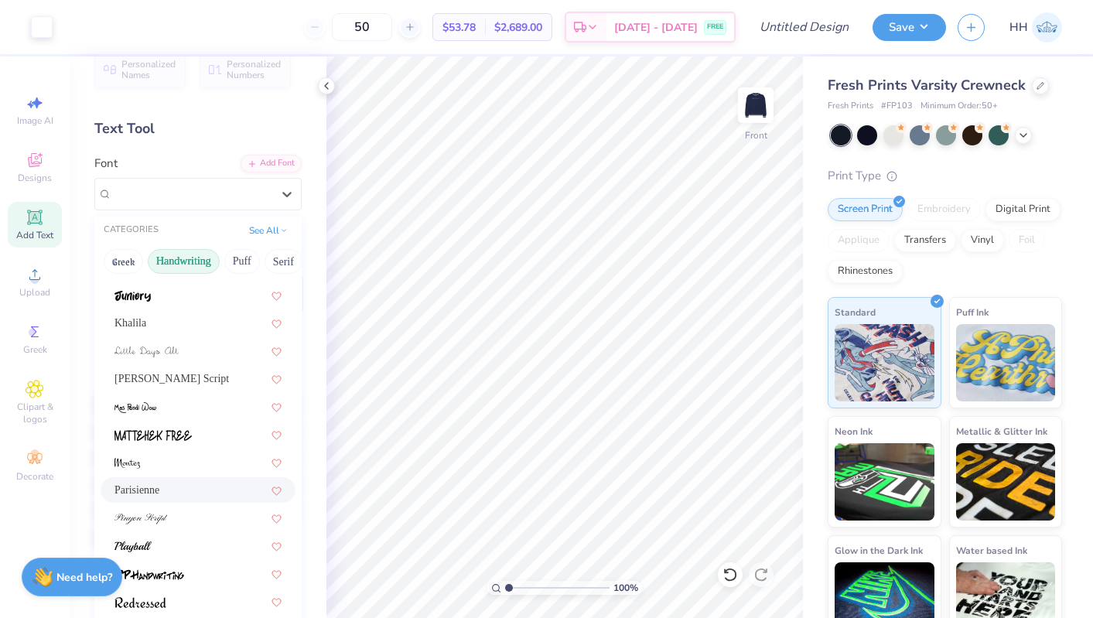
click at [159, 495] on div "Parisienne" at bounding box center [198, 490] width 167 height 16
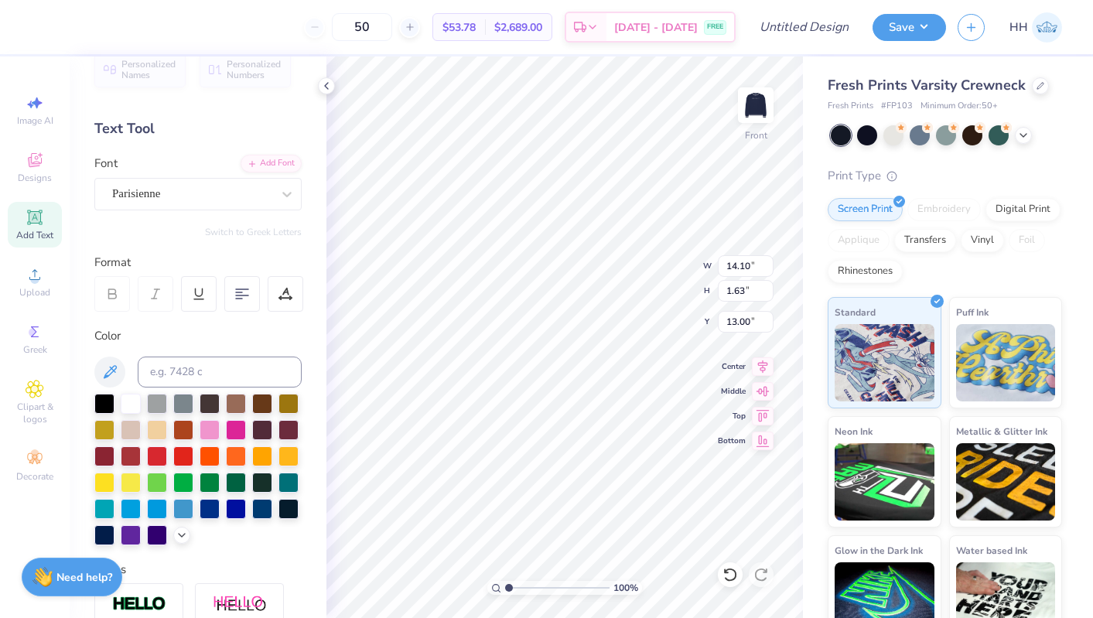
type input "13.00"
type input "9.62"
type input "0.64"
type input "14.63"
type input "15.06"
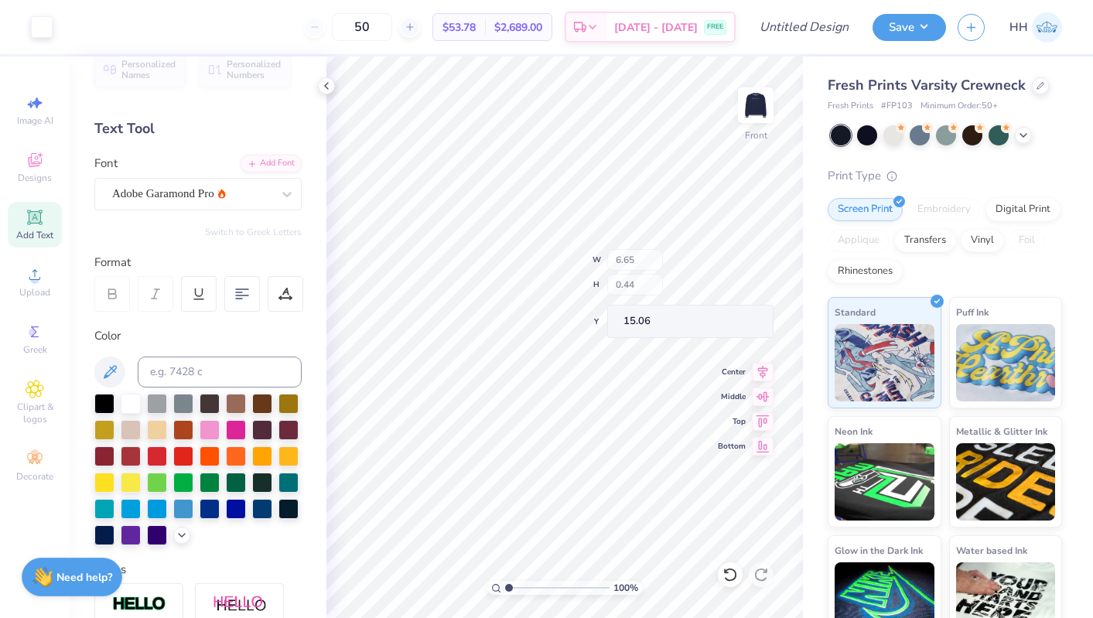
type input "6.65"
type input "0.44"
type input "15.09"
type input "14.10"
type input "1.63"
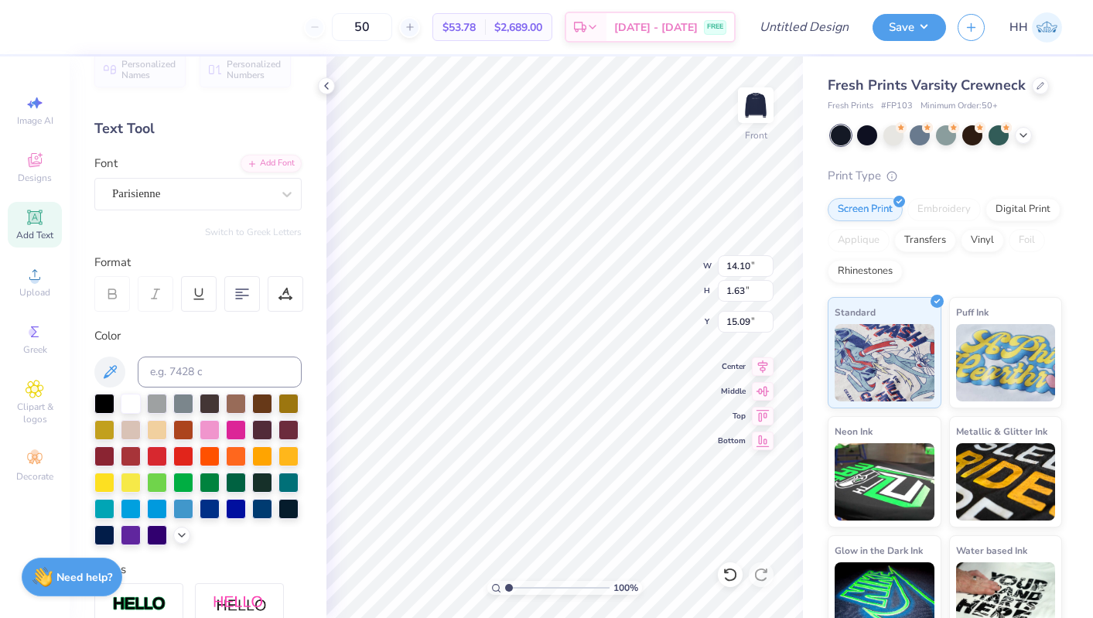
type input "13.00"
type input "14.86"
type input "1.72"
type input "12.91"
type input "12.50"
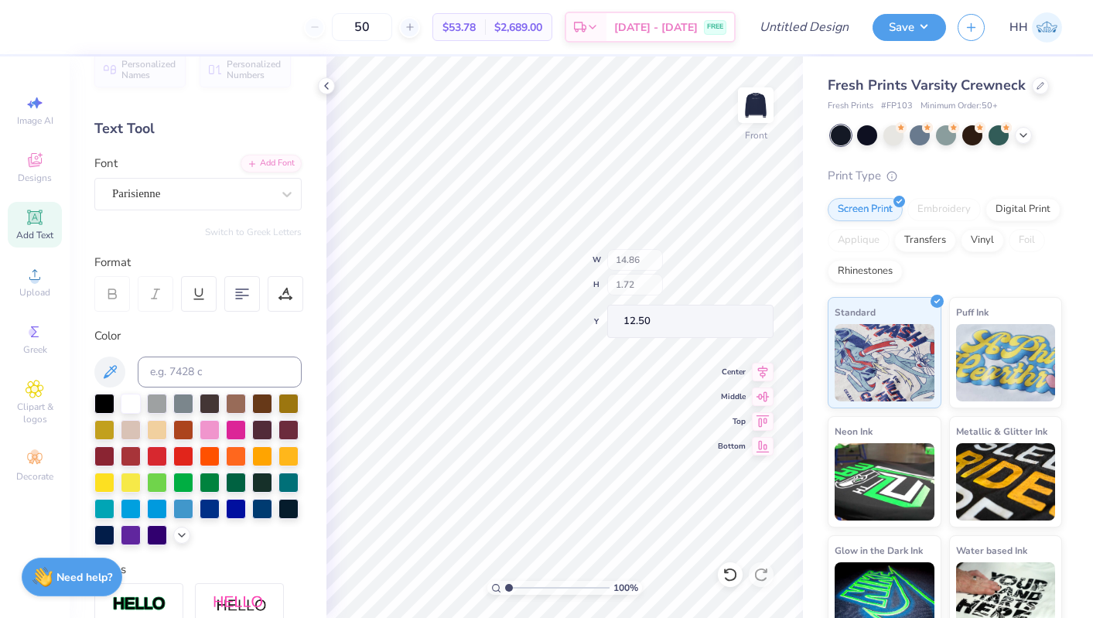
type input "12.76"
type input "14.74"
click at [762, 101] on img at bounding box center [756, 105] width 62 height 62
click at [754, 104] on img at bounding box center [756, 105] width 31 height 31
click at [734, 576] on icon at bounding box center [730, 574] width 15 height 15
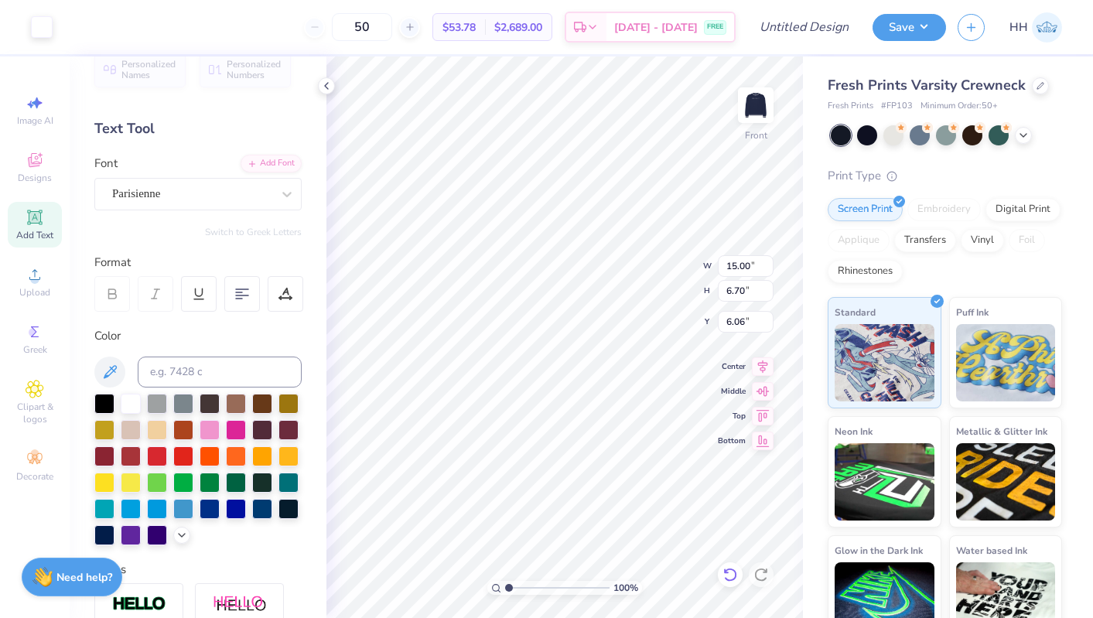
type input "5.55"
click at [761, 111] on img at bounding box center [756, 105] width 62 height 62
type input "10.11"
type input "1.44"
click at [645, 278] on div "100 % Back W 10.11 10.11 " H 1.44 1.44 " Y 3.00 3.00 " Center Middle Top Bottom" at bounding box center [565, 337] width 477 height 562
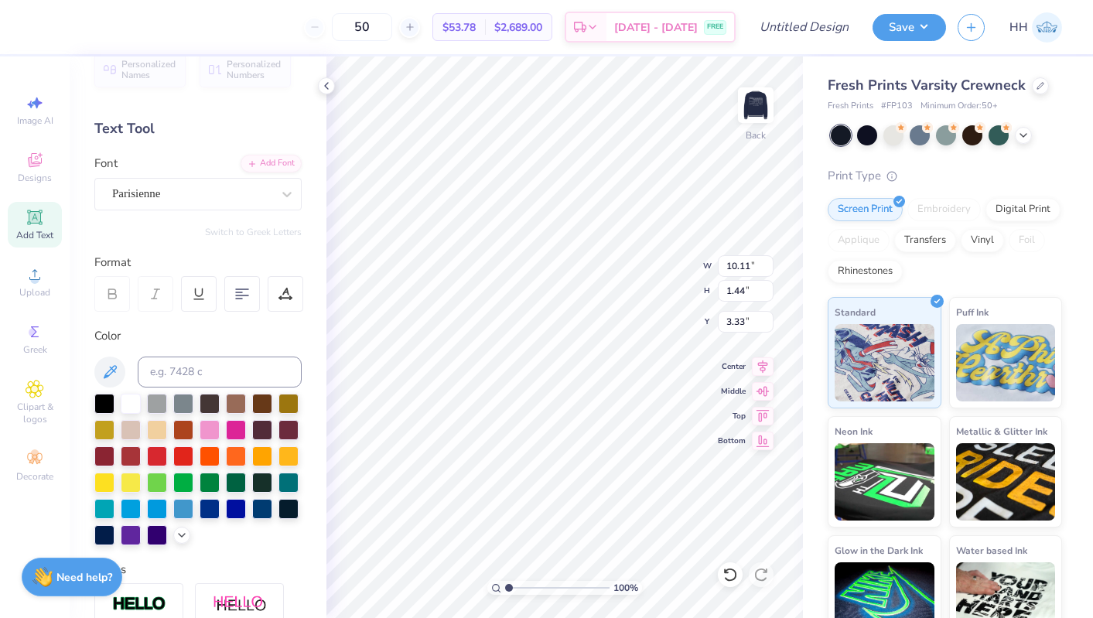
type input "3.33"
click at [330, 90] on icon at bounding box center [326, 86] width 12 height 12
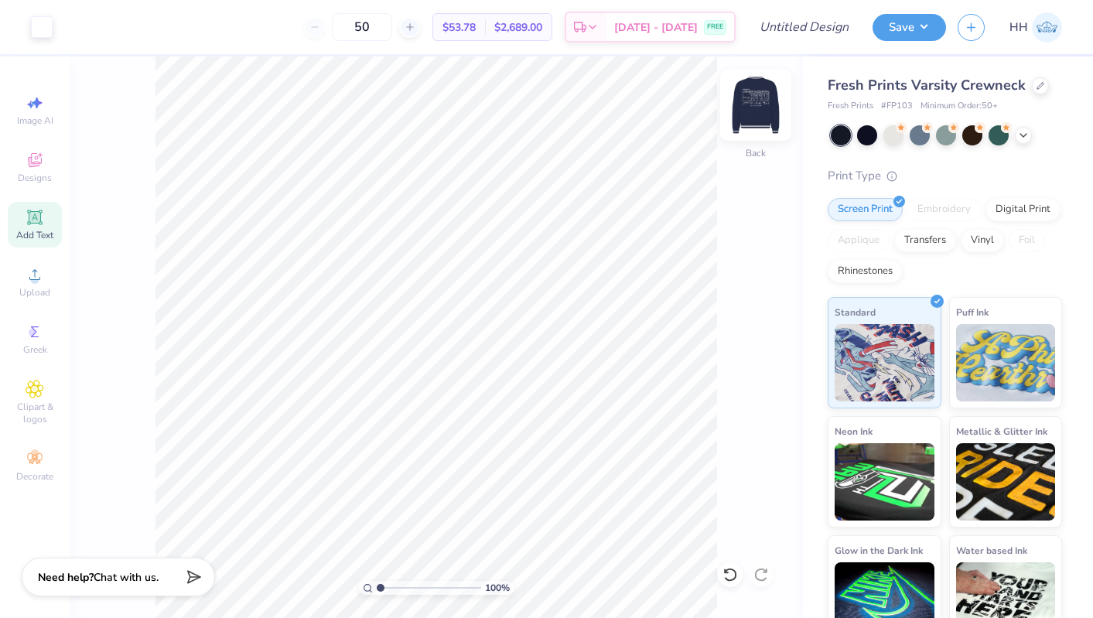
click at [760, 108] on img at bounding box center [756, 105] width 62 height 62
